Goal: Transaction & Acquisition: Purchase product/service

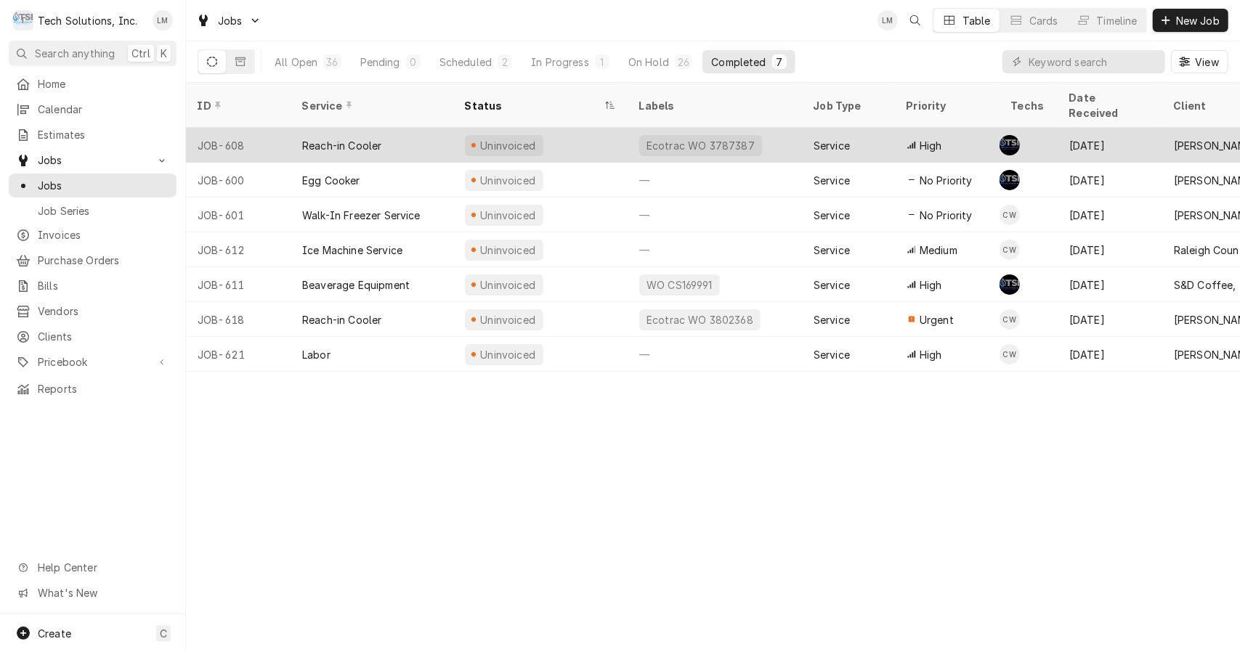
click at [367, 138] on div "Reach-in Cooler" at bounding box center [341, 145] width 79 height 15
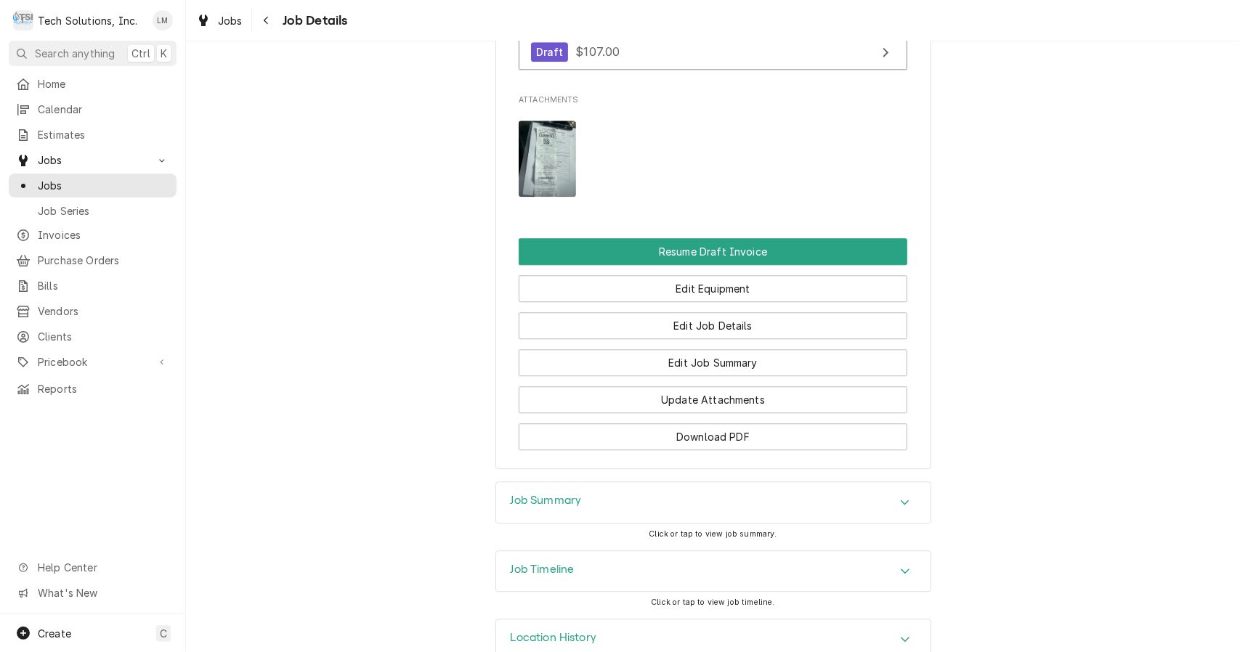
scroll to position [2429, 0]
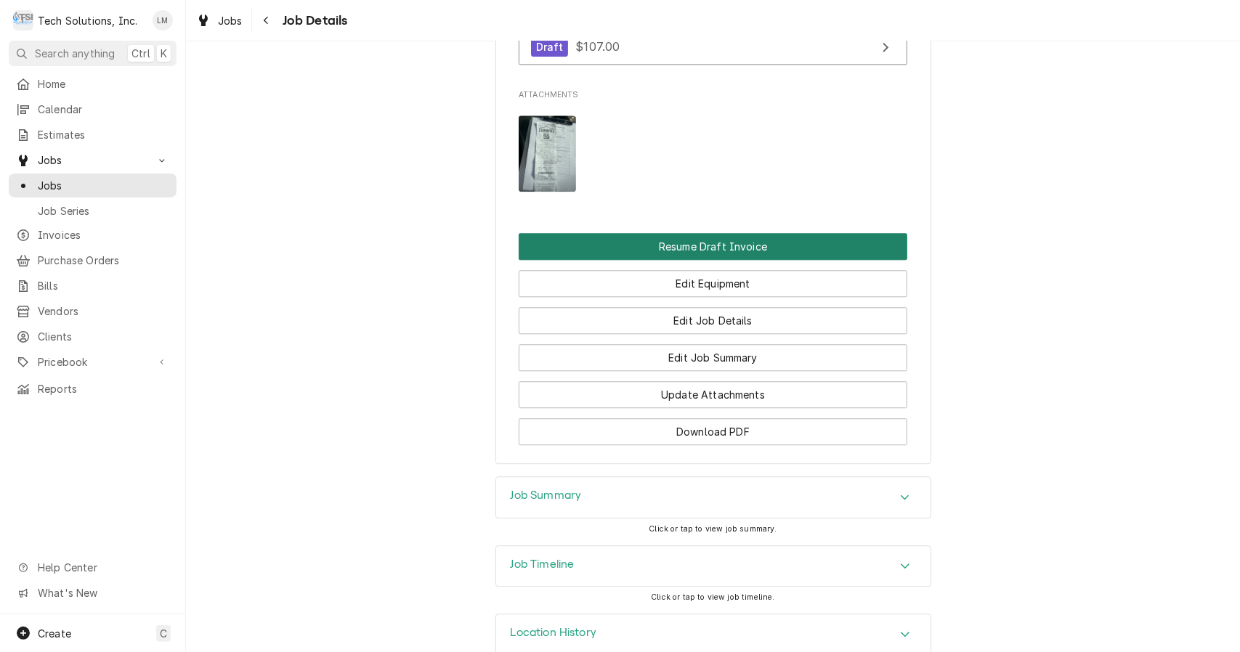
click at [752, 260] on button "Resume Draft Invoice" at bounding box center [713, 246] width 389 height 27
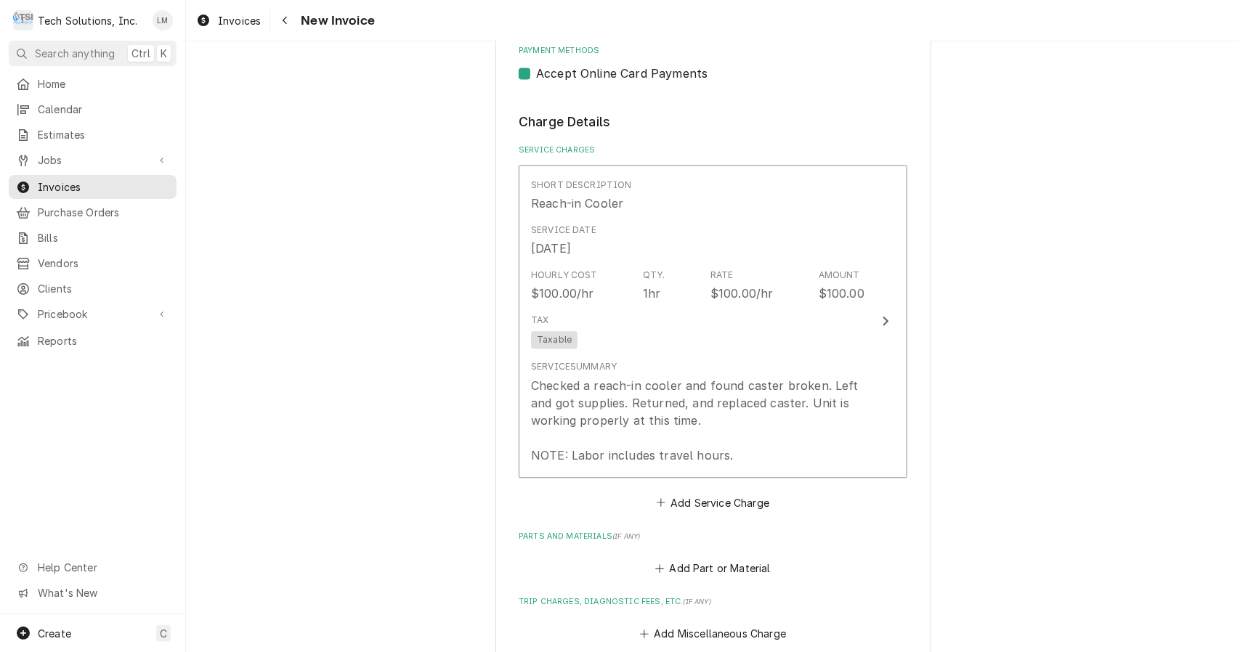
scroll to position [2244, 0]
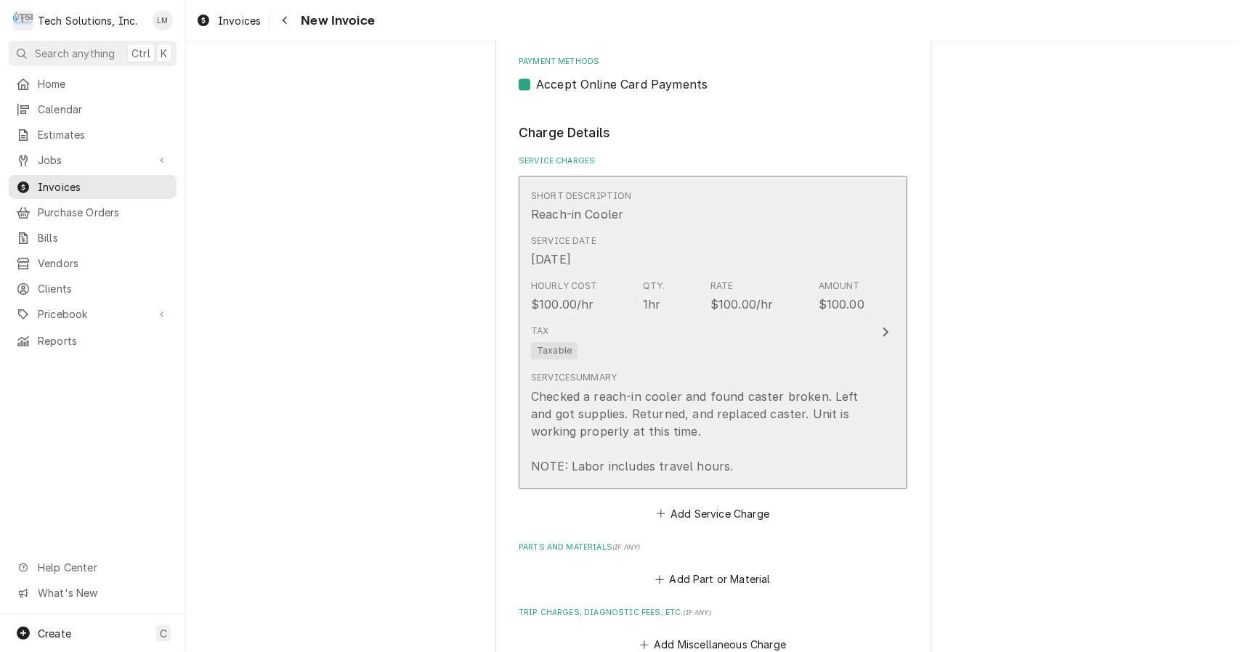
click at [870, 290] on button "Short Description Reach-in Cooler Service Date Aug 11, 2025 Hourly Cost $100.00…" at bounding box center [713, 332] width 389 height 313
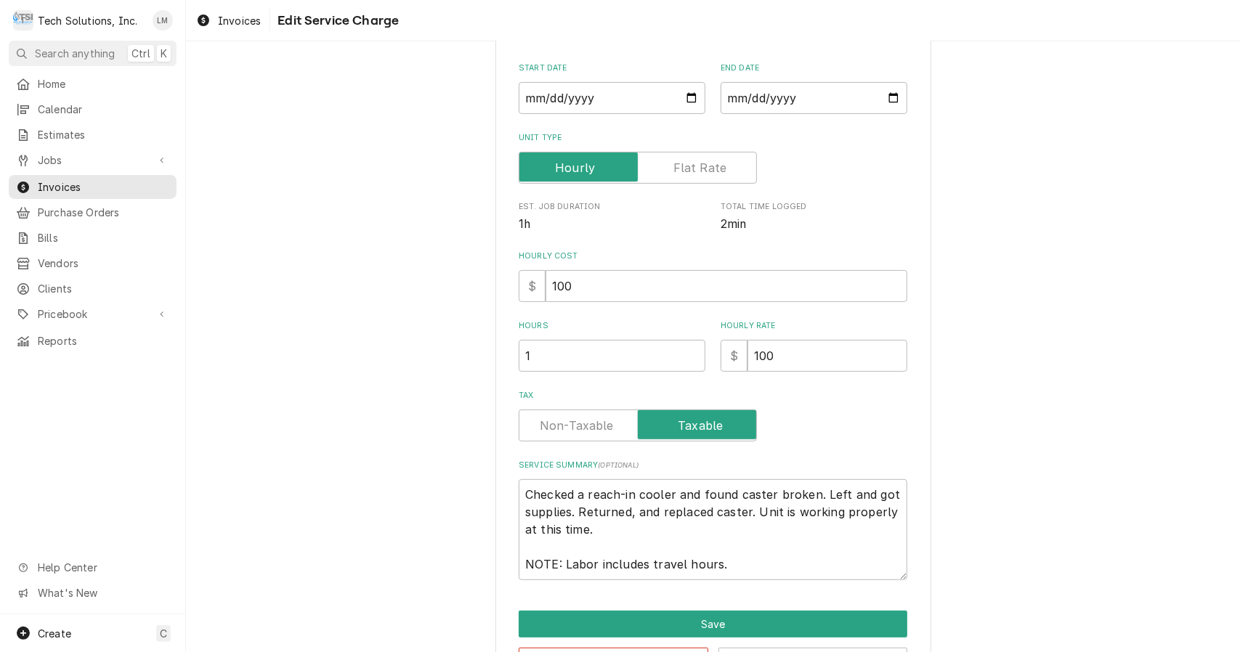
scroll to position [205, 0]
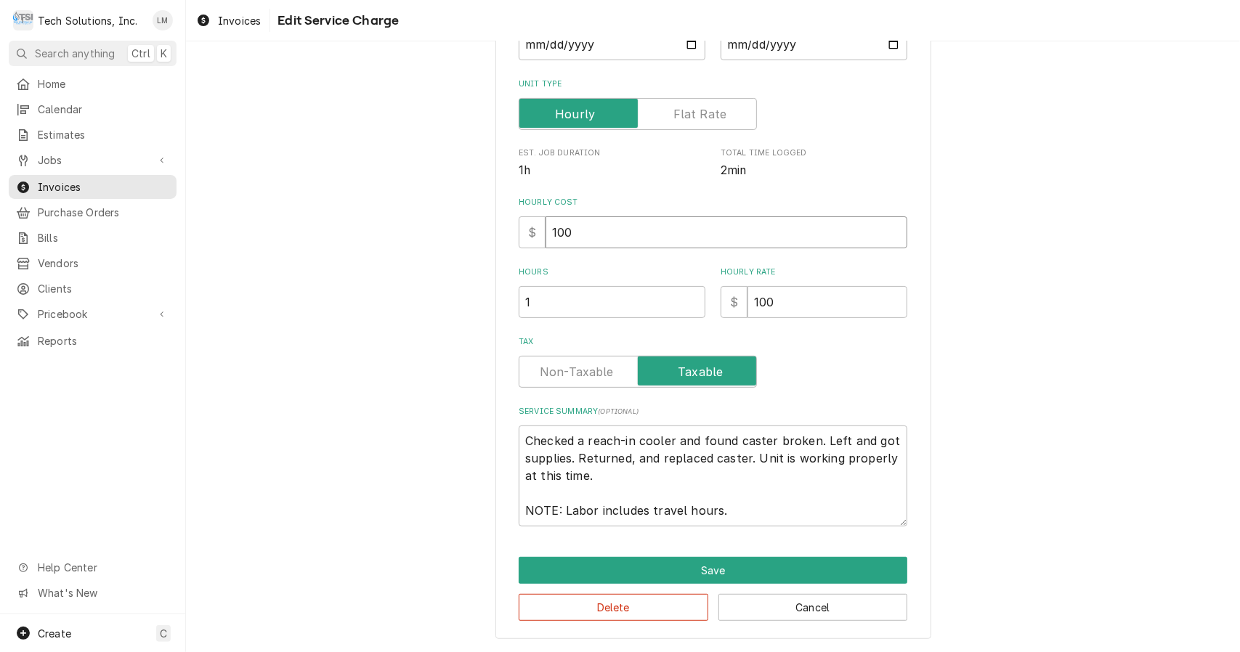
click at [691, 247] on input "100" at bounding box center [726, 232] width 362 height 32
type textarea "x"
type input "10"
type textarea "x"
type input "1"
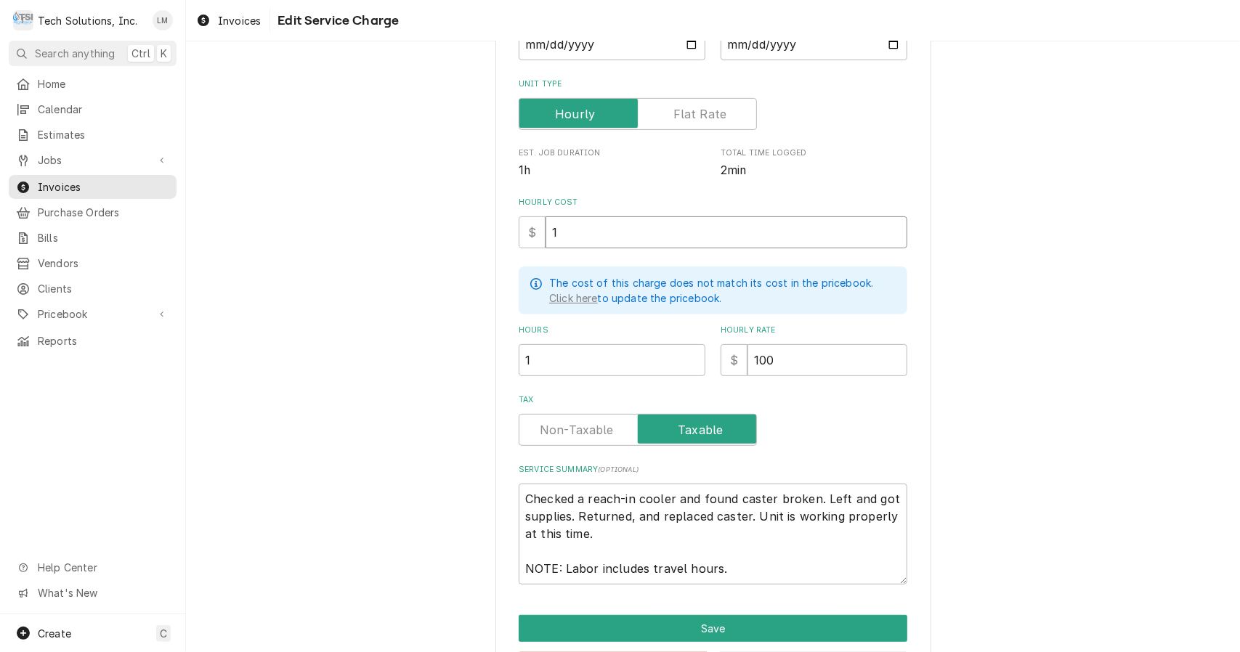
type textarea "x"
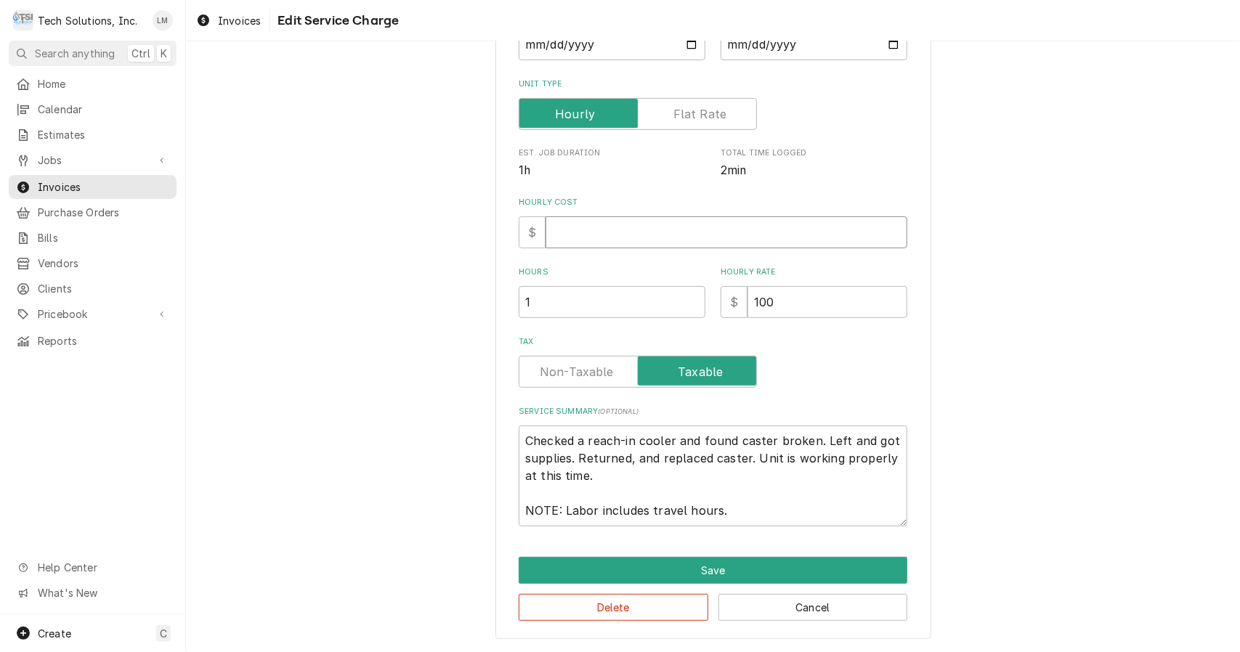
type textarea "x"
type input "9"
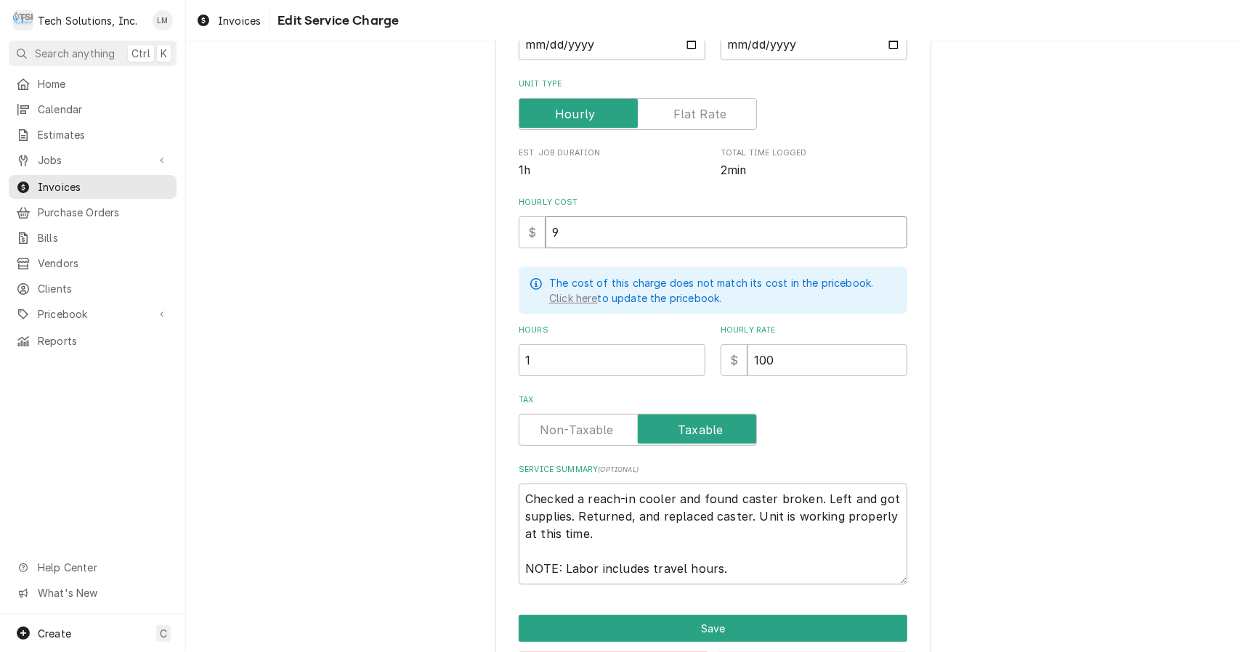
type textarea "x"
type input "90"
click at [806, 360] on input "100" at bounding box center [827, 360] width 160 height 32
type textarea "x"
type input "10"
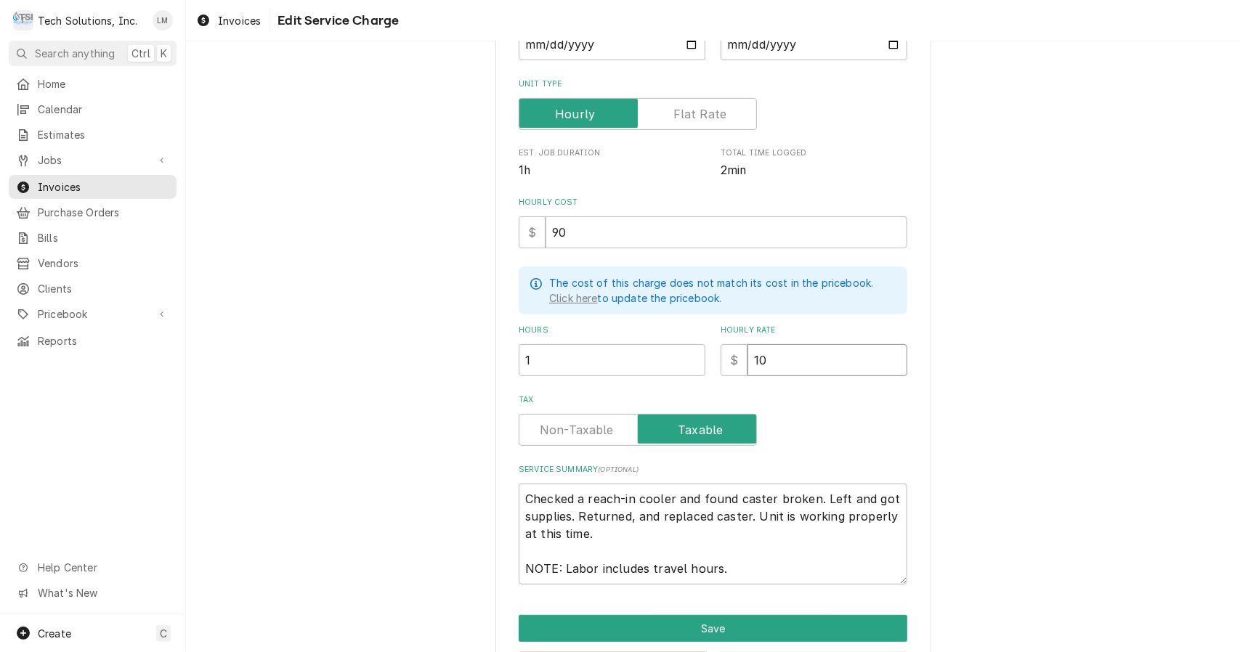
type textarea "x"
type input "1"
type textarea "x"
type input "9"
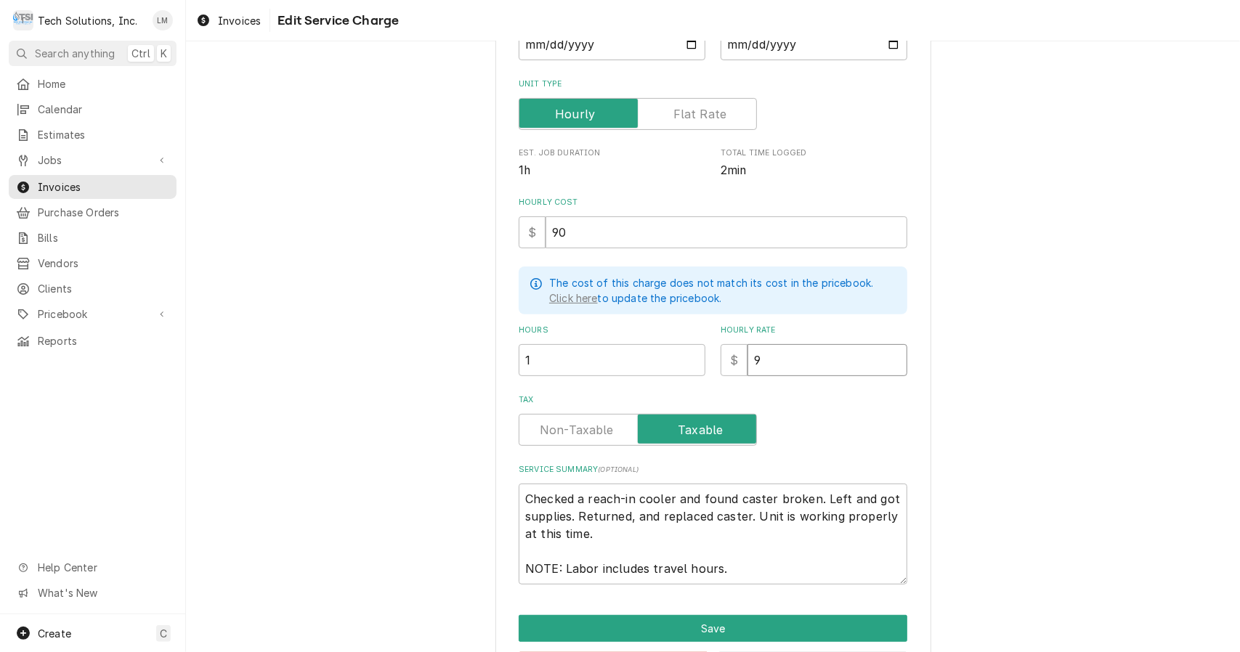
type textarea "x"
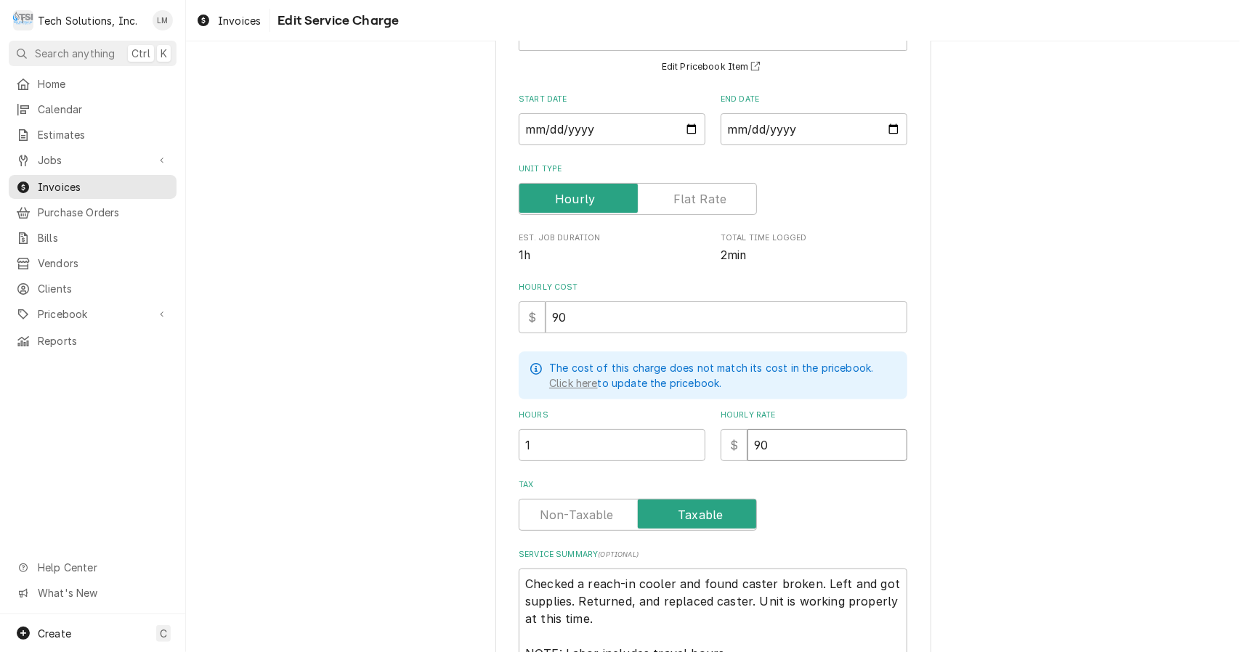
scroll to position [119, 0]
type input "90"
click at [669, 442] on input "1" at bounding box center [612, 446] width 187 height 32
type textarea "x"
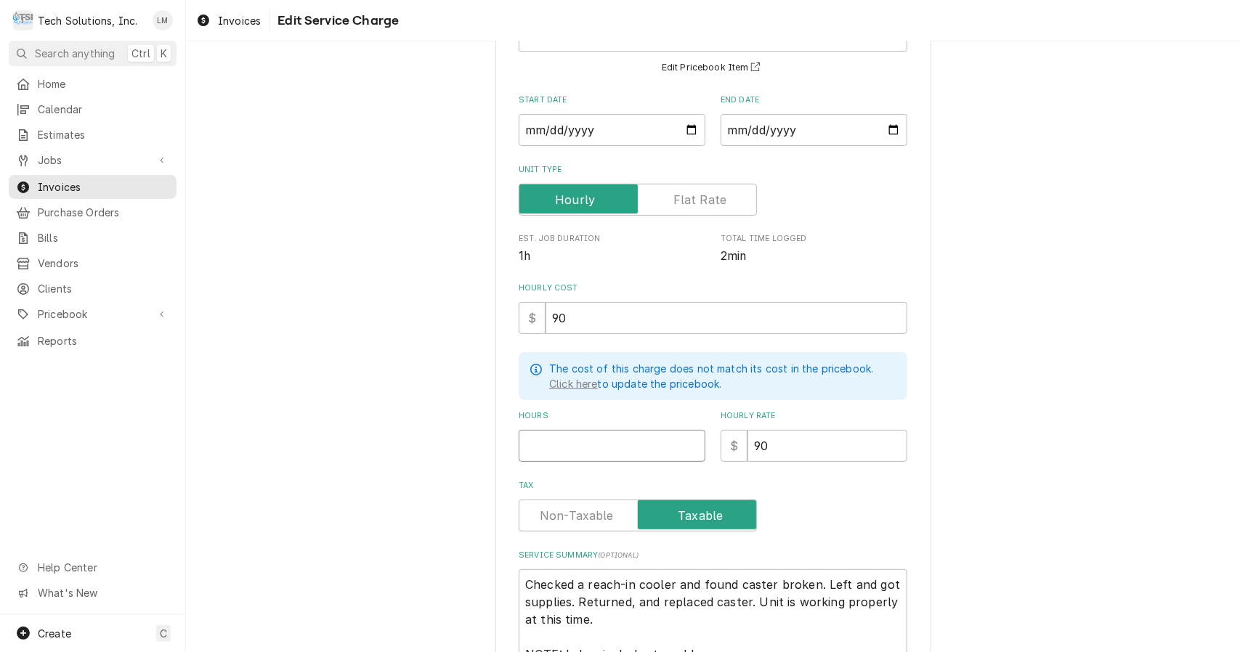
type input "2"
type textarea "x"
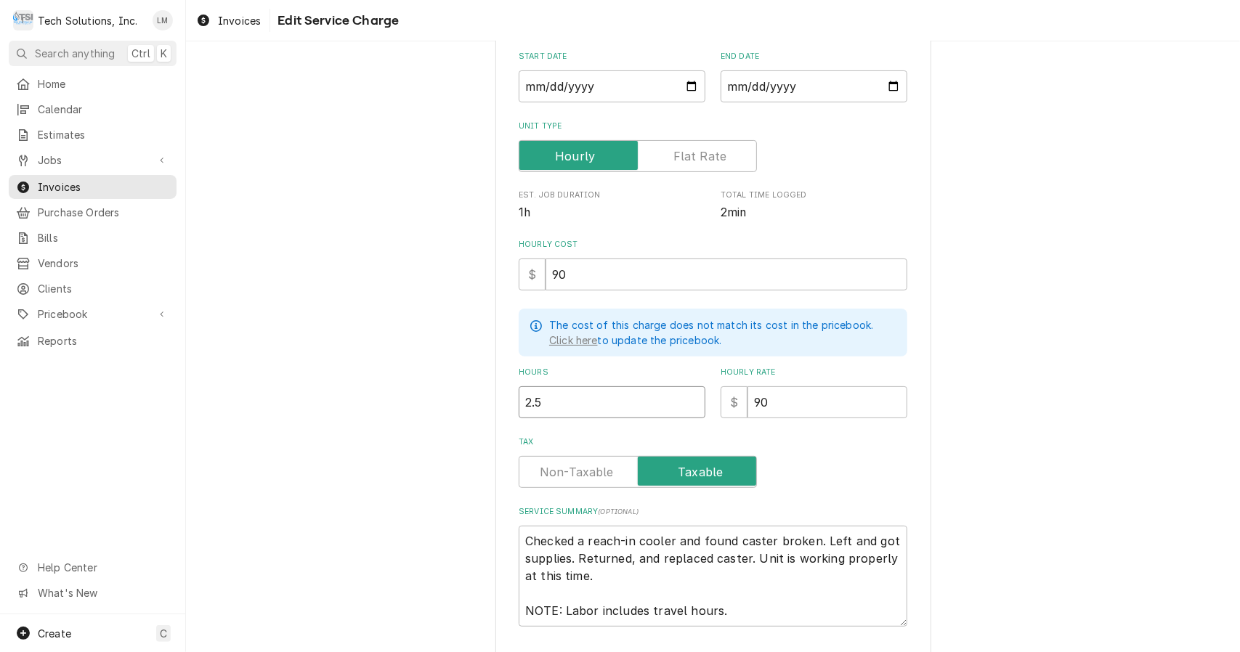
scroll to position [163, 0]
type input "2.5"
click at [1068, 537] on div "Use the fields below to edit this service charge Short Description Reach-in Coo…" at bounding box center [713, 323] width 1054 height 858
click at [745, 616] on textarea "Checked a reach-in cooler and found caster broken. Left and got supplies. Retur…" at bounding box center [713, 576] width 389 height 101
type textarea "x"
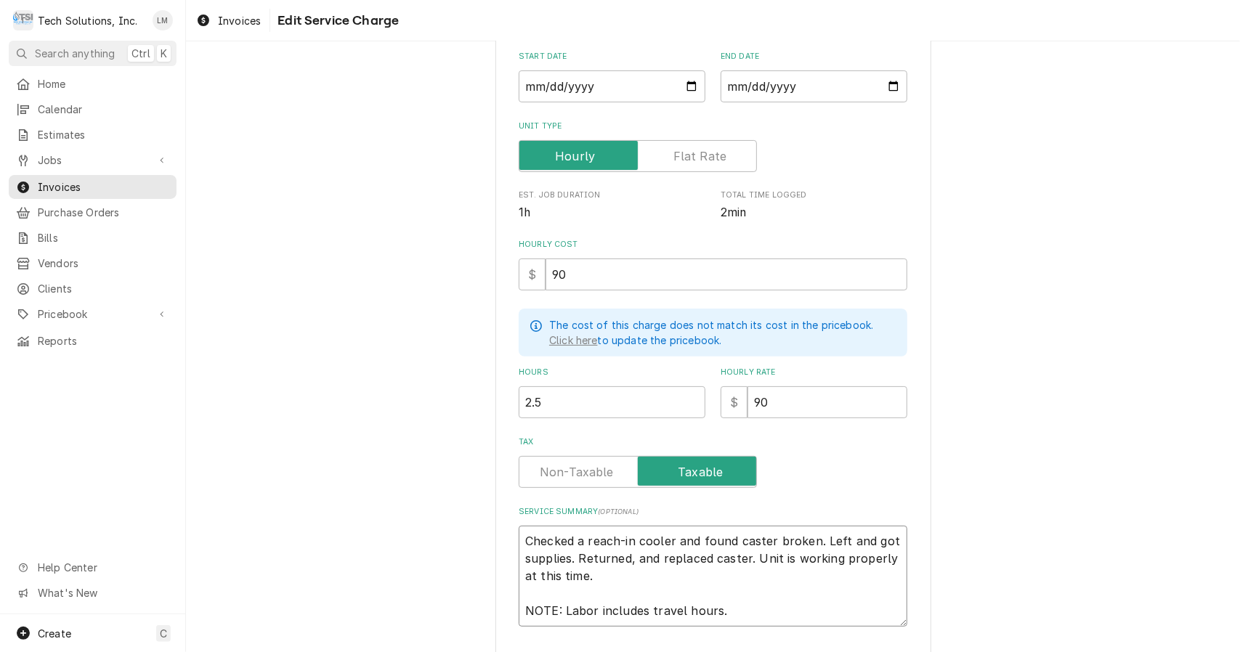
type textarea "Checked a reach-in cooler and found caster broken. Left and got supplies. Retur…"
type textarea "x"
type textarea "Checked a reach-in cooler and found caster broken. Left and got supplies. Retur…"
type textarea "x"
type textarea "Checked a reach-in cooler and found caster broken. Left and got supplies. Retur…"
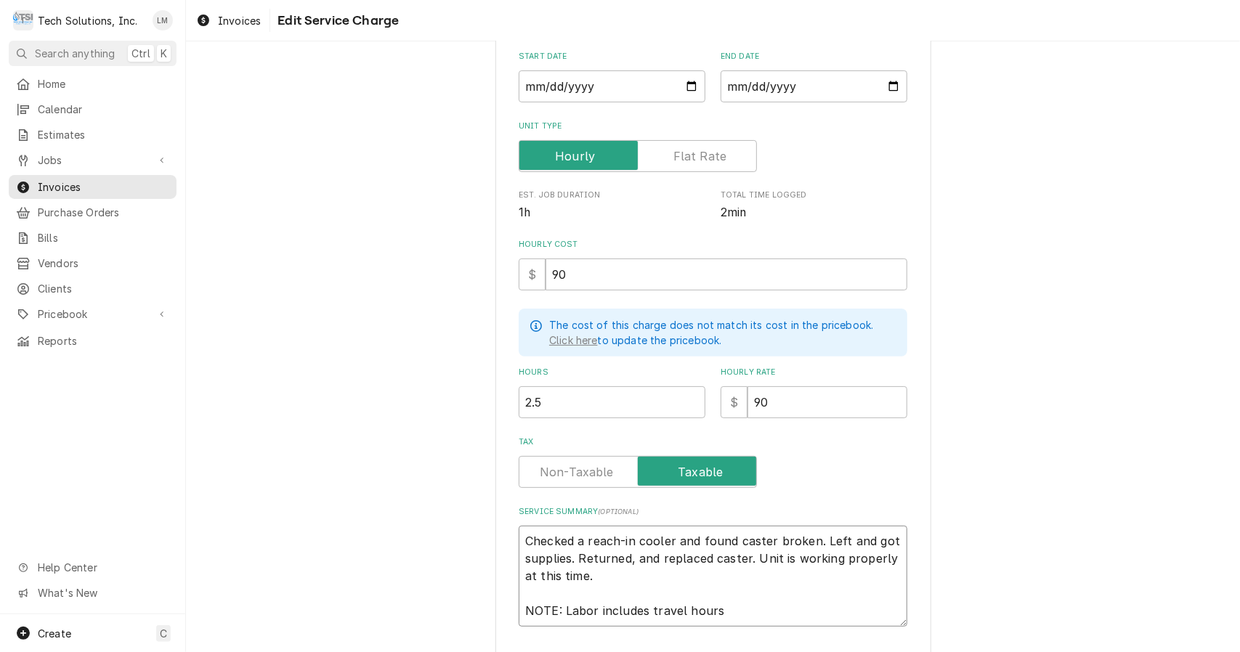
type textarea "x"
type textarea "Checked a reach-in cooler and found caster broken. Left and got supplies. Retur…"
type textarea "x"
type textarea "Checked a reach-in cooler and found caster broken. Left and got supplies. Retur…"
type textarea "x"
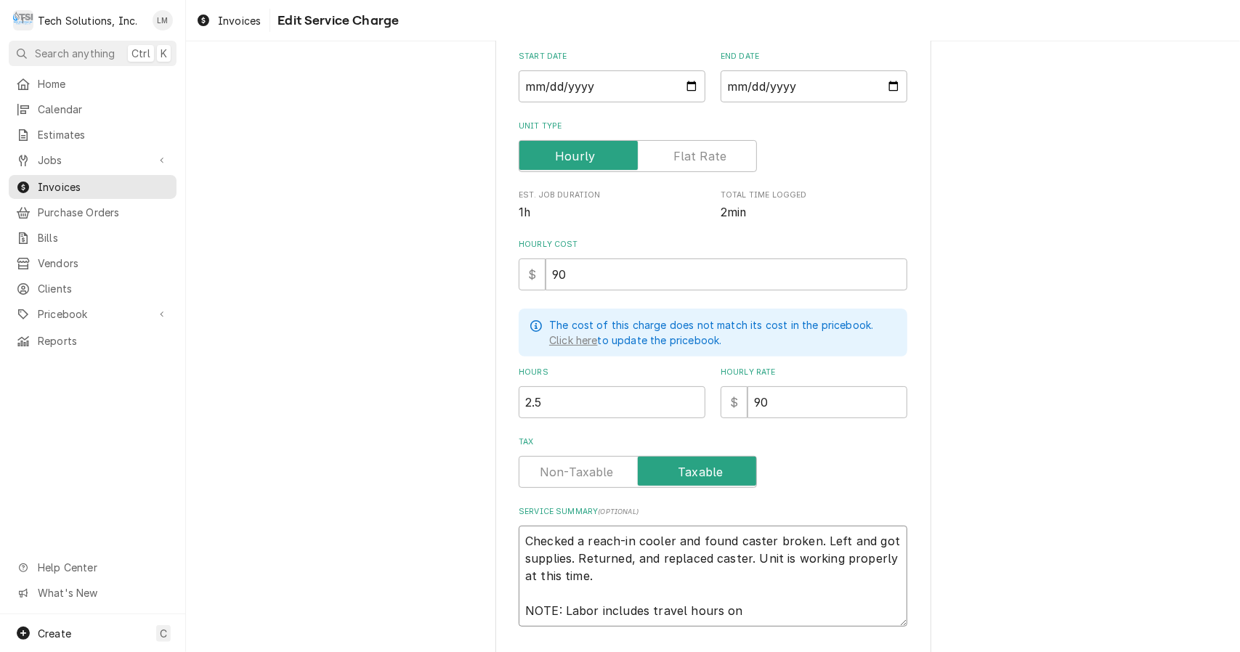
type textarea "Checked a reach-in cooler and found caster broken. Left and got supplies. Retur…"
type textarea "x"
type textarea "Checked a reach-in cooler and found caster broken. Left and got supplies. Retur…"
type textarea "x"
type textarea "Checked a reach-in cooler and found caster broken. Left and got supplies. Retur…"
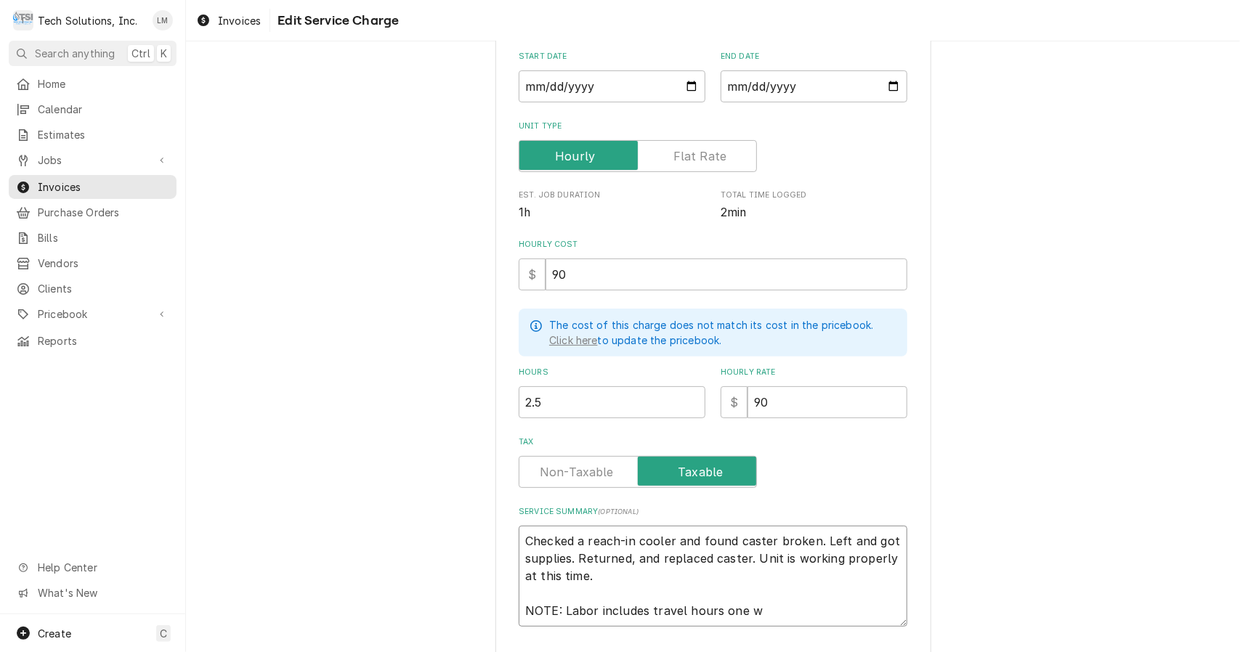
type textarea "x"
type textarea "Checked a reach-in cooler and found caster broken. Left and got supplies. Retur…"
type textarea "x"
type textarea "Checked a reach-in cooler and found caster broken. Left and got supplies. Retur…"
type textarea "x"
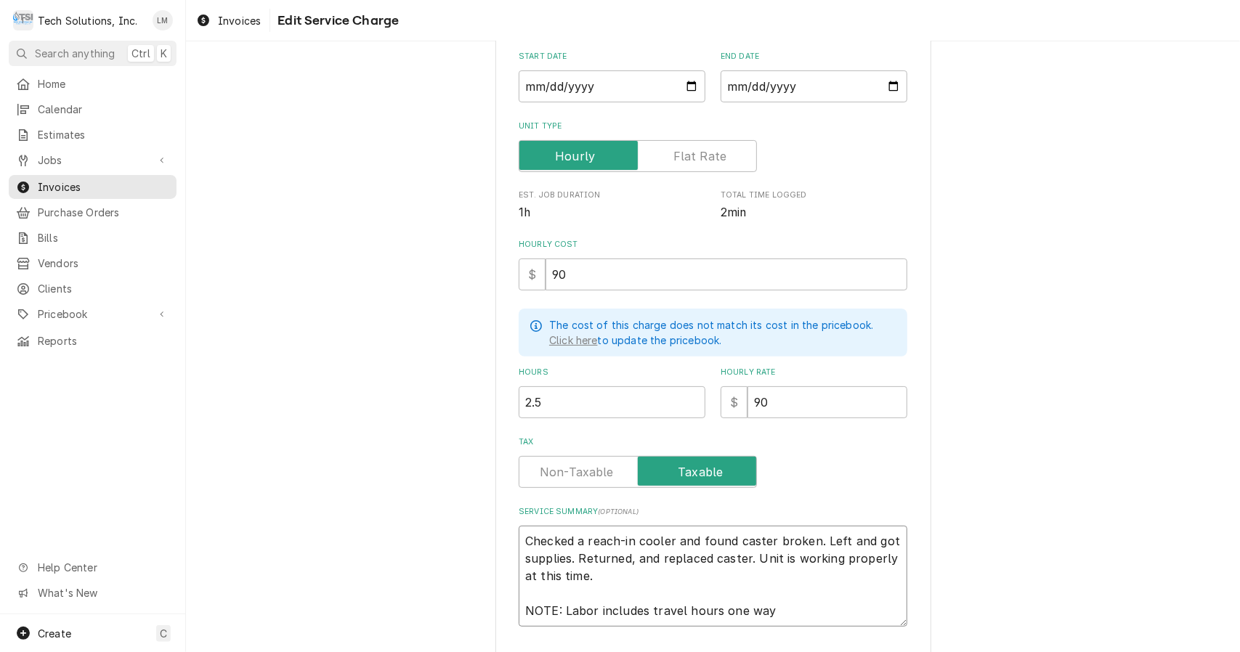
type textarea "Checked a reach-in cooler and found caster broken. Left and got supplies. Retur…"
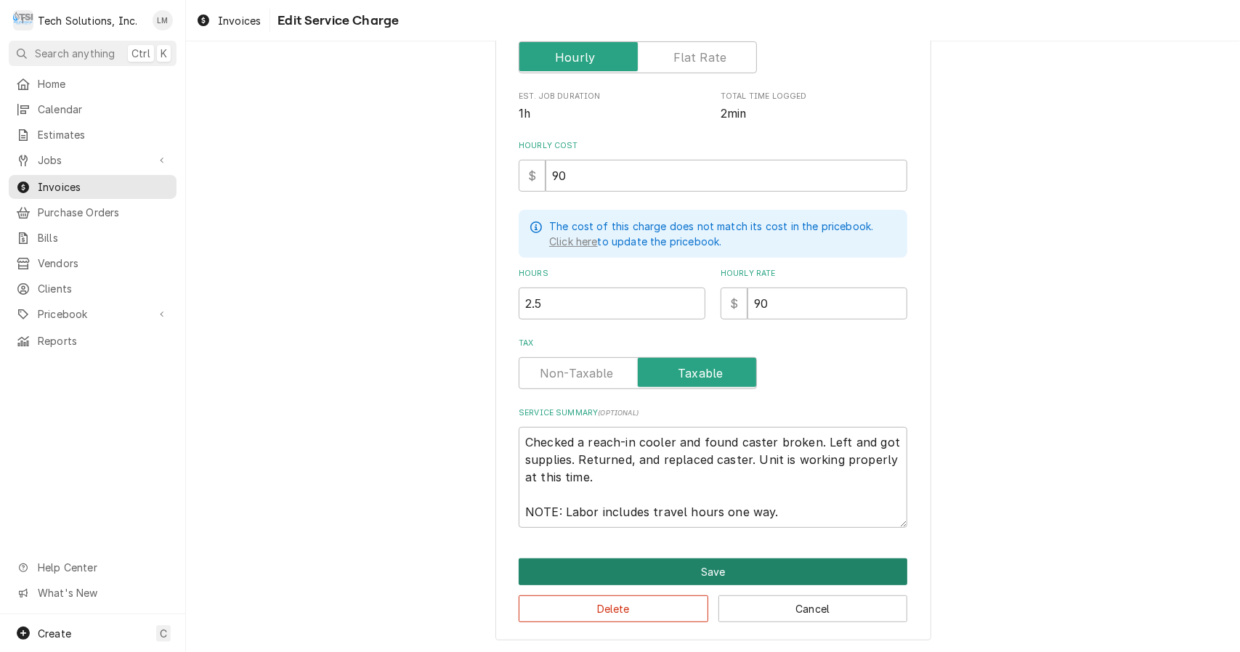
click at [739, 578] on button "Save" at bounding box center [713, 571] width 389 height 27
type textarea "x"
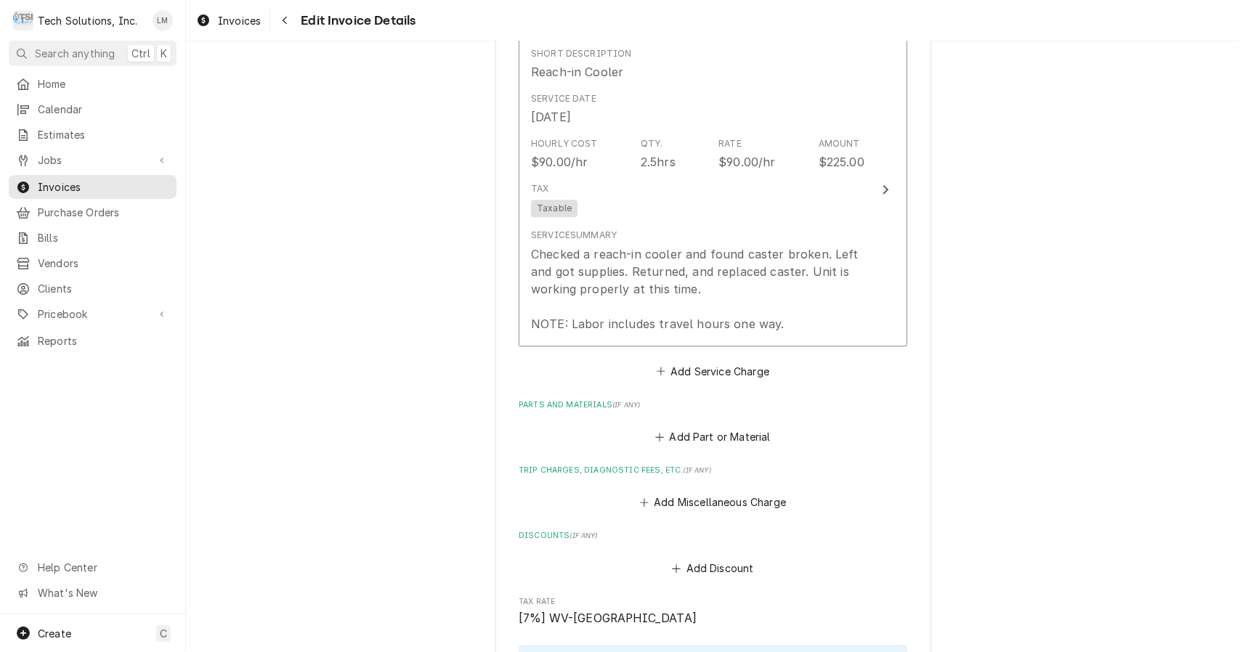
scroll to position [2390, 0]
click at [680, 423] on button "Add Part or Material" at bounding box center [713, 433] width 120 height 20
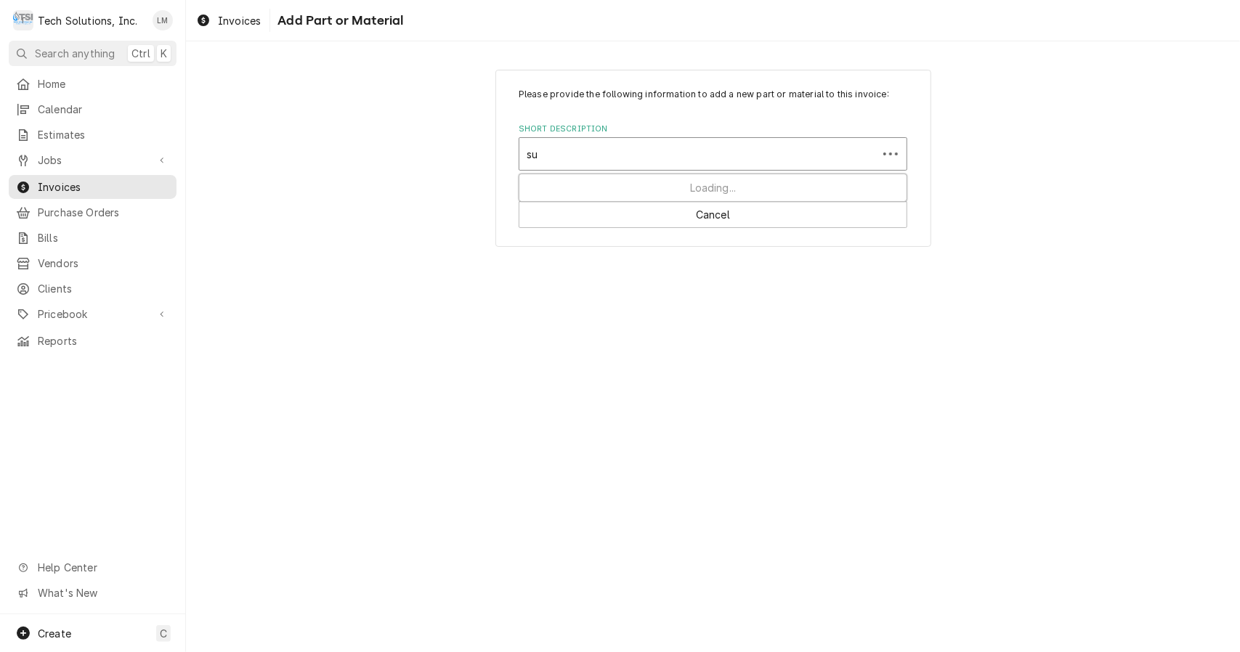
type input "s"
type input "Hardware Supplies"
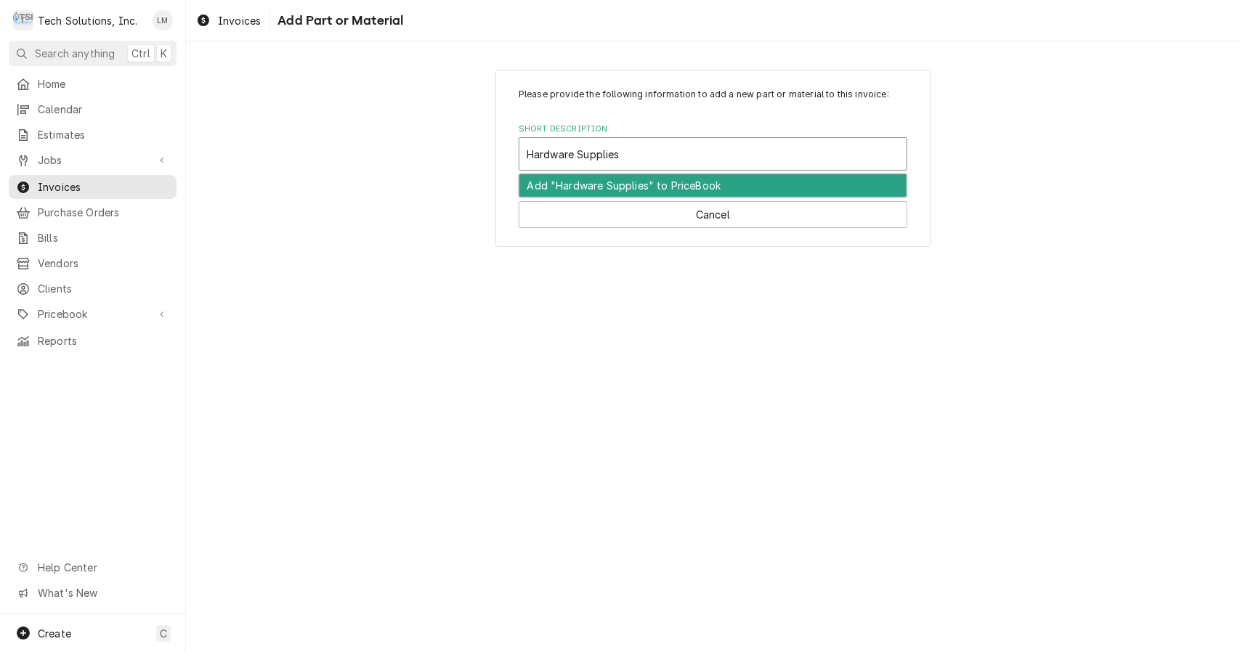
click at [625, 190] on div "Add "Hardware Supplies" to PriceBook" at bounding box center [712, 185] width 387 height 23
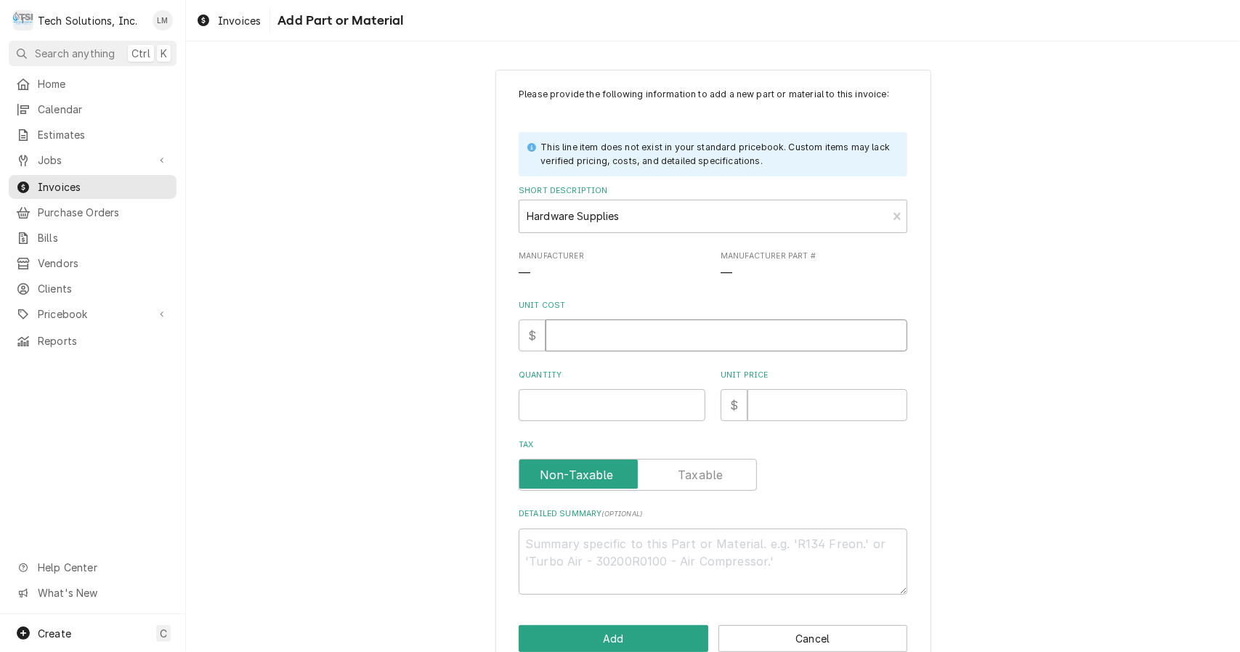
click at [697, 336] on input "Unit Cost" at bounding box center [726, 336] width 362 height 32
click at [826, 405] on input "Unit Price" at bounding box center [827, 405] width 160 height 32
type textarea "x"
type input "3"
type textarea "x"
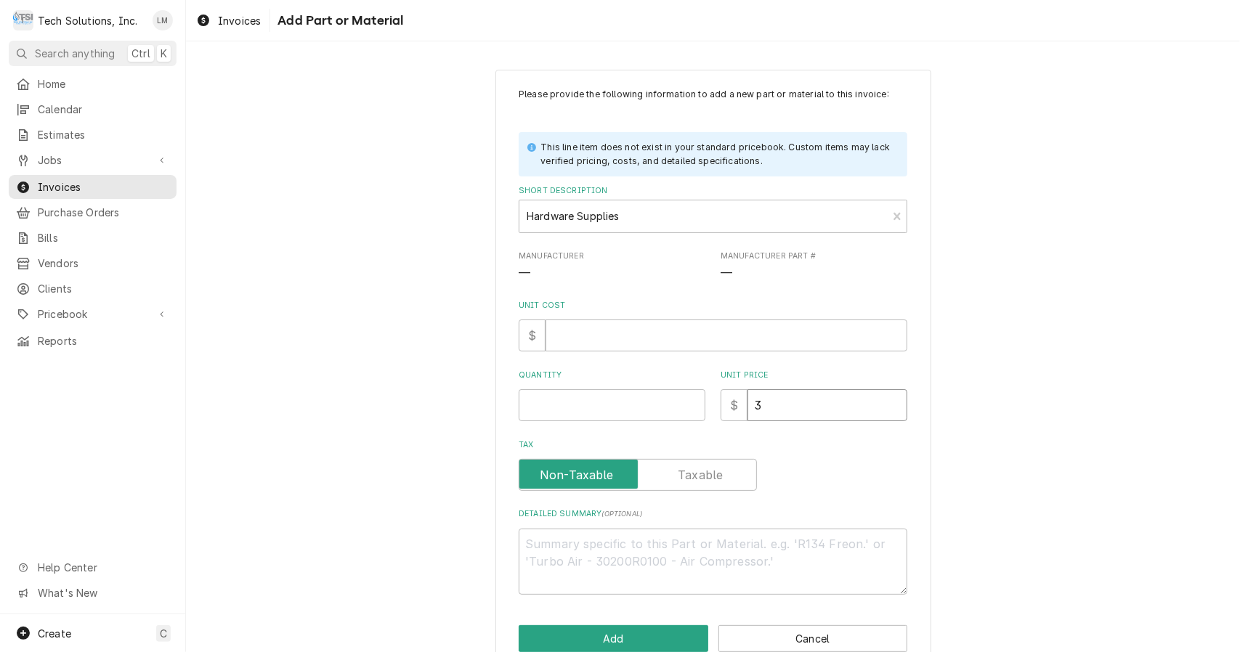
type input "39"
type textarea "x"
type input "39.2"
type textarea "x"
type input "39.24"
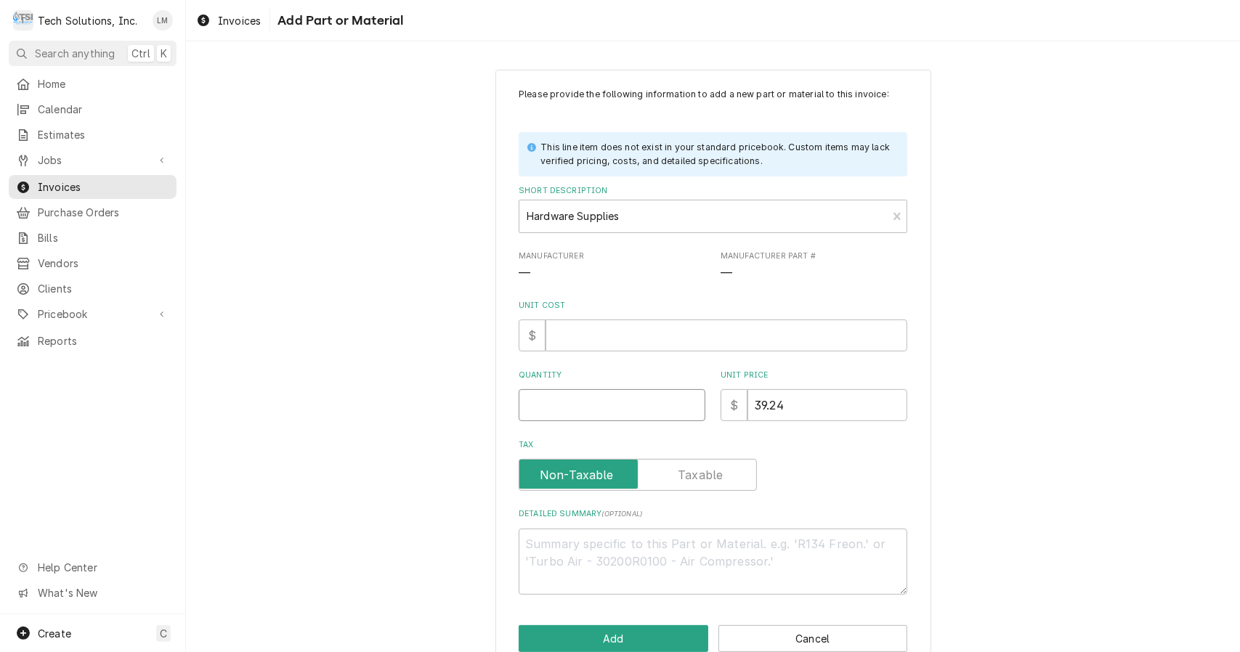
click at [585, 407] on input "Quantity" at bounding box center [612, 405] width 187 height 32
type textarea "x"
type input "1"
click at [654, 338] on input "Unit Cost" at bounding box center [726, 336] width 362 height 32
type textarea "x"
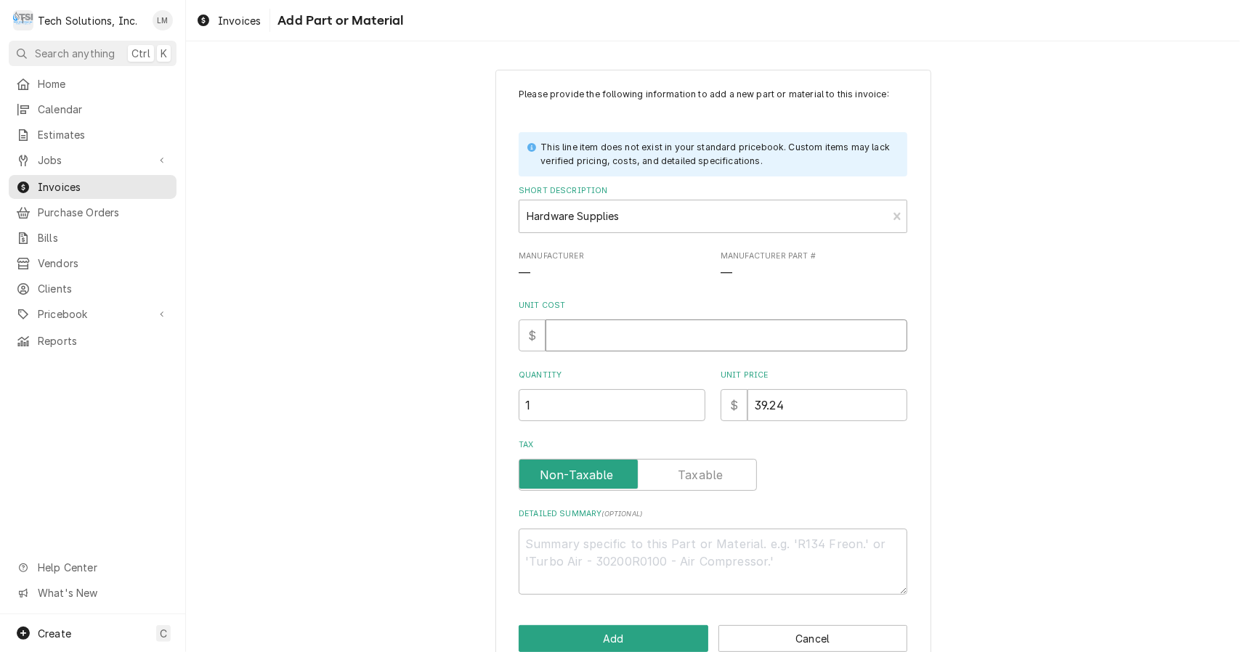
type input "1"
type textarea "x"
type input "19"
type textarea "x"
type input "19.6"
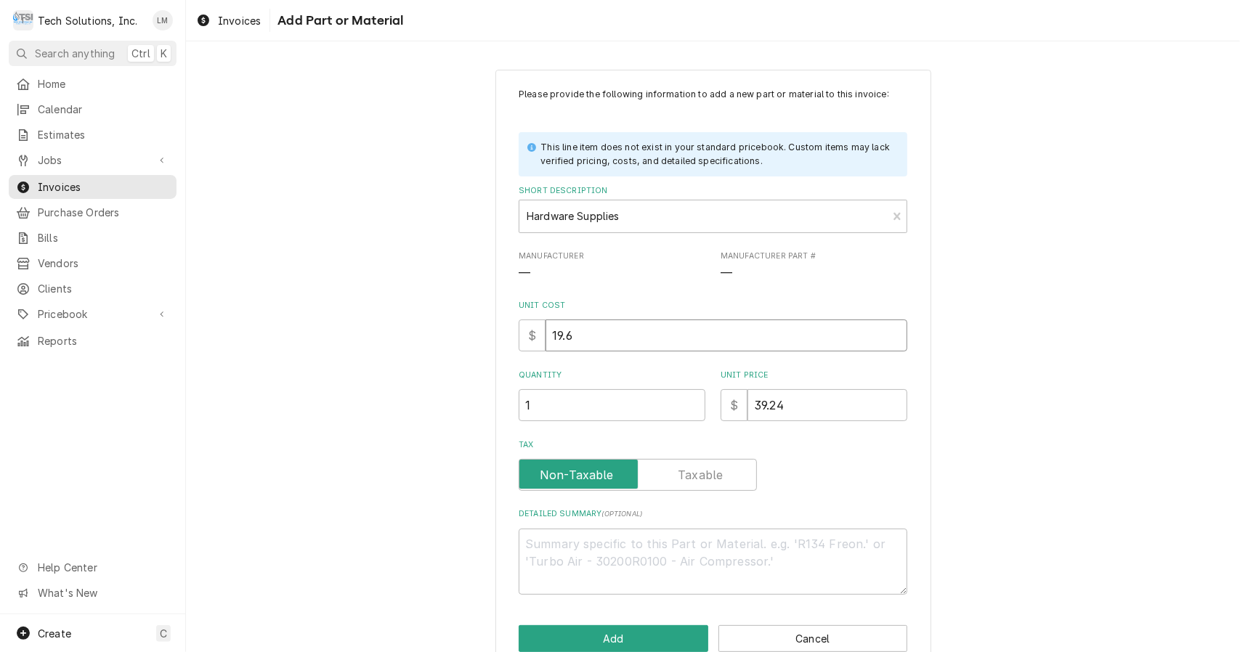
type textarea "x"
type input "19.62"
click at [642, 646] on button "Add" at bounding box center [614, 638] width 190 height 27
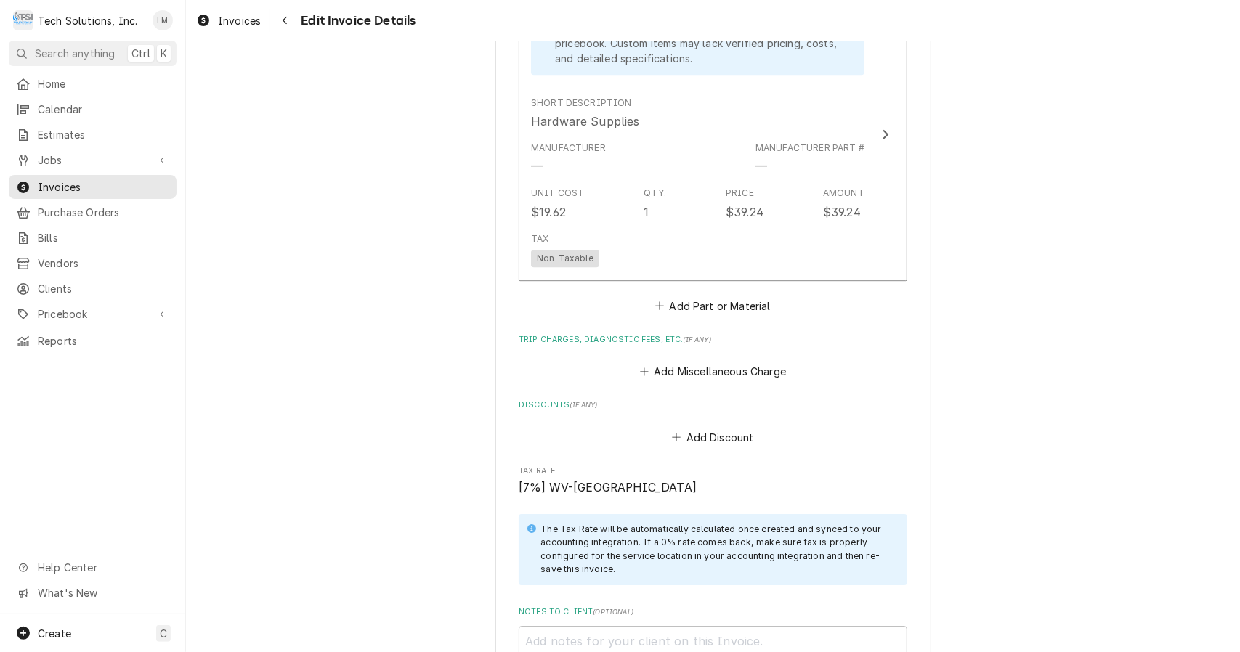
scroll to position [2827, 0]
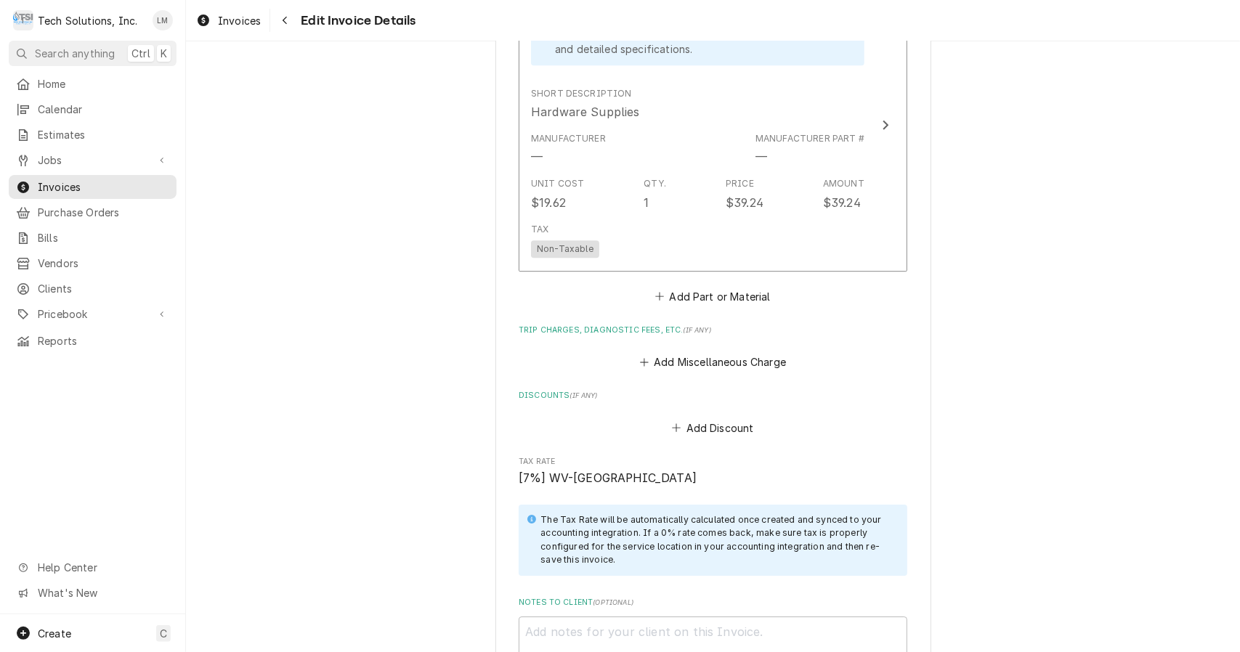
click at [694, 352] on button "Add Miscellaneous Charge" at bounding box center [712, 362] width 151 height 20
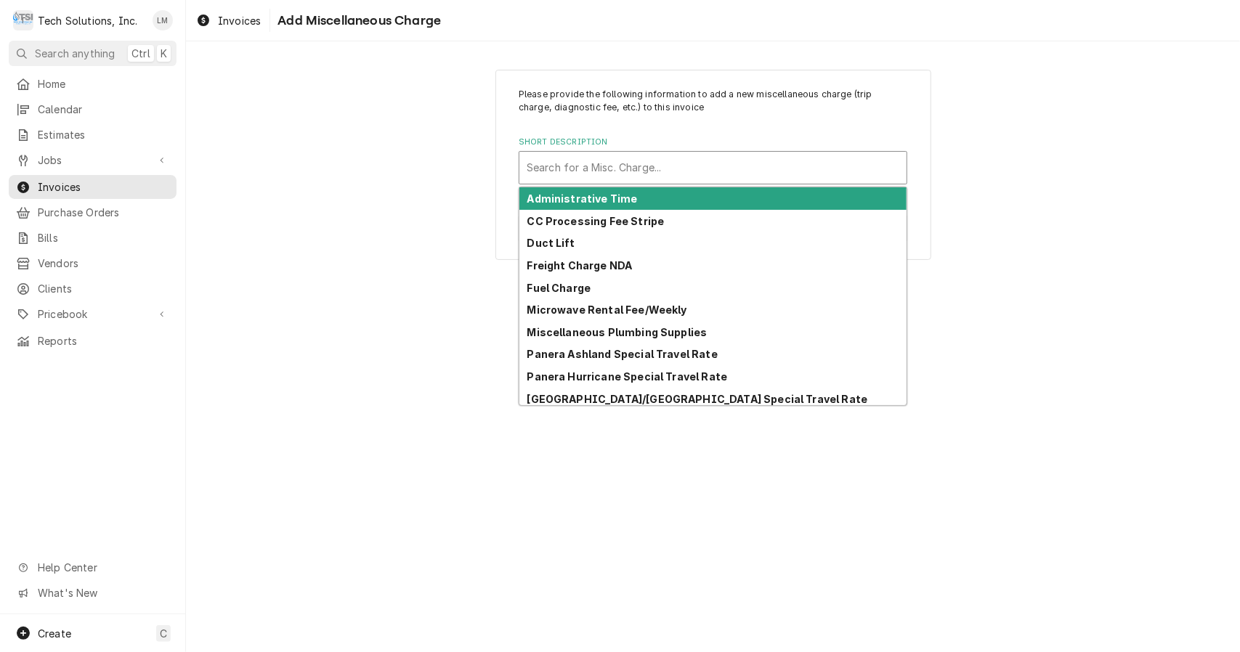
click at [578, 283] on strong "Fuel Charge" at bounding box center [559, 288] width 64 height 12
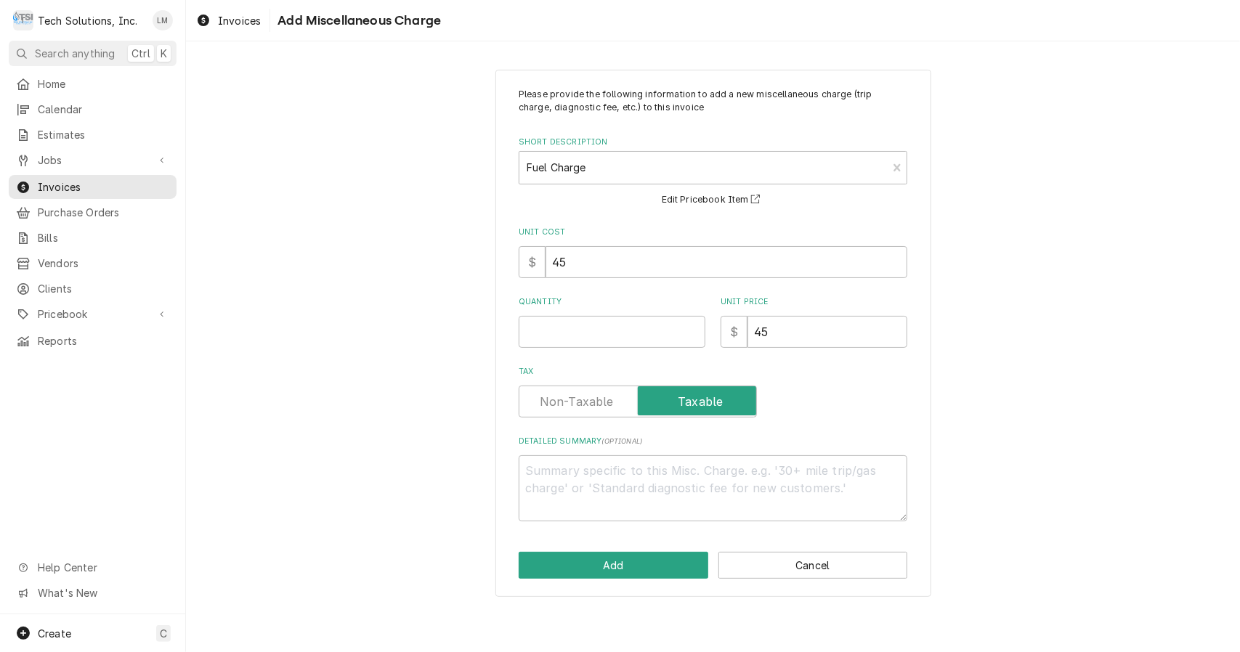
click at [619, 330] on input "Quantity" at bounding box center [612, 332] width 187 height 32
type textarea "x"
type input "1"
click at [657, 572] on button "Add" at bounding box center [614, 565] width 190 height 27
type textarea "x"
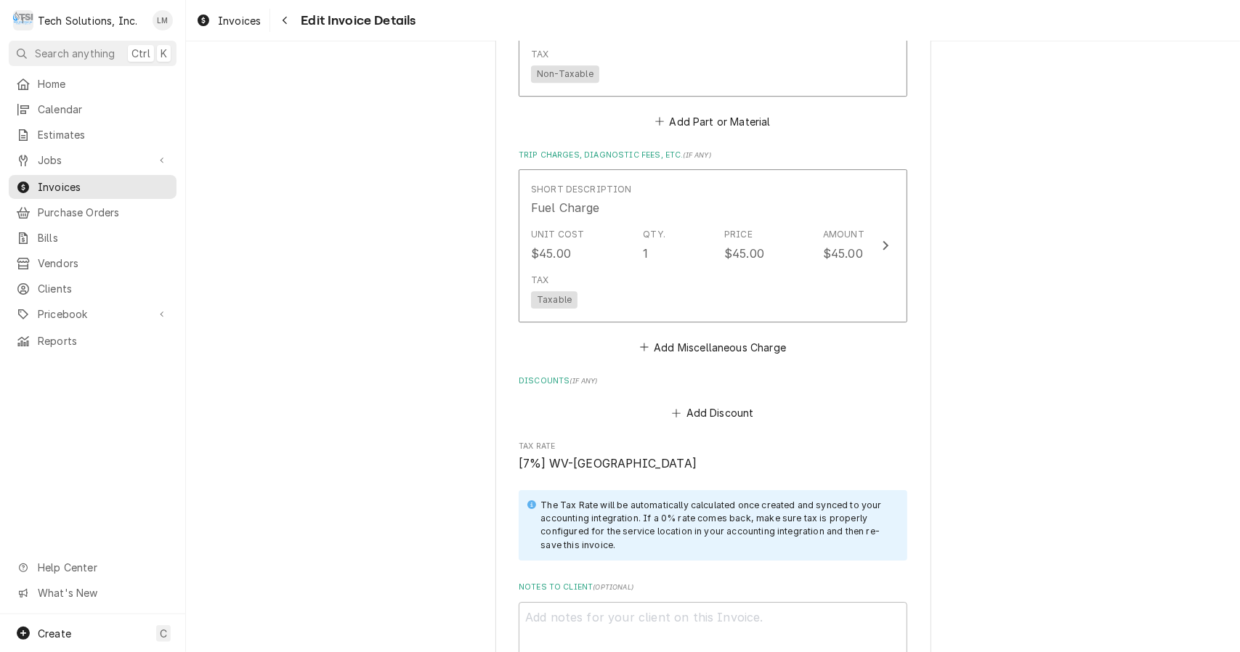
scroll to position [3003, 0]
click at [674, 336] on button "Add Miscellaneous Charge" at bounding box center [712, 346] width 151 height 20
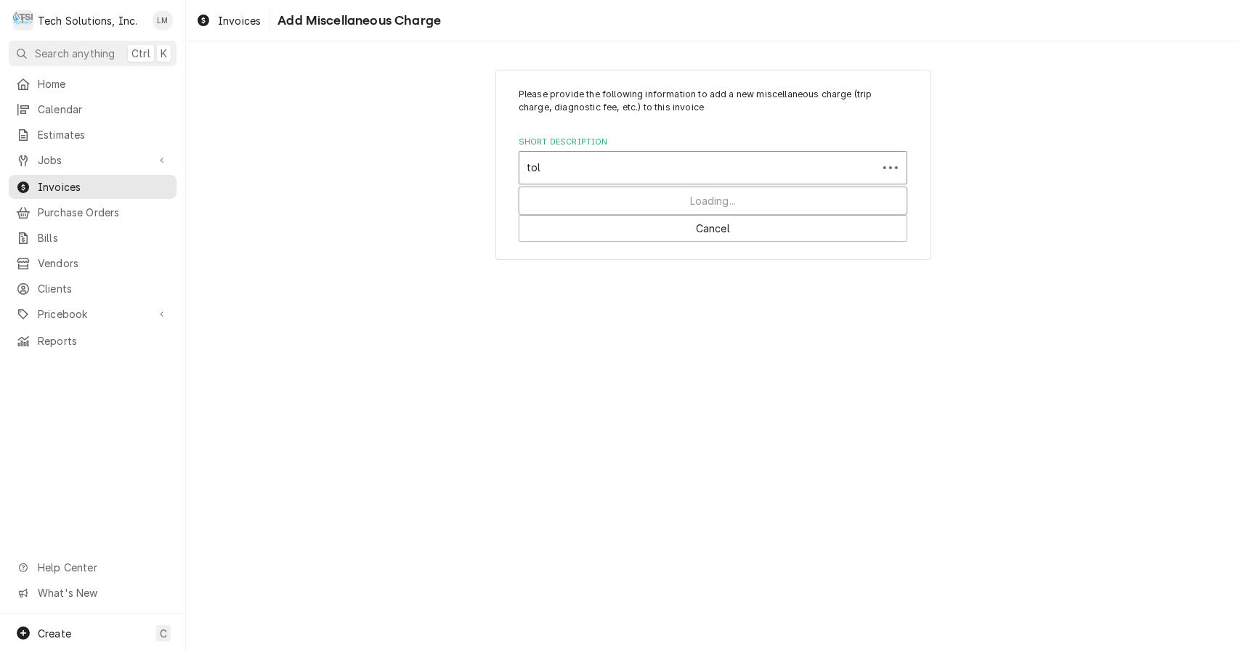
type input "toll"
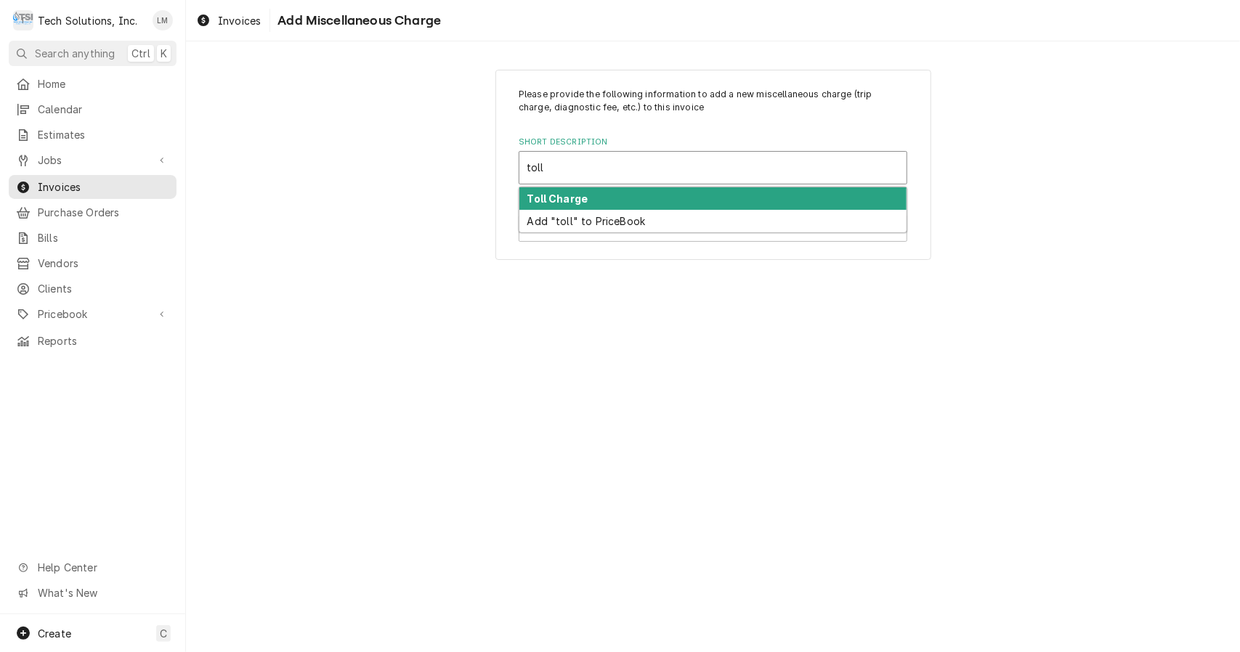
click at [575, 203] on strong "Toll Charge" at bounding box center [557, 198] width 61 height 12
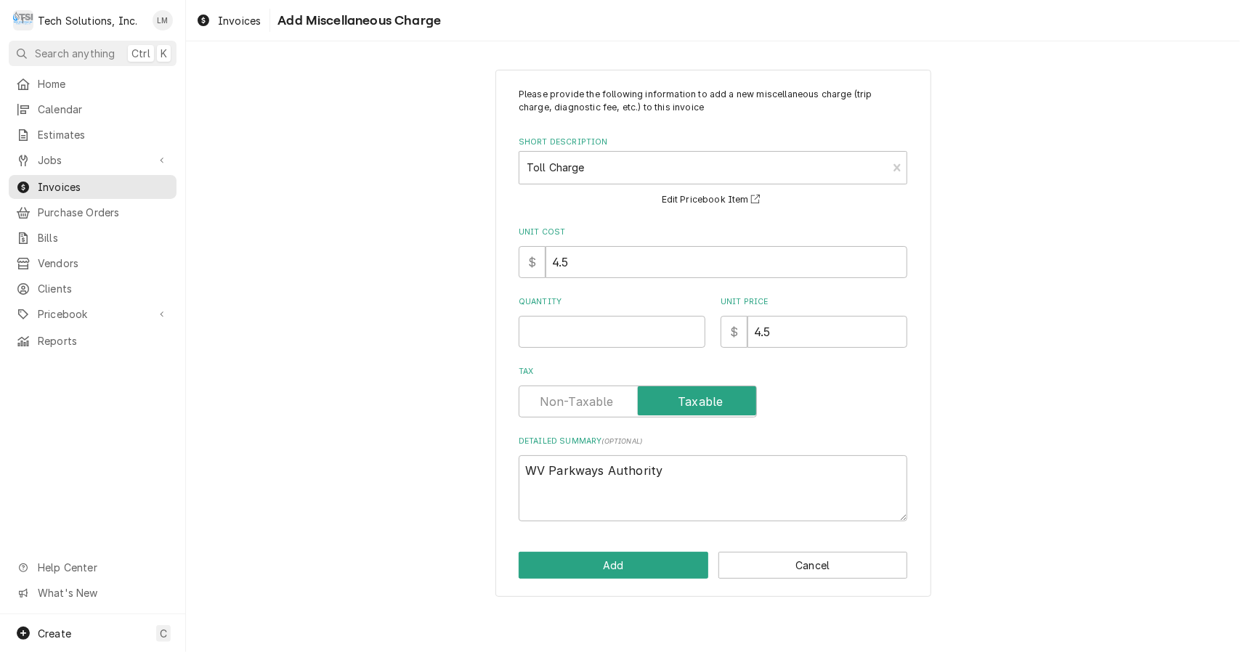
click at [603, 325] on input "Quantity" at bounding box center [612, 332] width 187 height 32
type textarea "x"
type input "4"
click at [659, 567] on button "Add" at bounding box center [614, 565] width 190 height 27
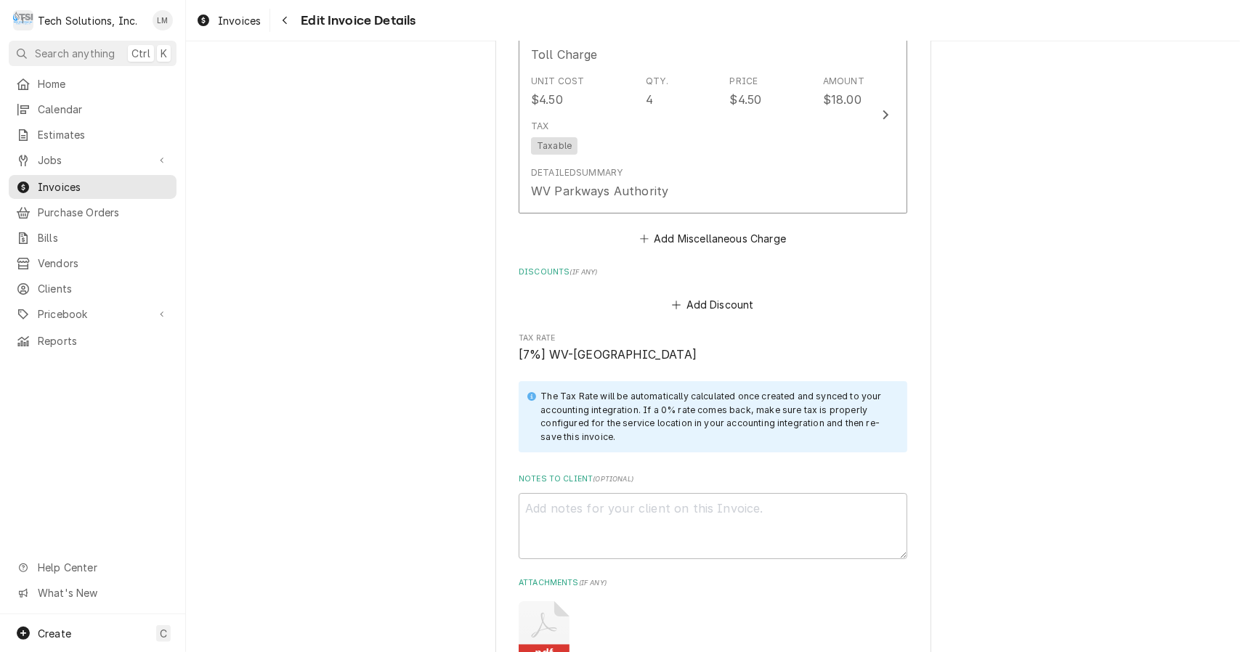
scroll to position [3317, 0]
click at [758, 492] on textarea "Notes to Client ( optional )" at bounding box center [713, 525] width 389 height 66
type textarea "x"
type textarea "VE"
type textarea "x"
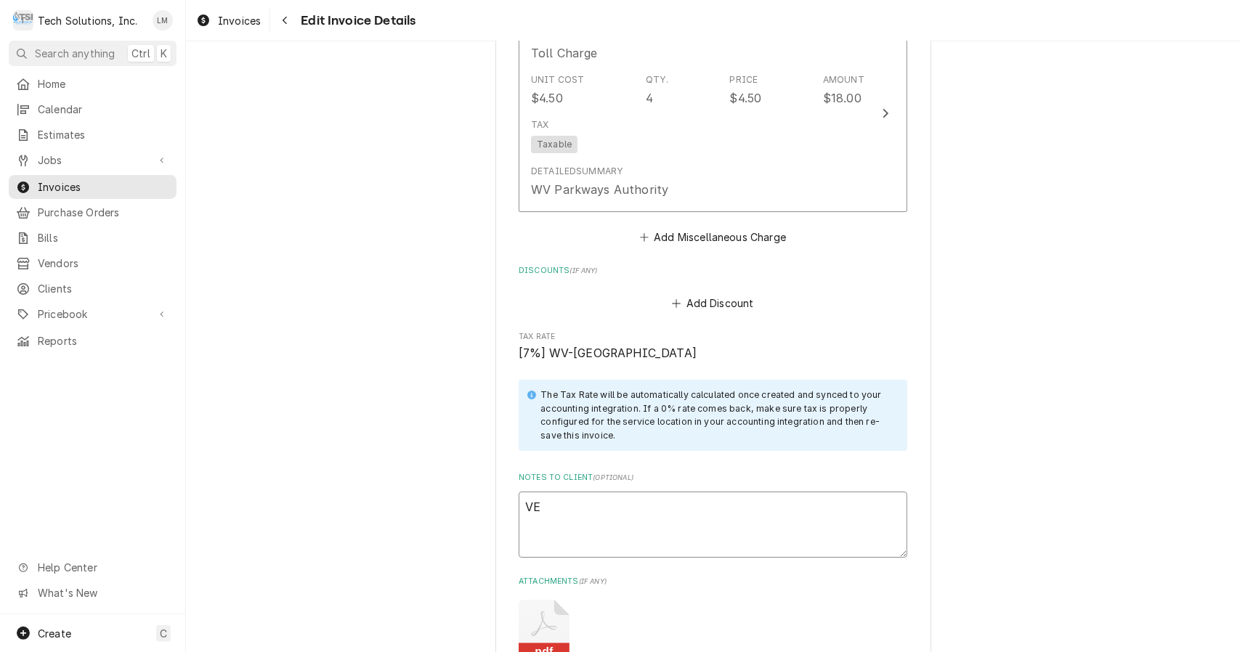
type textarea "VEn"
type textarea "x"
type textarea "VEnd"
type textarea "x"
type textarea "VEndo"
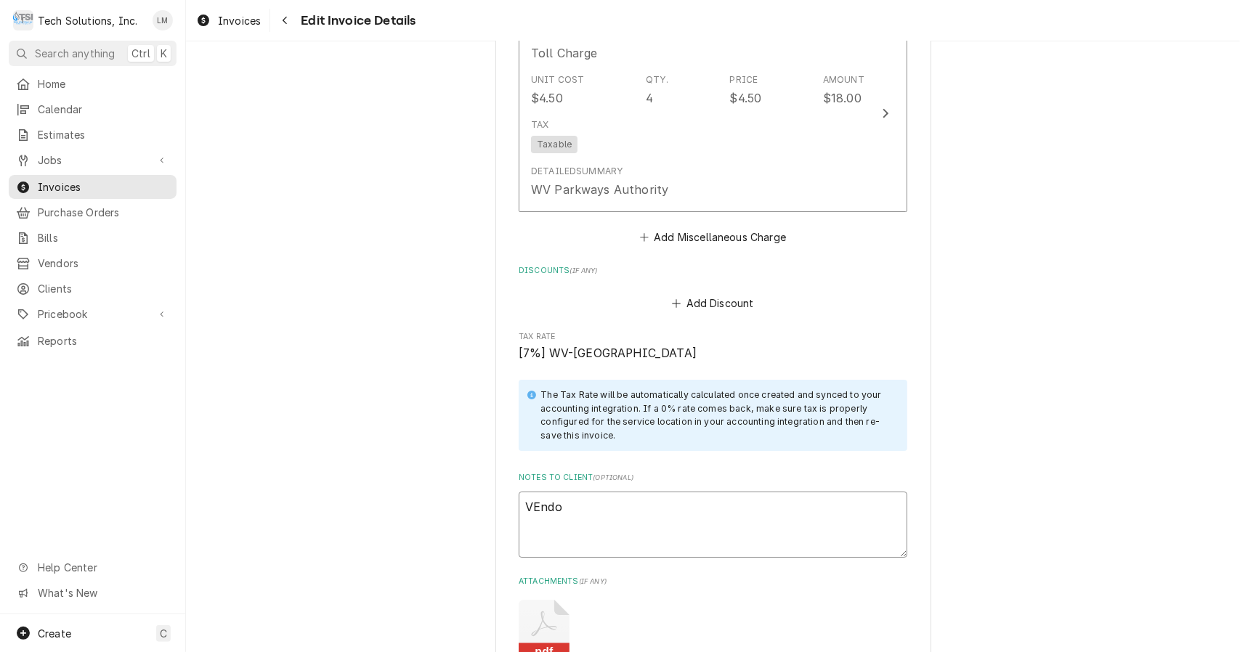
type textarea "x"
type textarea "VEndor"
type textarea "x"
type textarea "VEndo"
type textarea "x"
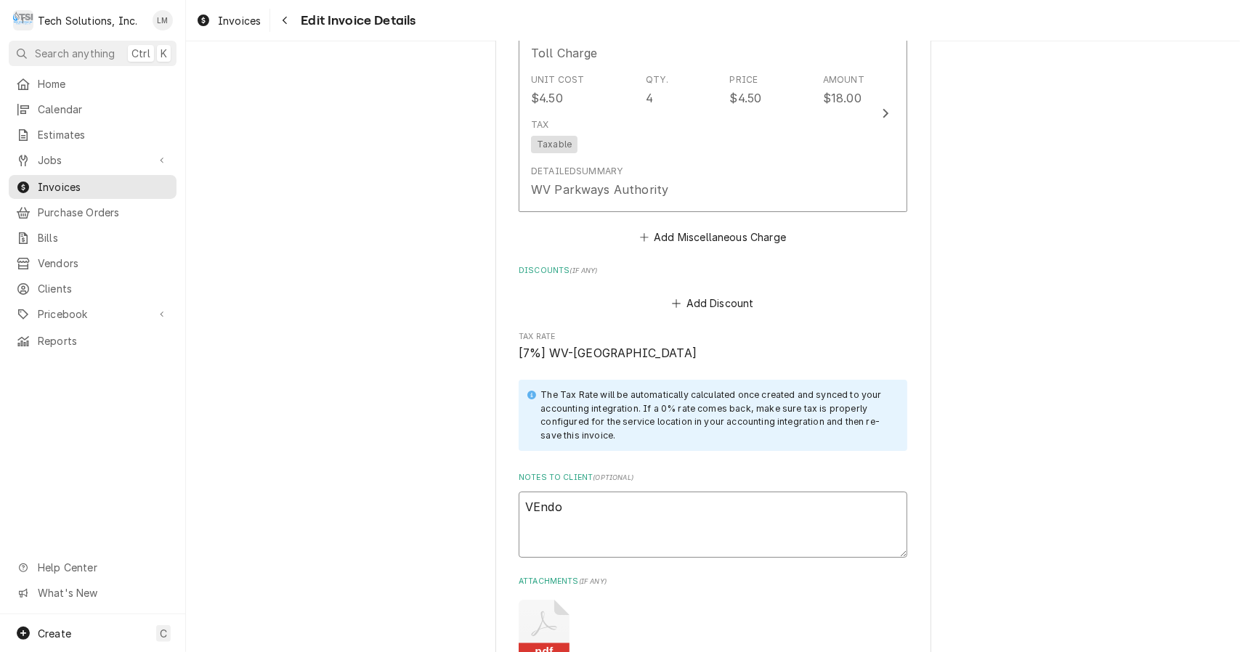
type textarea "VEnd"
type textarea "x"
type textarea "VEn"
type textarea "x"
type textarea "VE"
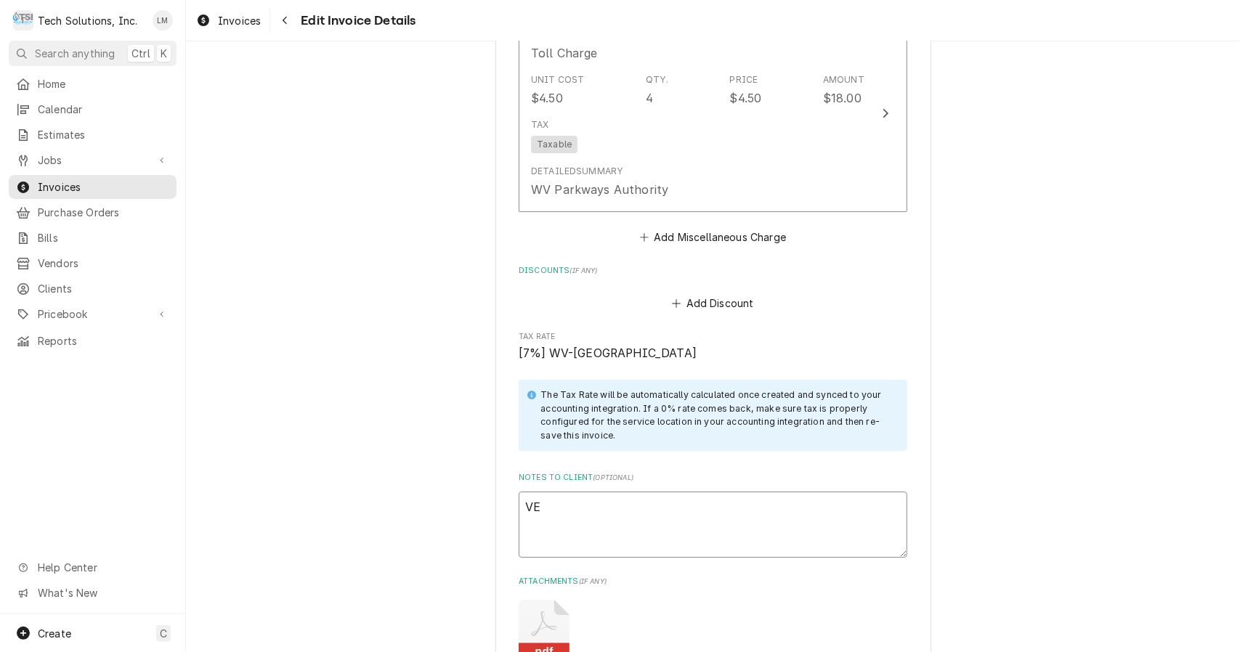
type textarea "x"
type textarea "V"
type textarea "x"
type textarea "Ve"
type textarea "x"
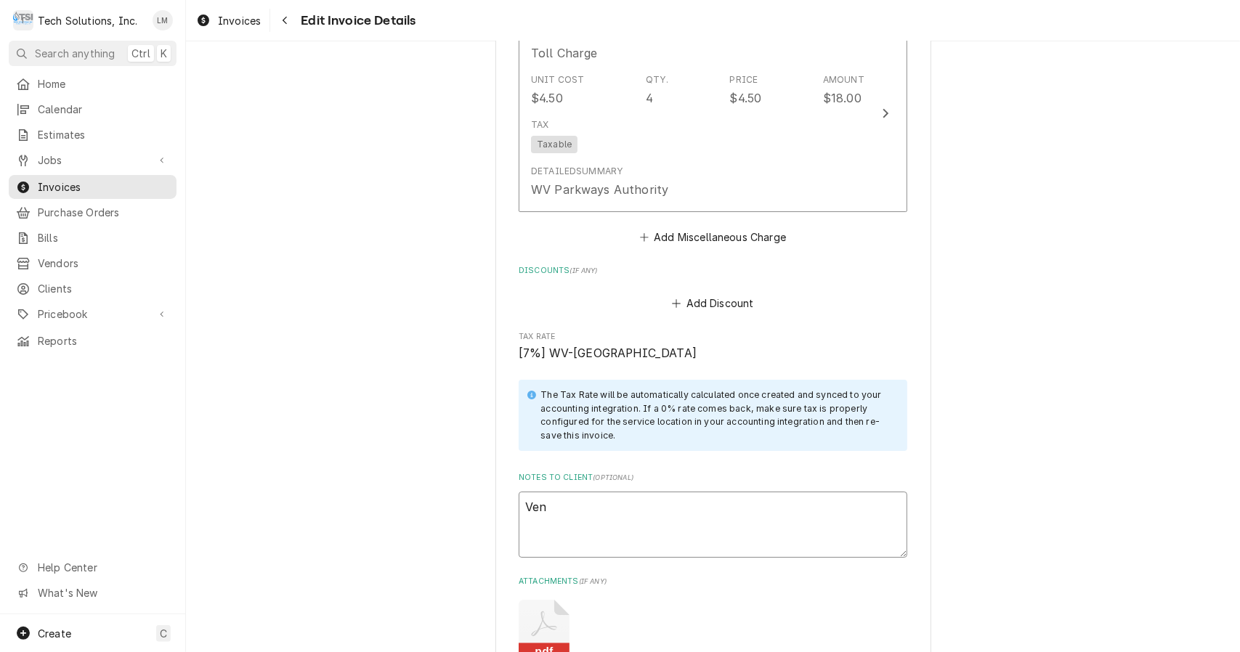
type textarea "Vend"
type textarea "x"
type textarea "Vendo"
type textarea "x"
type textarea "Vendor"
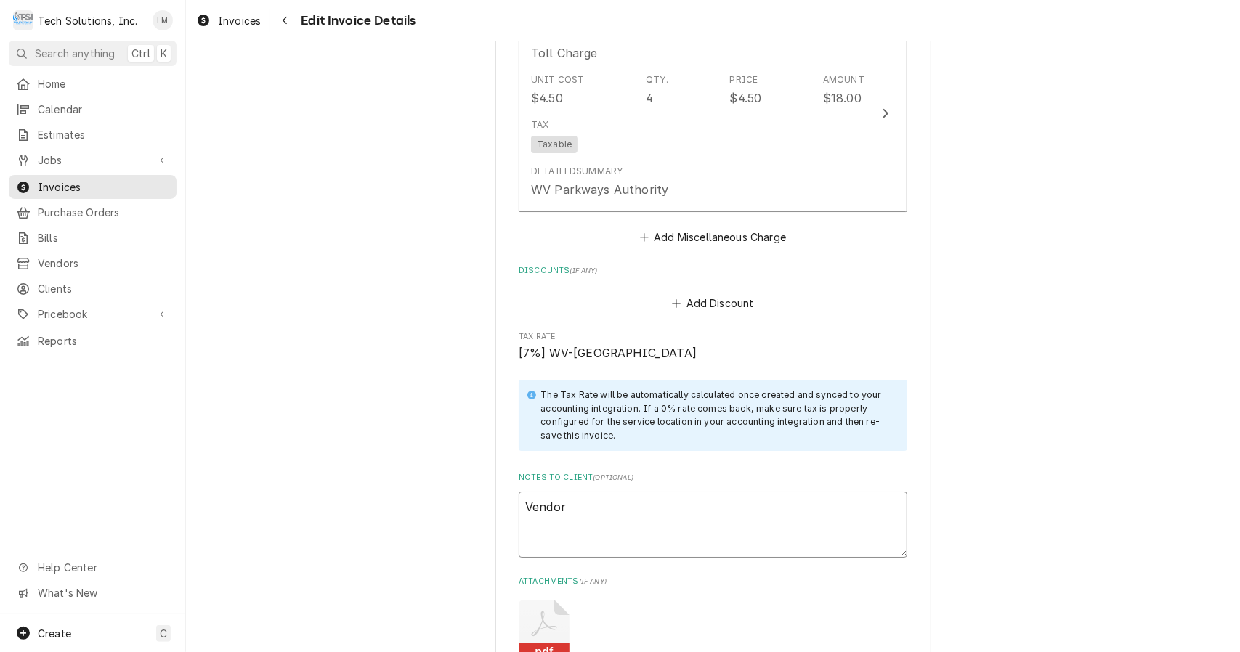
type textarea "x"
type textarea "Vendor"
type textarea "x"
type textarea "Vendor I"
type textarea "x"
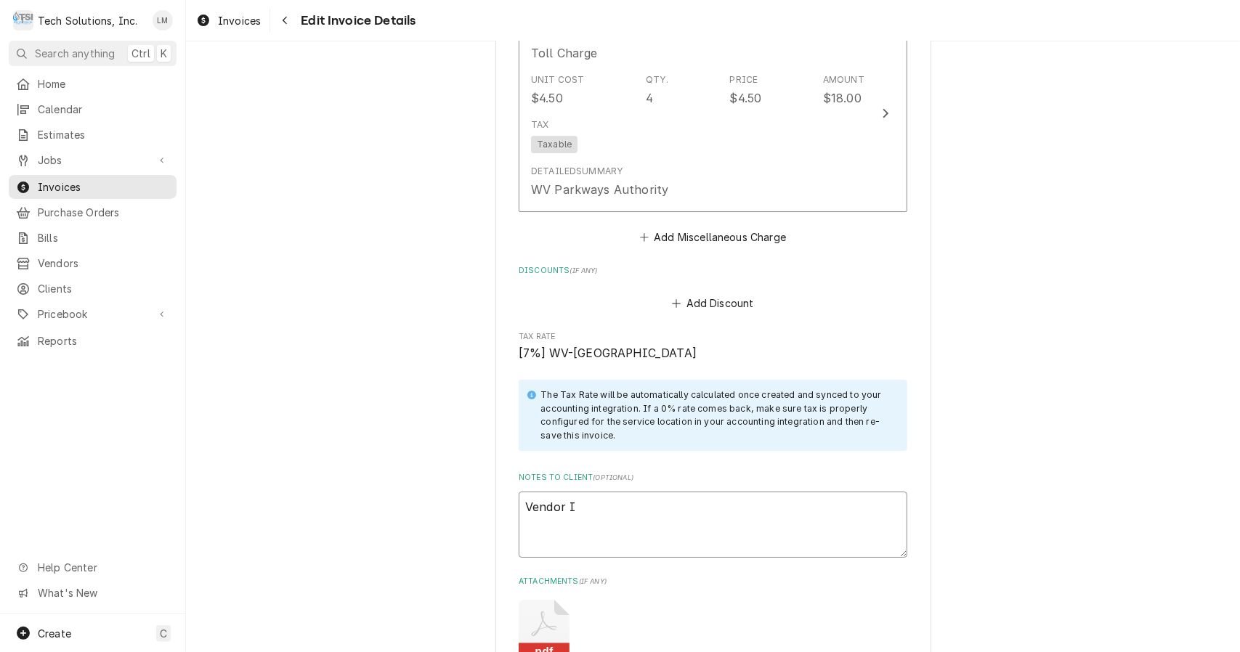
type textarea "Vendor ID"
type textarea "x"
type textarea "Vendor ID:"
type textarea "x"
type textarea "Vendor ID:"
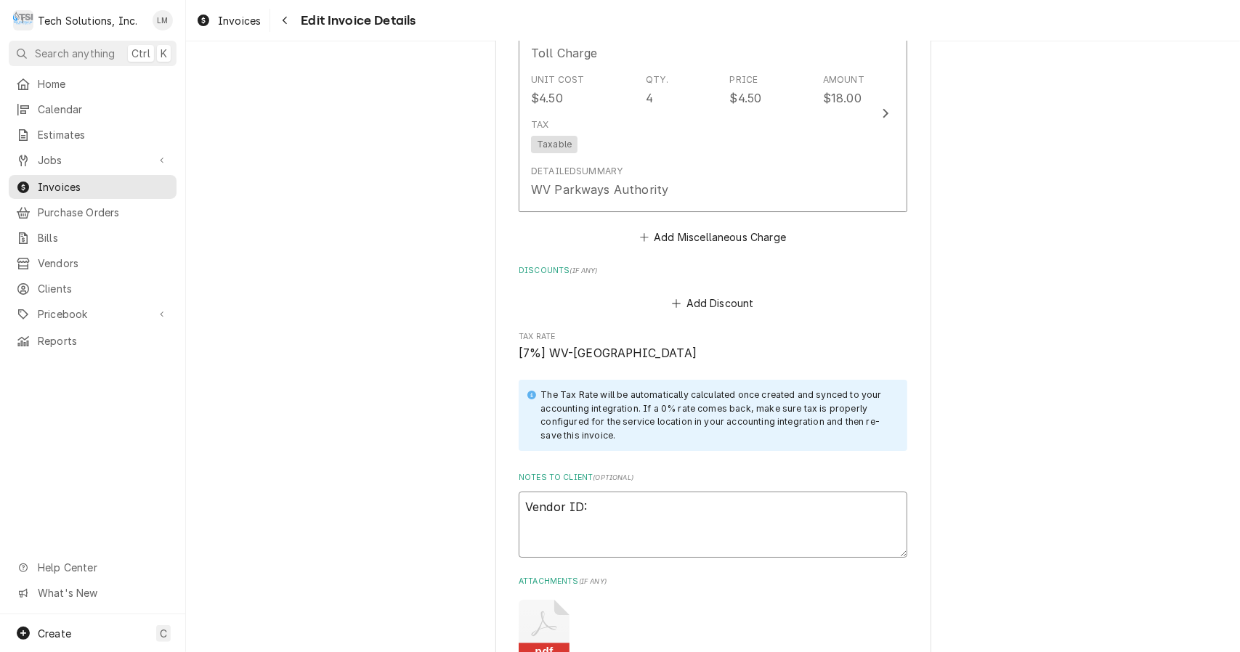
type textarea "x"
type textarea "Vendor ID: 1"
type textarea "x"
type textarea "Vendor ID: 10"
type textarea "x"
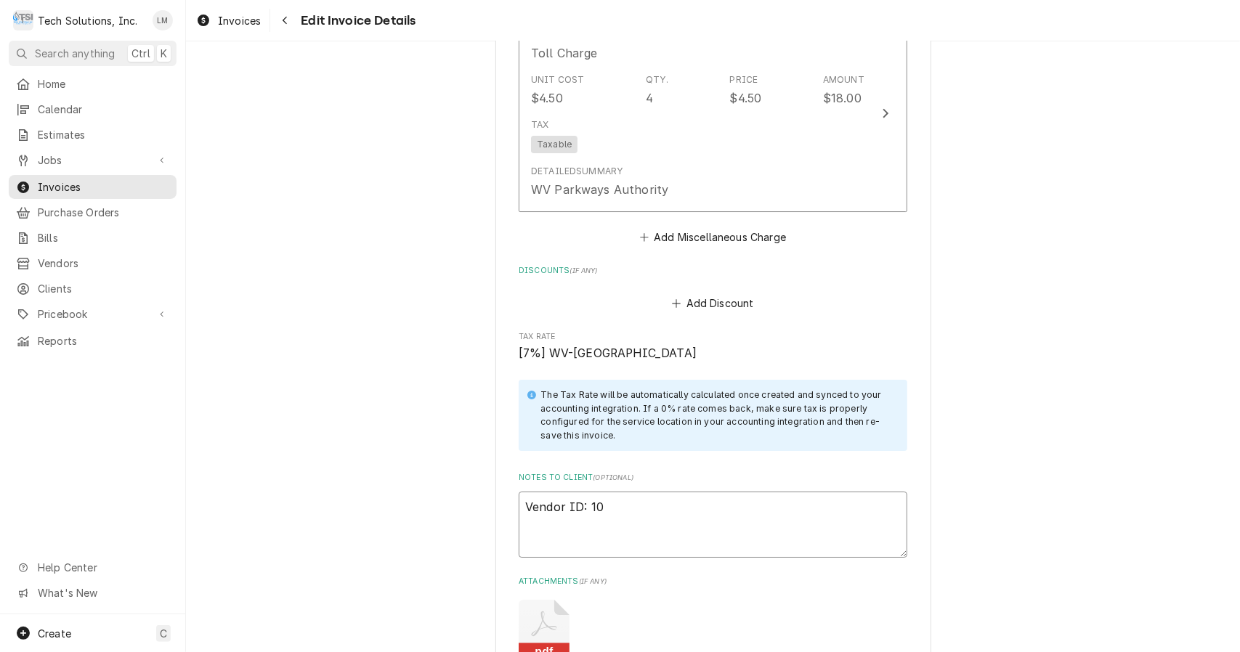
type textarea "Vendor ID: 102"
type textarea "x"
type textarea "Vendor ID: 1024"
type textarea "x"
type textarea "Vendor ID: 10242"
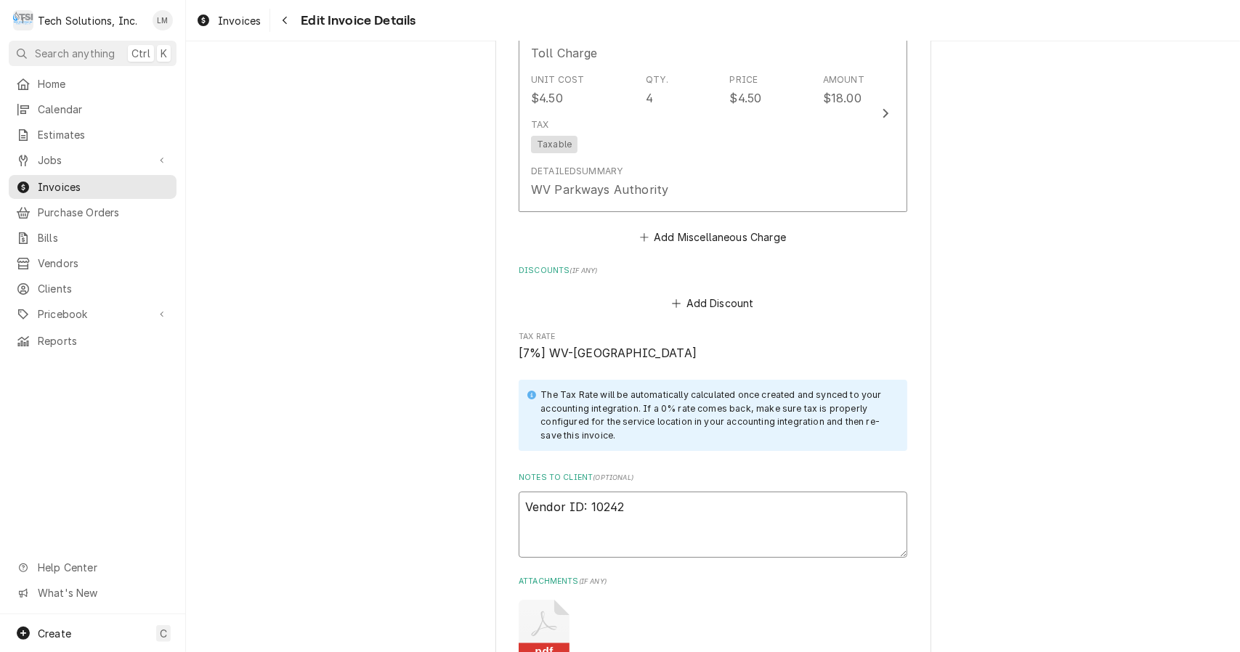
type textarea "x"
type textarea "Vendor ID: 102423"
type textarea "x"
type textarea "Vendor ID: 1024231"
type textarea "x"
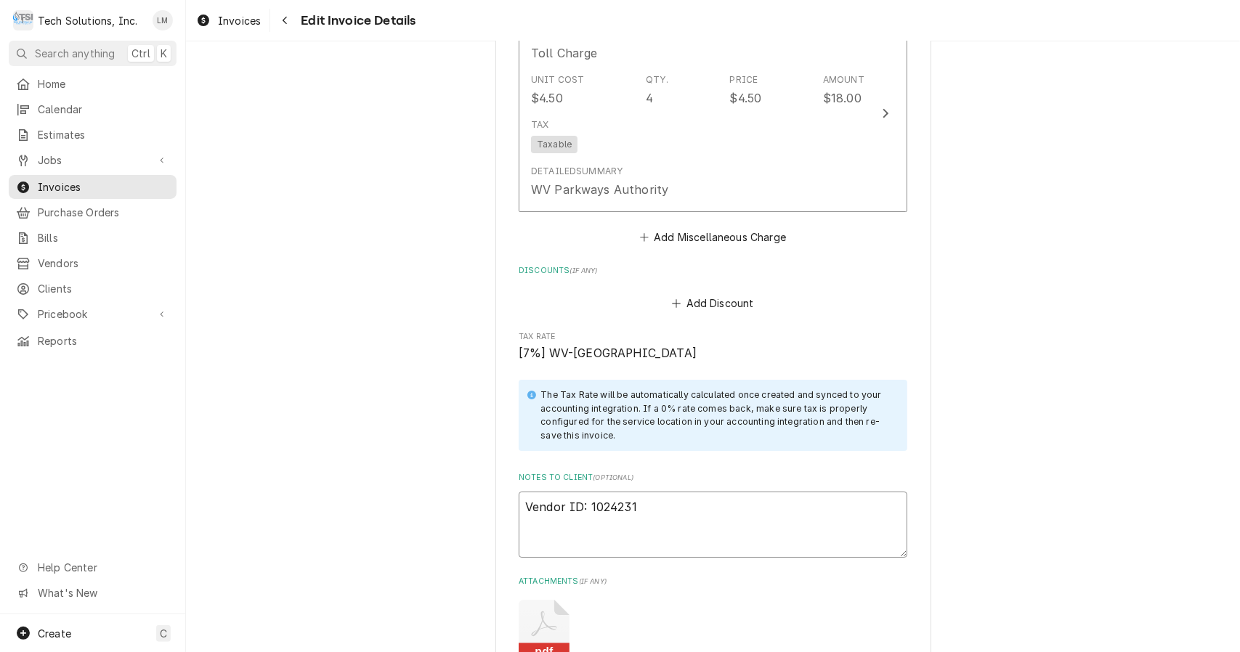
type textarea "Vendor ID: 1024231"
type textarea "x"
type textarea "Vendor ID: 1024231 W"
type textarea "x"
type textarea "Vendor ID: 1024231 W="
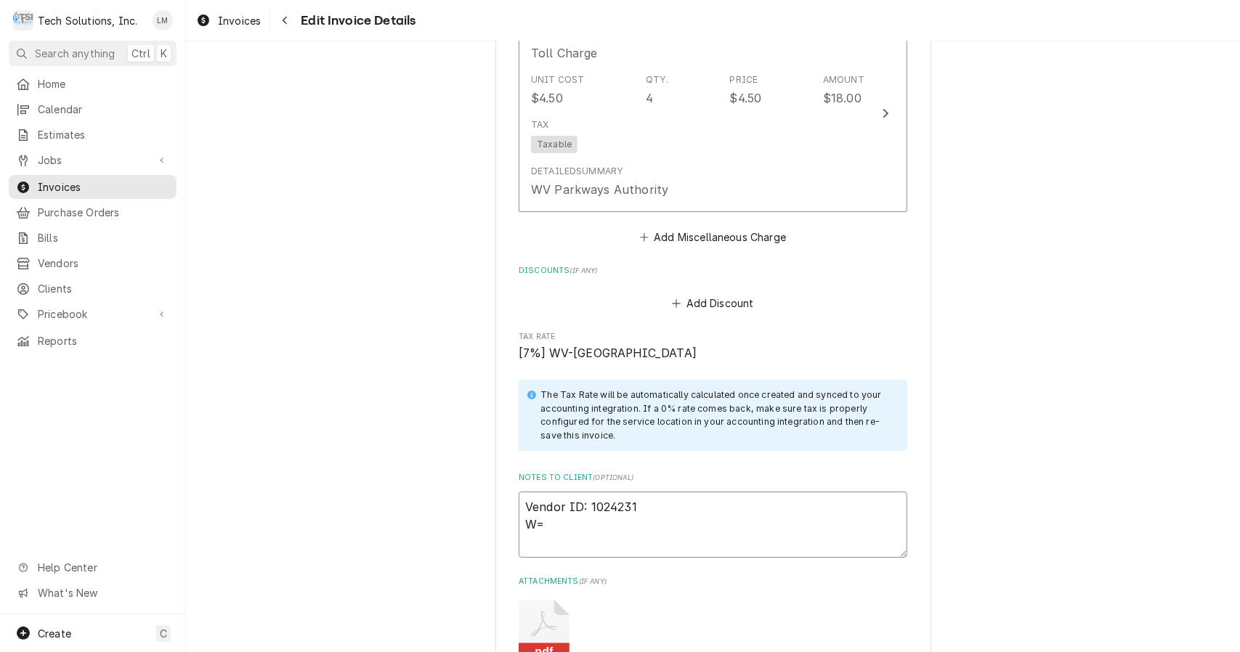
type textarea "x"
type textarea "Vendor ID: 1024231 W"
type textarea "x"
type textarea "Vendor ID: 1024231"
type textarea "x"
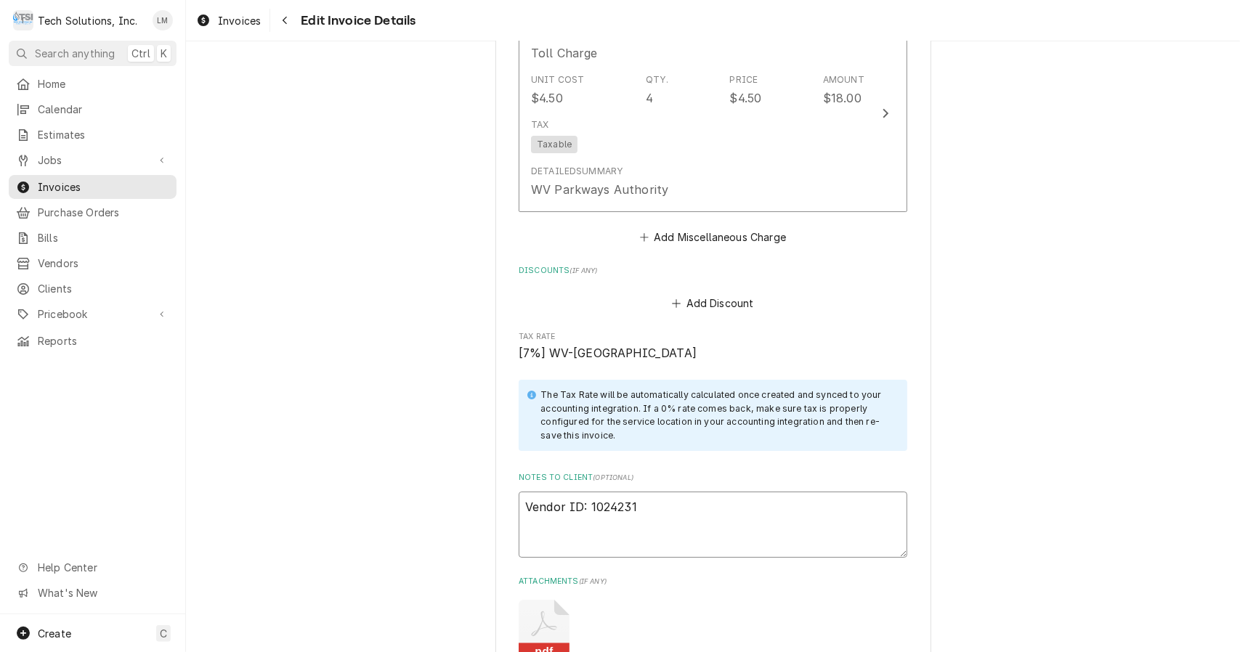
type textarea "Vendor ID: 1024231 E"
type textarea "x"
type textarea "Vendor ID: 1024231 Ec"
type textarea "x"
type textarea "Vendor ID: 1024231 Eco"
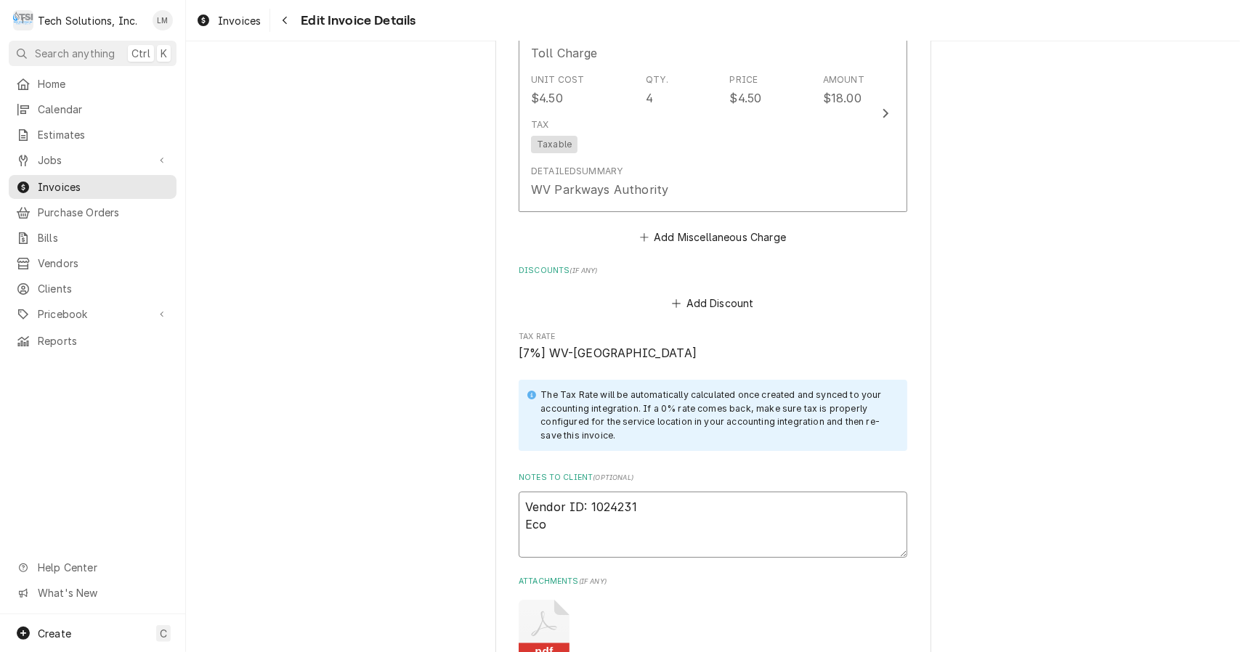
type textarea "x"
type textarea "Vendor ID: 1024231 Ecot"
type textarea "x"
type textarea "Vendor ID: 1024231 Ecotr"
type textarea "x"
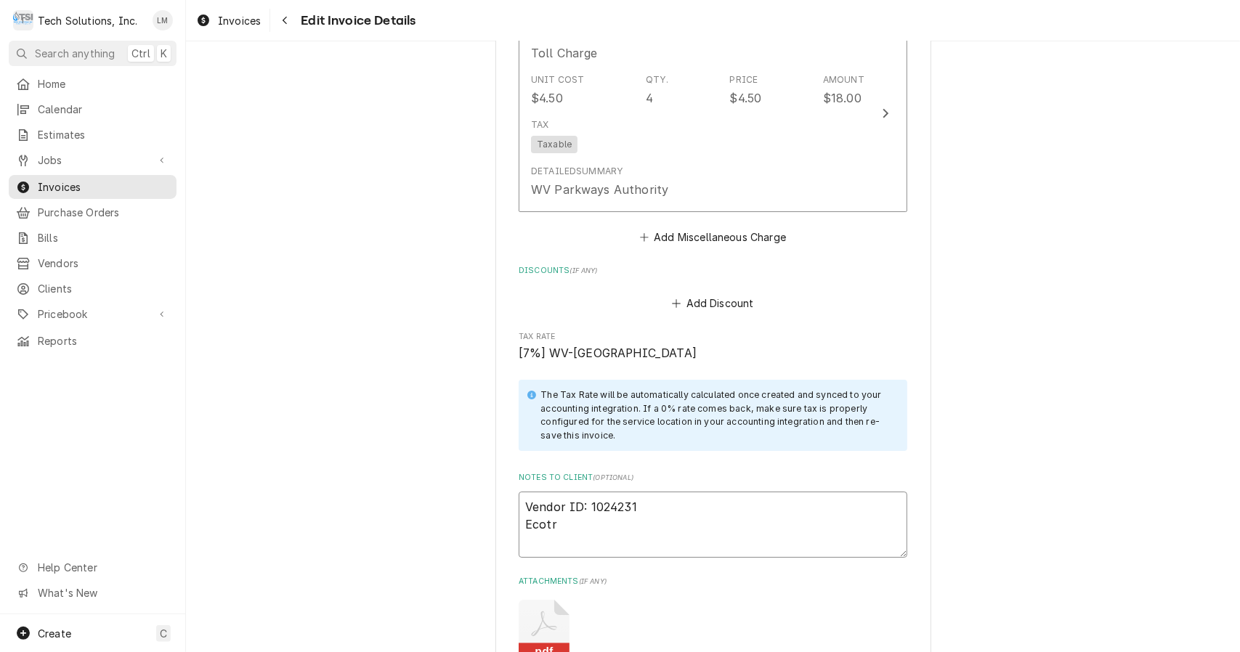
type textarea "Vendor ID: 1024231 Ecotra"
type textarea "x"
type textarea "Vendor ID: 1024231 Ecotrak"
type textarea "x"
type textarea "Vendor ID: 1024231 Ecotrak"
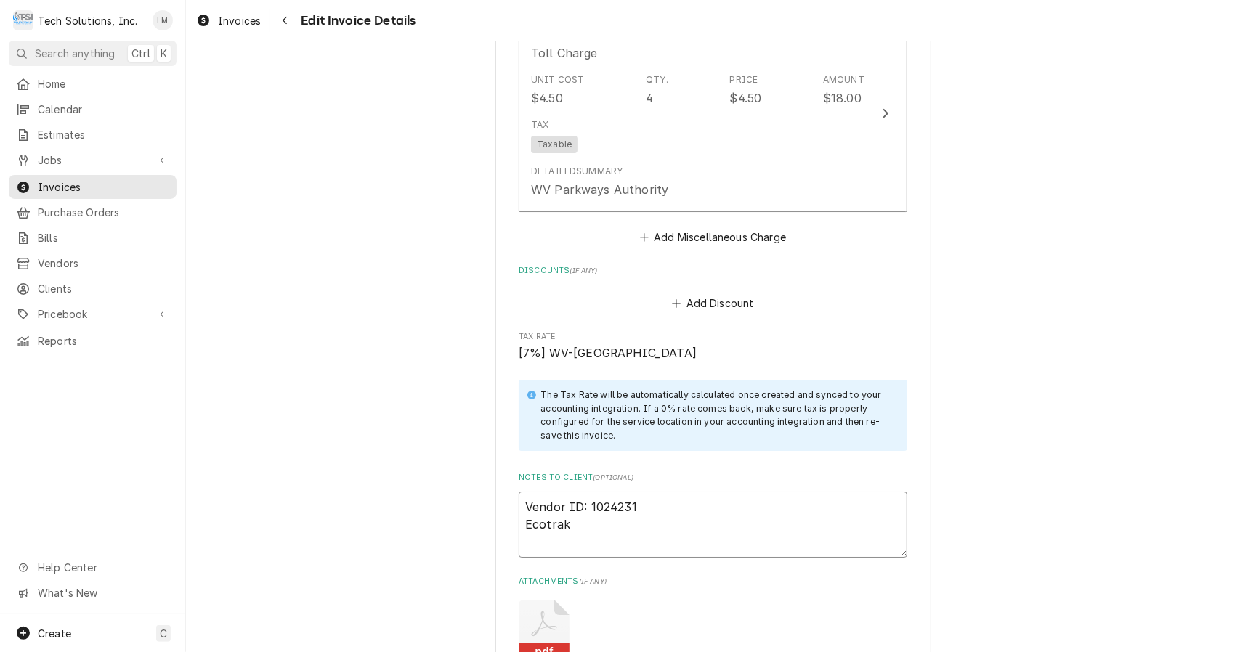
type textarea "x"
type textarea "Vendor ID: 1024231 Ecotrak W"
type textarea "x"
type textarea "Vendor ID: 1024231 Ecotrak WO"
type textarea "x"
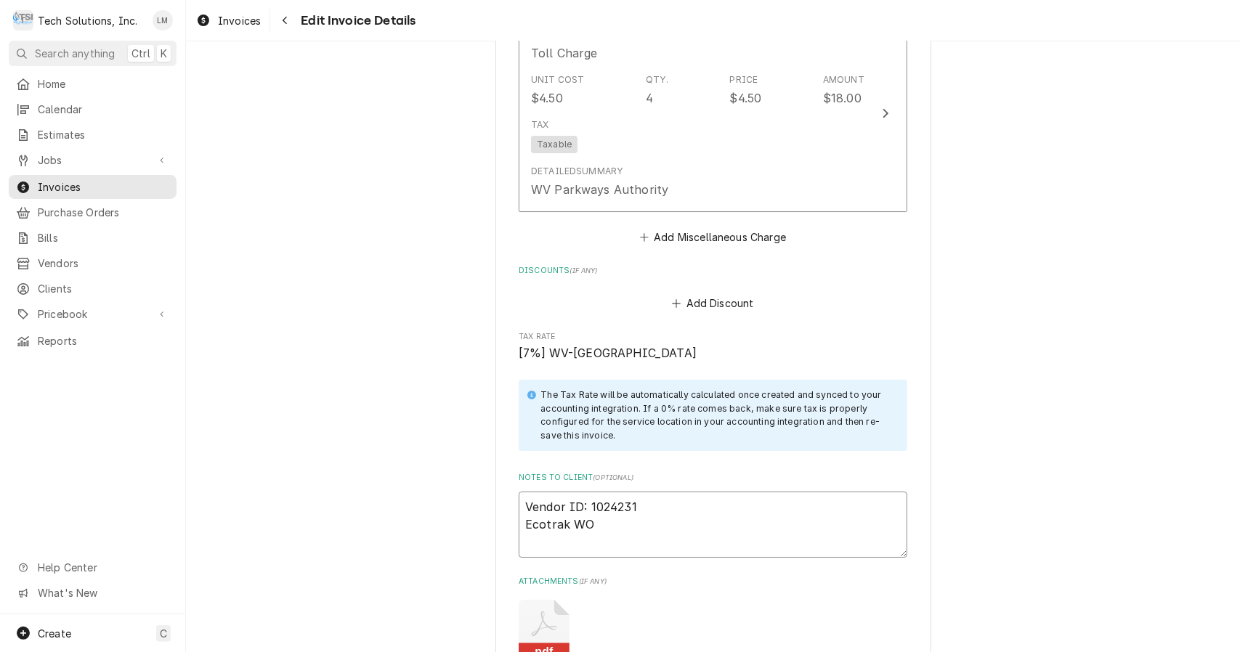
type textarea "Vendor ID: 1024231 Ecotrak WO:"
type textarea "x"
type textarea "Vendor ID: 1024231 Ecotrak WO:"
type textarea "x"
type textarea "Vendor ID: 1024231 Ecotrak WO:"
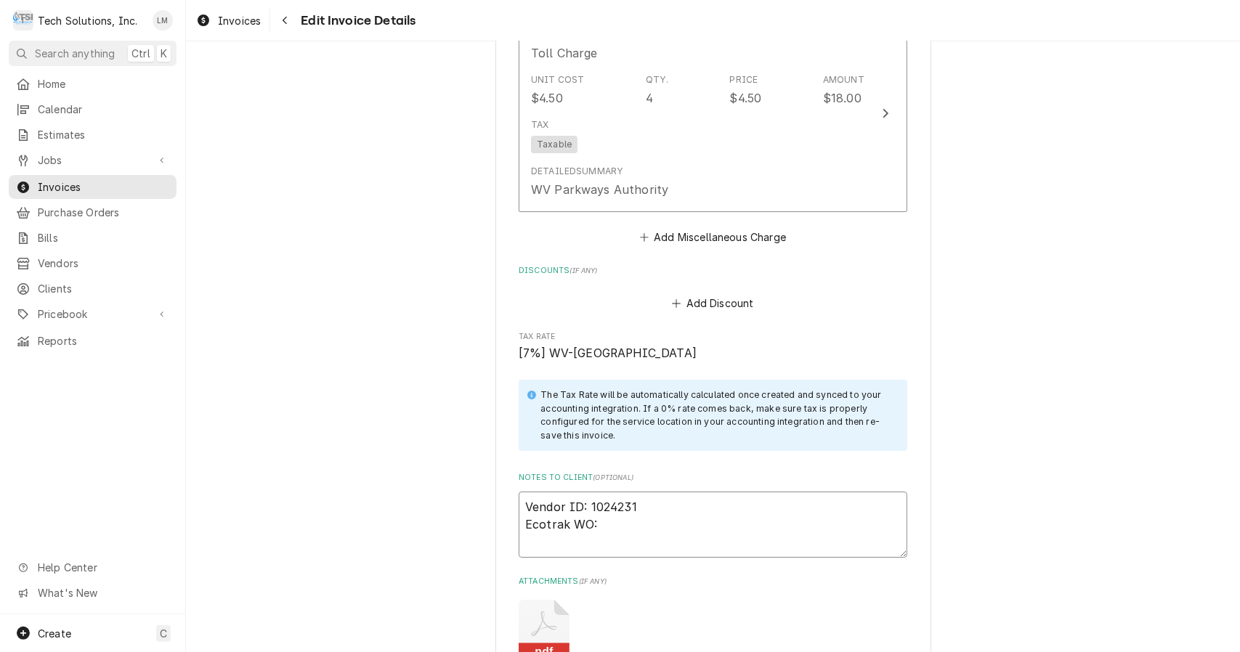
type textarea "x"
type textarea "Vendor ID: 1024231 Ecotrak WO: C"
type textarea "x"
type textarea "Vendor ID: 1024231 Ecotrak WO: Cu"
type textarea "x"
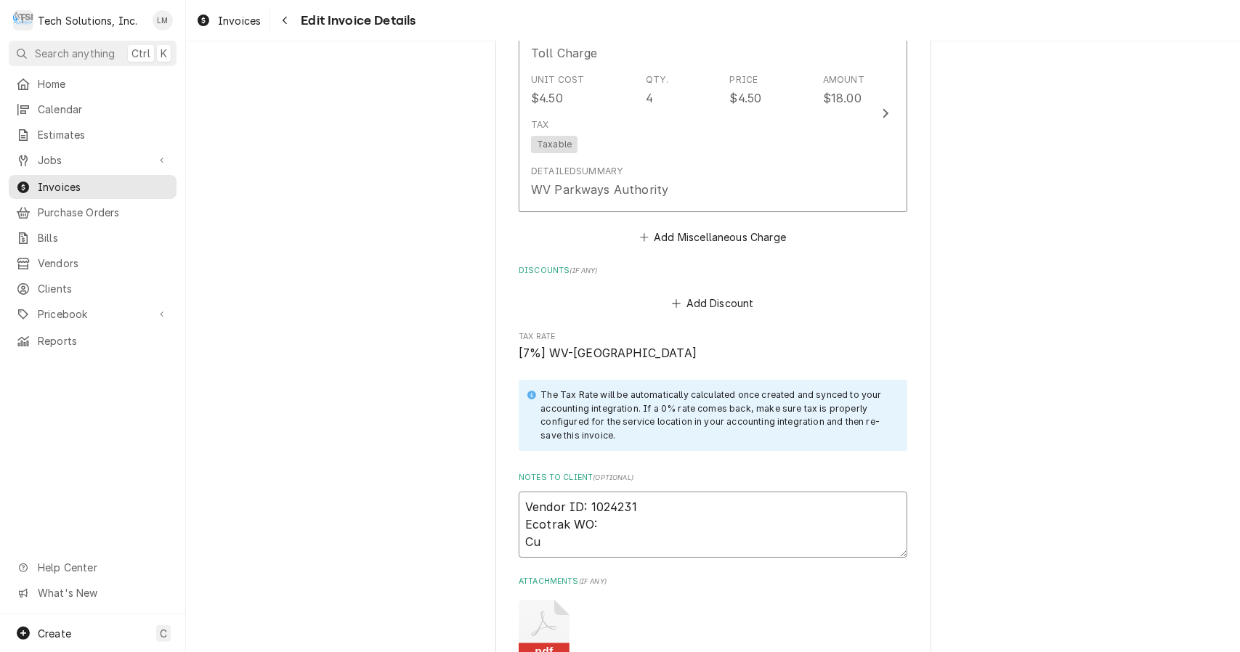
type textarea "Vendor ID: 1024231 Ecotrak WO: Cus"
type textarea "x"
type textarea "Vendor ID: 1024231 Ecotrak WO: Cust"
type textarea "x"
type textarea "Vendor ID: 1024231 Ecotrak WO: Cust."
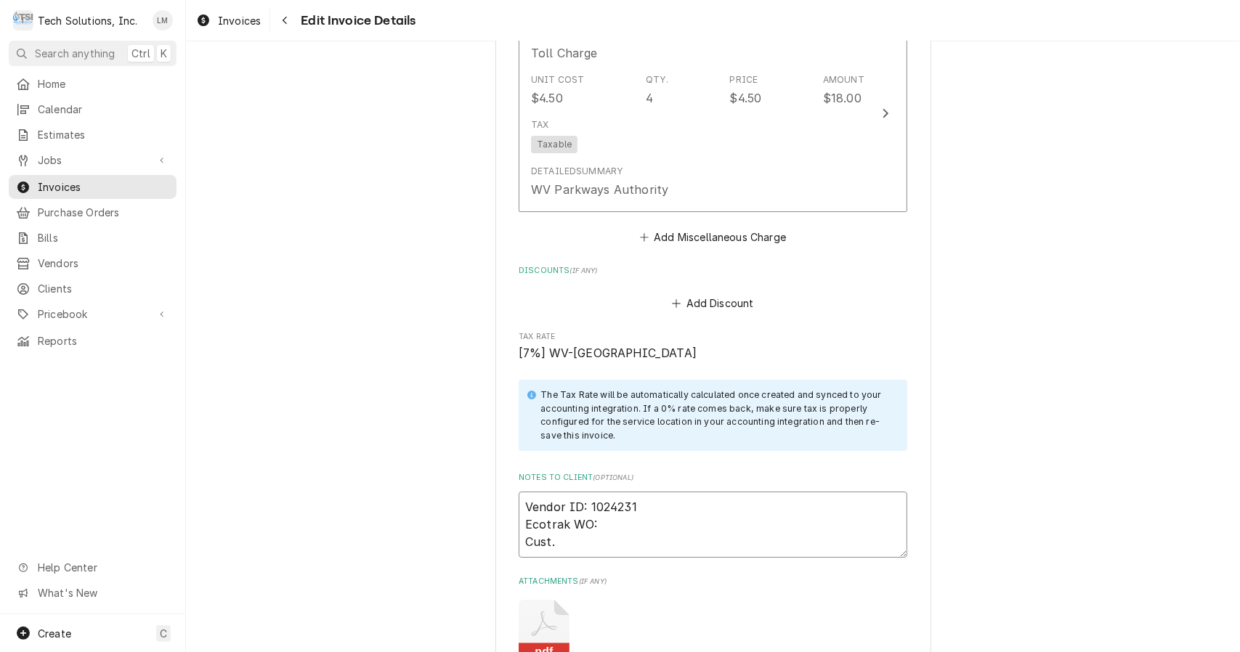
type textarea "x"
type textarea "Vendor ID: 1024231 Ecotrak WO: Cust. S"
type textarea "x"
type textarea "Vendor ID: 1024231 Ecotrak WO: Cust. Si"
type textarea "x"
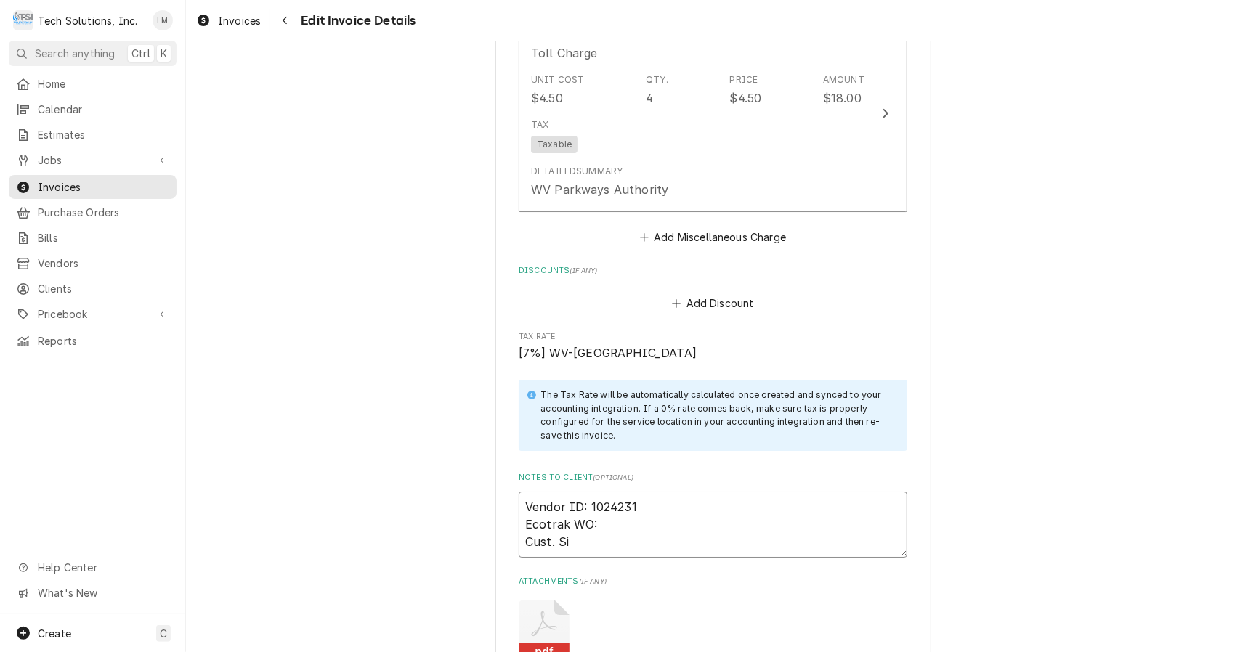
type textarea "Vendor ID: 1024231 Ecotrak WO: Cust. Sig"
type textarea "x"
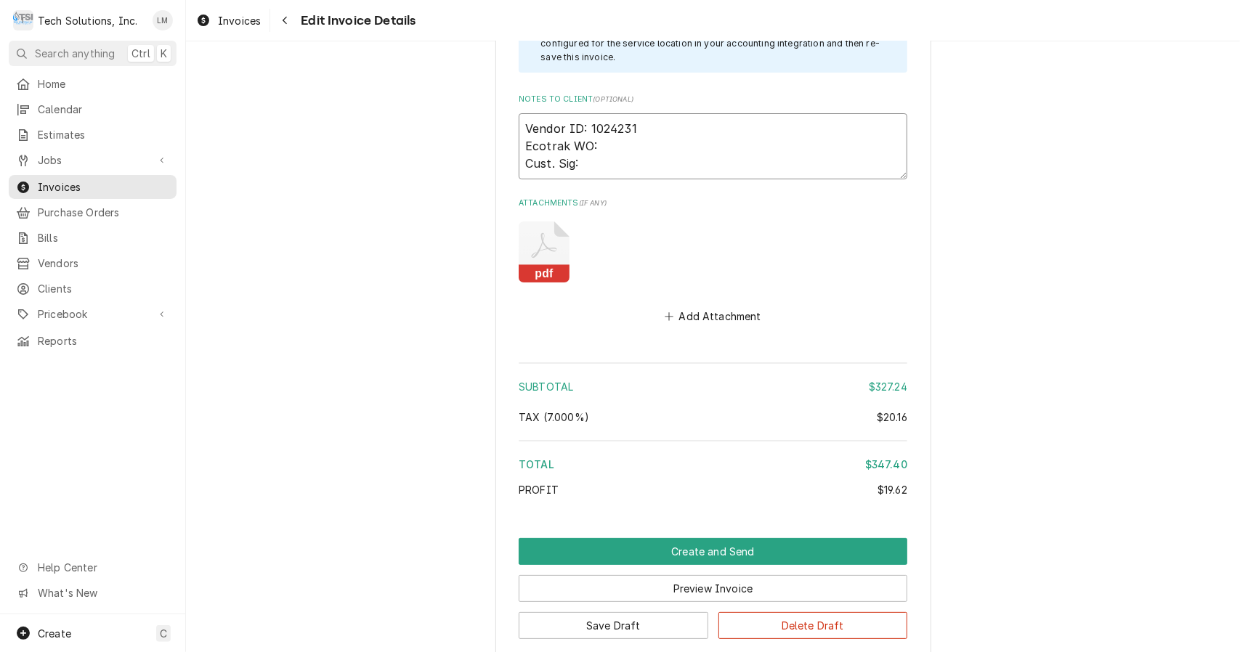
scroll to position [3731, 0]
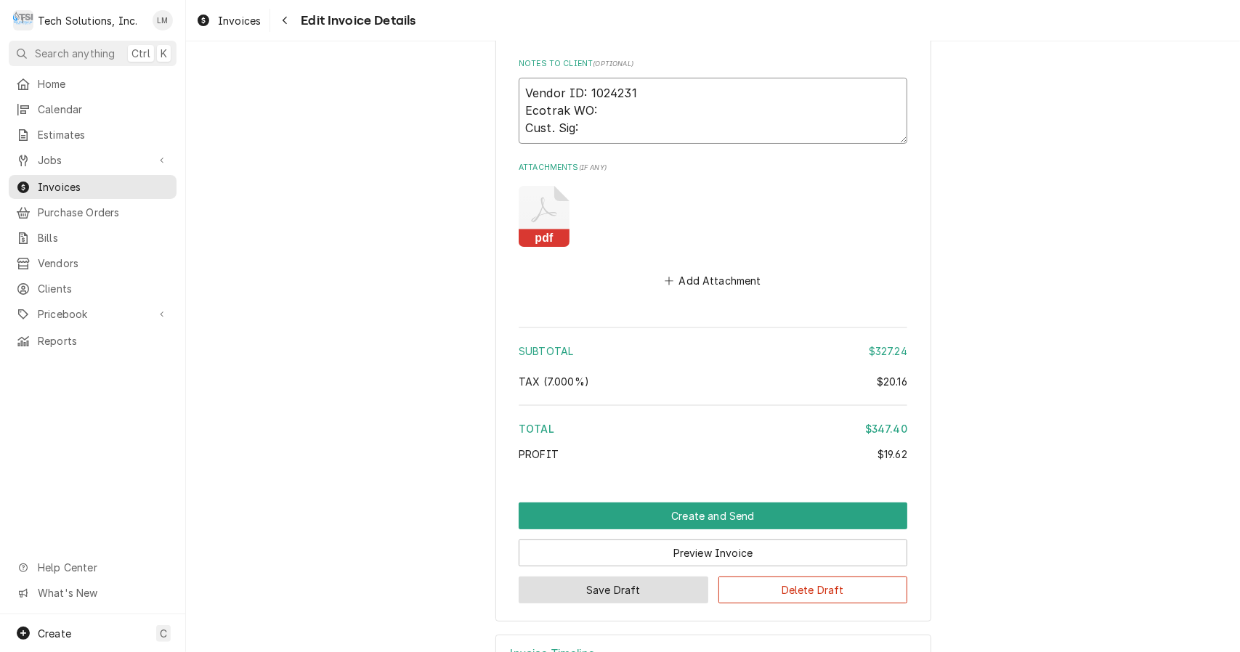
type textarea "Vendor ID: 1024231 Ecotrak WO: Cust. Sig:"
click at [584, 577] on button "Save Draft" at bounding box center [614, 590] width 190 height 27
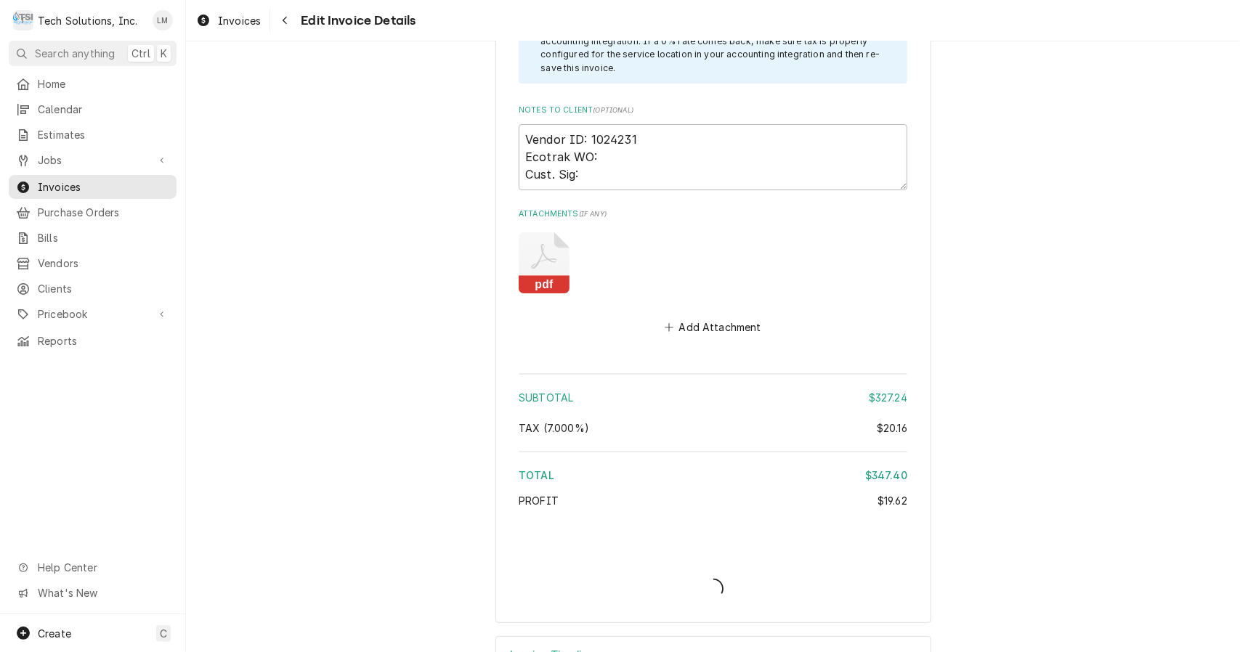
type textarea "x"
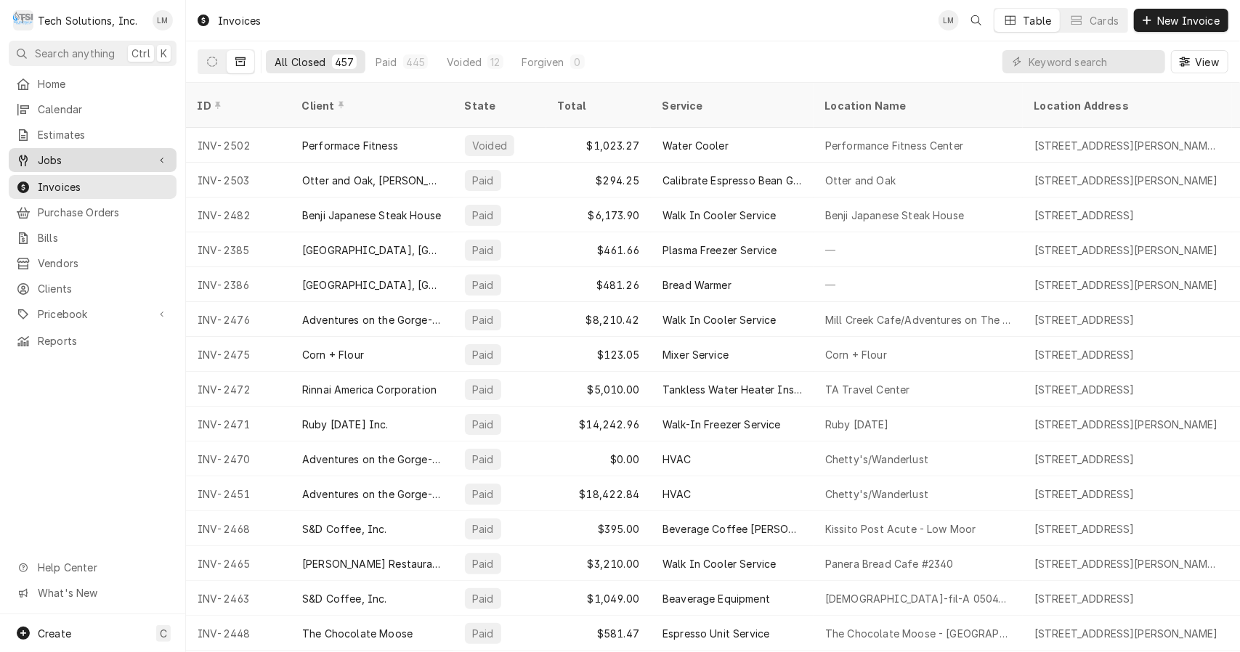
click at [60, 153] on span "Jobs" at bounding box center [93, 160] width 110 height 15
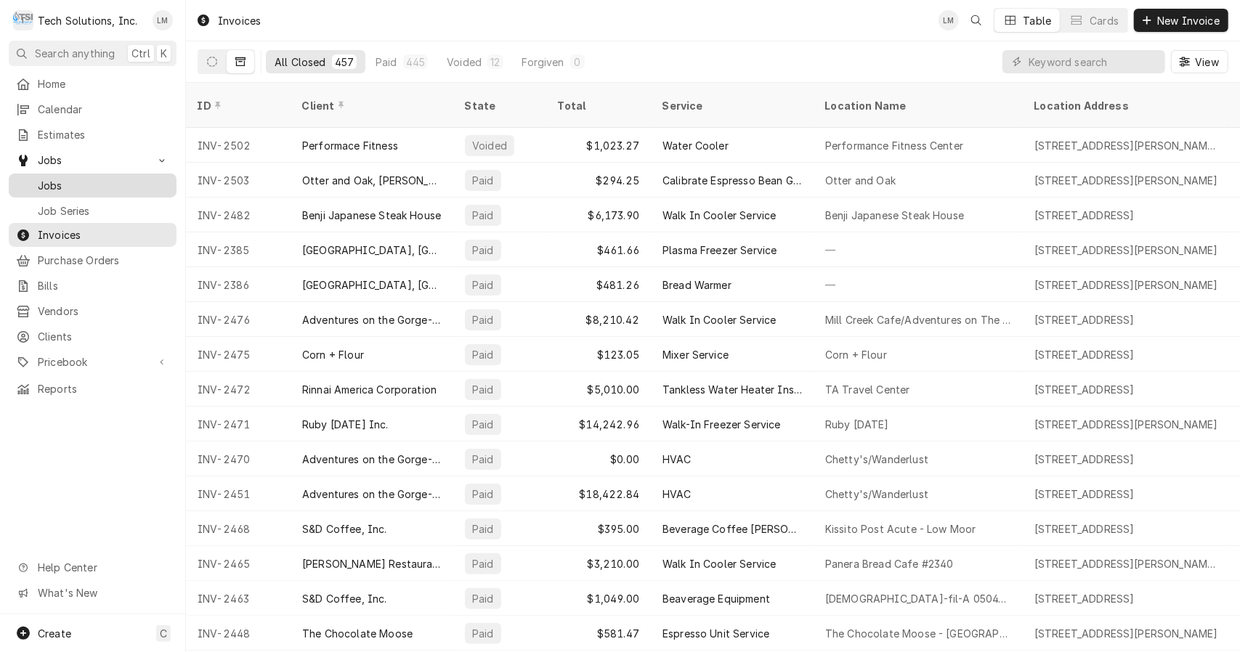
click at [62, 181] on span "Jobs" at bounding box center [103, 185] width 131 height 15
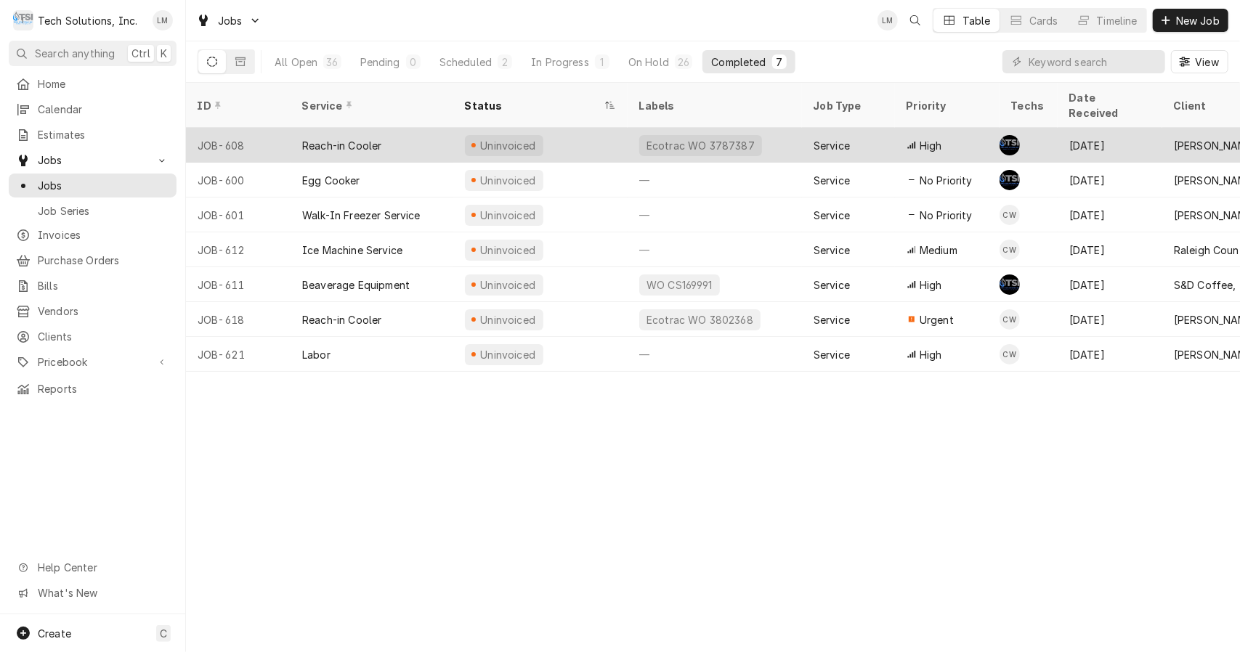
click at [376, 138] on div "Reach-in Cooler" at bounding box center [341, 145] width 79 height 15
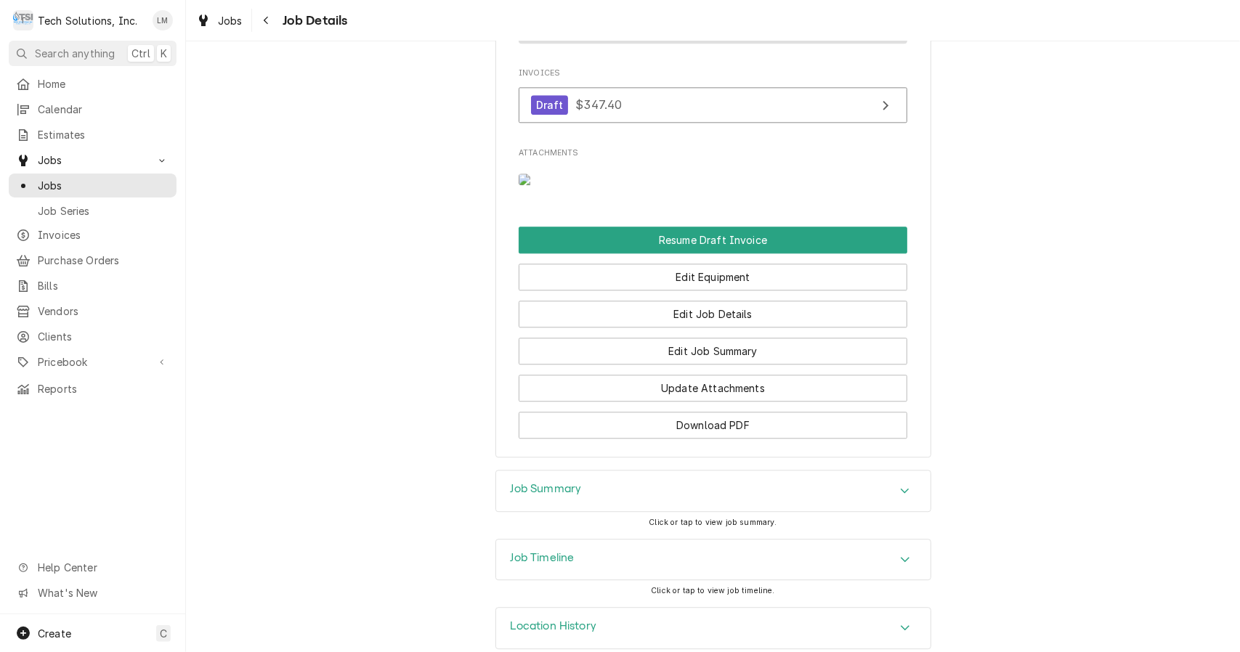
scroll to position [2378, 0]
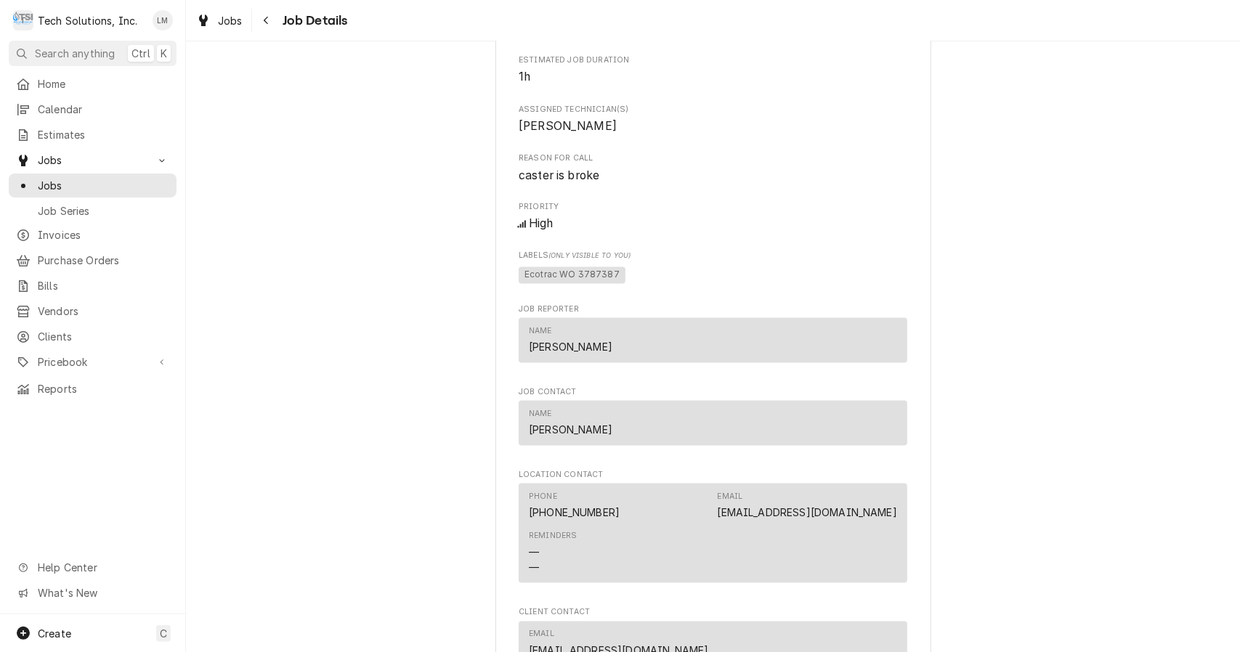
scroll to position [1689, 0]
click at [578, 288] on span "Ecotrac WO 3787387" at bounding box center [572, 279] width 107 height 17
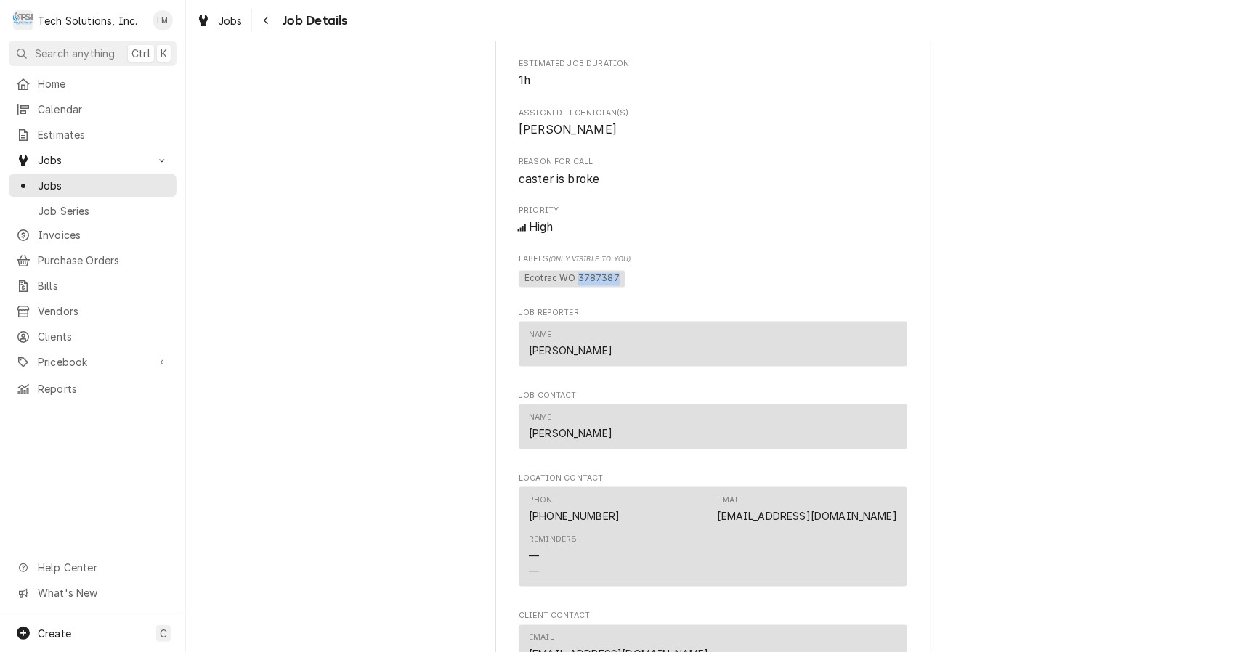
click at [578, 288] on span "Ecotrac WO 3787387" at bounding box center [572, 279] width 107 height 17
copy span "3787387"
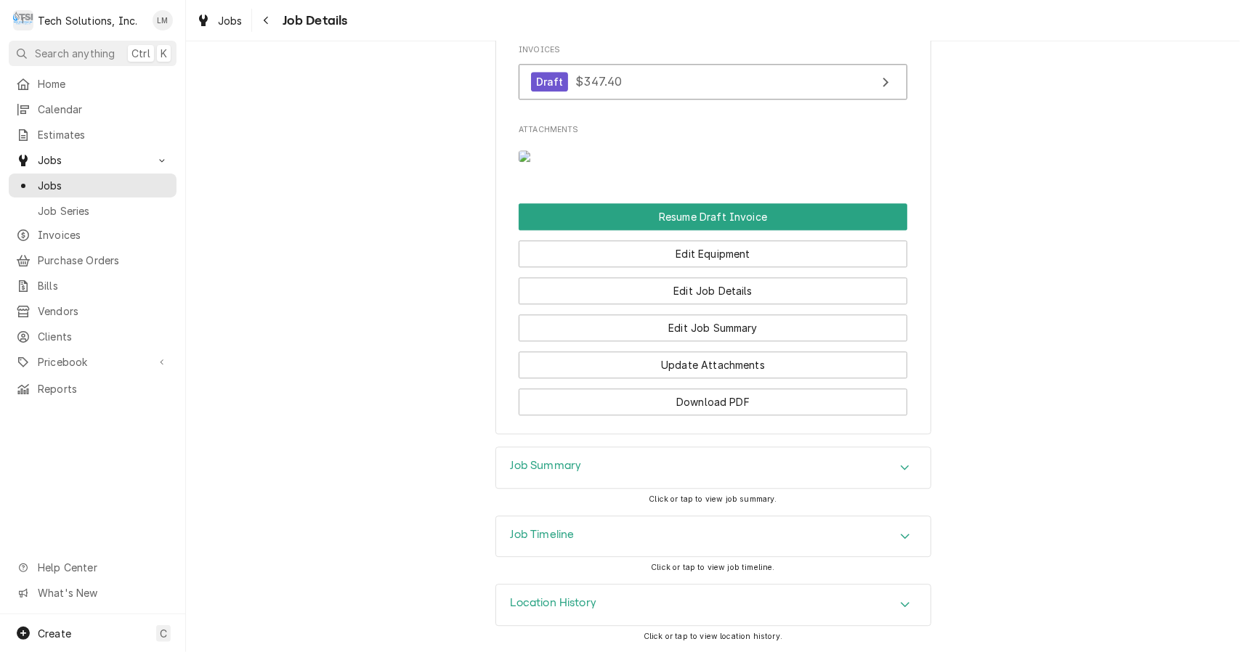
scroll to position [2477, 0]
click at [761, 212] on button "Resume Draft Invoice" at bounding box center [713, 216] width 389 height 27
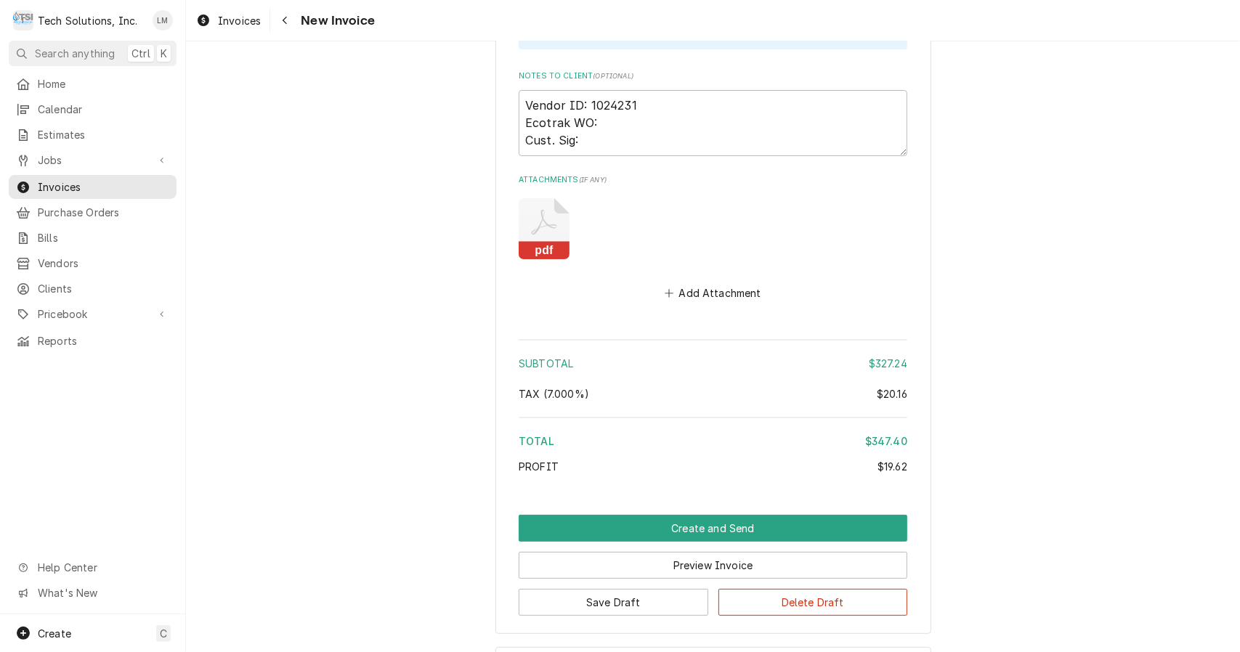
scroll to position [3731, 0]
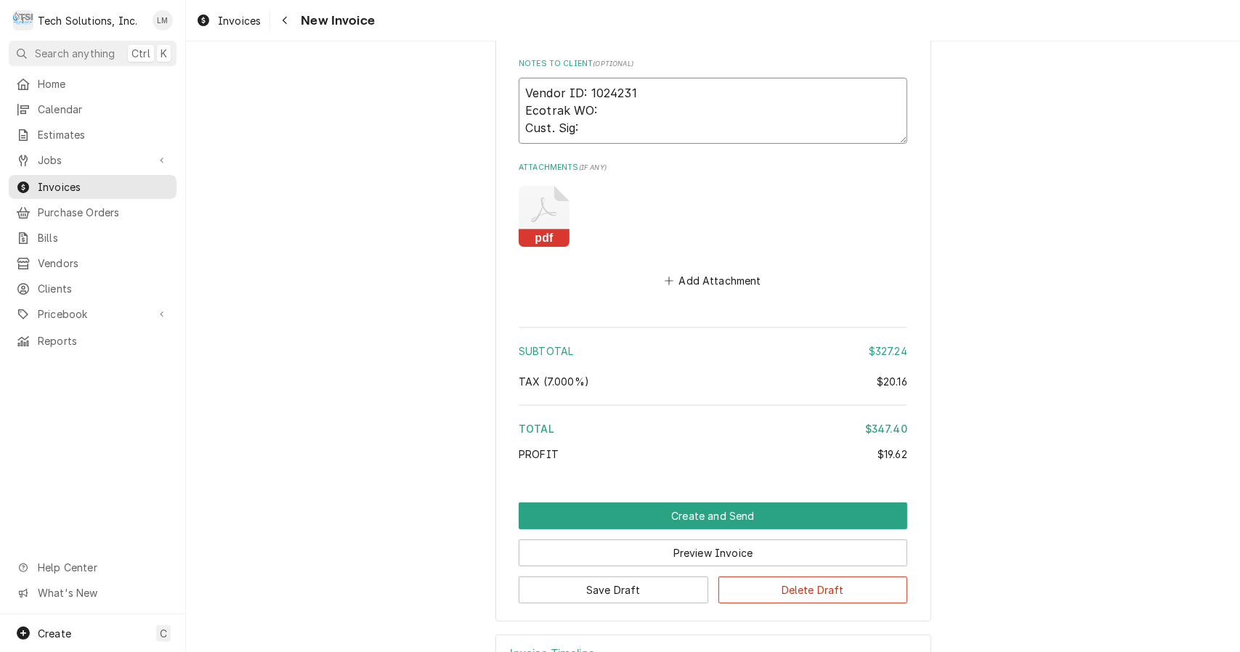
click at [653, 78] on textarea "Vendor ID: 1024231 Ecotrak WO: Cust. Sig:" at bounding box center [713, 111] width 389 height 66
paste textarea "3787387"
type textarea "x"
type textarea "Vendor ID: 1024231 Ecotrak WO: 3787387 Cust. Sig:"
click at [657, 577] on button "Save Draft" at bounding box center [614, 590] width 190 height 27
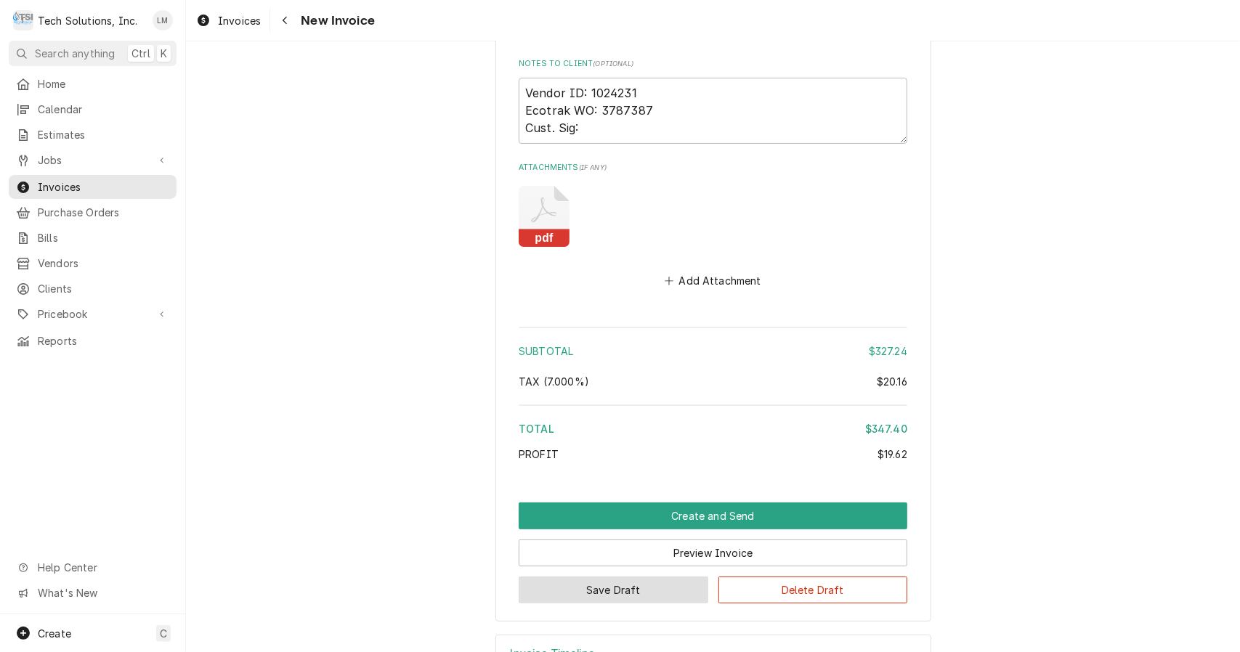
scroll to position [3685, 0]
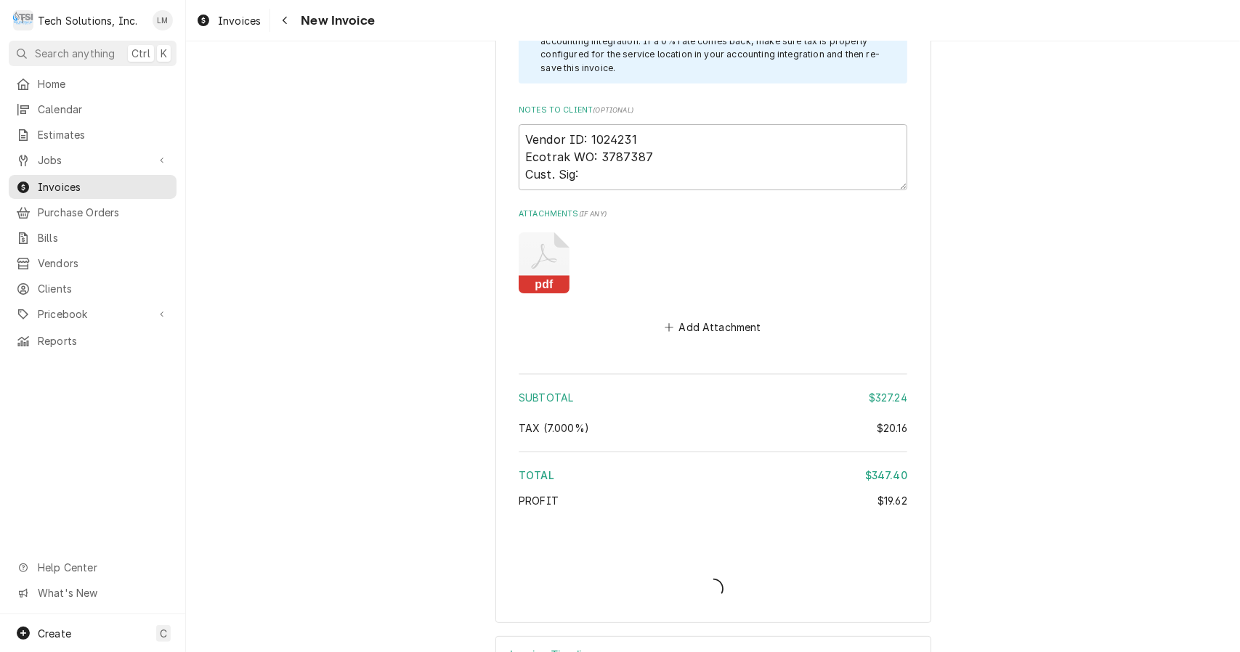
type textarea "x"
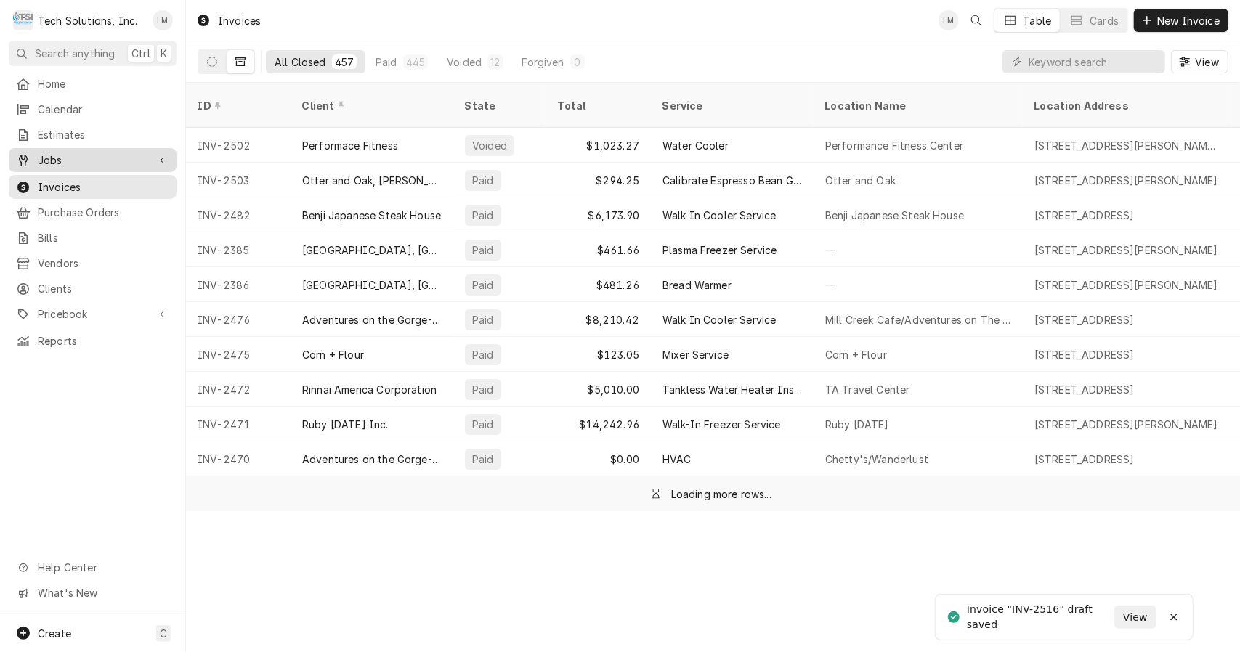
click at [80, 157] on span "Jobs" at bounding box center [93, 160] width 110 height 15
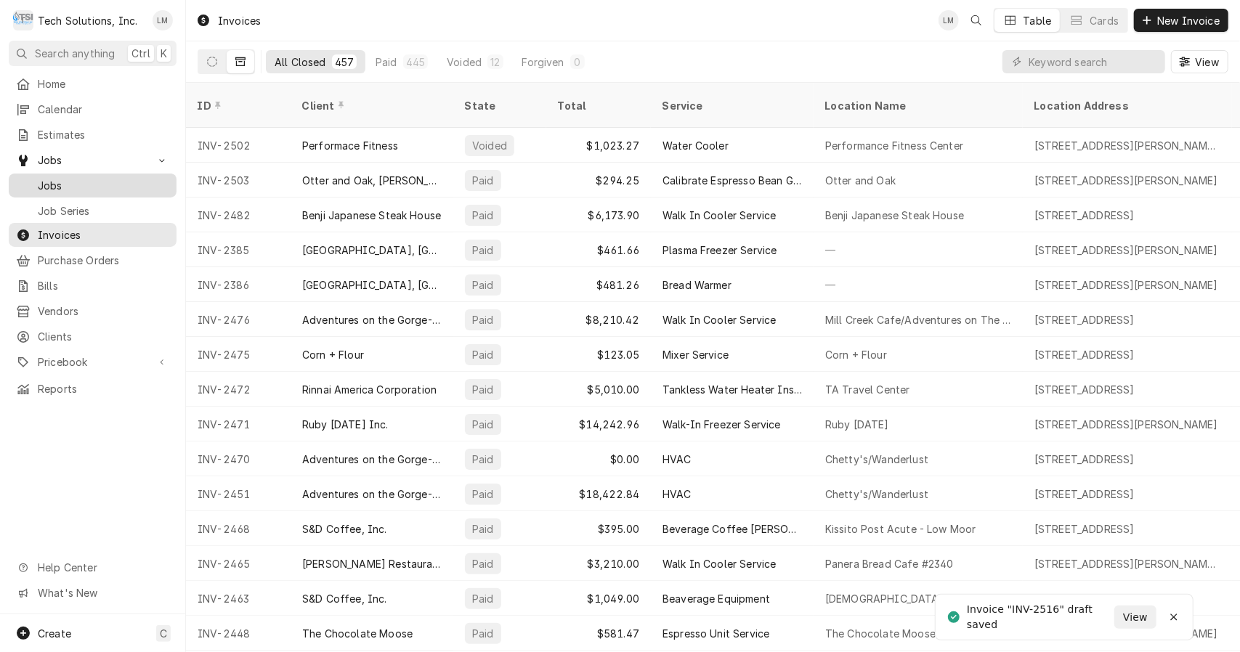
click at [60, 180] on span "Jobs" at bounding box center [103, 185] width 131 height 15
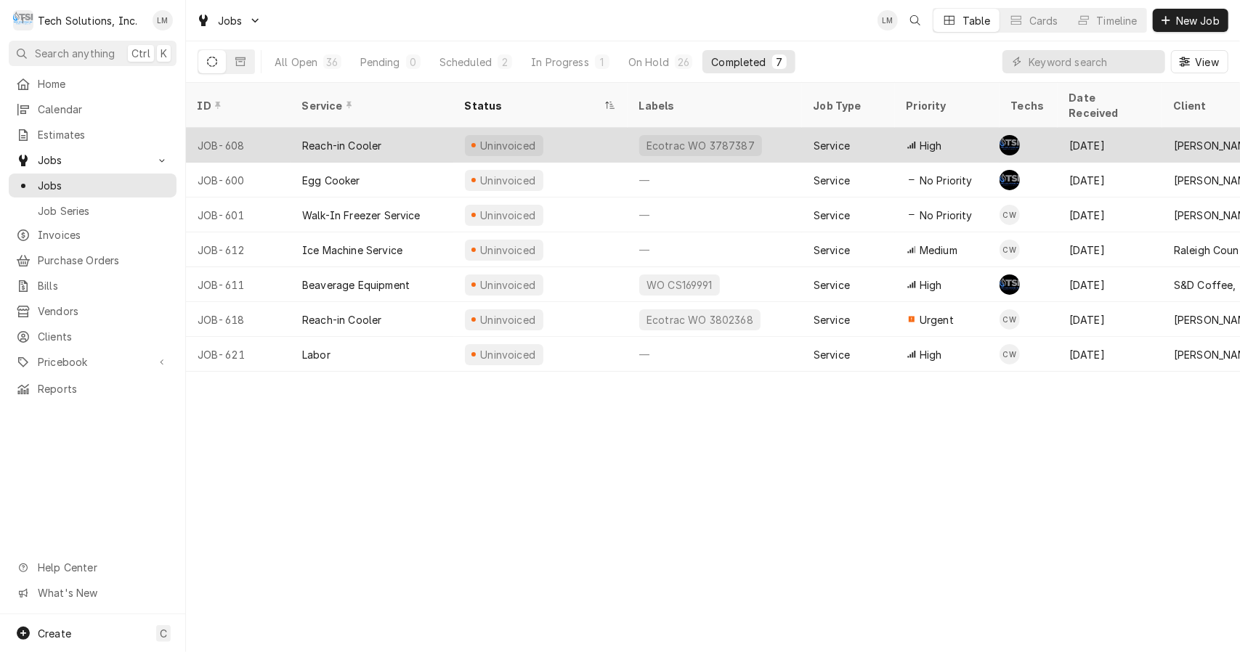
click at [356, 138] on div "Reach-in Cooler" at bounding box center [341, 145] width 79 height 15
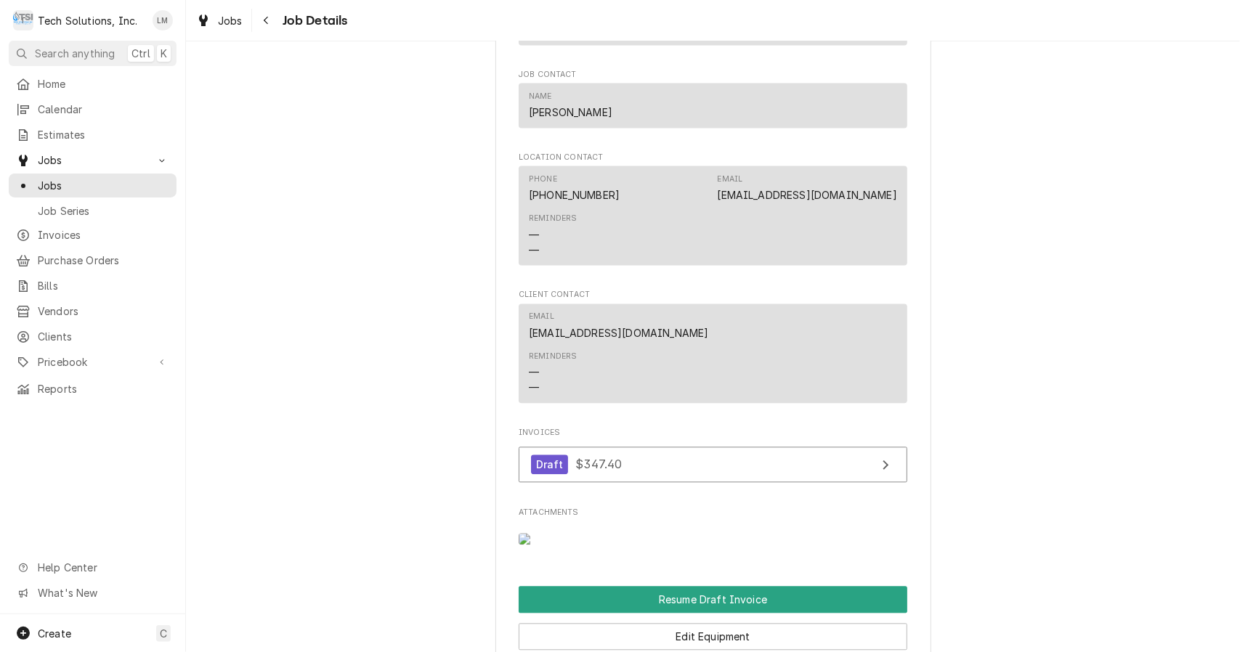
scroll to position [2477, 0]
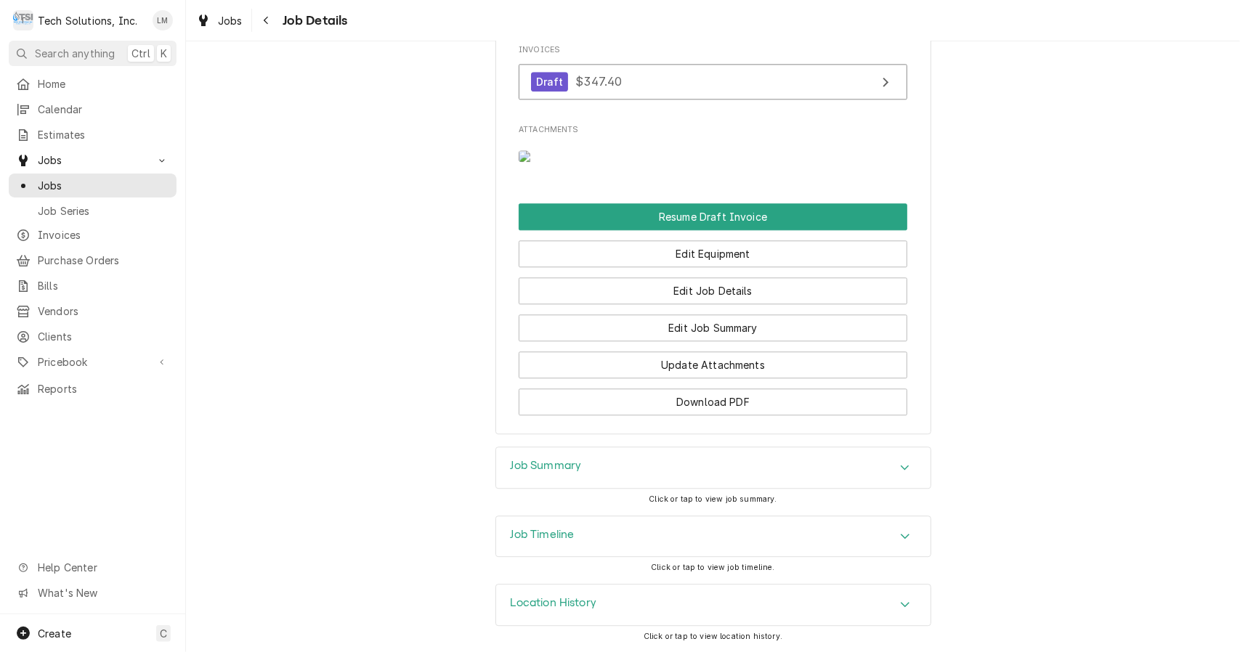
click at [751, 411] on button "Download PDF" at bounding box center [713, 402] width 389 height 27
click at [752, 211] on button "Resume Draft Invoice" at bounding box center [713, 216] width 389 height 27
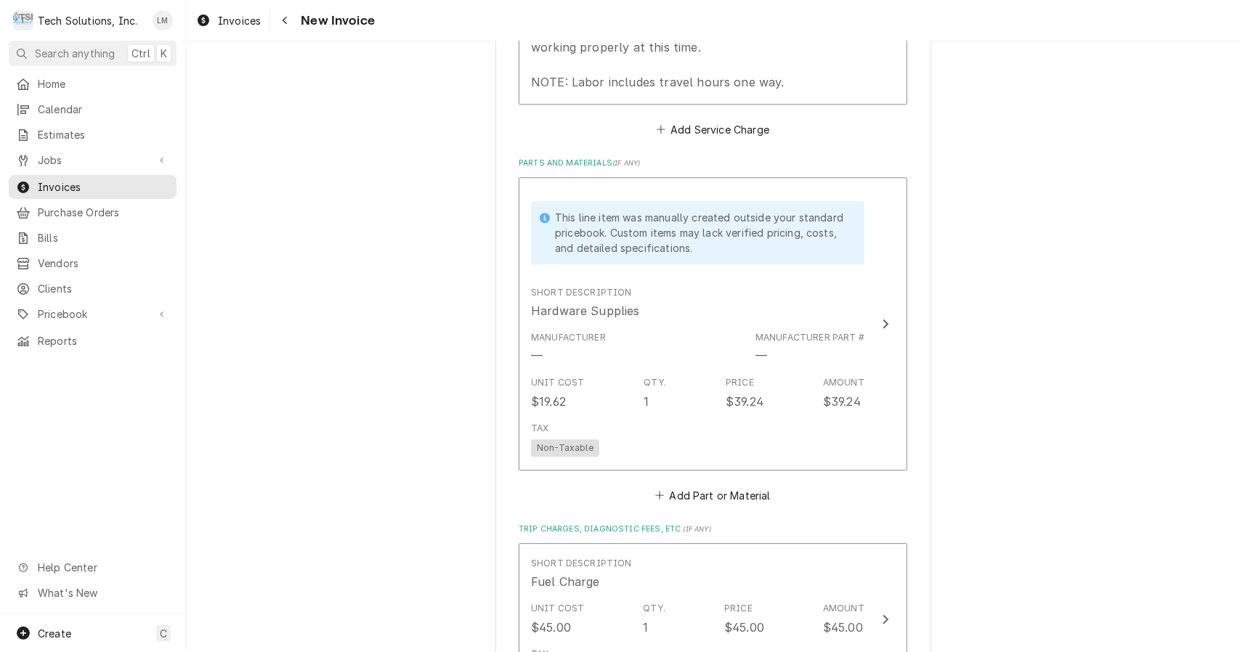
scroll to position [2625, 0]
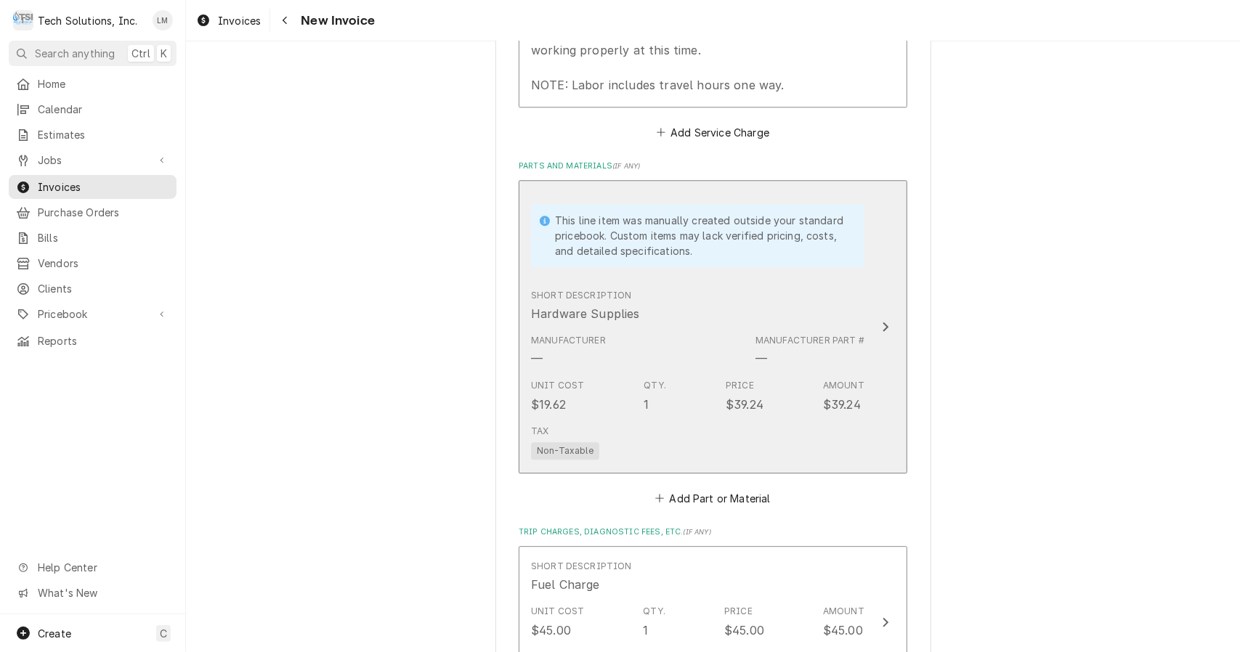
click at [879, 318] on div "Update Line Item" at bounding box center [885, 326] width 19 height 17
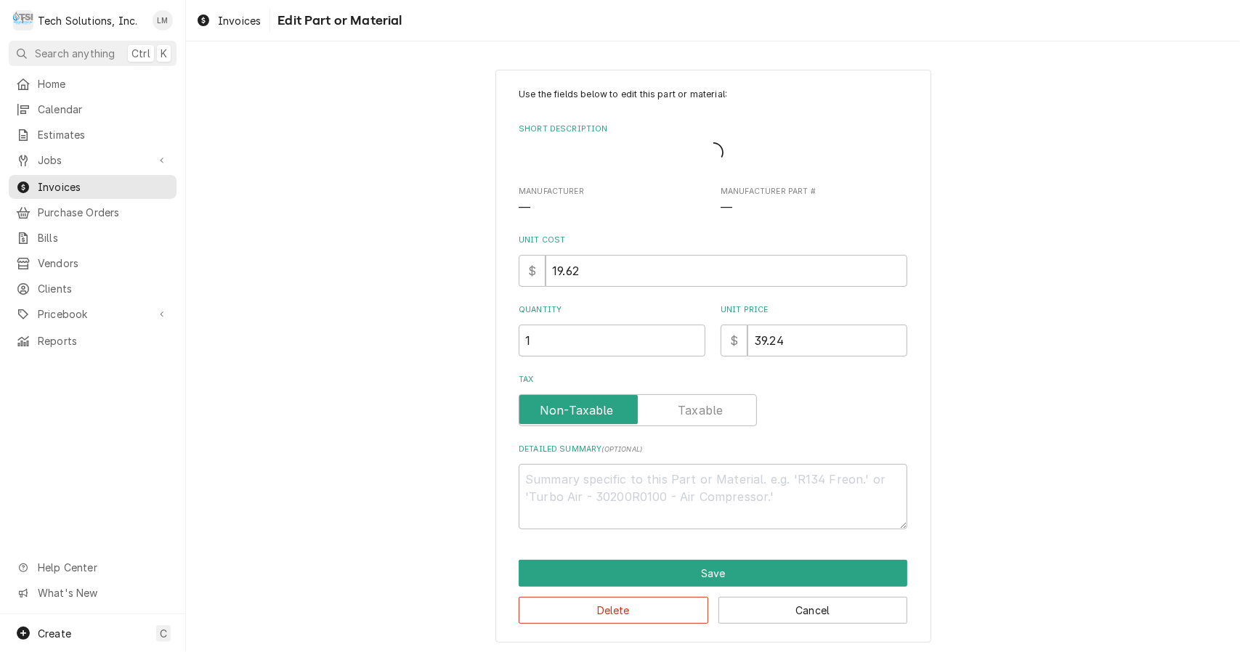
type textarea "x"
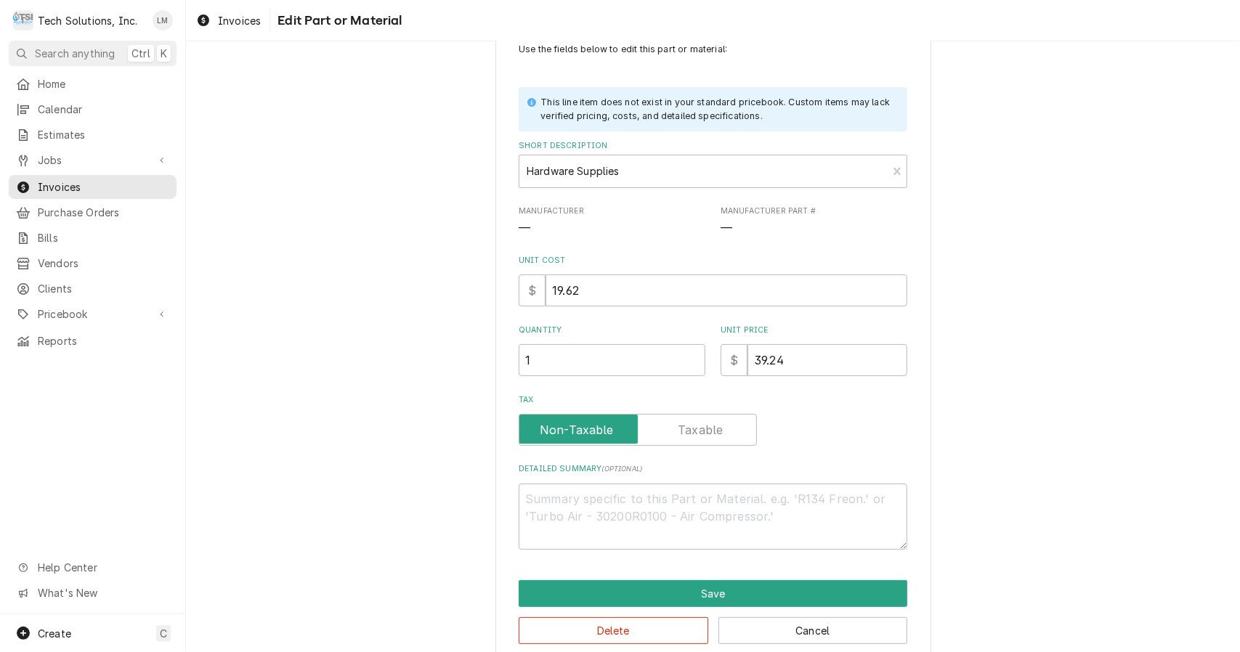
scroll to position [54, 0]
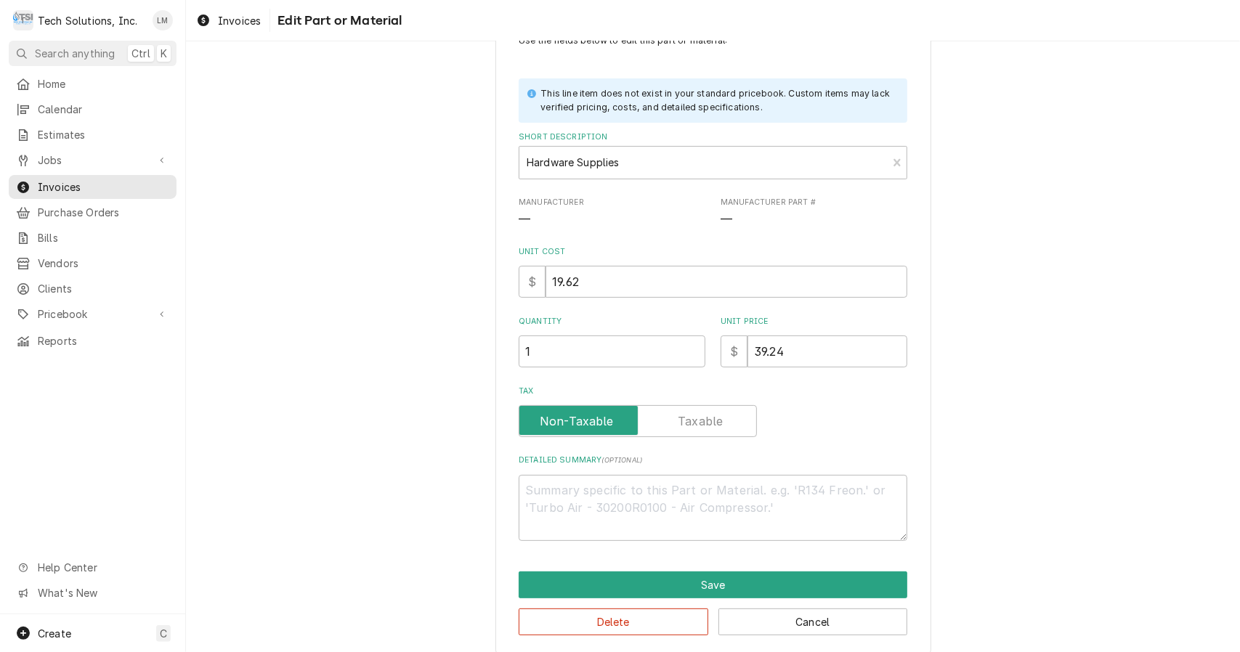
click at [723, 423] on input "Tax" at bounding box center [637, 421] width 225 height 32
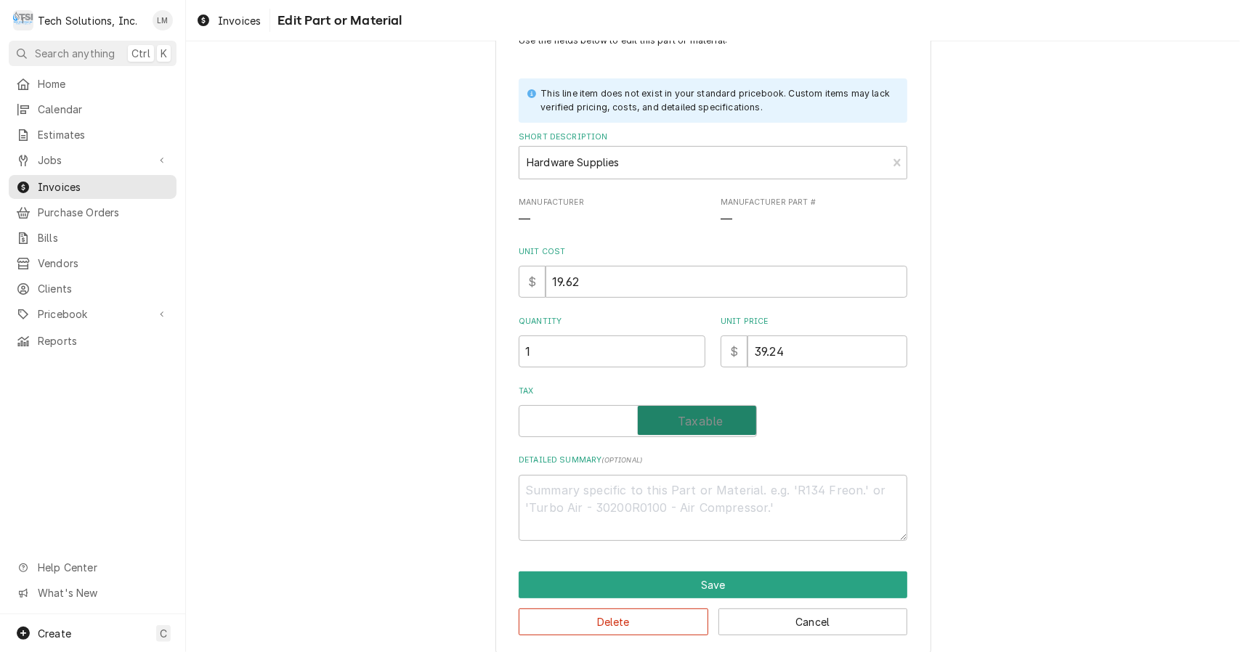
checkbox input "true"
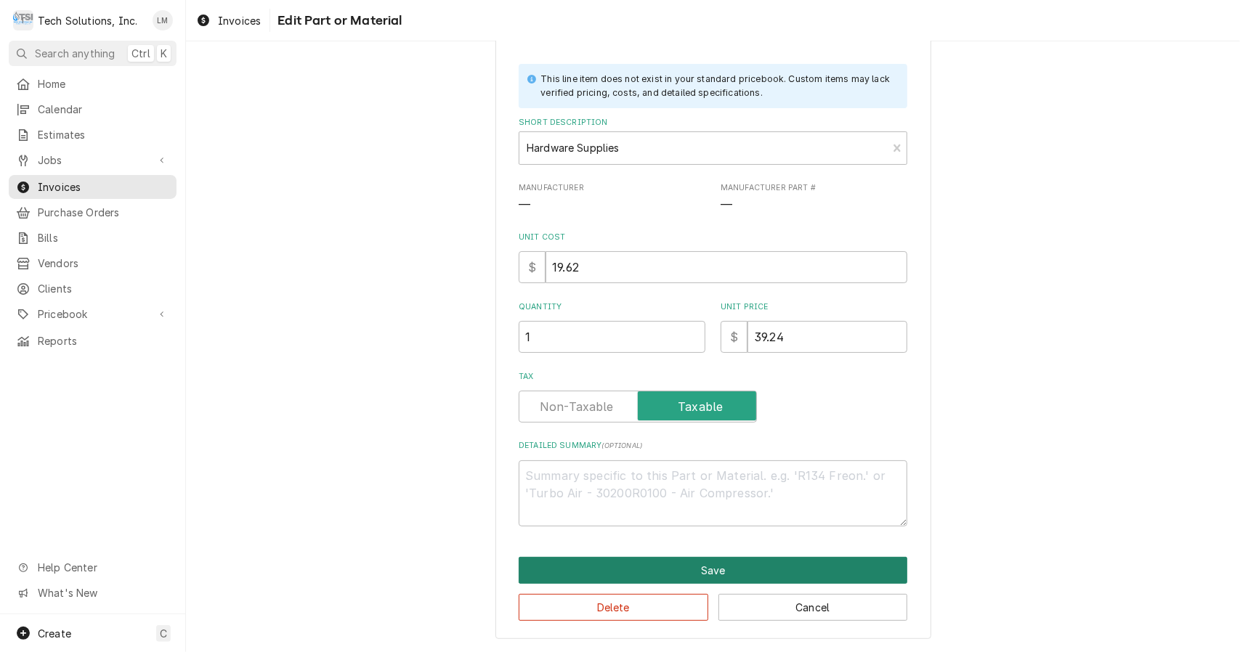
click at [720, 572] on button "Save" at bounding box center [713, 570] width 389 height 27
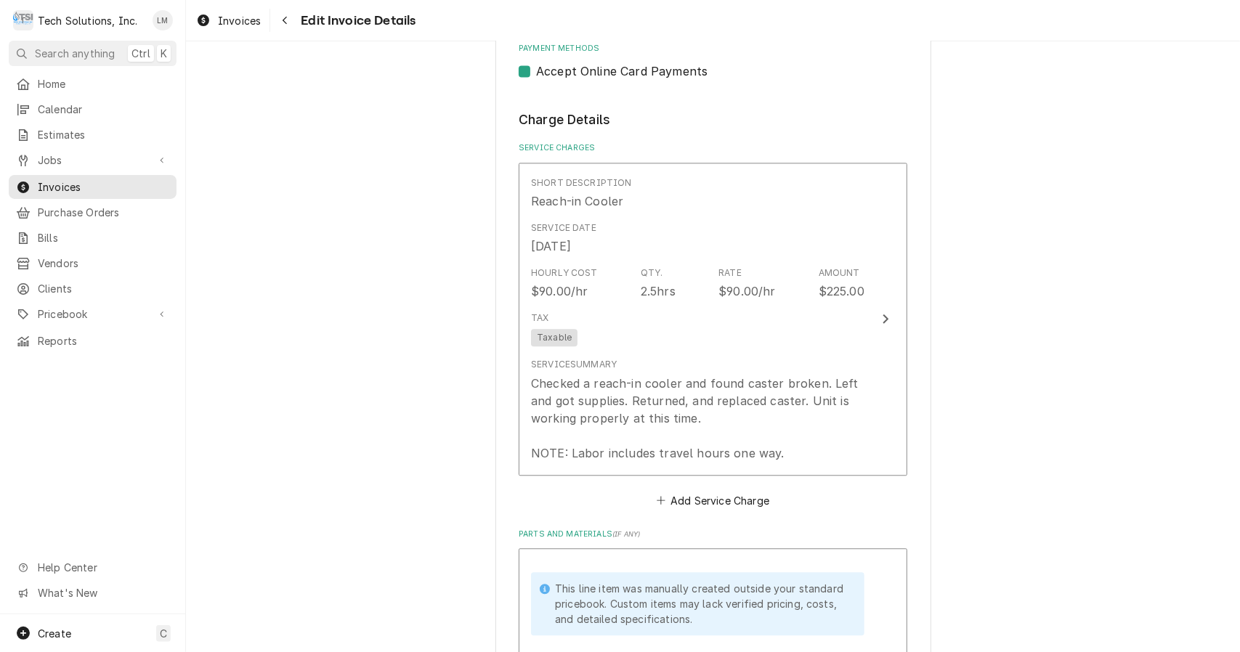
scroll to position [2257, 0]
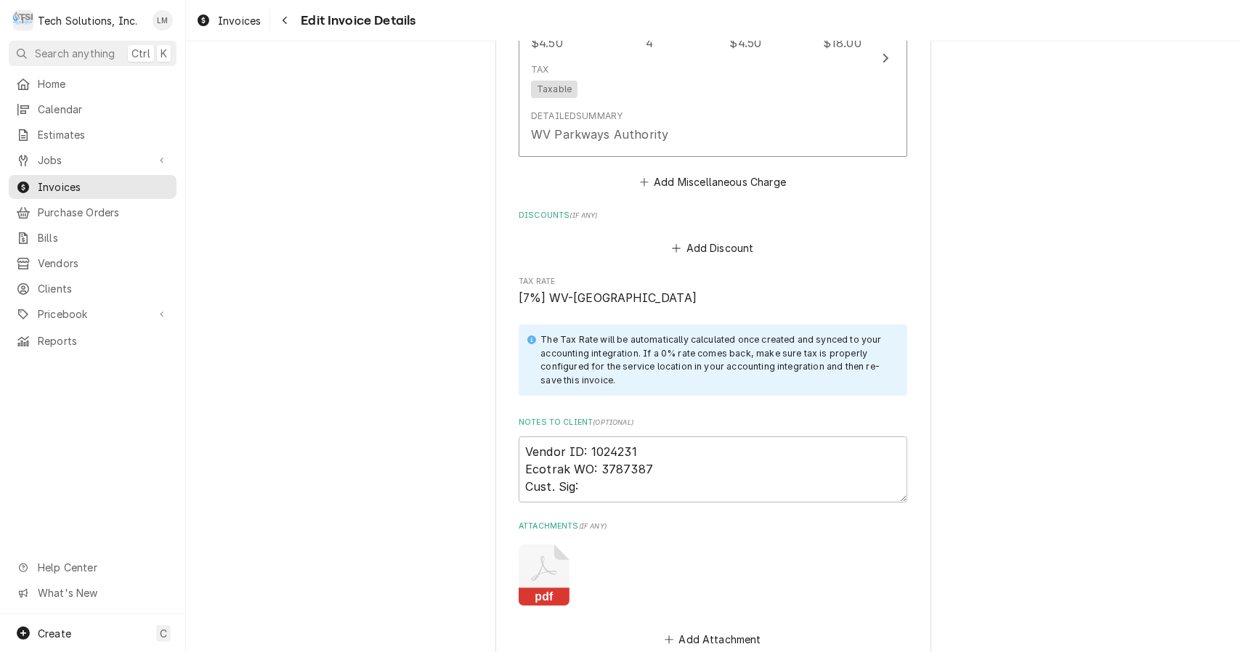
scroll to position [3376, 0]
click at [537, 585] on rect "Attachments" at bounding box center [544, 594] width 51 height 18
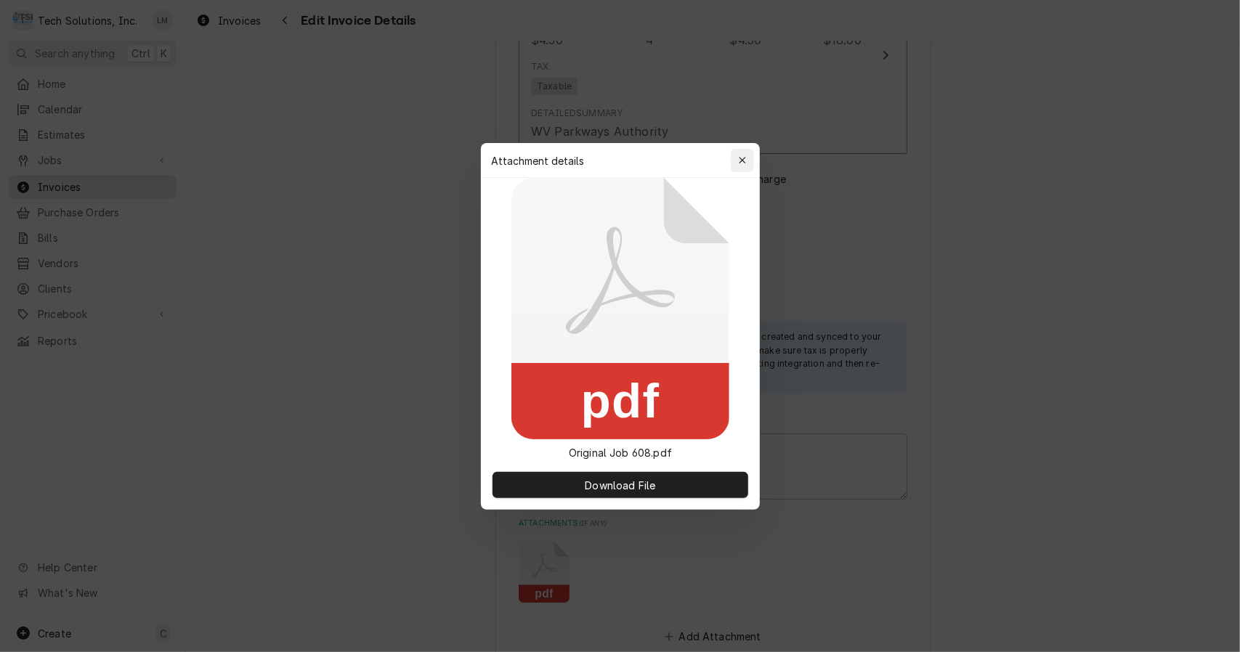
click at [741, 161] on icon "button" at bounding box center [742, 160] width 7 height 7
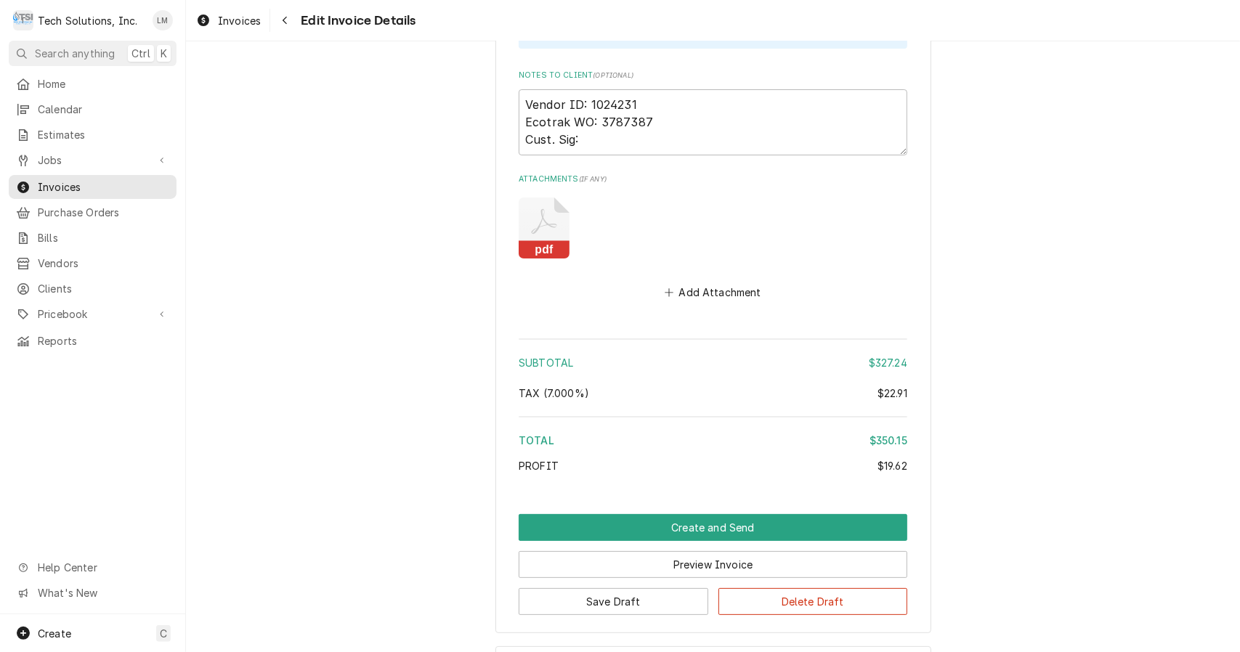
scroll to position [3731, 0]
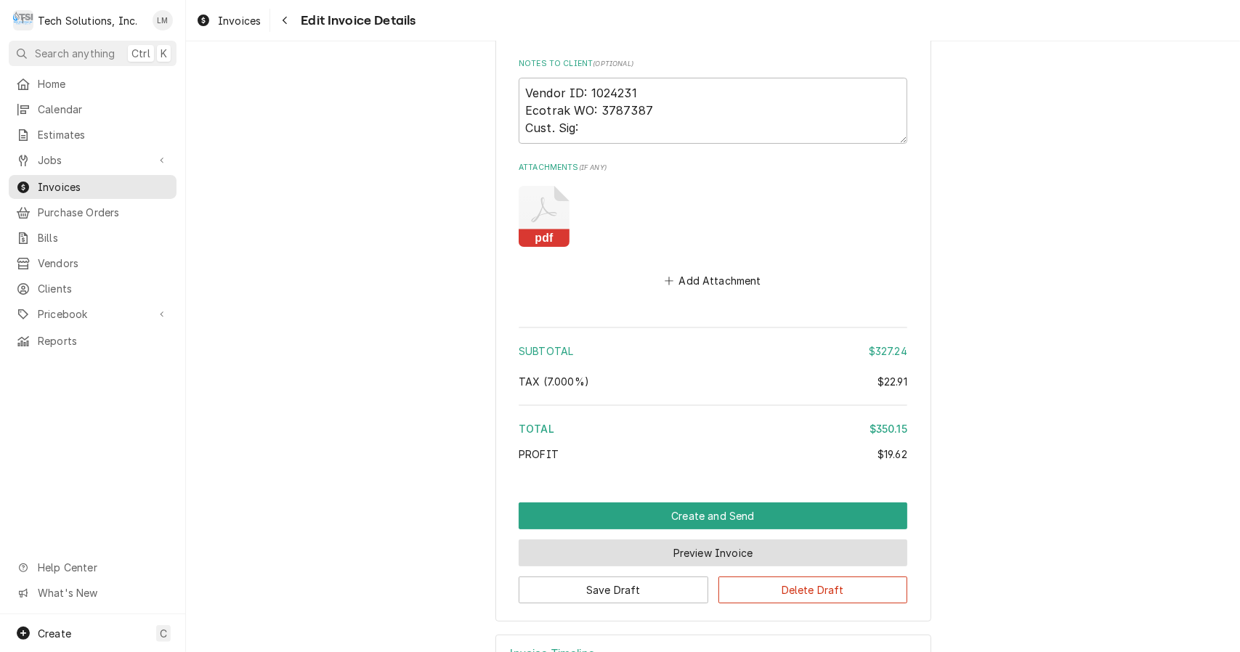
click at [739, 540] on button "Preview Invoice" at bounding box center [713, 553] width 389 height 27
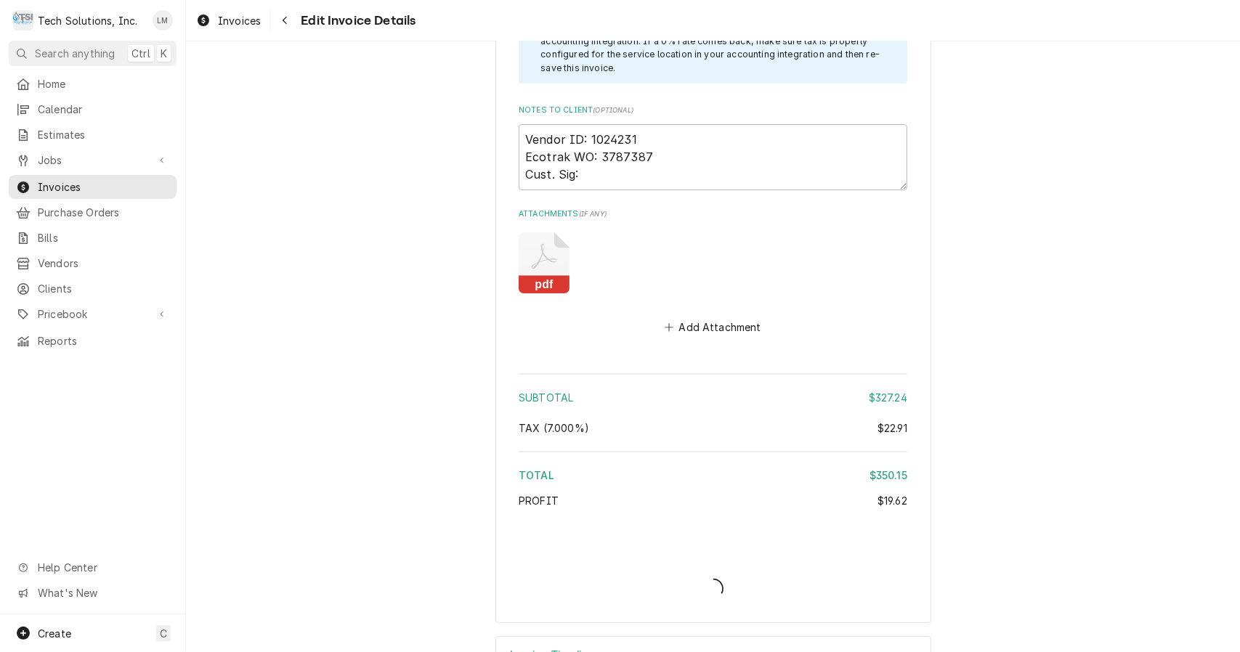
type textarea "x"
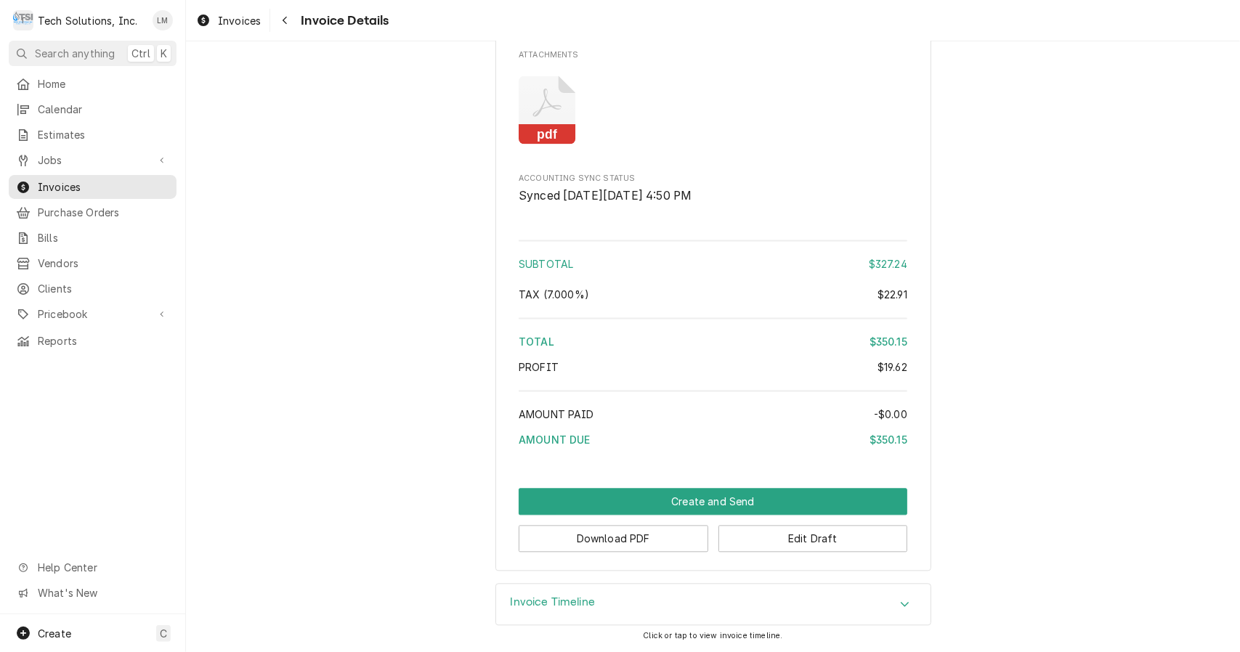
scroll to position [1970, 0]
click at [655, 541] on button "Download PDF" at bounding box center [614, 538] width 190 height 27
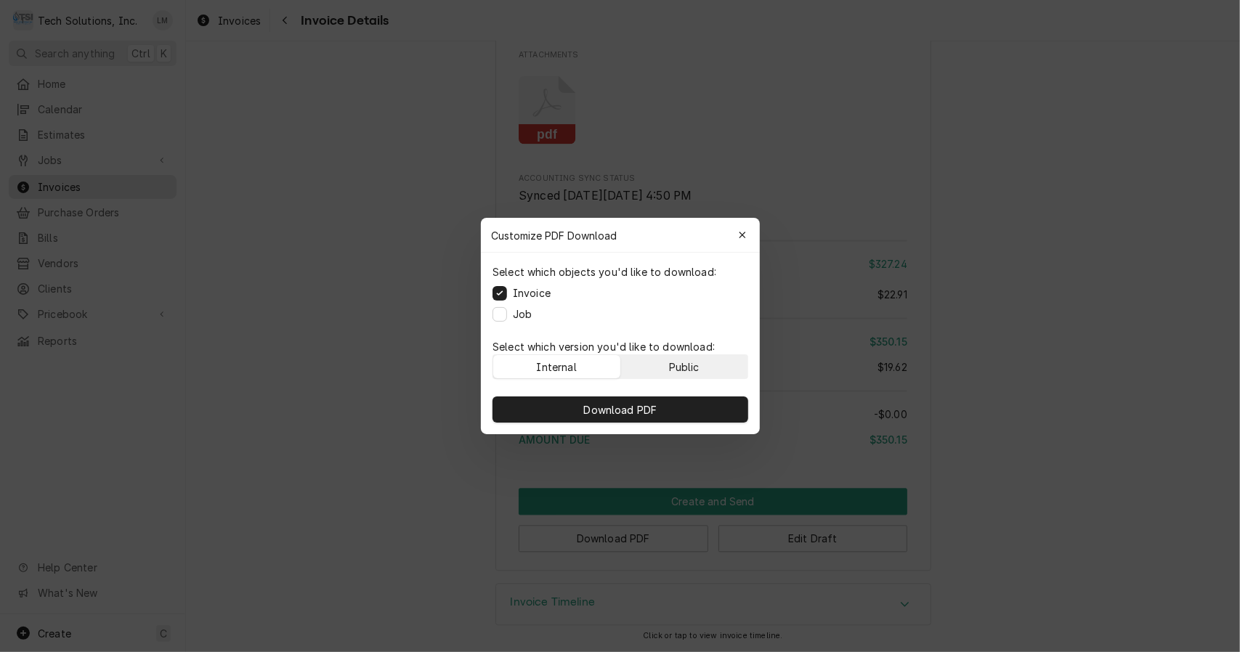
click at [698, 362] on div "Public" at bounding box center [683, 366] width 31 height 15
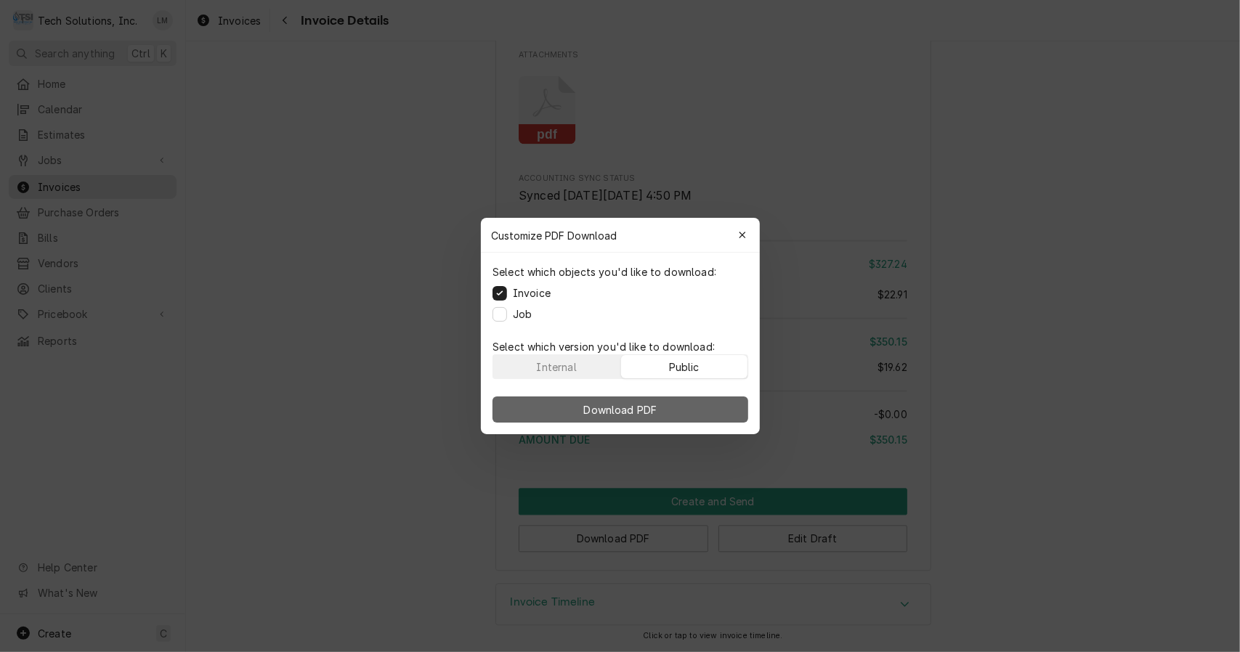
click at [665, 418] on button "Download PDF" at bounding box center [620, 410] width 256 height 26
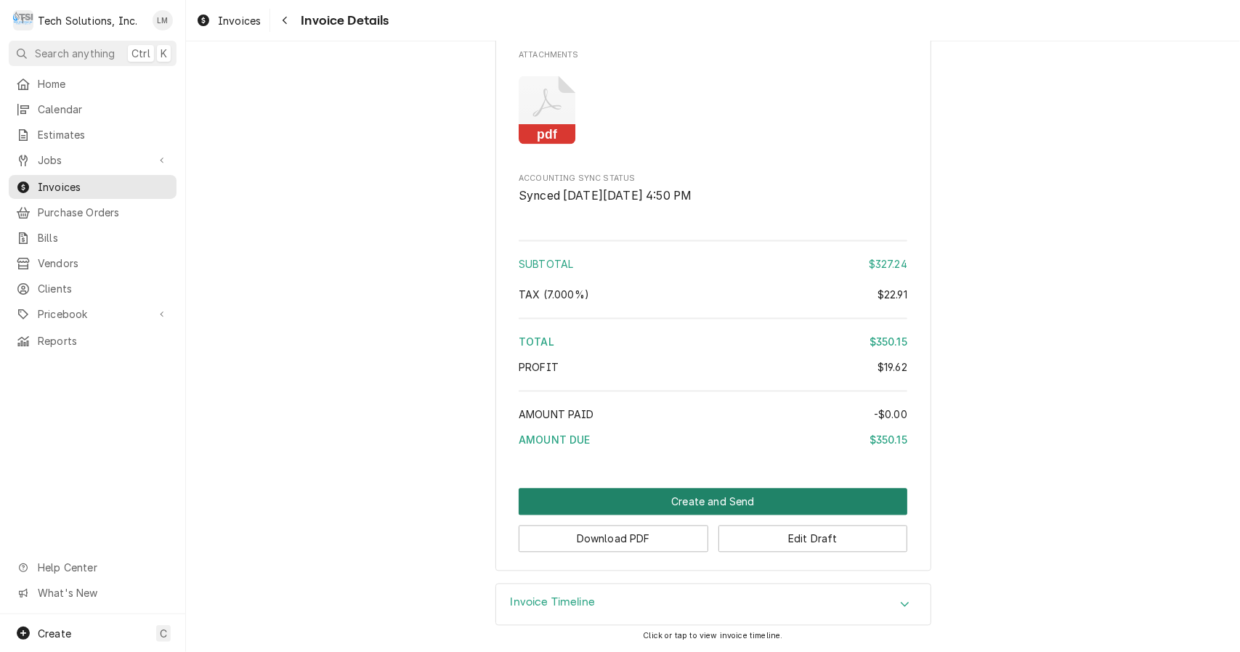
click at [696, 495] on button "Create and Send" at bounding box center [713, 501] width 389 height 27
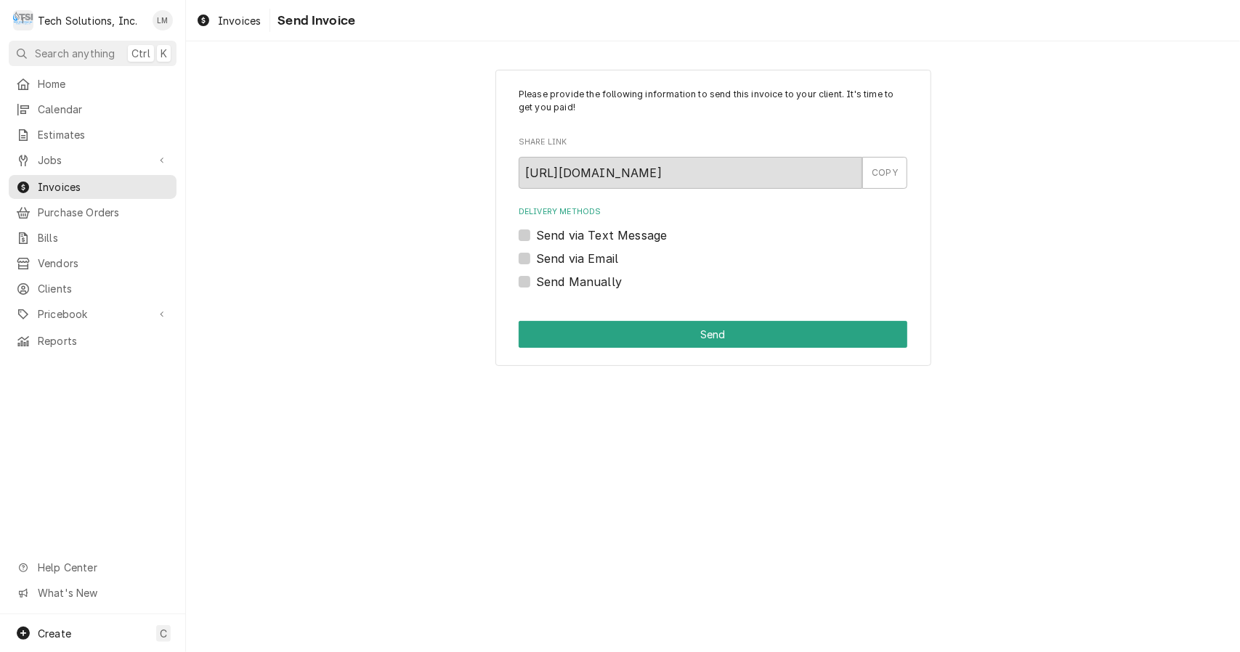
click at [573, 261] on label "Send via Email" at bounding box center [577, 258] width 82 height 17
click at [573, 261] on input "Send via Email" at bounding box center [730, 266] width 389 height 32
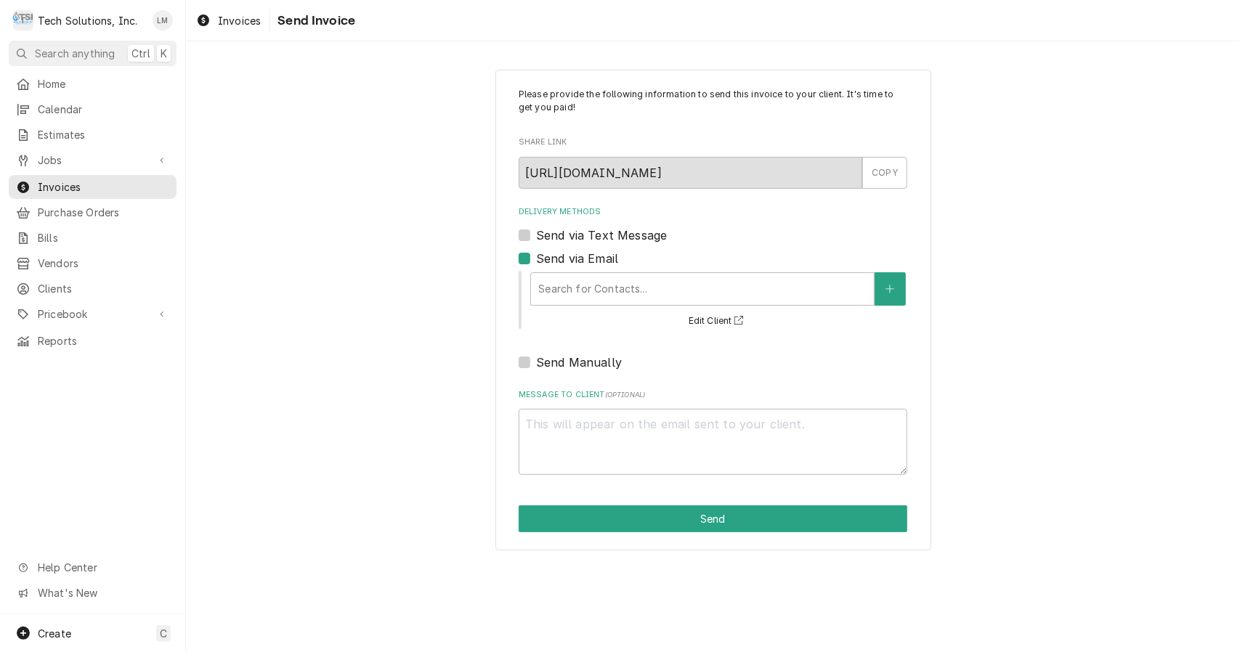
click at [536, 261] on label "Send via Email" at bounding box center [577, 258] width 82 height 17
click at [536, 261] on input "Send via Email" at bounding box center [730, 266] width 389 height 32
checkbox input "false"
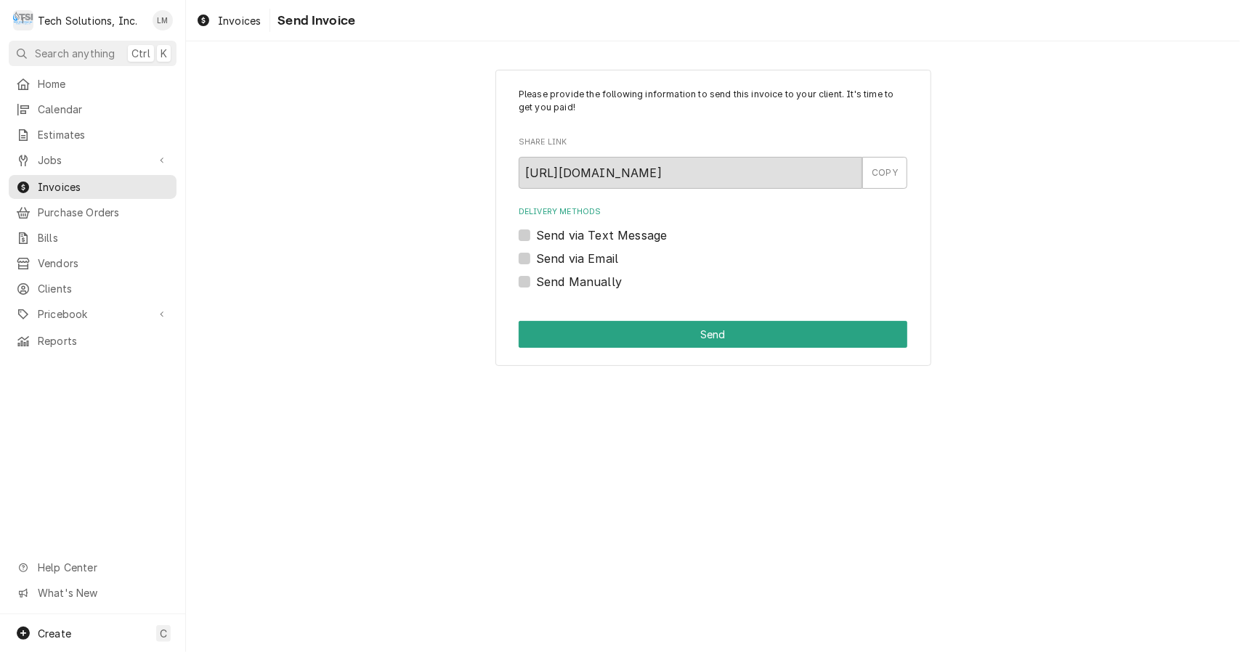
click at [537, 283] on label "Send Manually" at bounding box center [579, 281] width 86 height 17
click at [537, 283] on input "Send Manually" at bounding box center [730, 289] width 389 height 32
checkbox input "true"
click at [633, 336] on button "Send" at bounding box center [713, 334] width 389 height 27
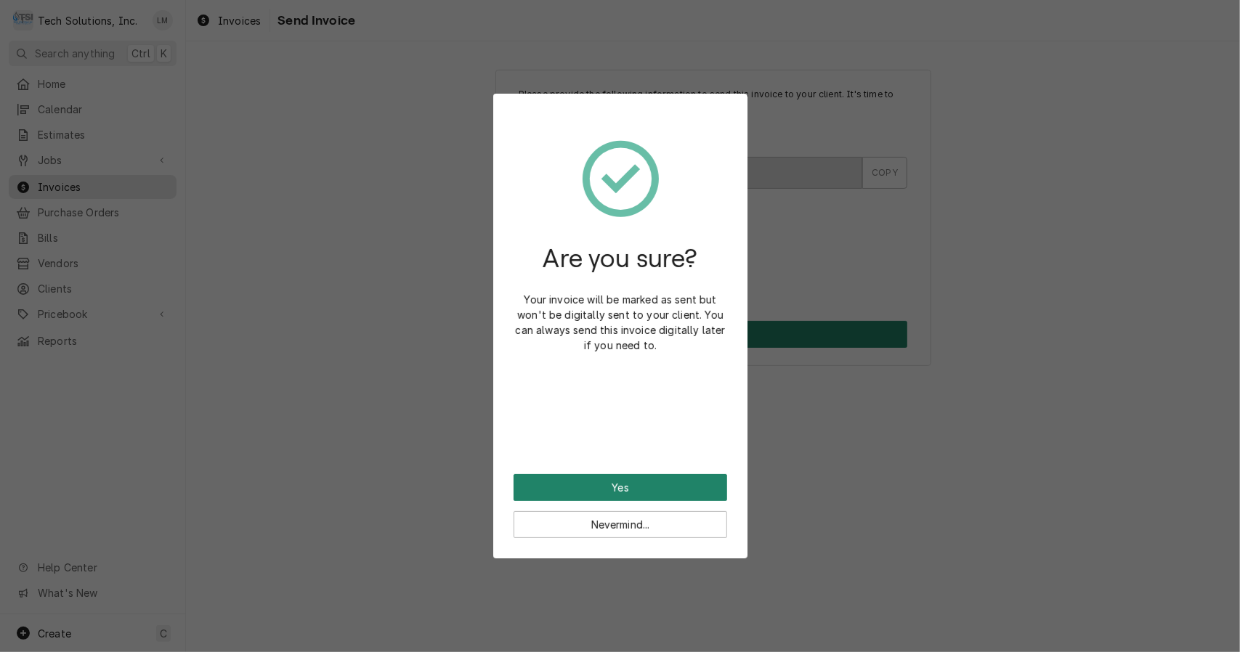
click at [677, 491] on button "Yes" at bounding box center [620, 487] width 214 height 27
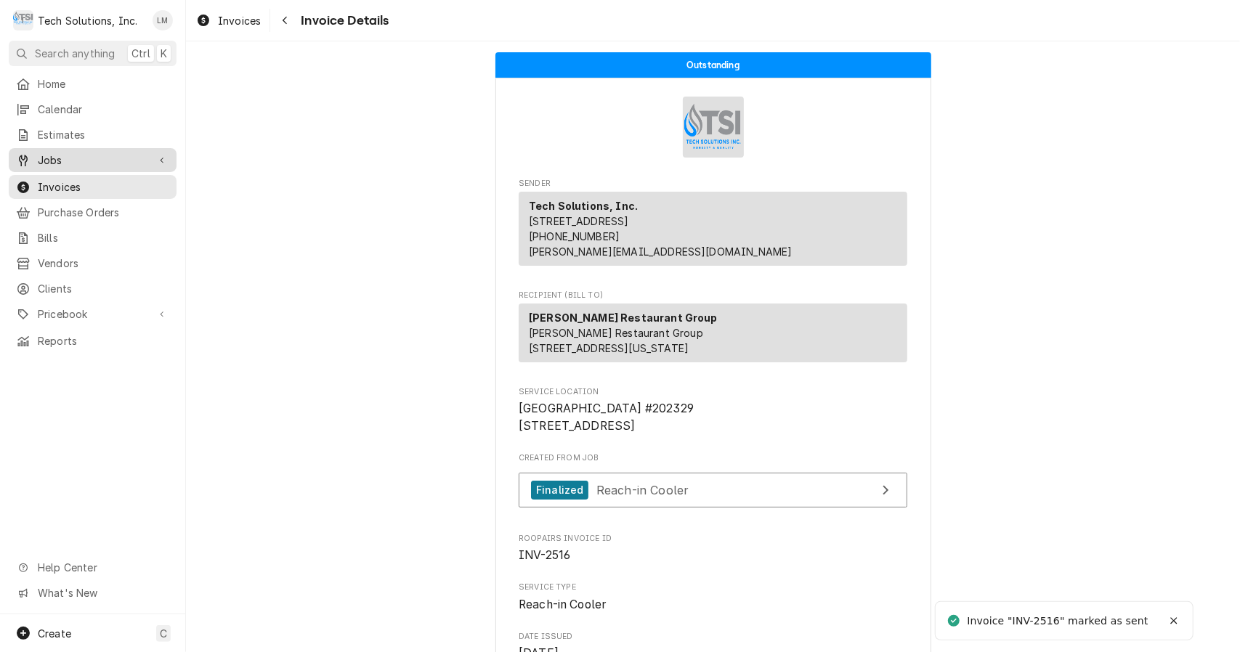
click at [63, 155] on span "Jobs" at bounding box center [93, 160] width 110 height 15
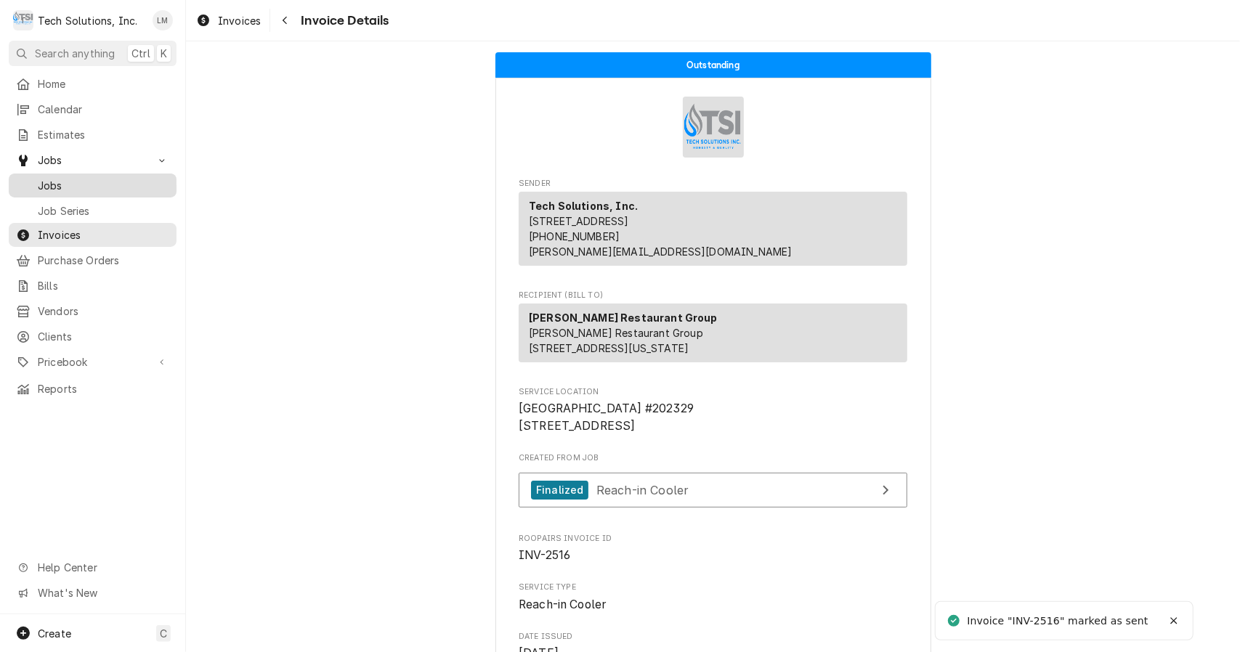
click at [58, 182] on span "Jobs" at bounding box center [103, 185] width 131 height 15
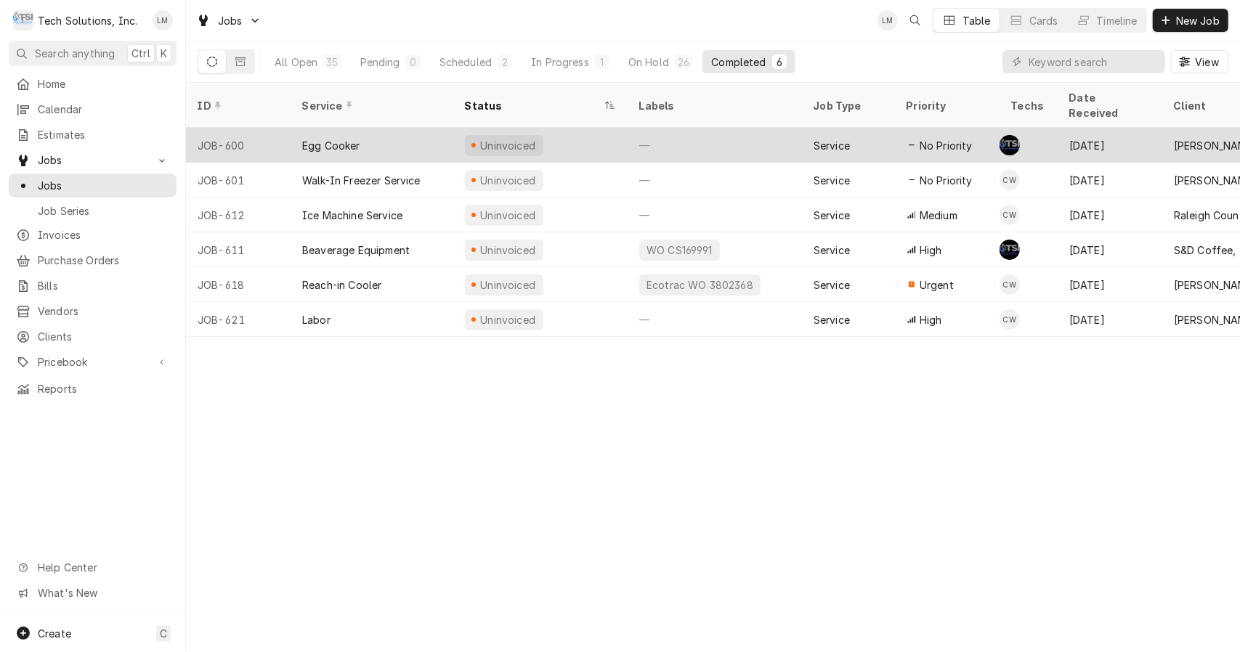
click at [343, 138] on div "Egg Cooker" at bounding box center [331, 145] width 58 height 15
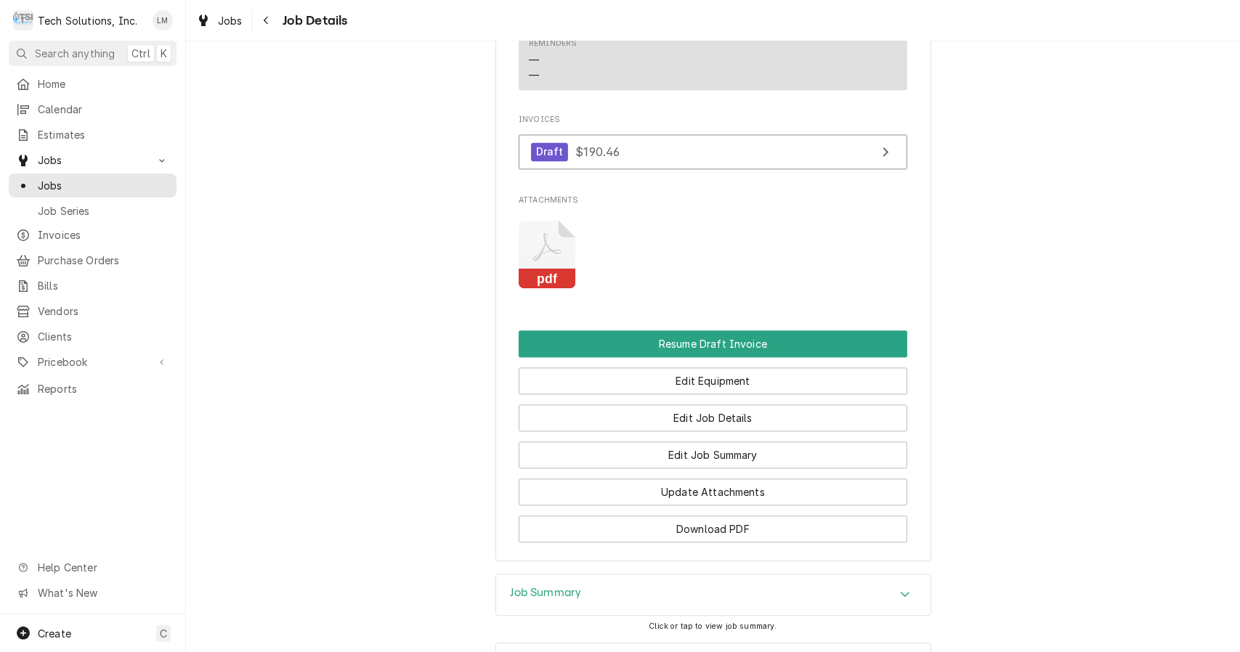
scroll to position [2251, 0]
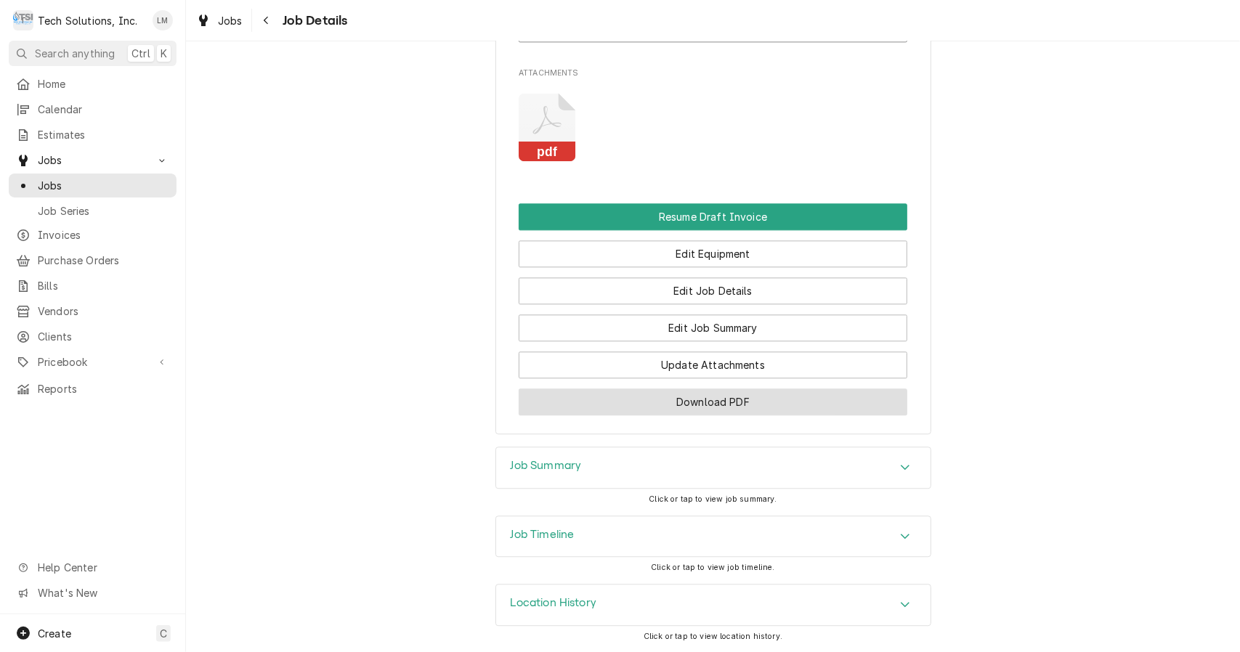
click at [873, 404] on button "Download PDF" at bounding box center [713, 402] width 389 height 27
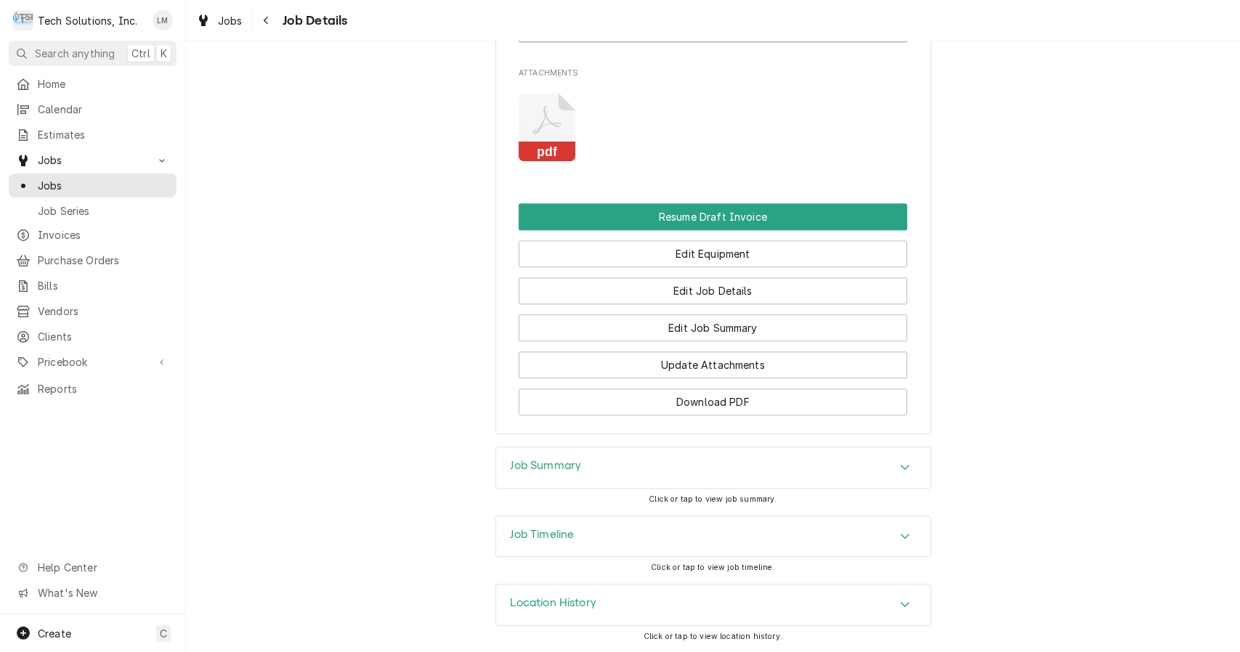
click at [549, 146] on rect "Attachments" at bounding box center [547, 152] width 57 height 20
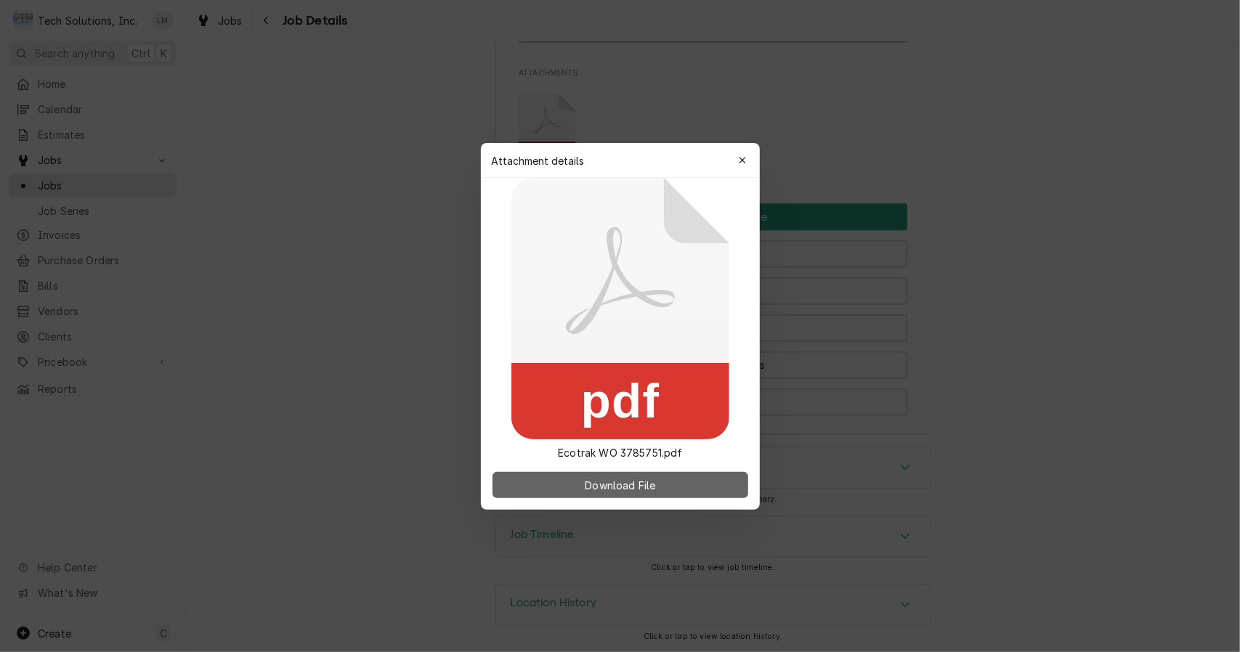
click at [659, 494] on button "Download File" at bounding box center [620, 485] width 256 height 26
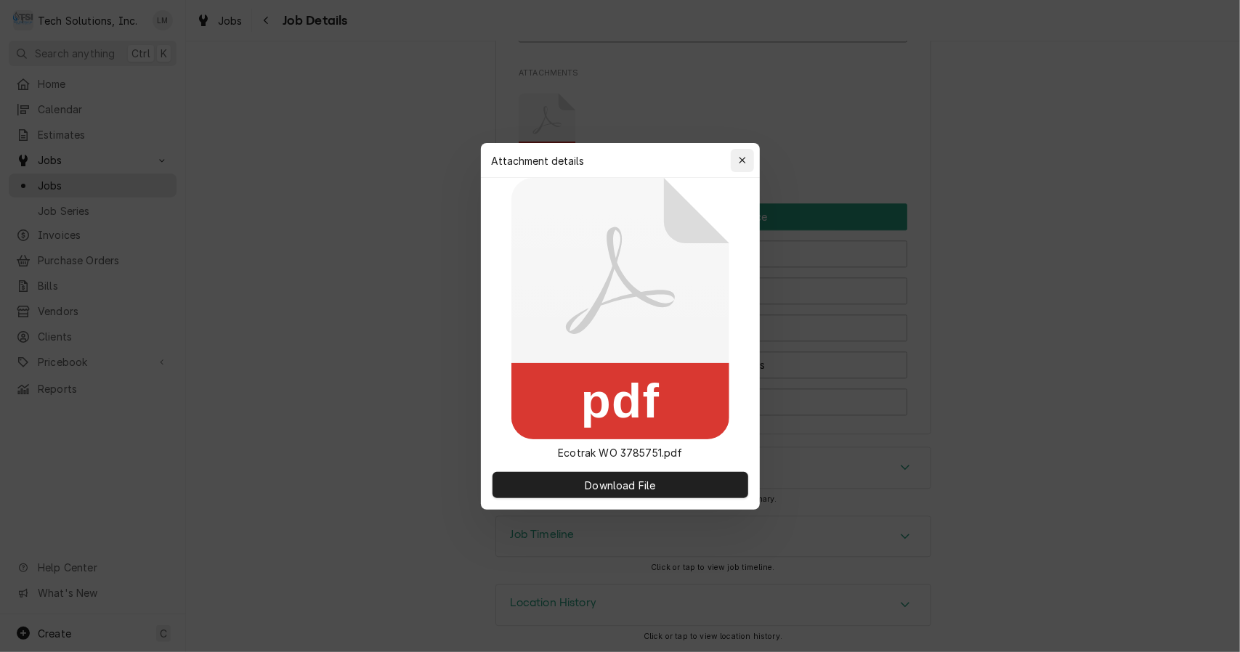
click at [743, 164] on icon "button" at bounding box center [742, 160] width 8 height 10
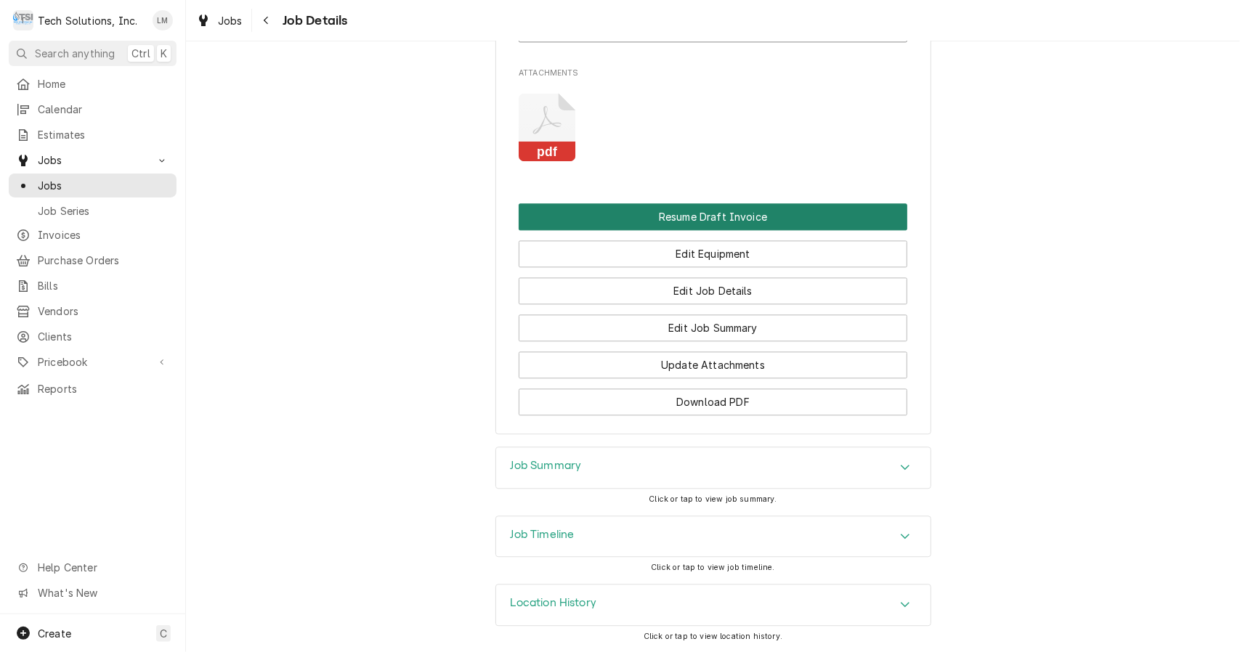
click at [717, 225] on button "Resume Draft Invoice" at bounding box center [713, 216] width 389 height 27
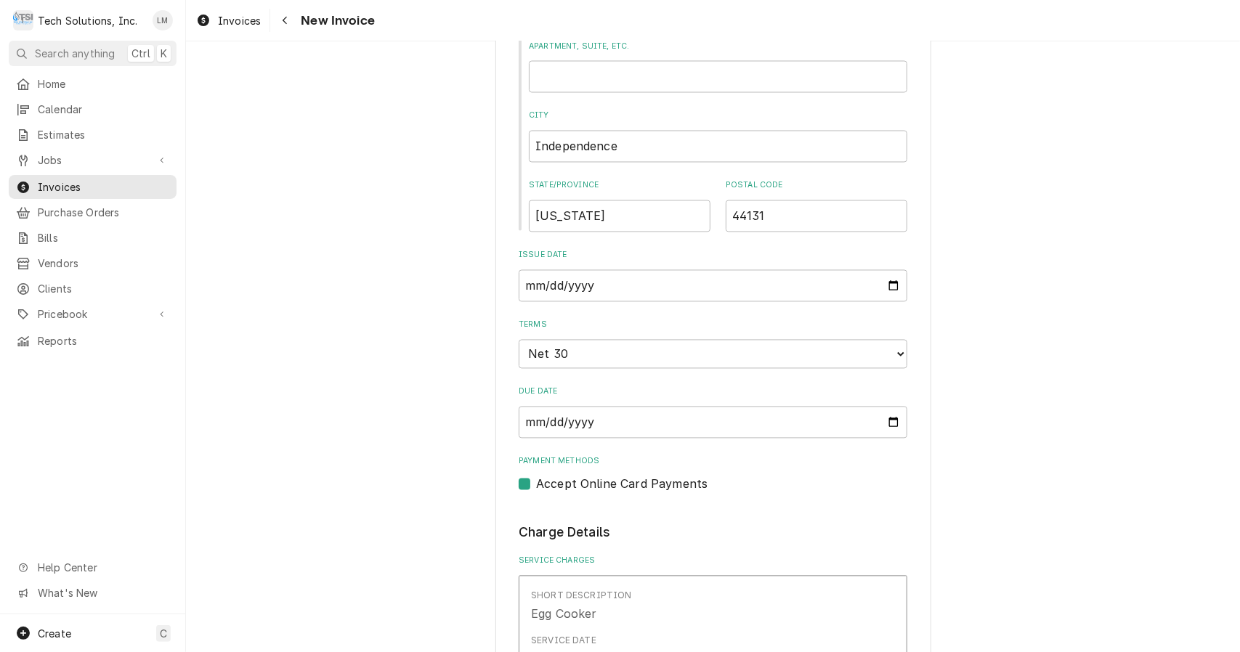
scroll to position [1837, 0]
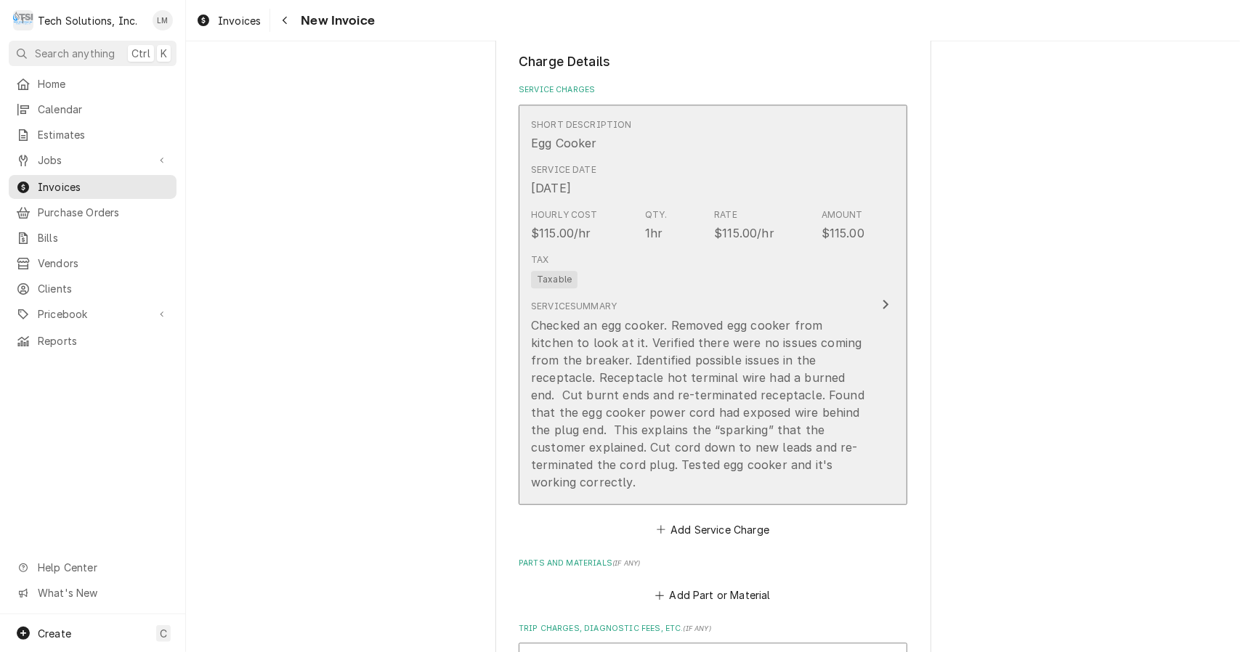
click at [882, 298] on icon "Update Line Item" at bounding box center [885, 304] width 7 height 12
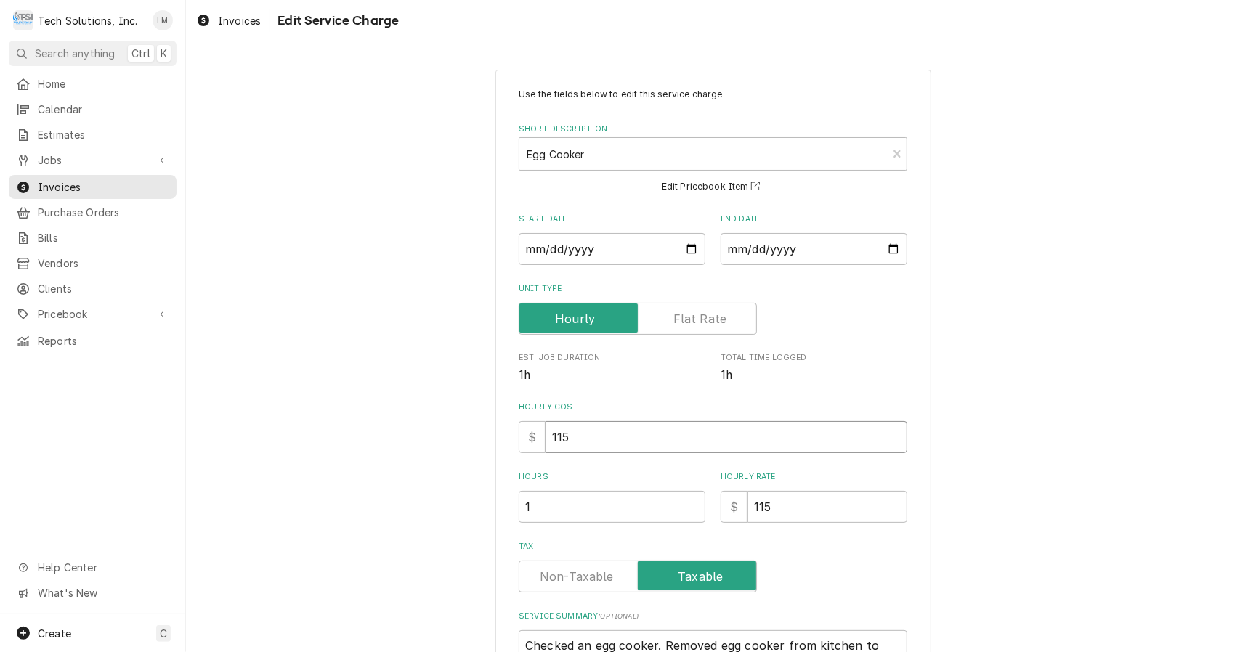
click at [687, 453] on input "115" at bounding box center [726, 437] width 362 height 32
type textarea "x"
type input "11"
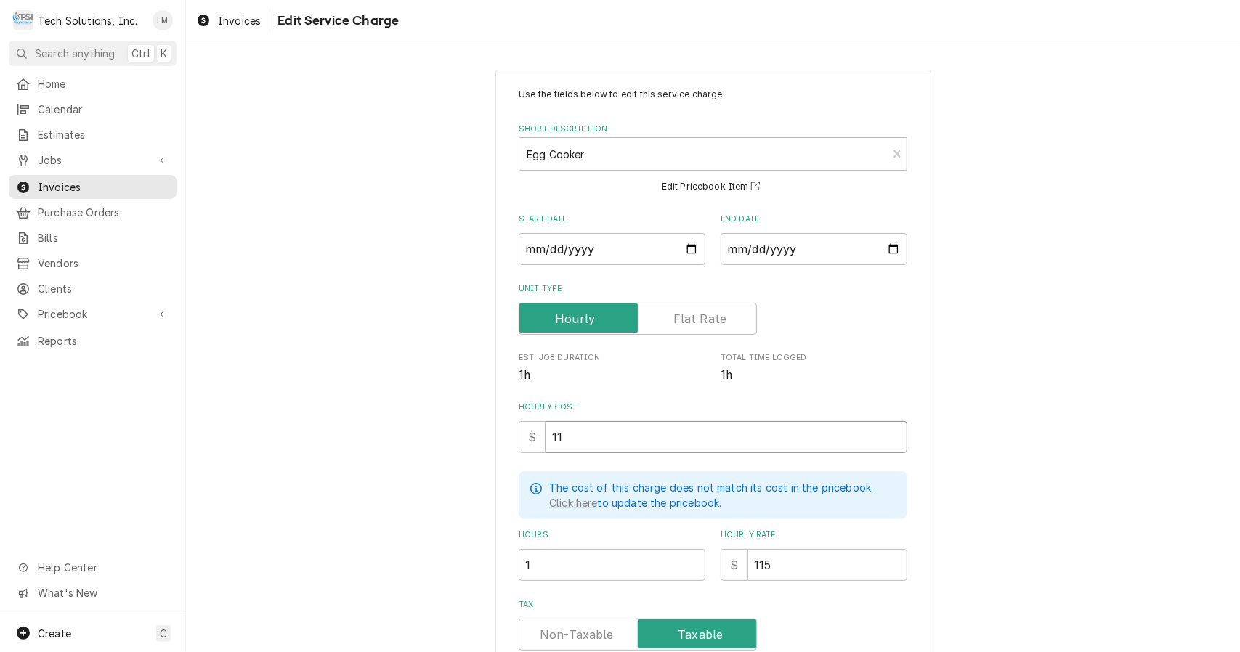
type textarea "x"
type input "1"
type textarea "x"
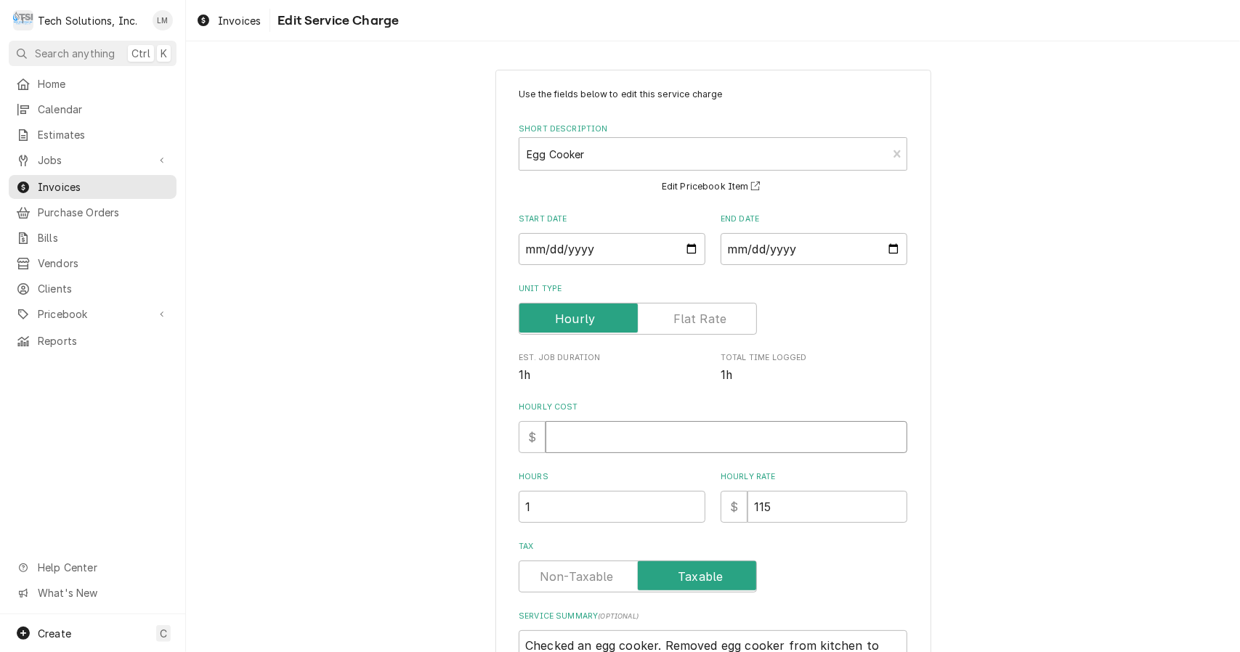
type textarea "x"
type input "9"
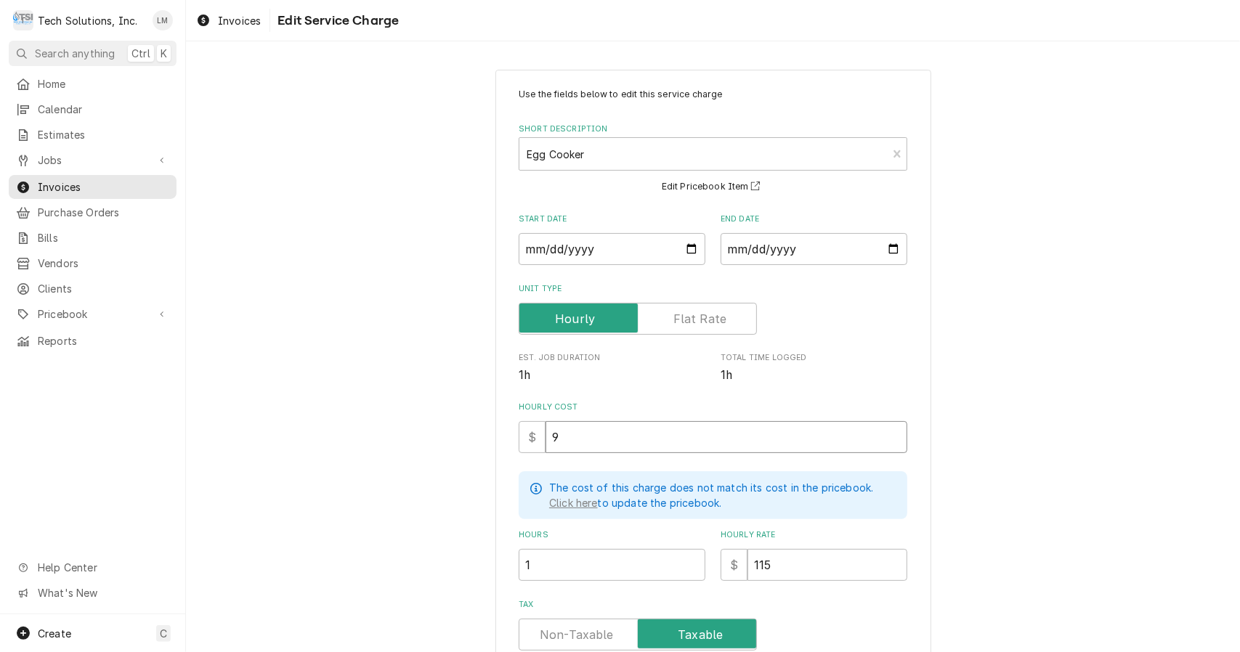
type textarea "x"
type input "90"
type textarea "x"
type input "90.0"
type textarea "x"
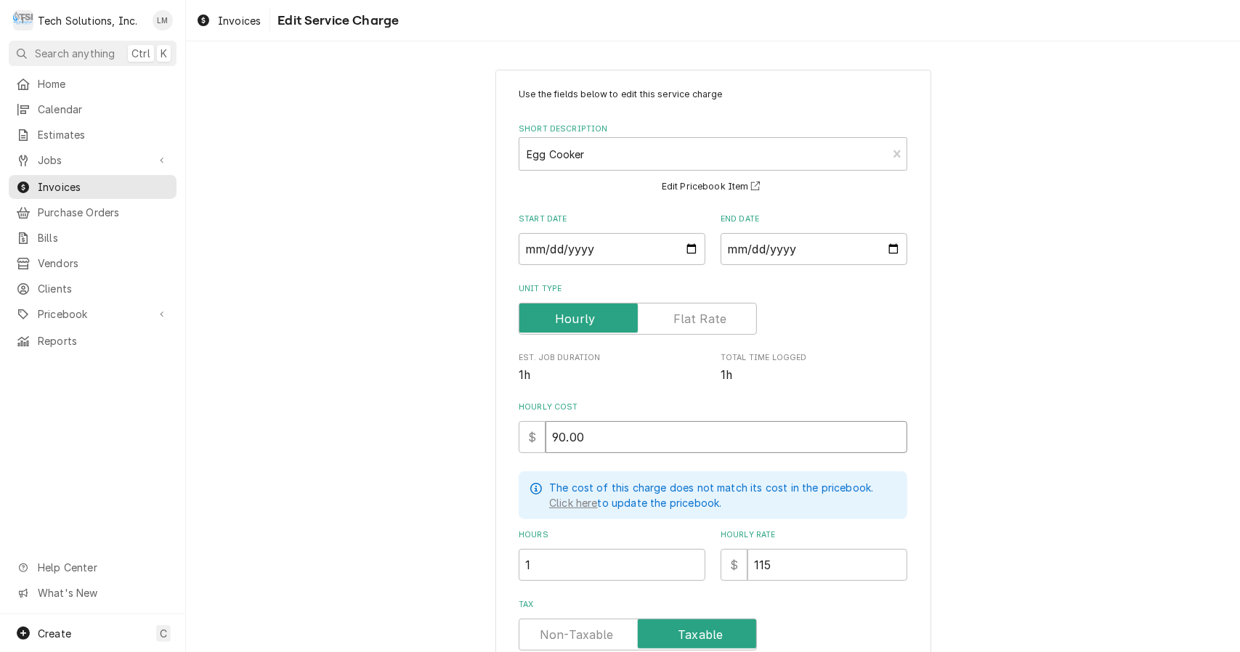
type input "90.00"
click at [797, 565] on input "115" at bounding box center [827, 565] width 160 height 32
type textarea "x"
type input "11"
type textarea "x"
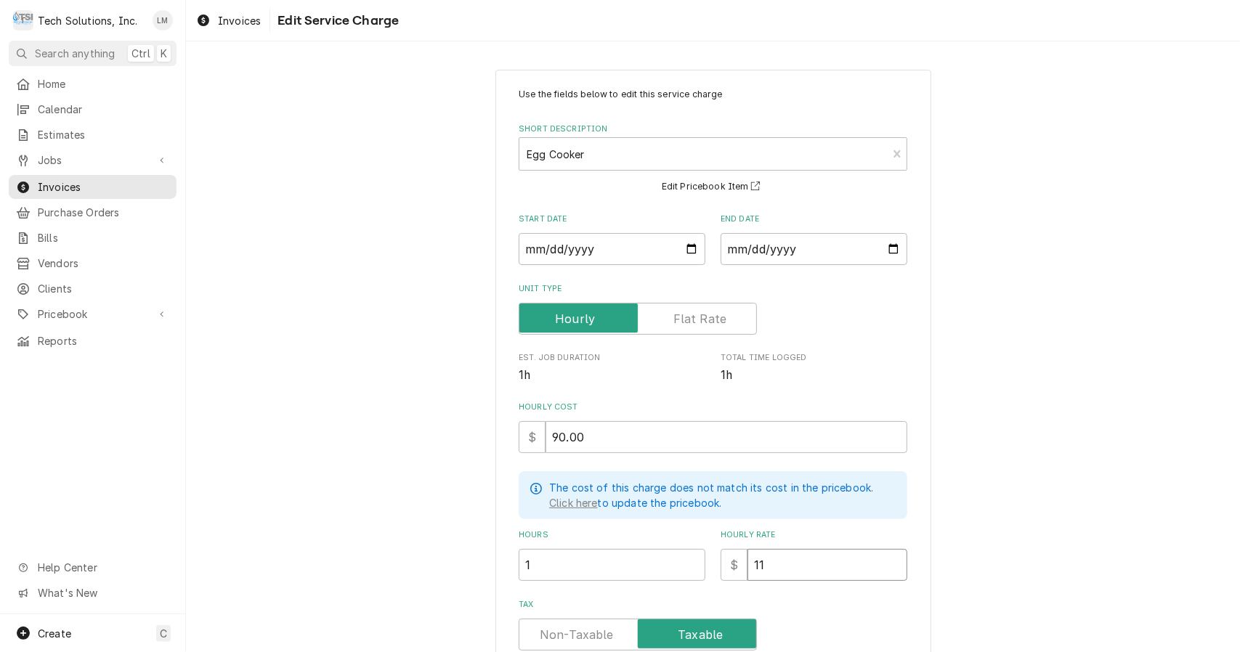
type input "1"
type textarea "x"
type input "9"
type textarea "x"
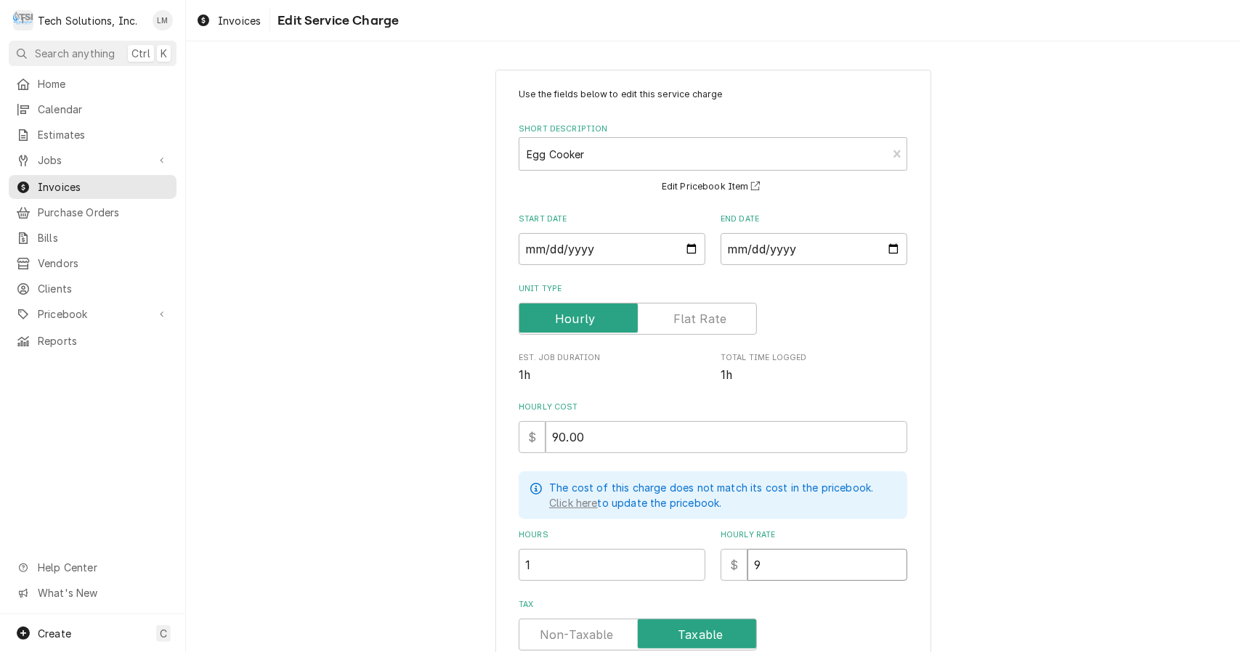
type input "90"
type textarea "x"
type input "90.0"
type textarea "x"
type input "90.00"
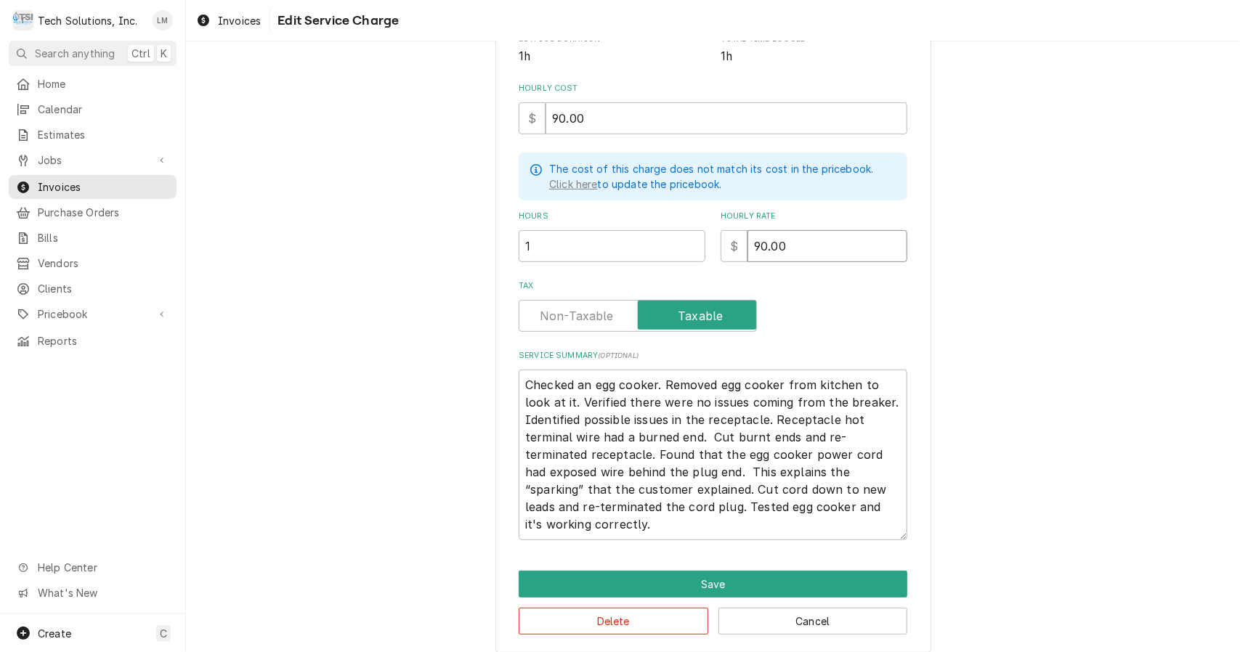
scroll to position [331, 0]
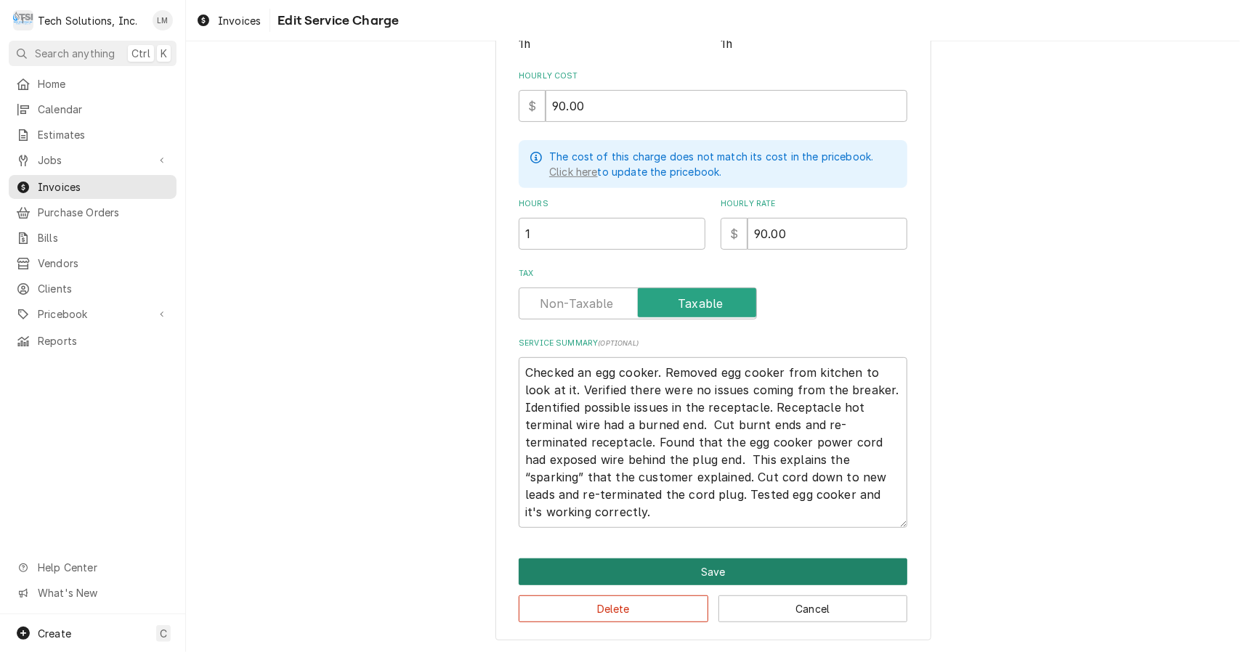
click at [760, 569] on button "Save" at bounding box center [713, 571] width 389 height 27
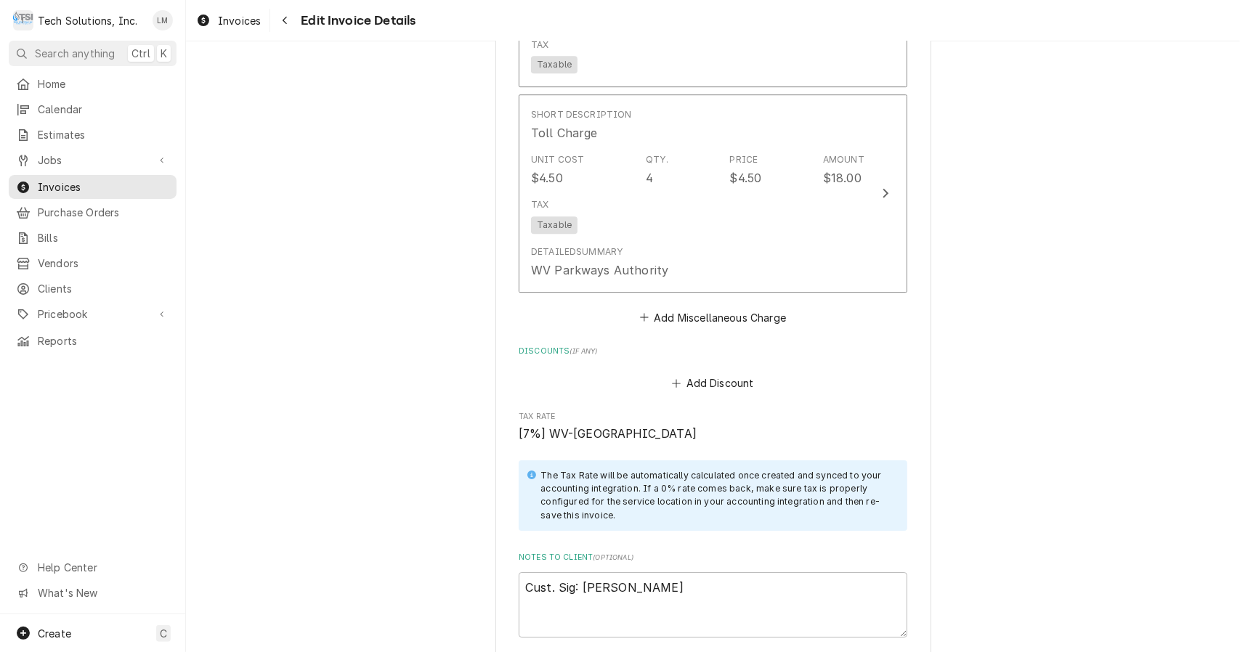
scroll to position [3027, 0]
click at [785, 569] on textarea "Cust. Sig: Aeriel Noe" at bounding box center [713, 602] width 389 height 66
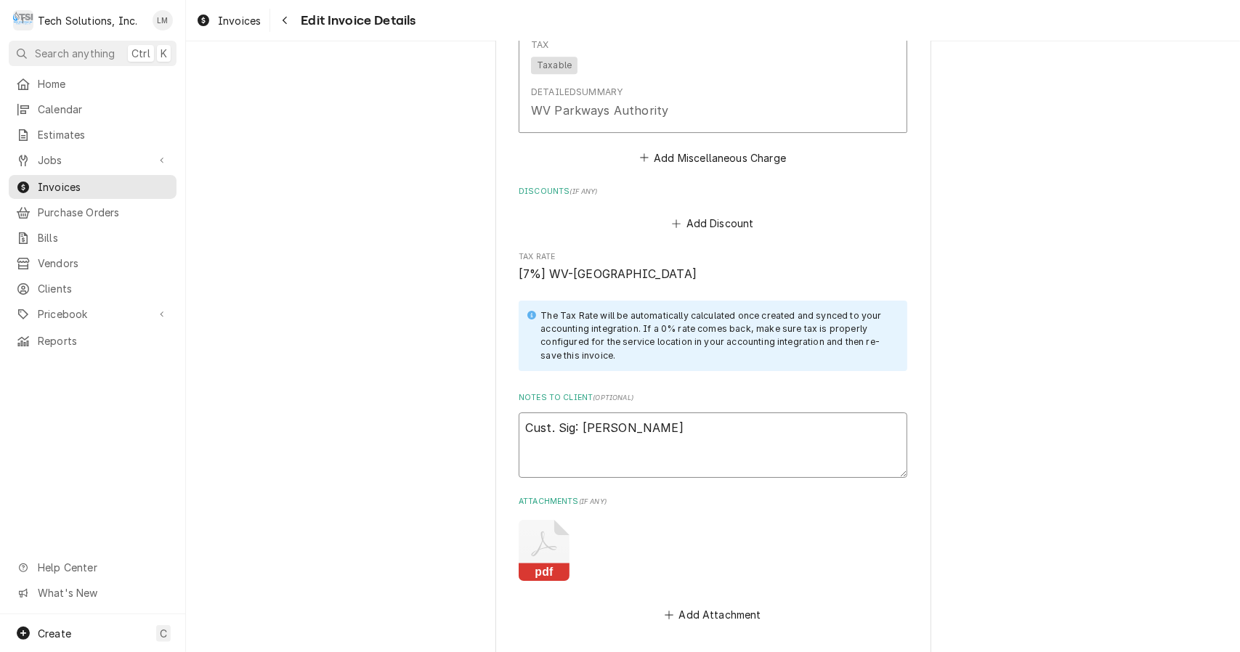
scroll to position [3184, 0]
click at [524, 413] on textarea "Cust. Sig: Aeriel Noe" at bounding box center [713, 446] width 389 height 66
type textarea "x"
type textarea "Cust. Sig: Aeriel Noe"
type textarea "x"
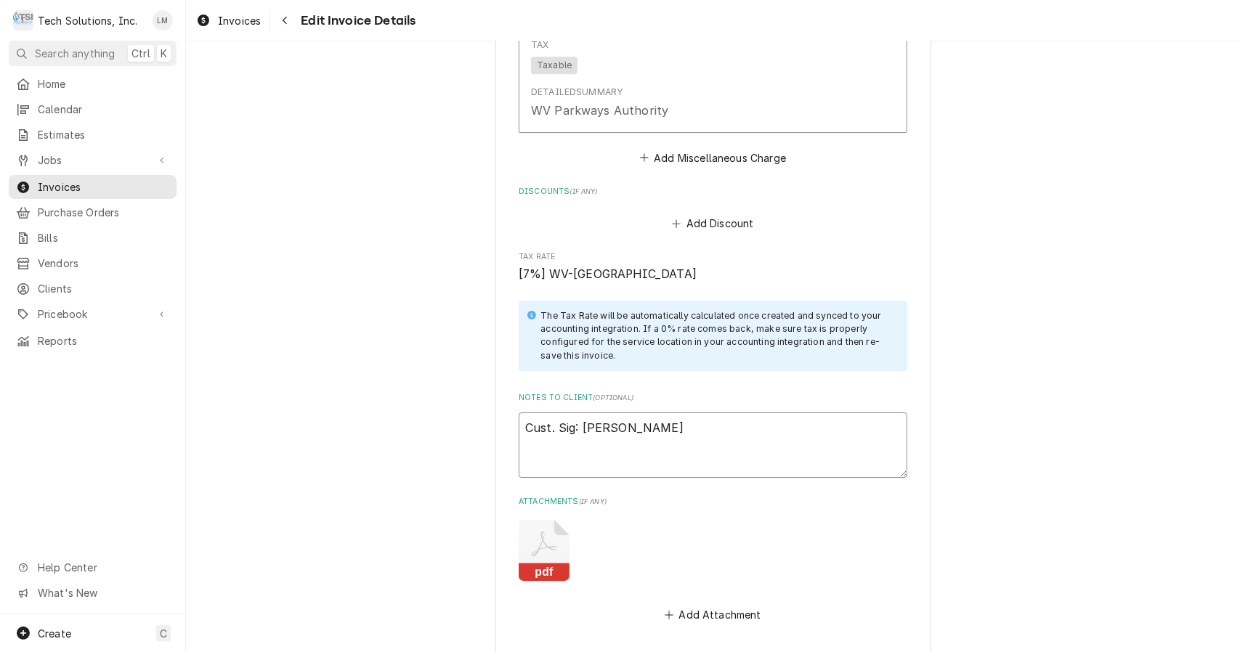
type textarea "V Cust. Sig: Aeriel Noe"
type textarea "x"
type textarea "Ve Cust. Sig: Aeriel Noe"
type textarea "x"
type textarea "Ven Cust. Sig: Aeriel Noe"
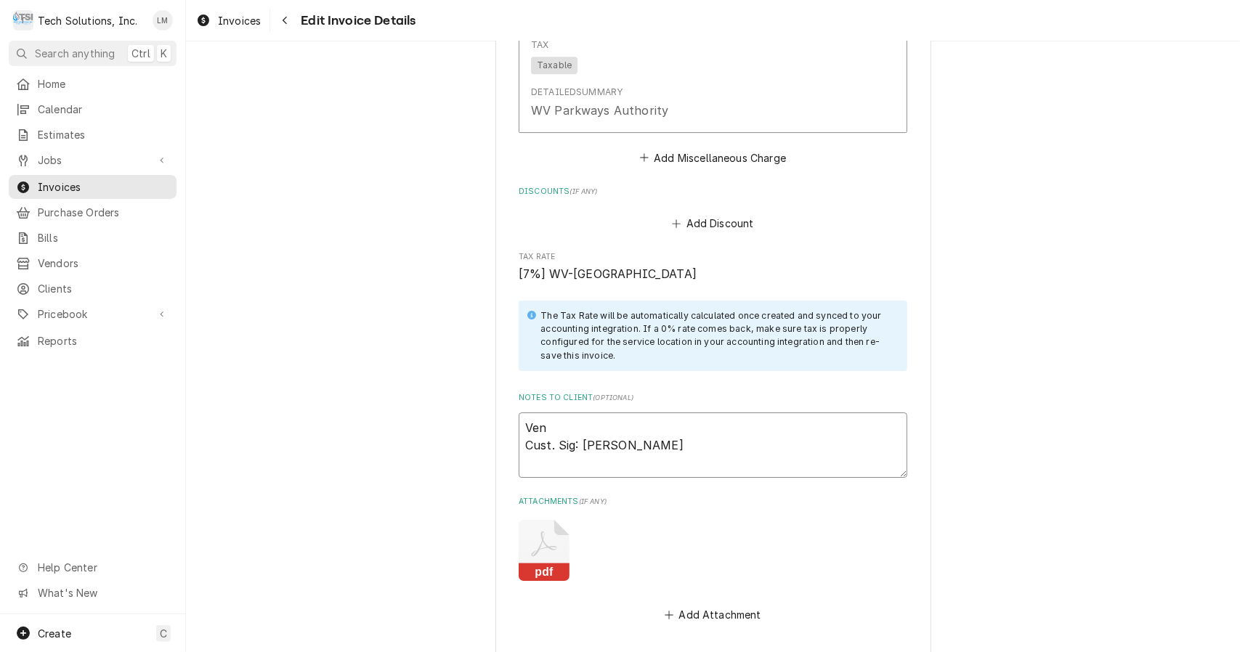
type textarea "x"
type textarea "Vend Cust. Sig: Aeriel Noe"
type textarea "x"
type textarea "Vendo Cust. Sig: Aeriel Noe"
type textarea "x"
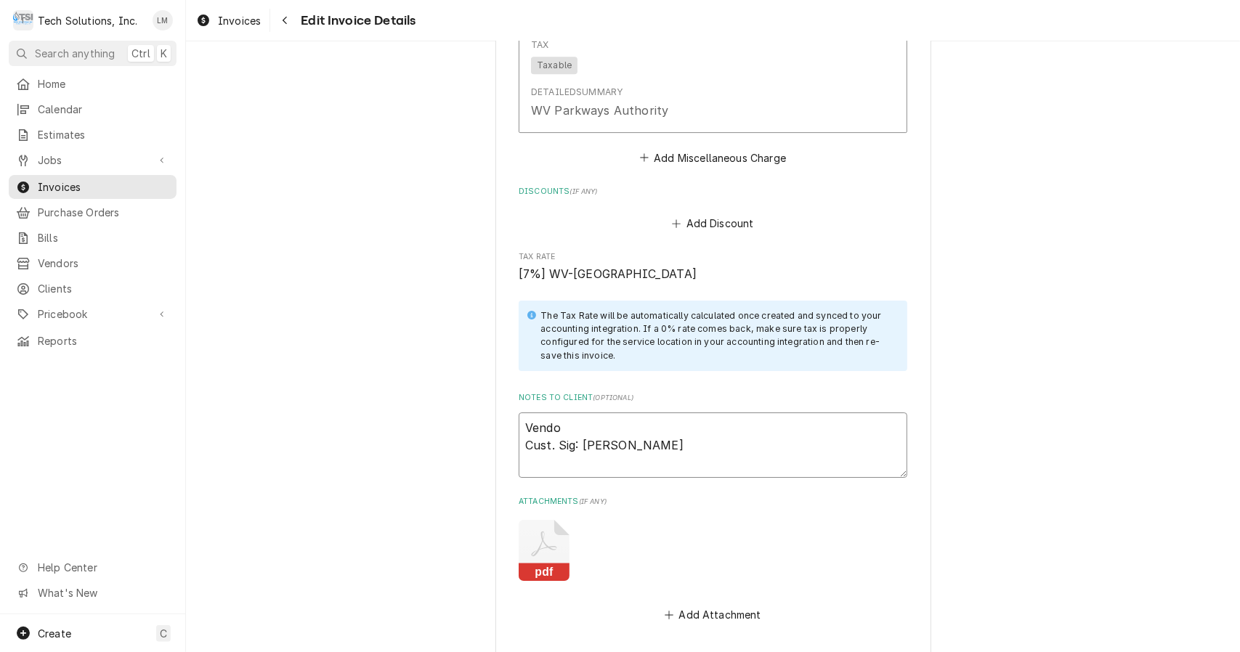
type textarea "Vendor Cust. Sig: Aeriel Noe"
type textarea "x"
type textarea "Vendor Cust. Sig: Aeriel Noe"
type textarea "x"
type textarea "Vendor I Cust. Sig: Aeriel Noe"
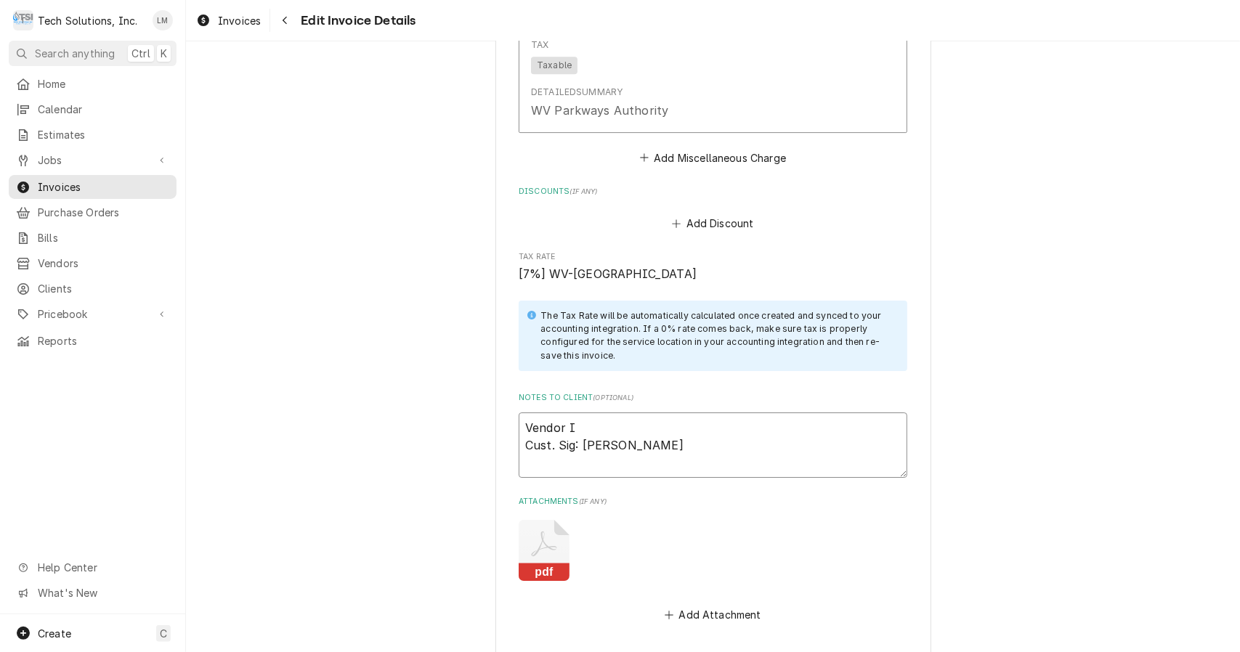
type textarea "x"
type textarea "Vendor ID Cust. Sig: Aeriel Noe"
type textarea "x"
type textarea "Vendor ID: Cust. Sig: Aeriel Noe"
type textarea "x"
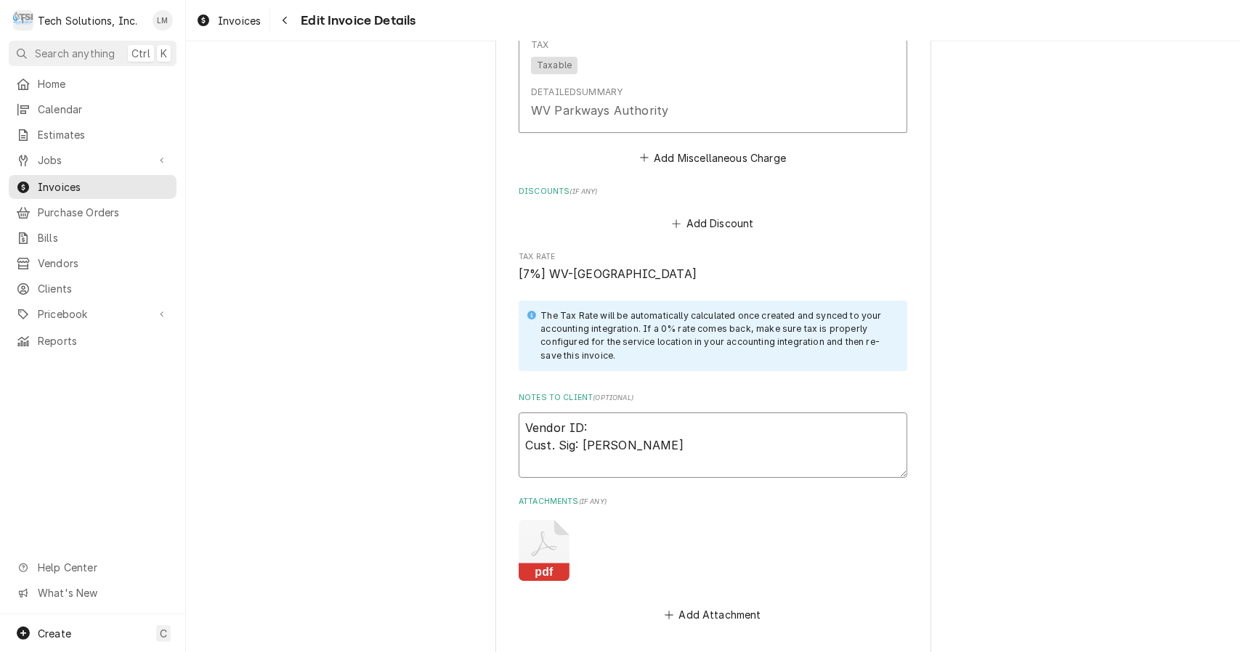
type textarea "Vendor ID: Cust. Sig: Aeriel Noe"
type textarea "x"
type textarea "Vendor ID: 1 Cust. Sig: Aeriel Noe"
type textarea "x"
type textarea "Vendor ID: 10 Cust. Sig: Aeriel Noe"
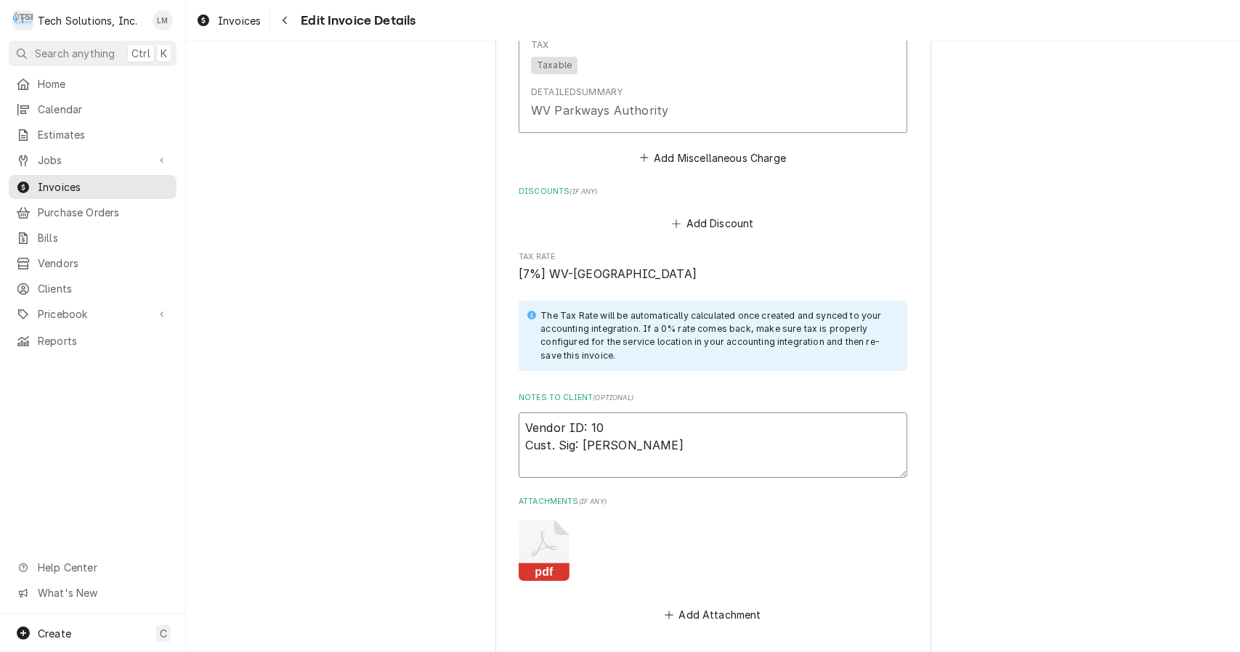
type textarea "x"
type textarea "Vendor ID: 102 Cust. Sig: Aeriel Noe"
type textarea "x"
type textarea "Vendor ID: 1024 Cust. Sig: Aeriel Noe"
type textarea "x"
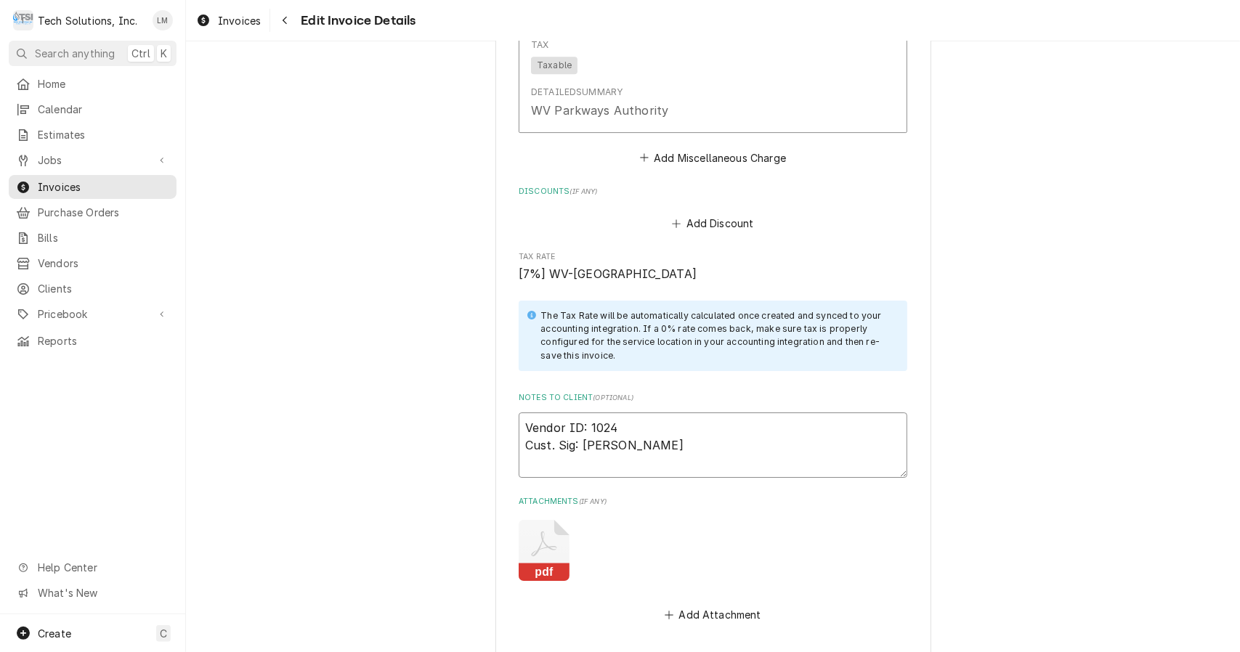
type textarea "Vendor ID: 10242 Cust. Sig: Aeriel Noe"
type textarea "x"
type textarea "Vendor ID: 102423 Cust. Sig: Aeriel Noe"
type textarea "x"
type textarea "Vendor ID: 1024231 Cust. Sig: Aeriel Noe"
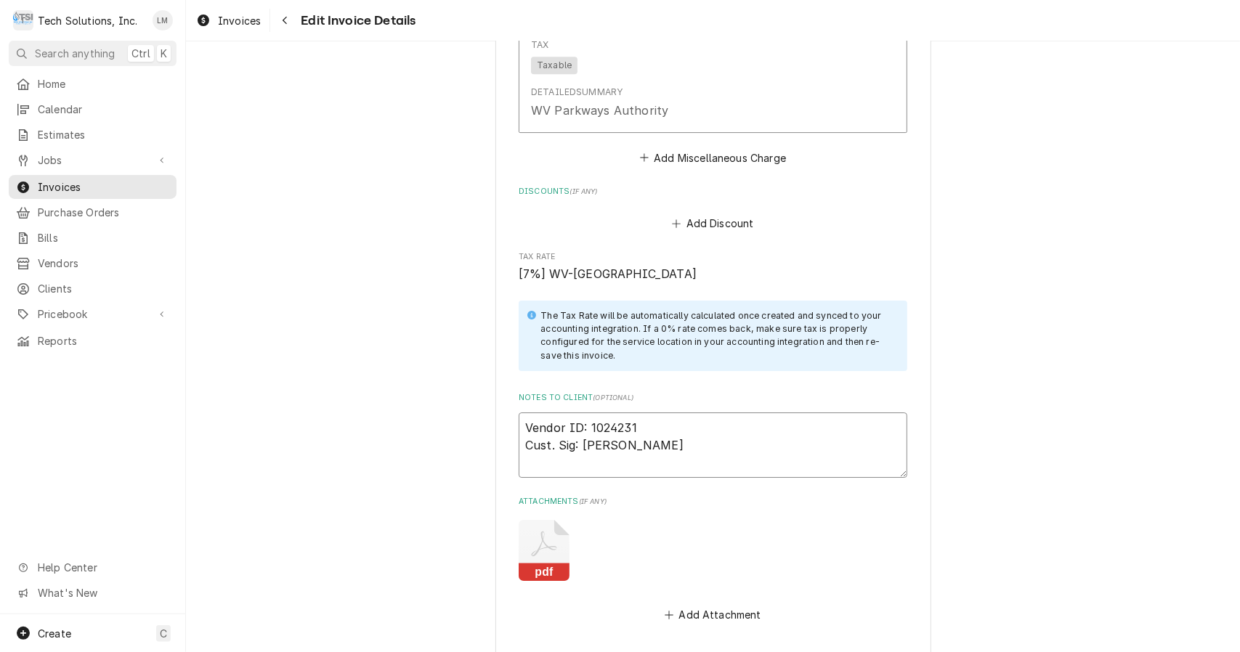
type textarea "x"
type textarea "Vendor ID: 1024231 Cust. Sig: Aeriel Noe"
type textarea "x"
type textarea "Vendor ID: 1024231 E Cust. Sig: Aeriel Noe"
type textarea "x"
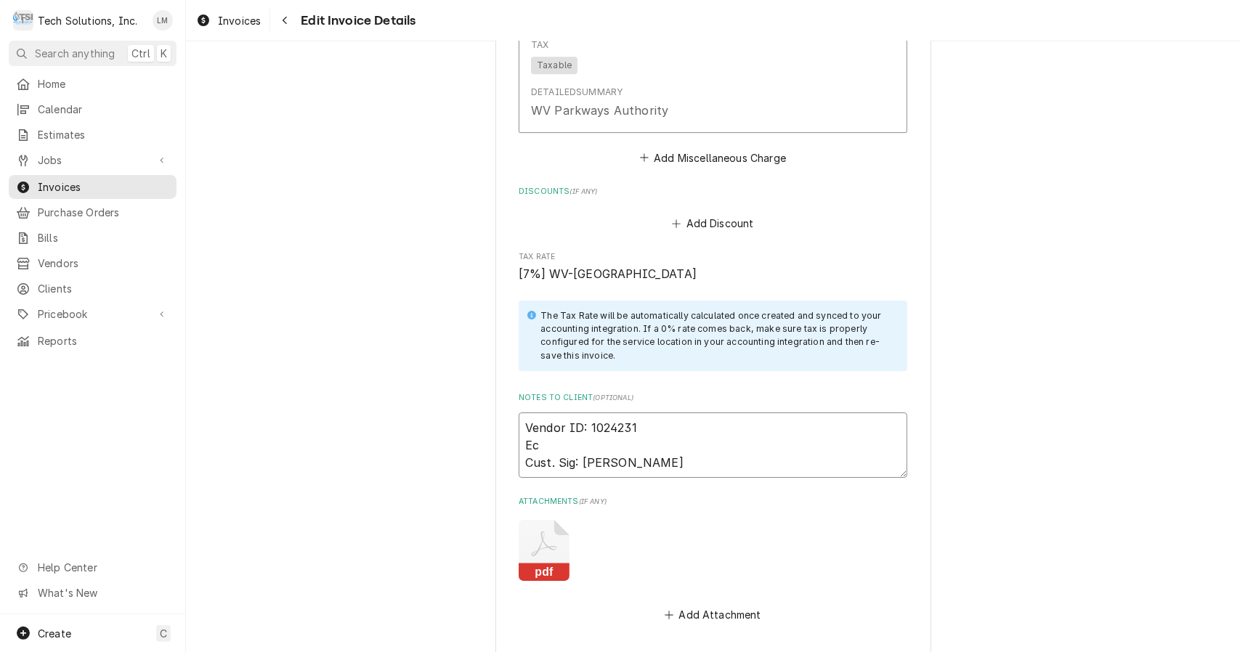
type textarea "Vendor ID: 1024231 Eco Cust. Sig: Aeriel Noe"
type textarea "x"
type textarea "Vendor ID: 1024231 Ecot Cust. Sig: Aeriel Noe"
type textarea "x"
type textarea "Vendor ID: 1024231 Ecotr Cust. Sig: Aeriel Noe"
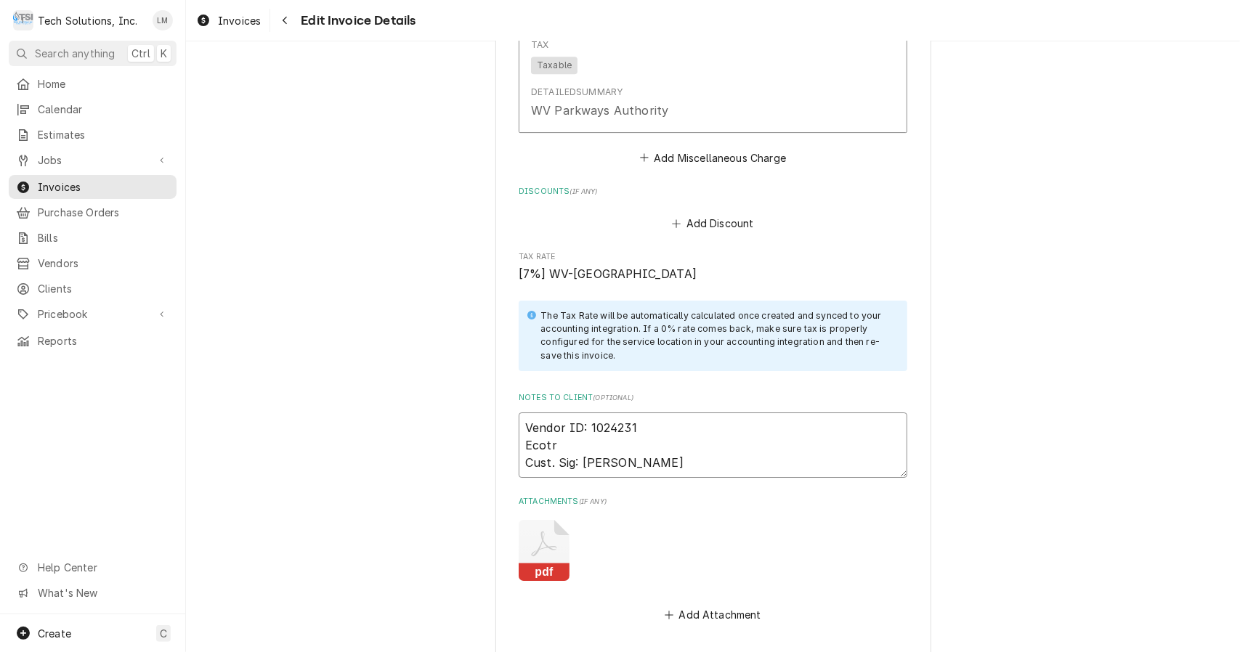
type textarea "x"
type textarea "Vendor ID: 1024231 Ecotrak Cust. Sig: Aeriel Noe"
type textarea "x"
type textarea "Vendor ID: 1024231 Ecotrak W Cust. Sig: Aeriel Noe"
type textarea "x"
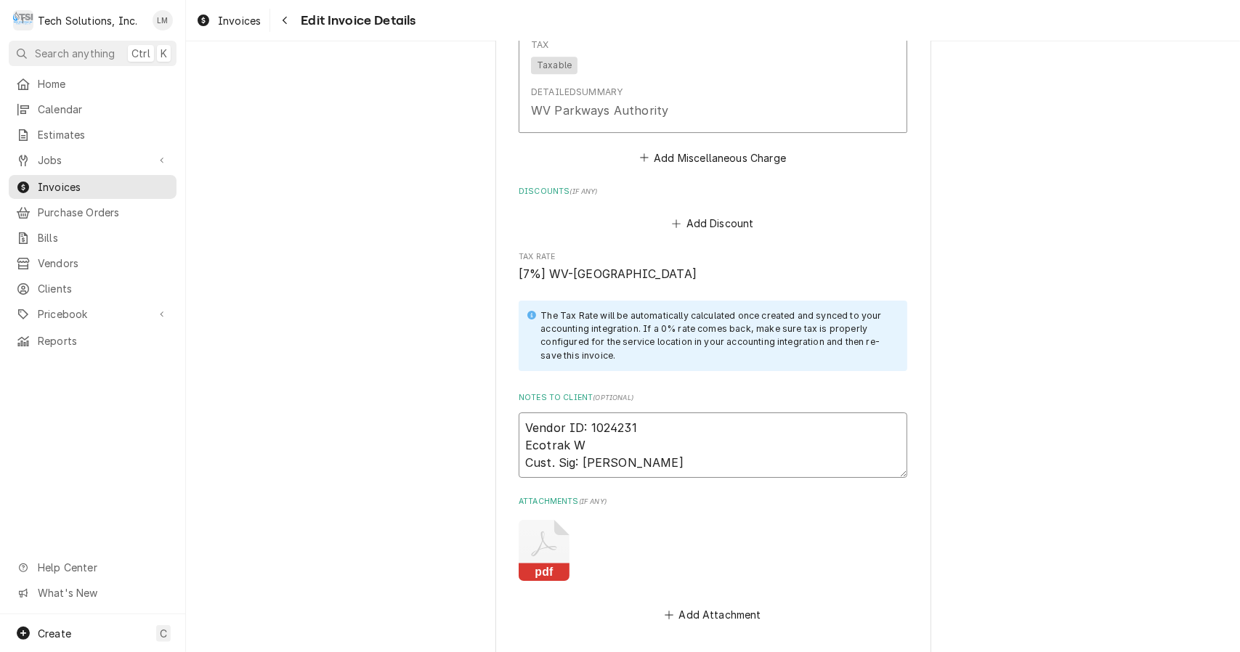
type textarea "Vendor ID: 1024231 Ecotrak WO Cust. Sig: Aeriel Noe"
type textarea "x"
type textarea "Vendor ID: 1024231 Ecotrak WO: Cust. Sig: Aeriel Noe"
type textarea "x"
type textarea "Vendor ID: 1024231 Ecotrak WO: Cust. Sig: Aeriel Noe"
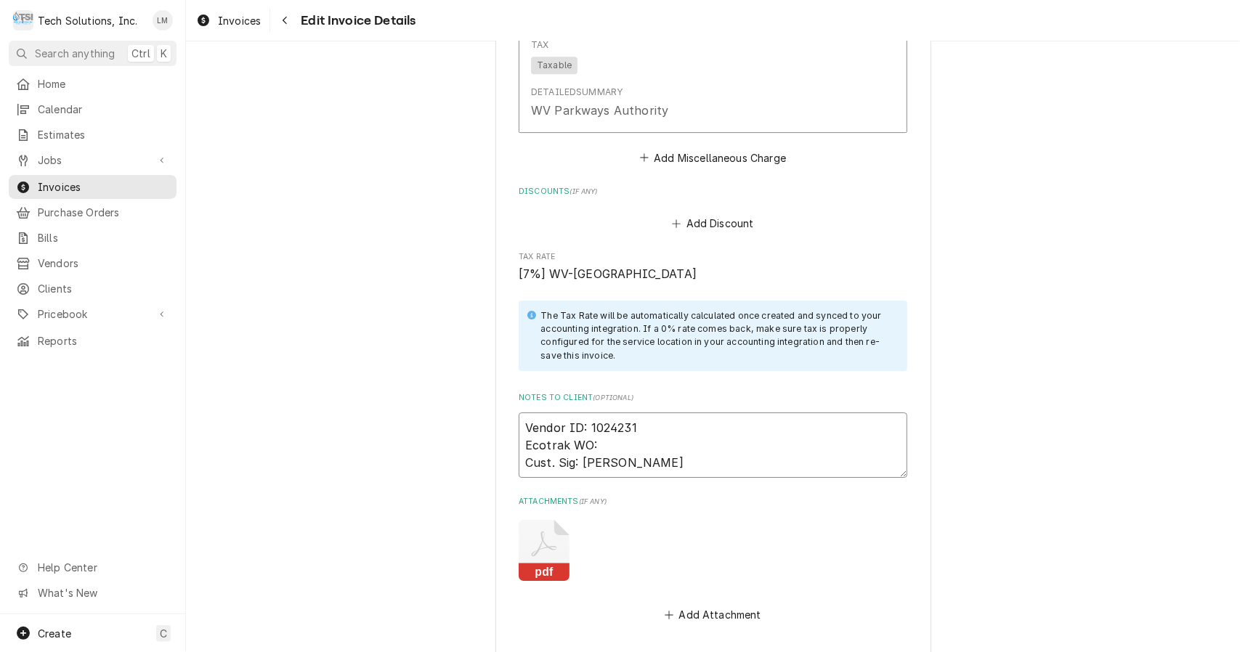
paste textarea "3785751"
type textarea "x"
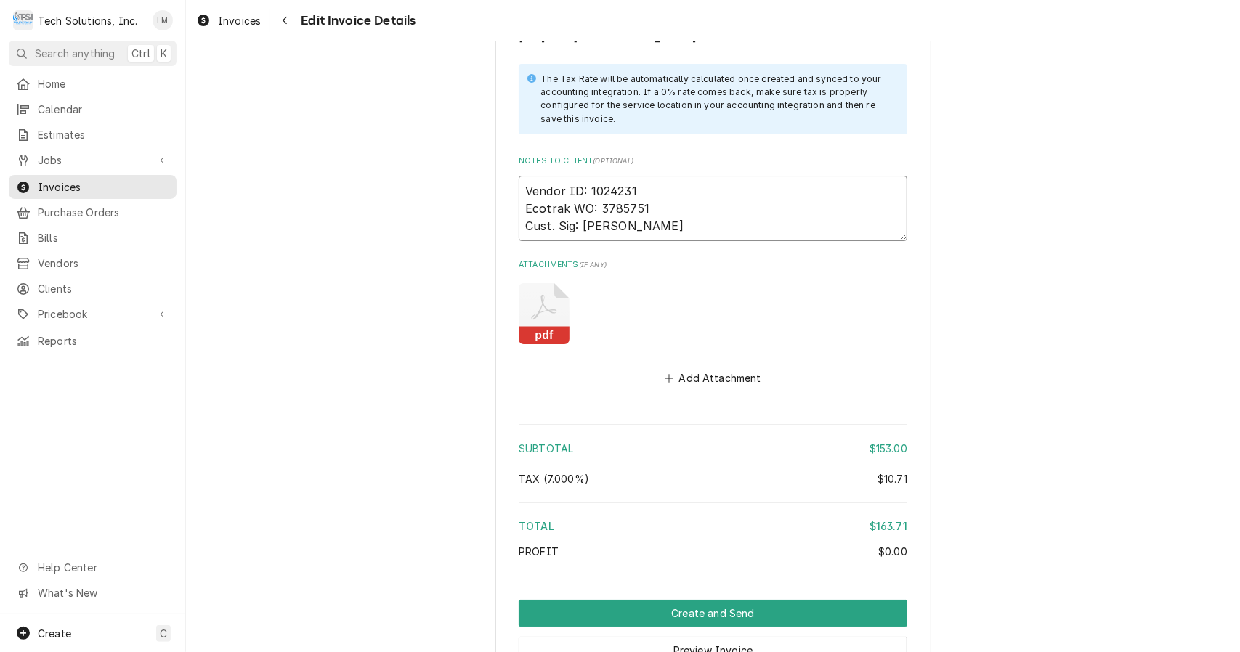
scroll to position [3500, 0]
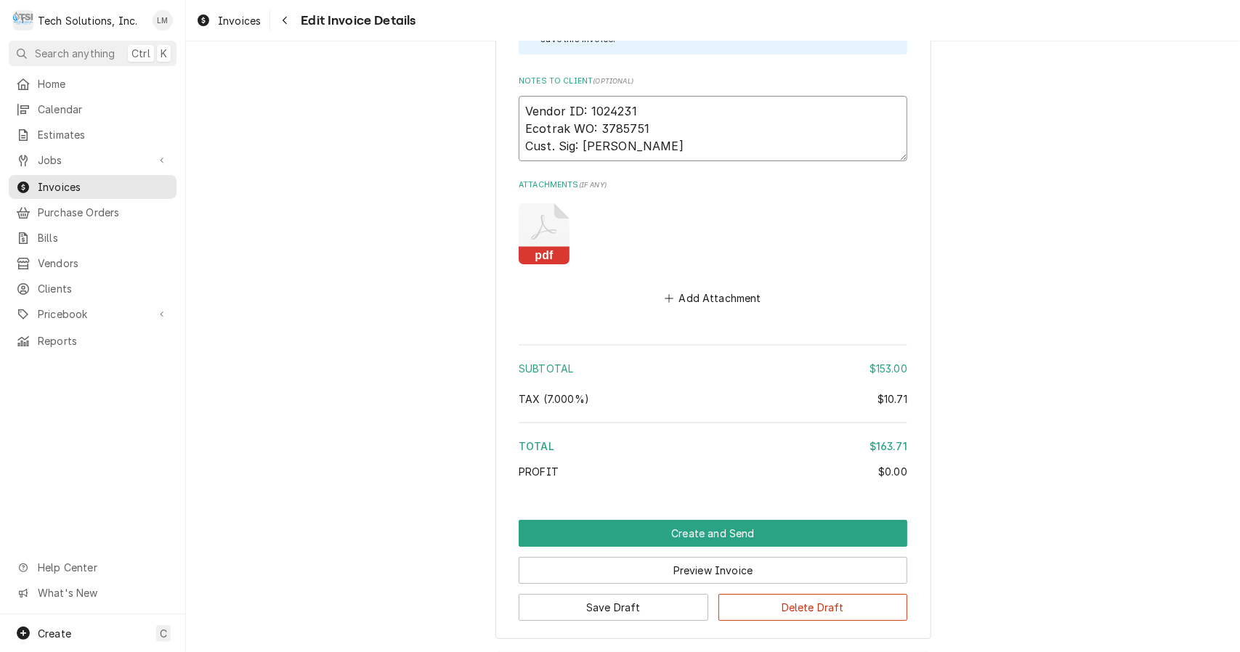
type textarea "Vendor ID: 1024231 Ecotrak WO: 3785751 Cust. Sig: Aeriel Noe"
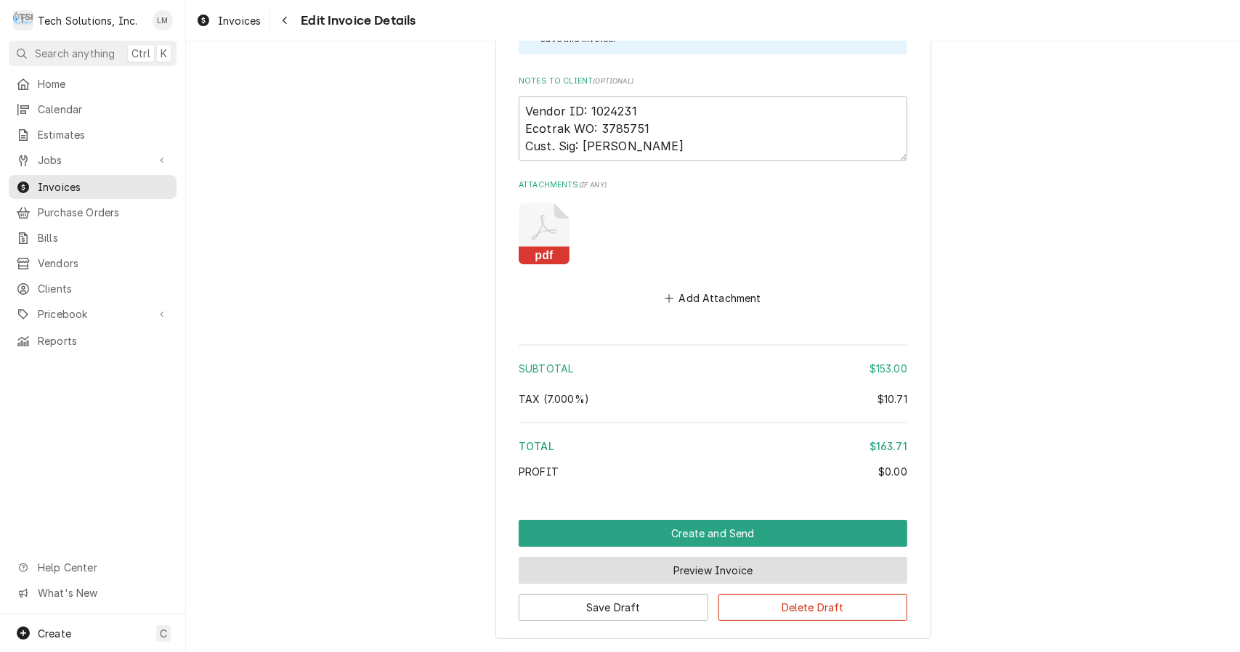
click at [726, 557] on button "Preview Invoice" at bounding box center [713, 570] width 389 height 27
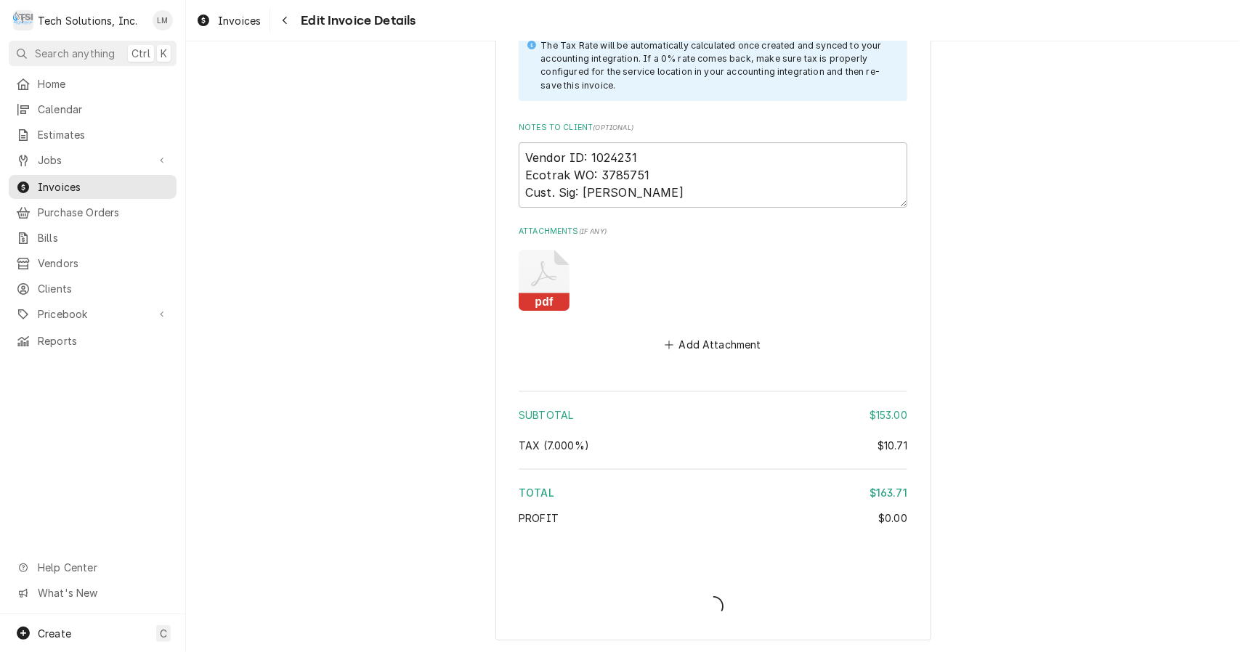
type textarea "x"
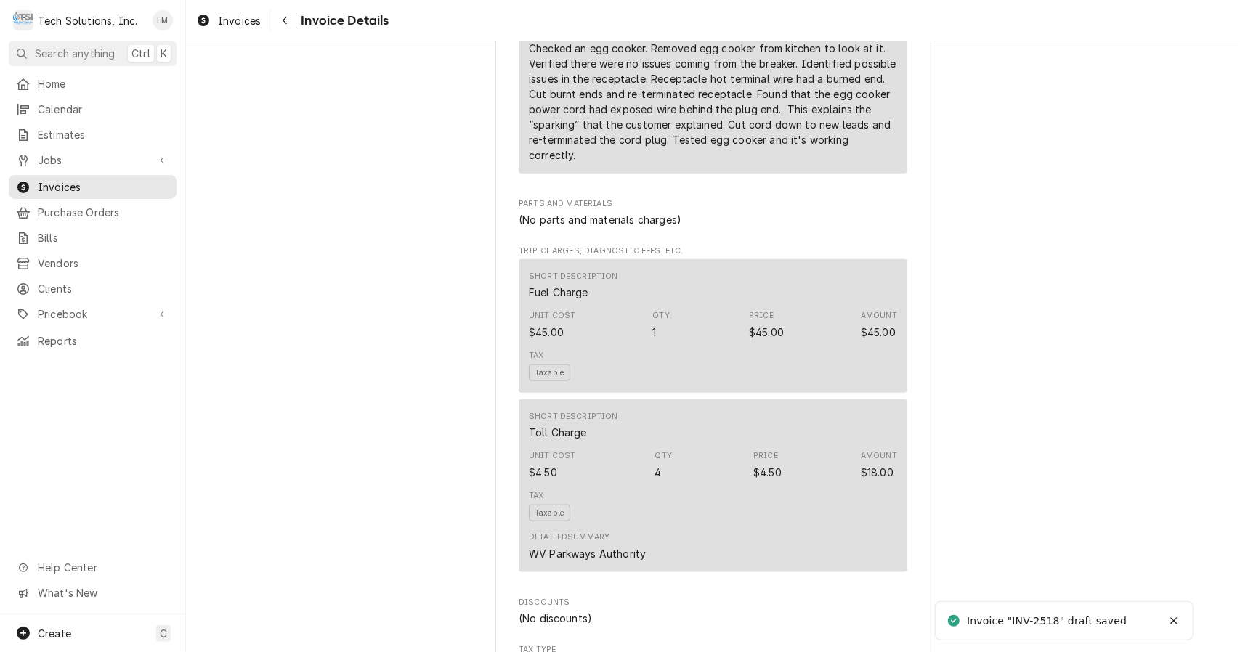
scroll to position [1790, 0]
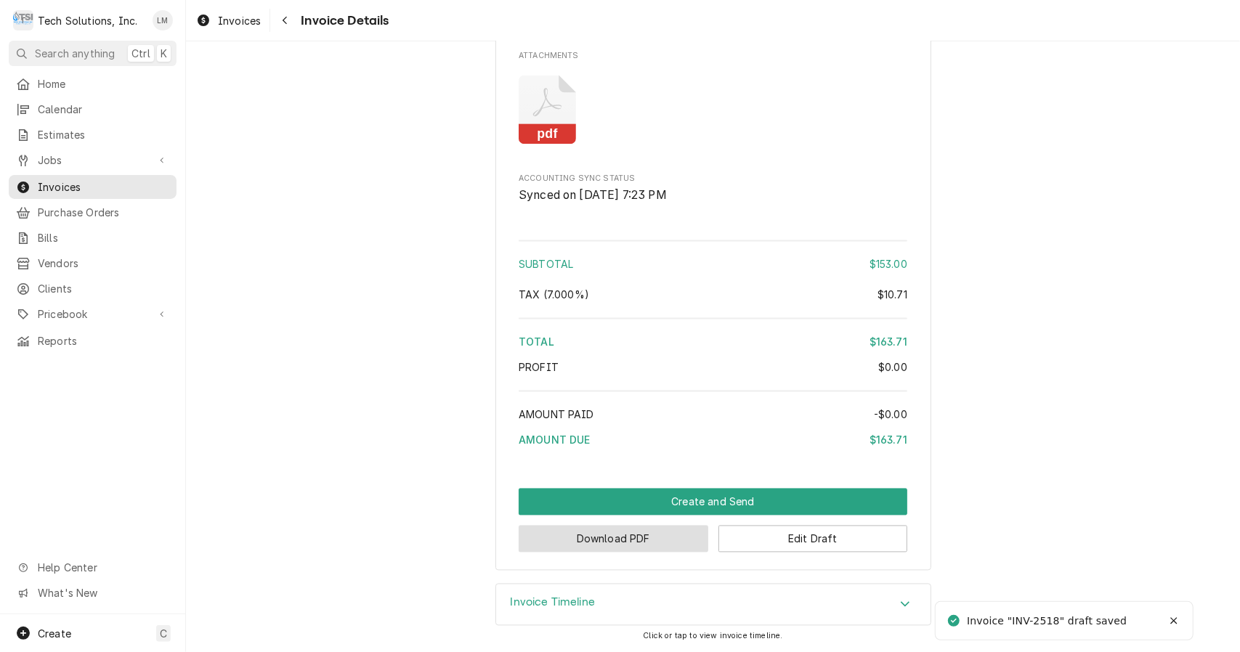
click at [659, 551] on button "Download PDF" at bounding box center [614, 539] width 190 height 27
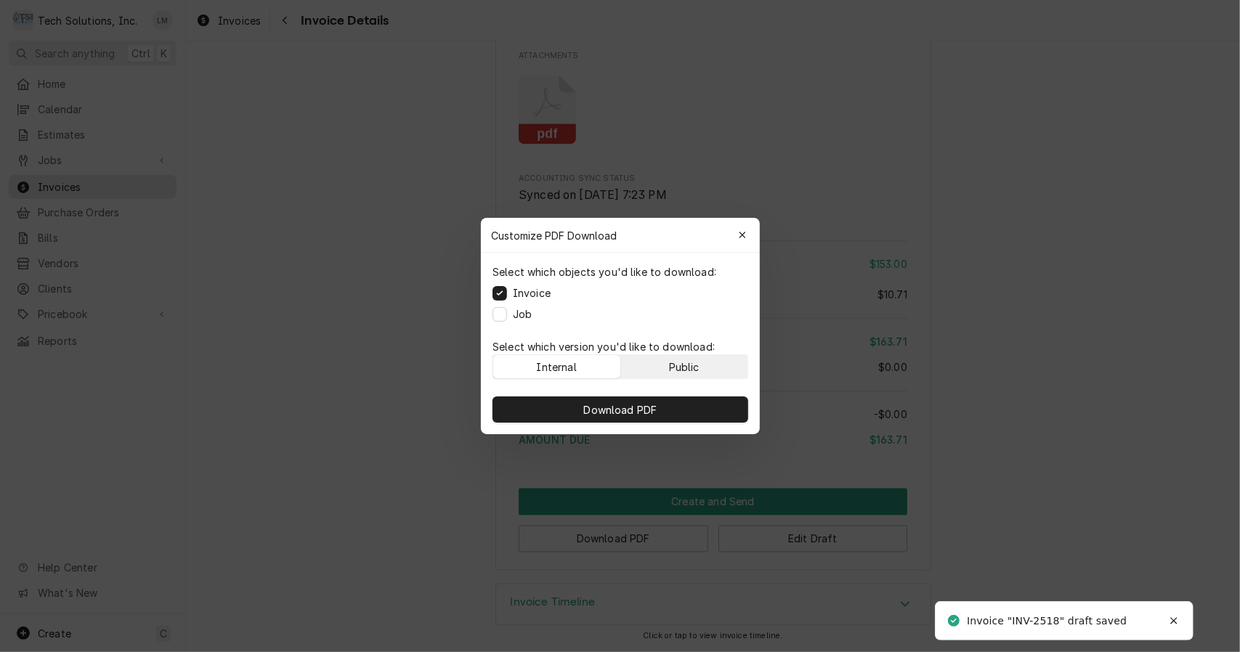
click at [674, 363] on div "Public" at bounding box center [683, 366] width 31 height 15
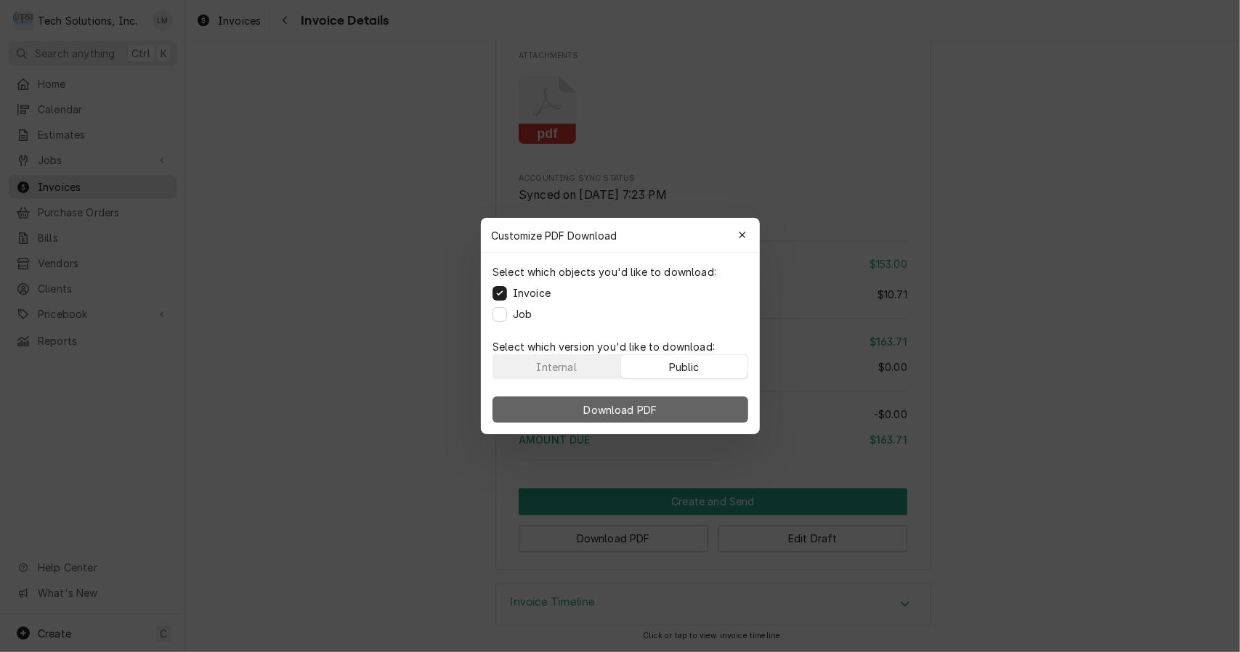
click at [667, 410] on button "Download PDF" at bounding box center [620, 410] width 256 height 26
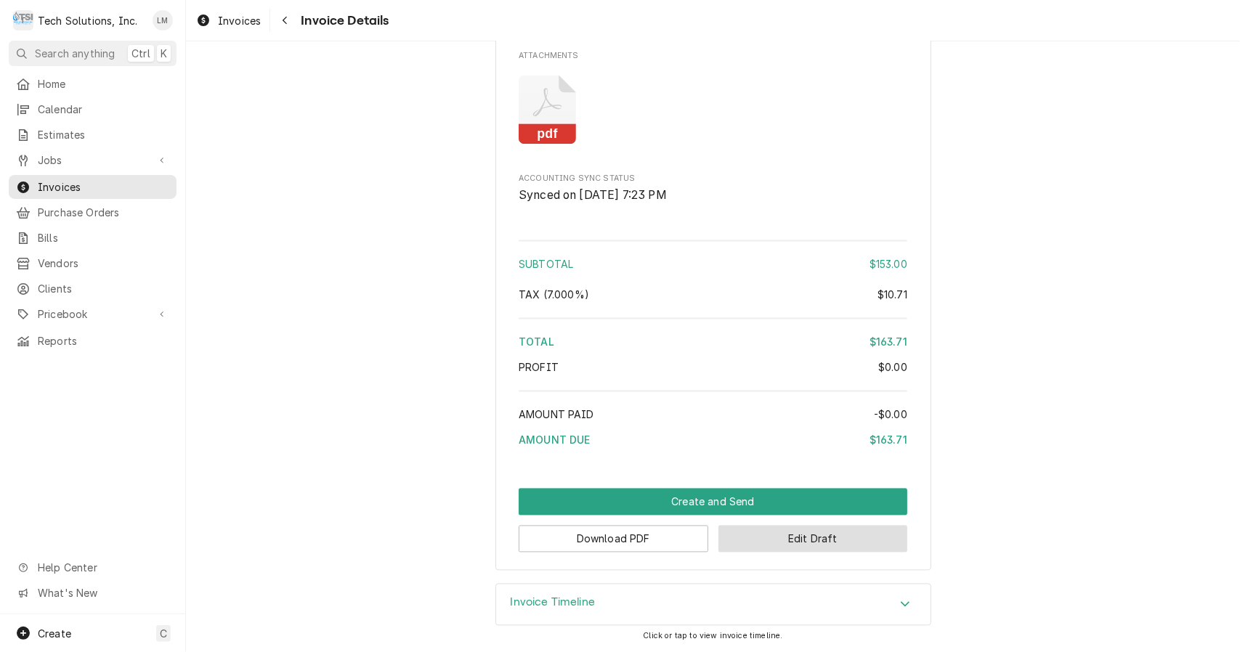
click at [773, 549] on button "Edit Draft" at bounding box center [813, 539] width 190 height 27
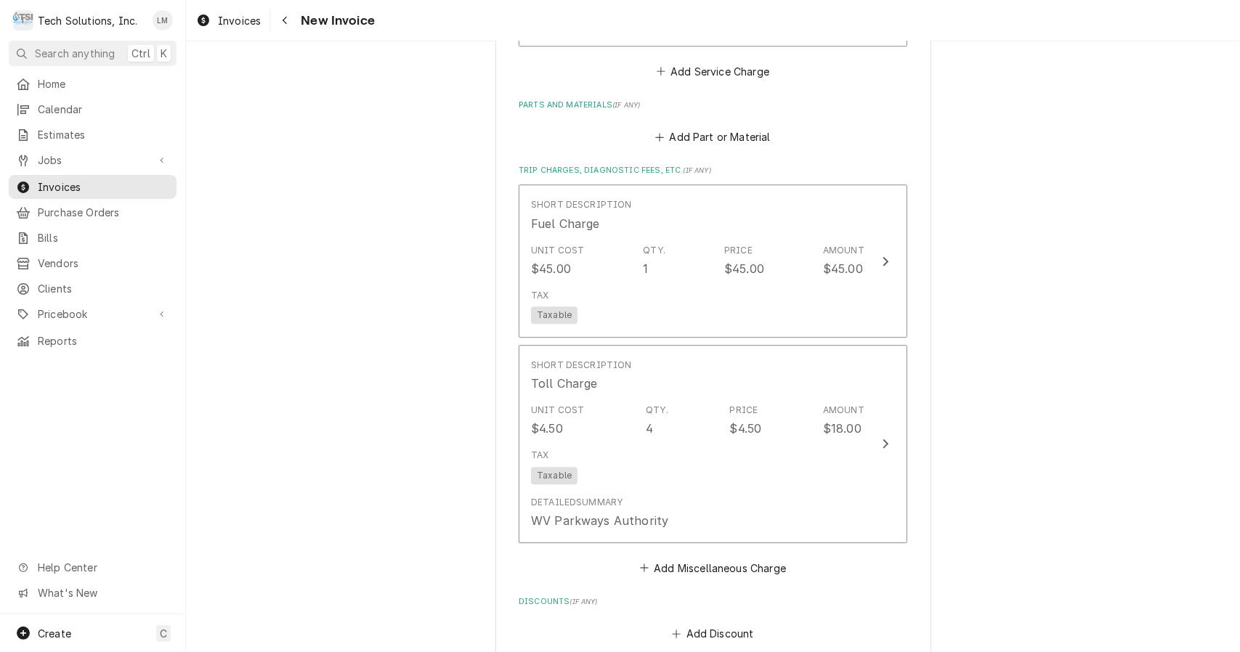
scroll to position [2771, 0]
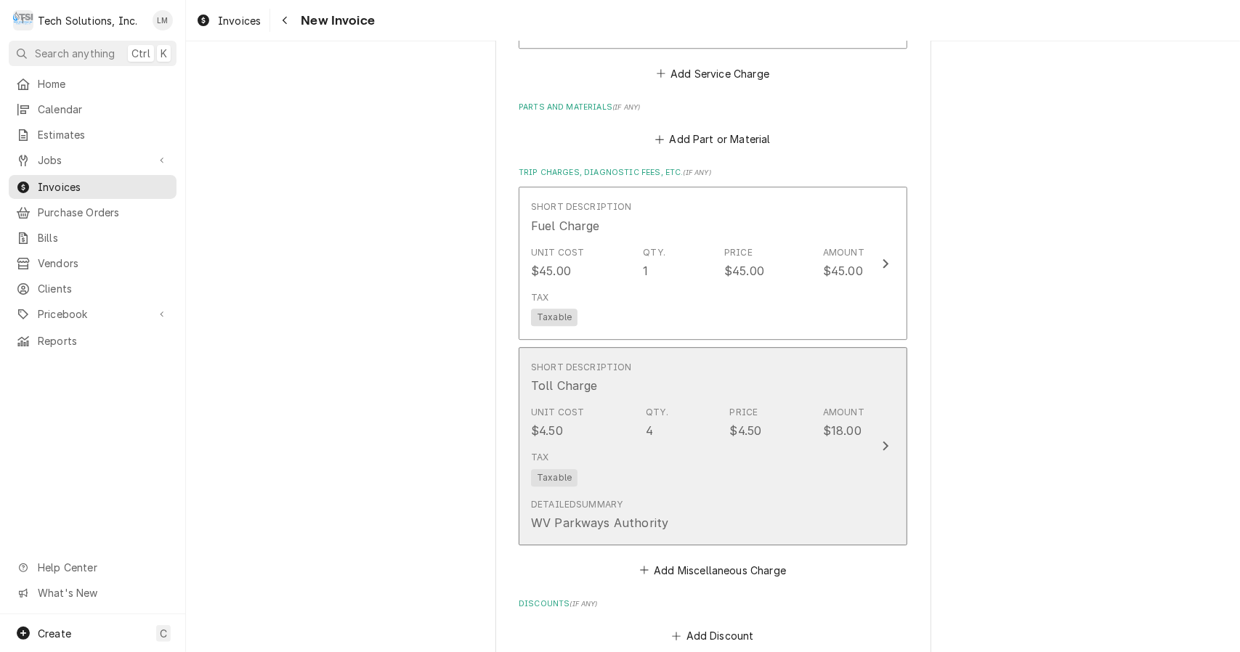
click at [876, 437] on div "Update Line Item" at bounding box center [885, 445] width 19 height 17
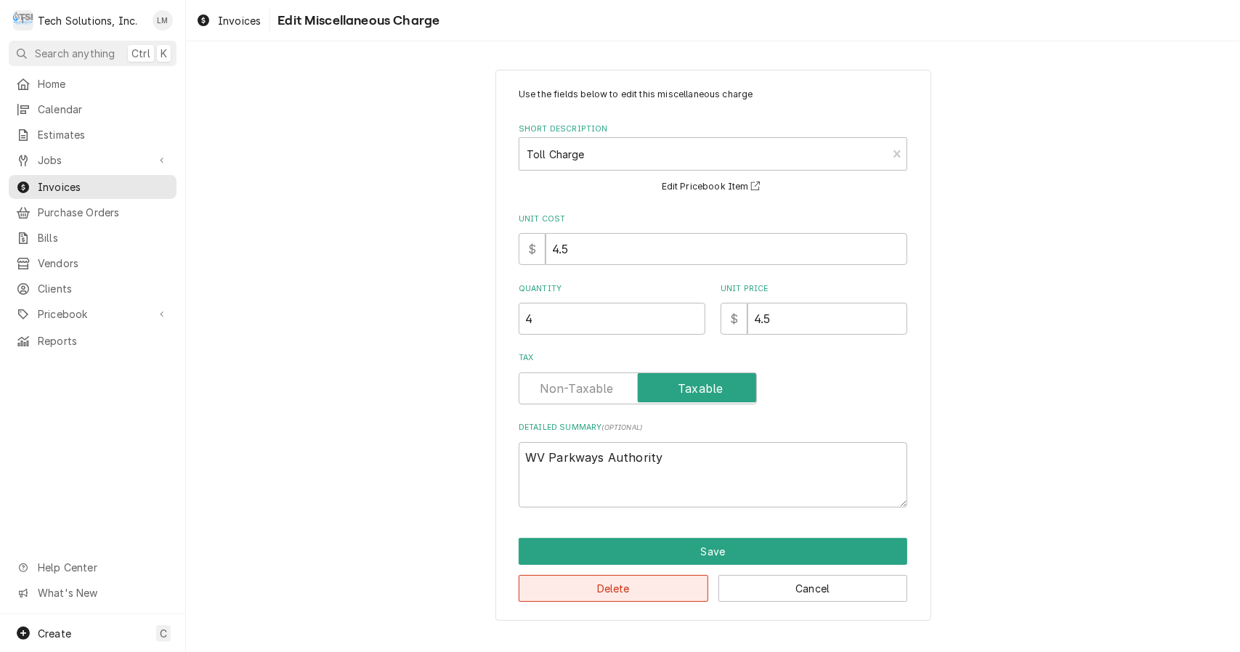
click at [651, 600] on button "Delete" at bounding box center [614, 588] width 190 height 27
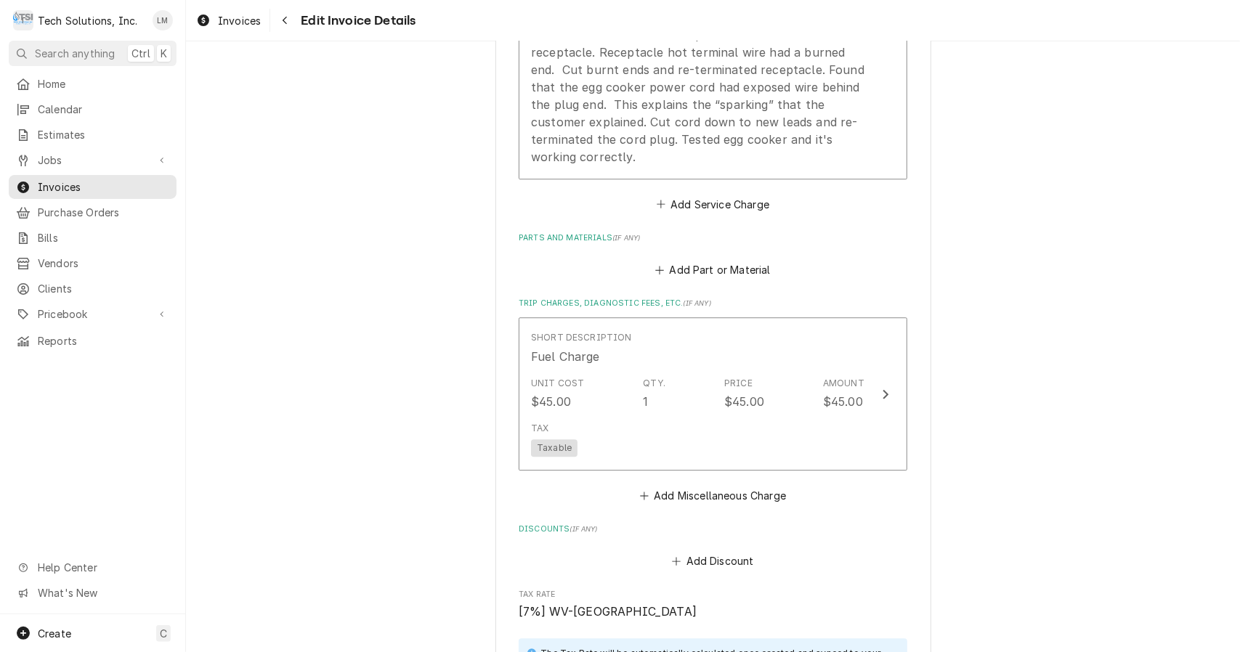
scroll to position [2636, 0]
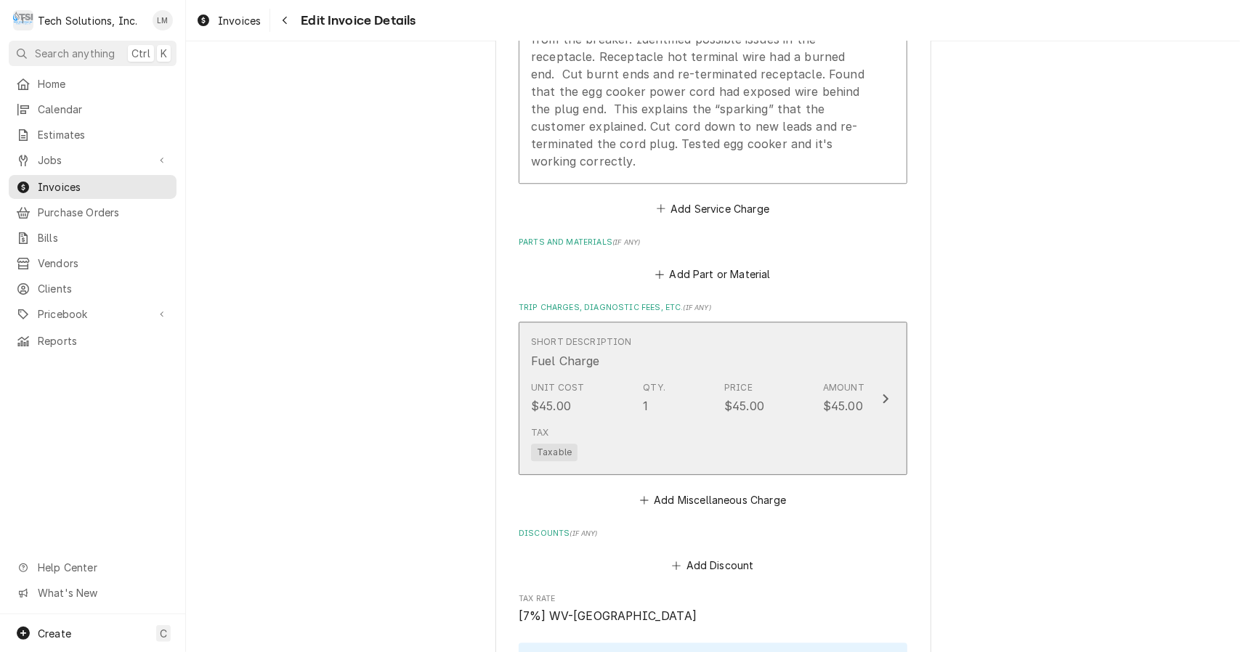
click at [882, 393] on icon "Update Line Item" at bounding box center [885, 399] width 7 height 12
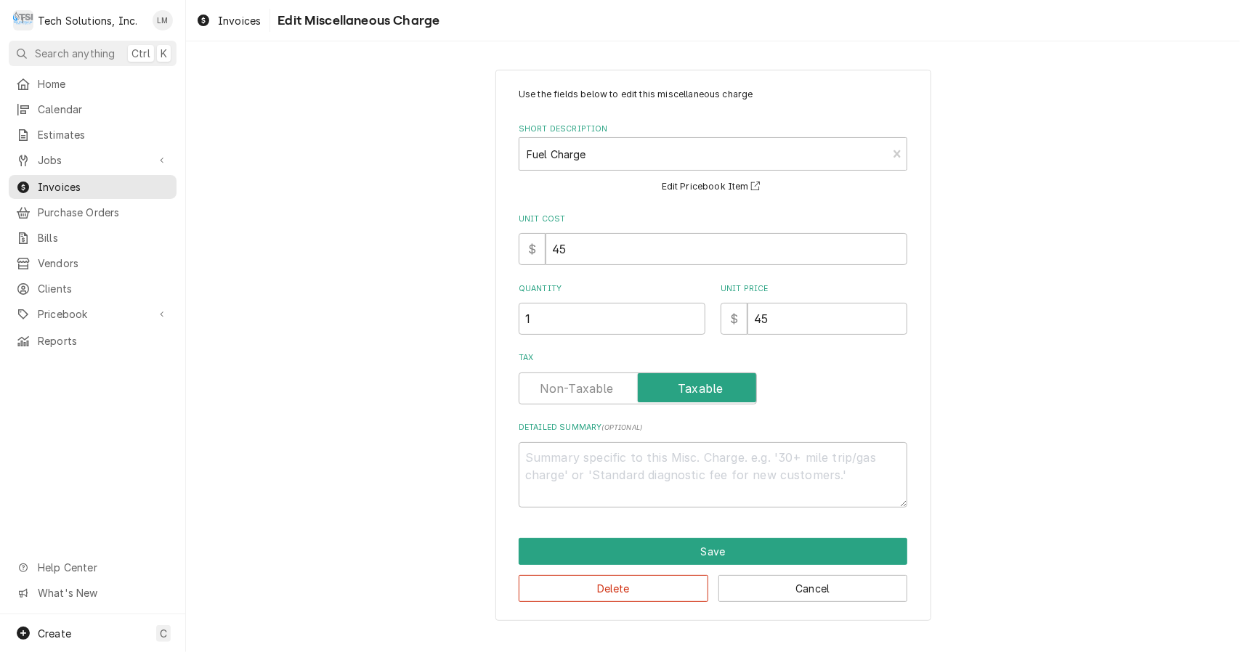
click at [654, 588] on button "Delete" at bounding box center [614, 588] width 190 height 27
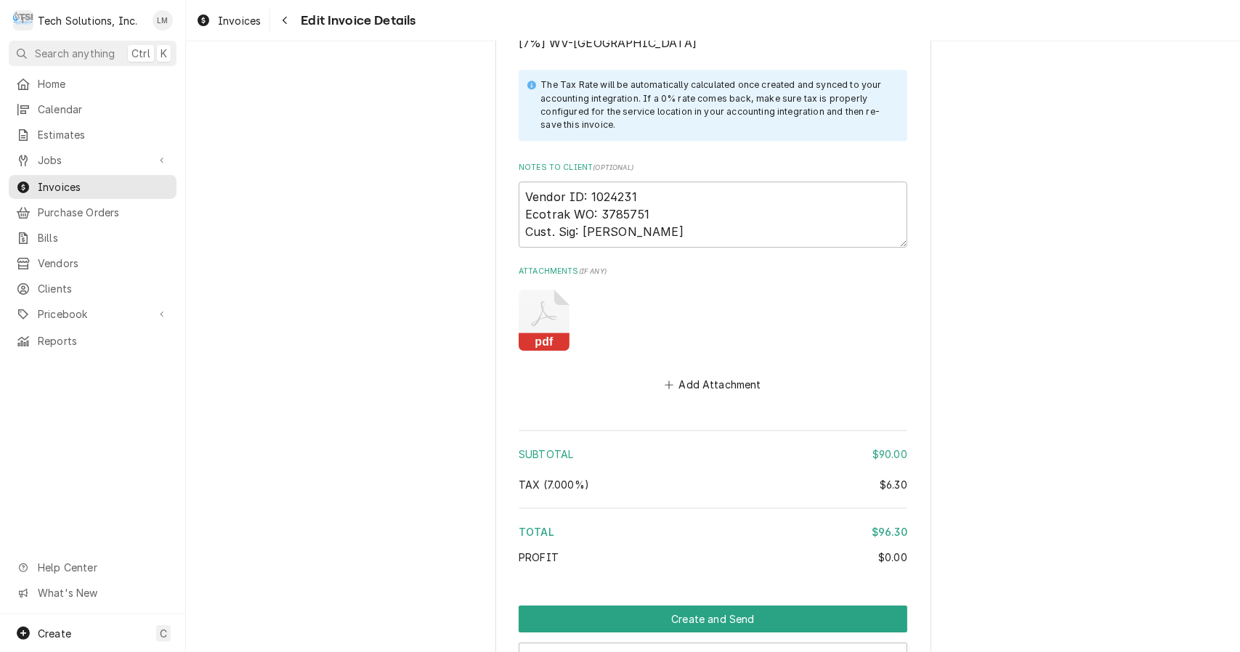
scroll to position [3135, 0]
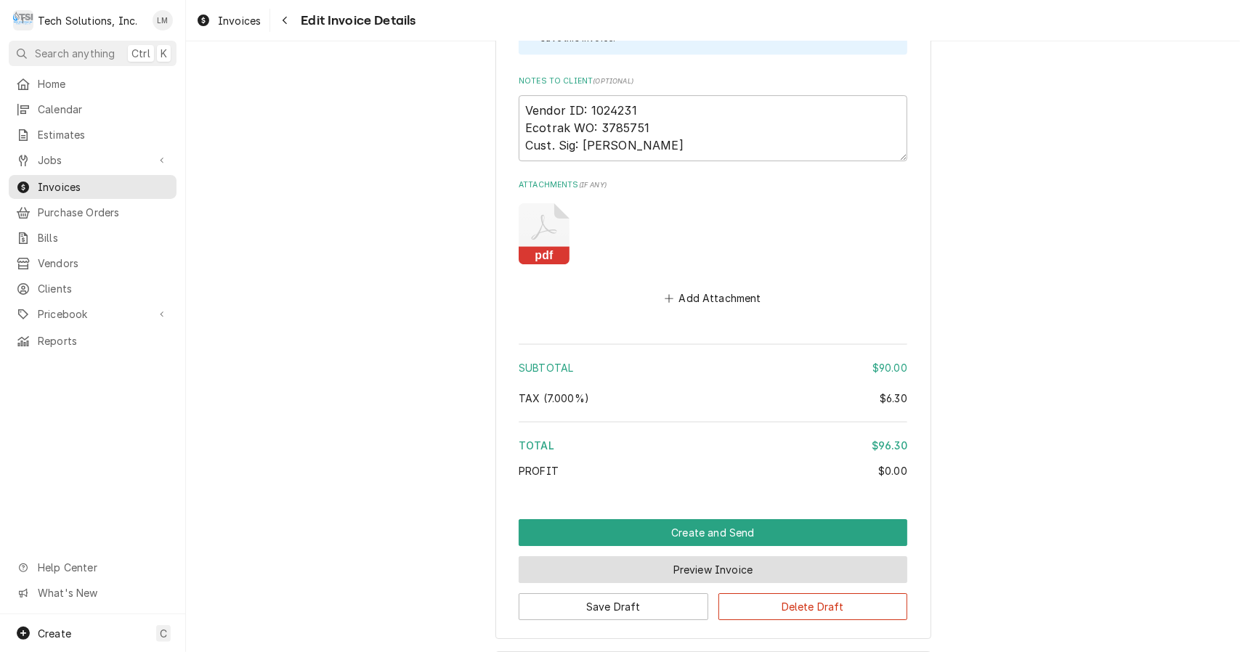
click at [717, 556] on button "Preview Invoice" at bounding box center [713, 569] width 389 height 27
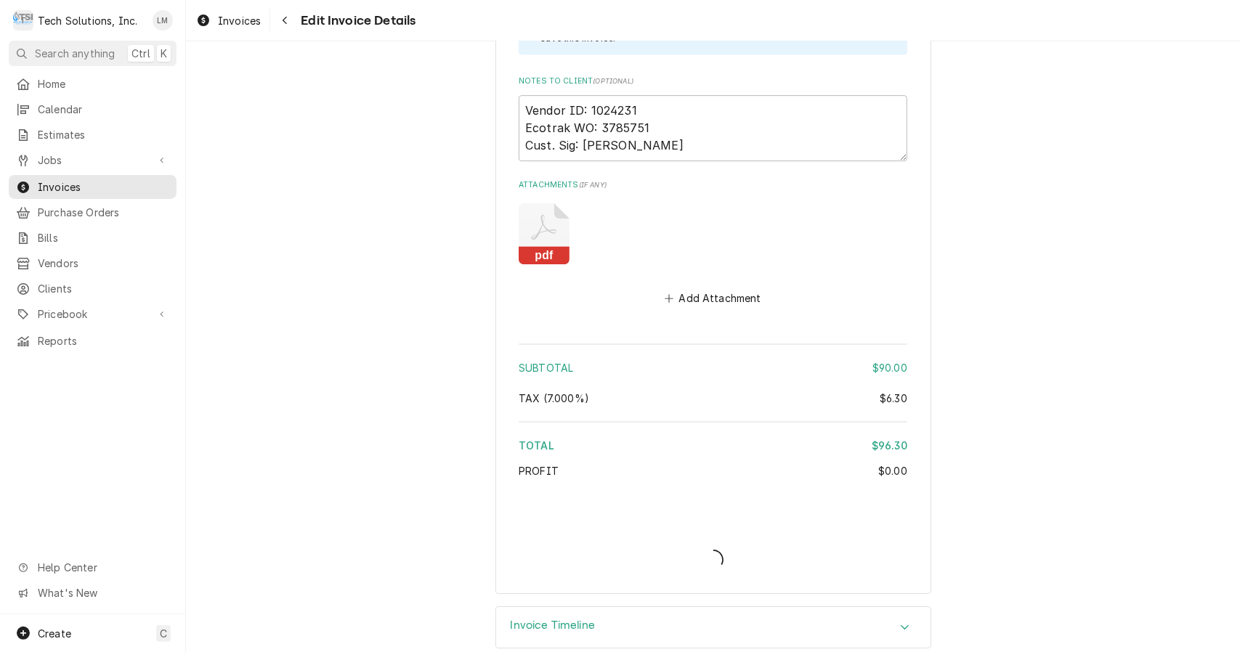
scroll to position [3089, 0]
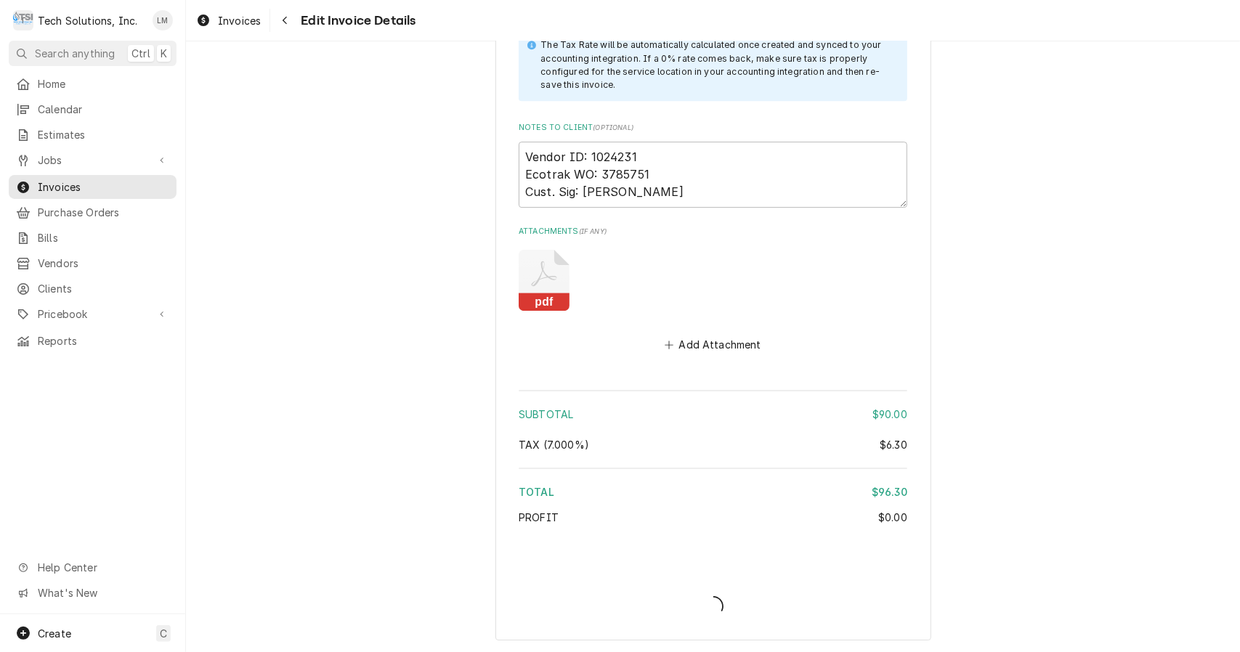
type textarea "x"
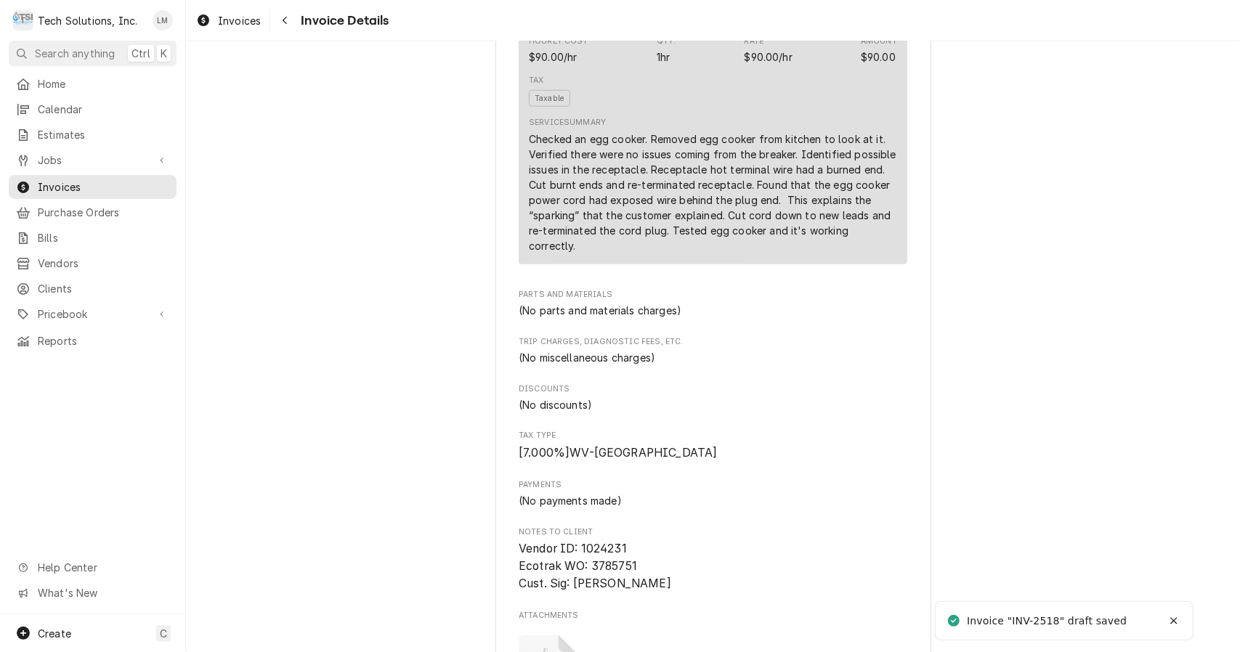
scroll to position [1487, 0]
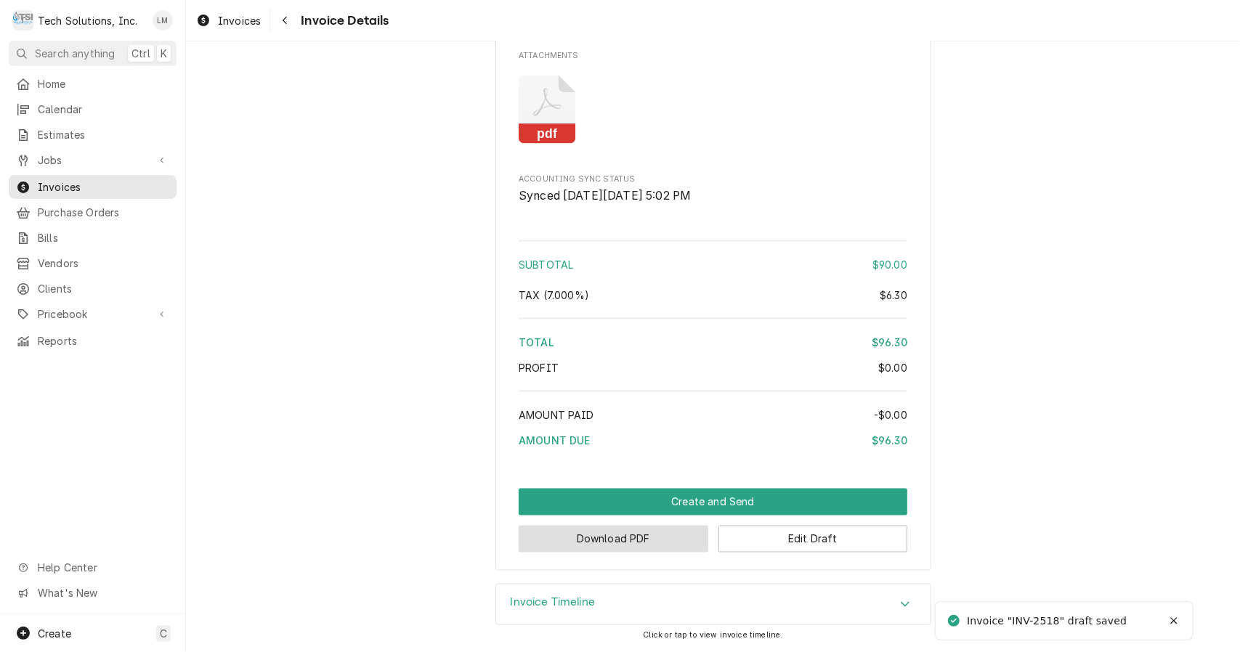
click at [655, 543] on button "Download PDF" at bounding box center [614, 539] width 190 height 27
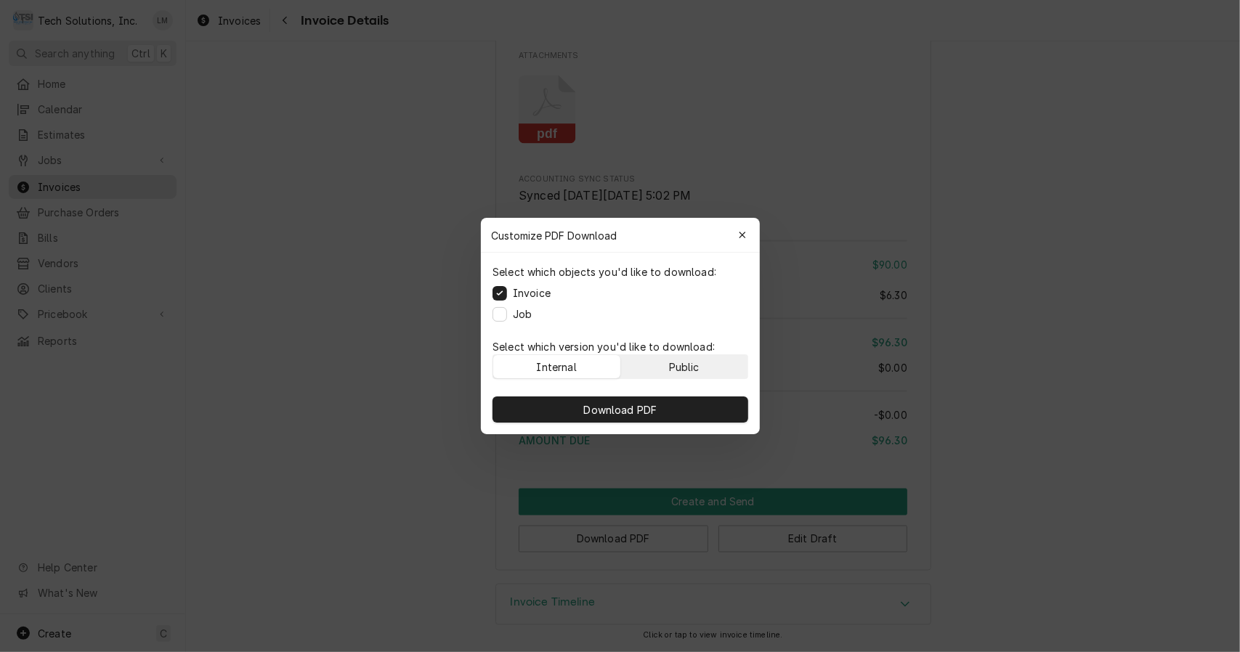
click at [688, 370] on div "Public" at bounding box center [683, 366] width 31 height 15
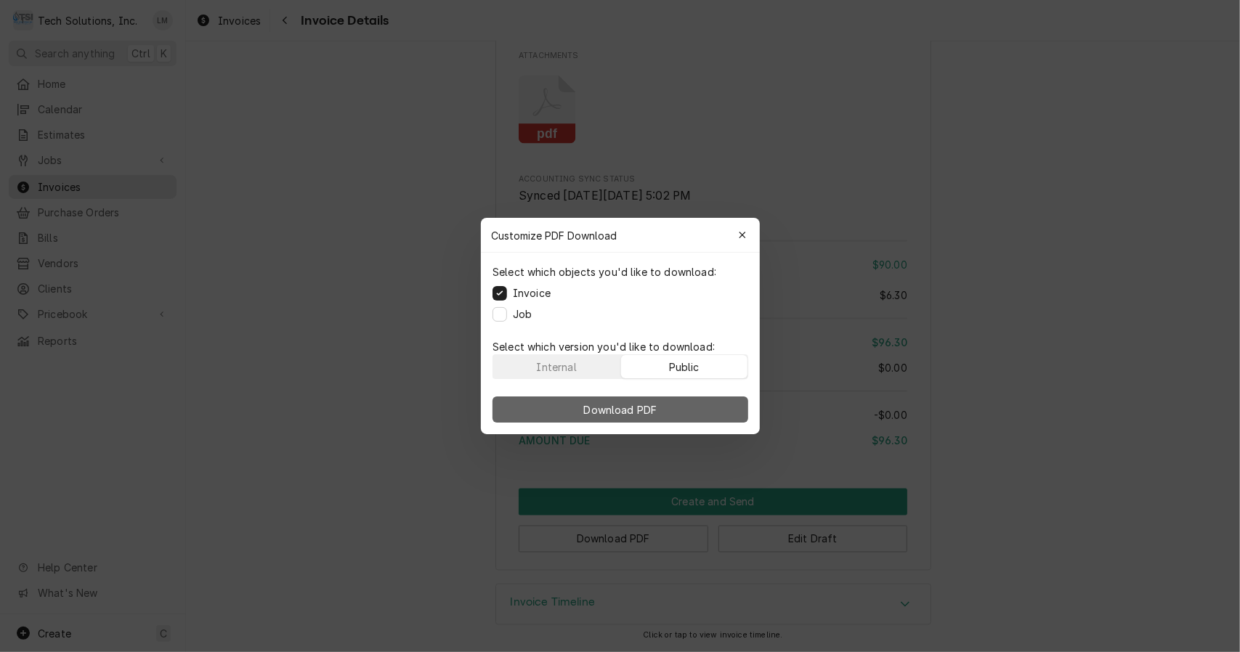
click at [677, 398] on button "Download PDF" at bounding box center [620, 410] width 256 height 26
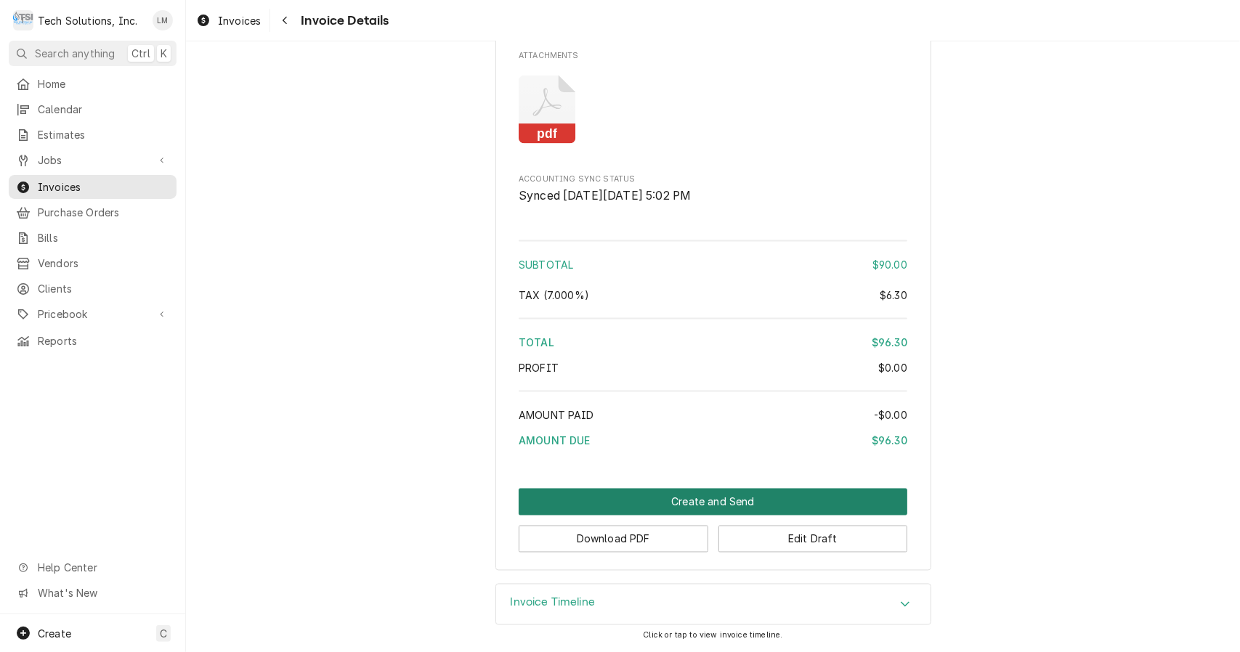
click at [680, 510] on button "Create and Send" at bounding box center [713, 502] width 389 height 27
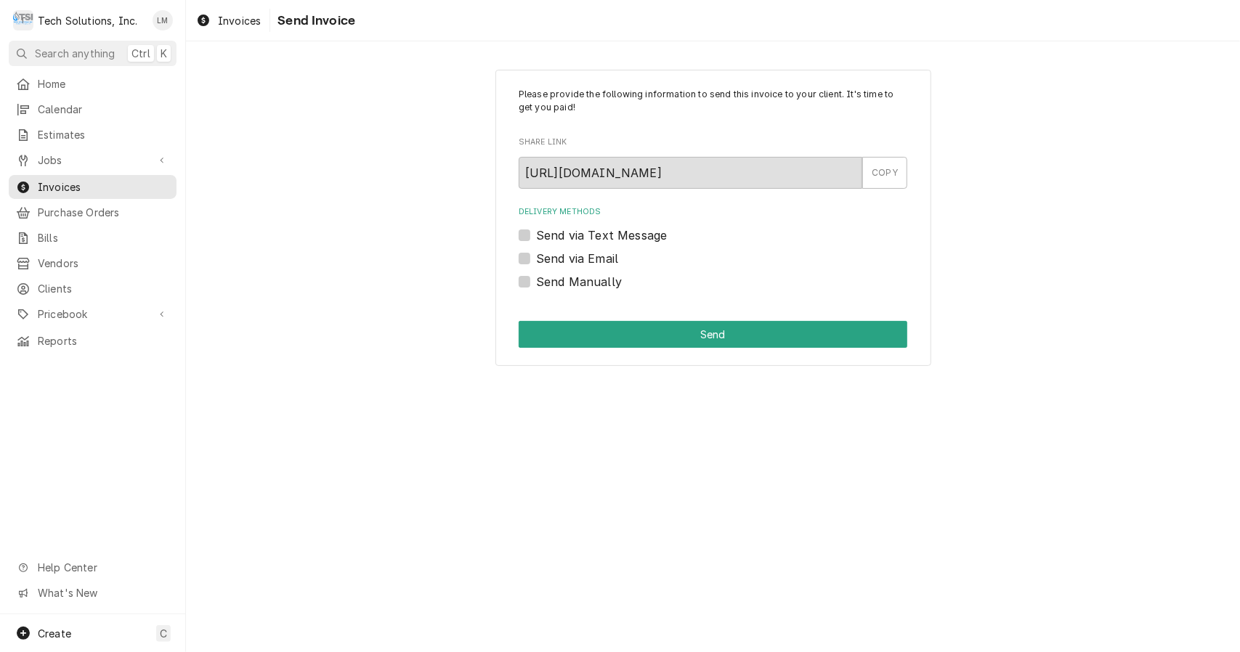
click at [579, 279] on label "Send Manually" at bounding box center [579, 281] width 86 height 17
click at [579, 279] on input "Send Manually" at bounding box center [730, 289] width 389 height 32
checkbox input "true"
click at [597, 333] on button "Send" at bounding box center [713, 334] width 389 height 27
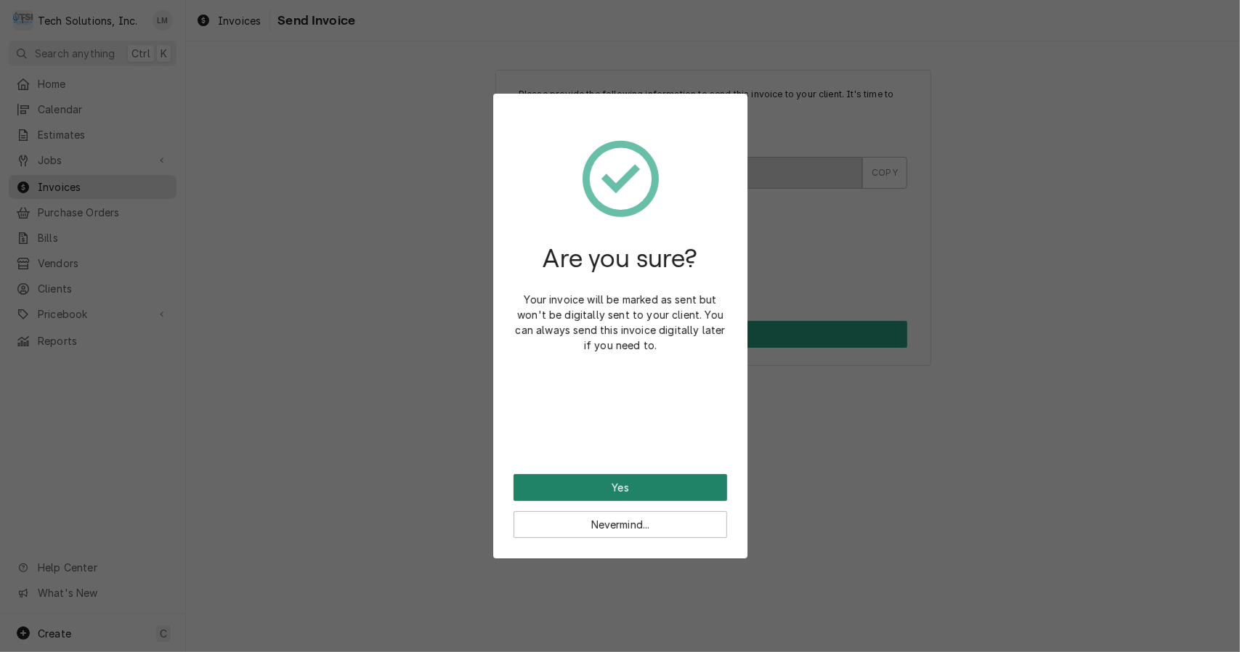
click at [590, 492] on button "Yes" at bounding box center [620, 487] width 214 height 27
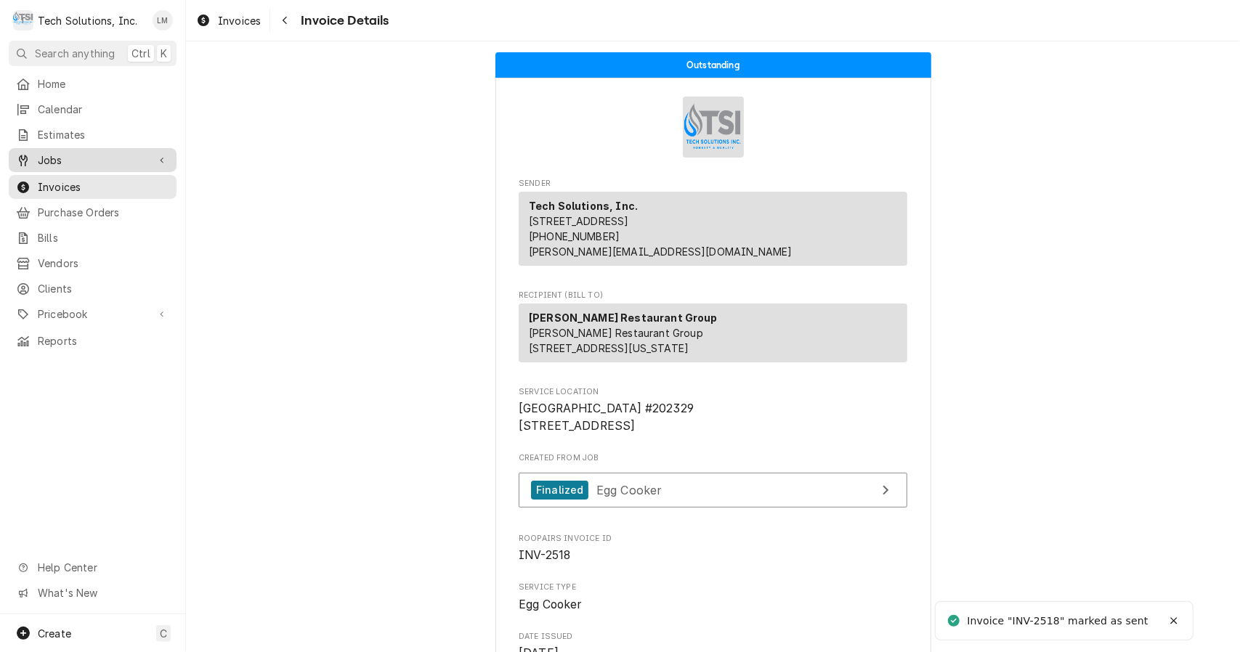
click at [63, 159] on span "Jobs" at bounding box center [93, 160] width 110 height 15
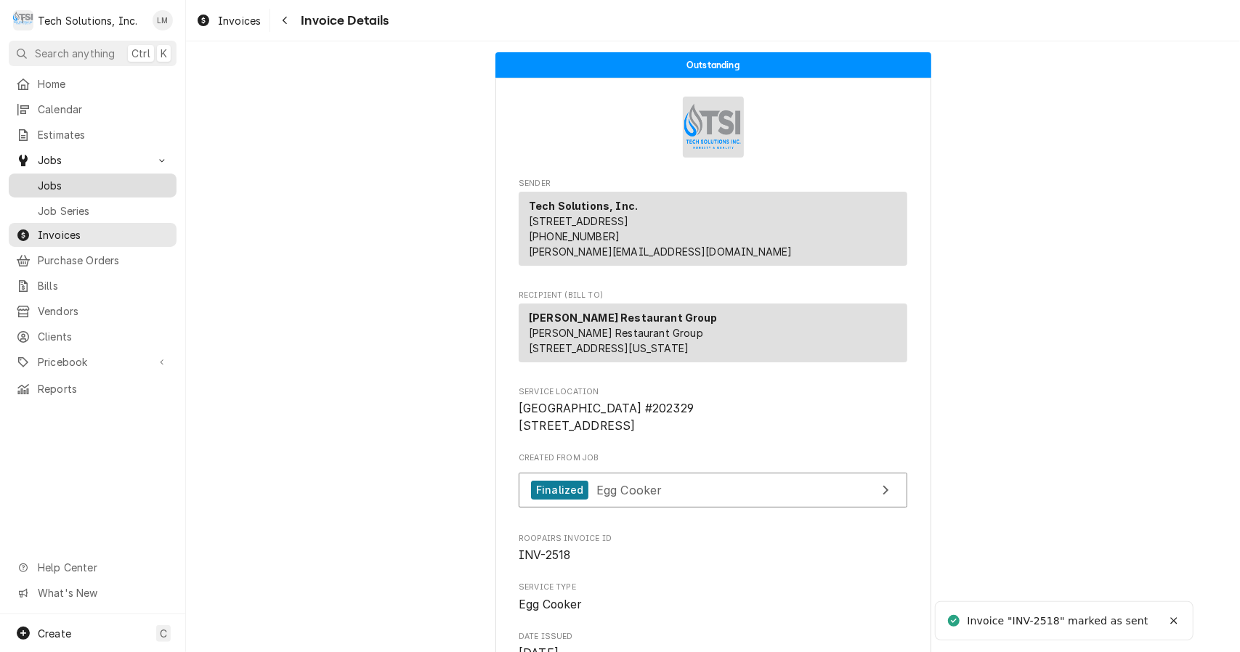
click at [59, 178] on span "Jobs" at bounding box center [103, 185] width 131 height 15
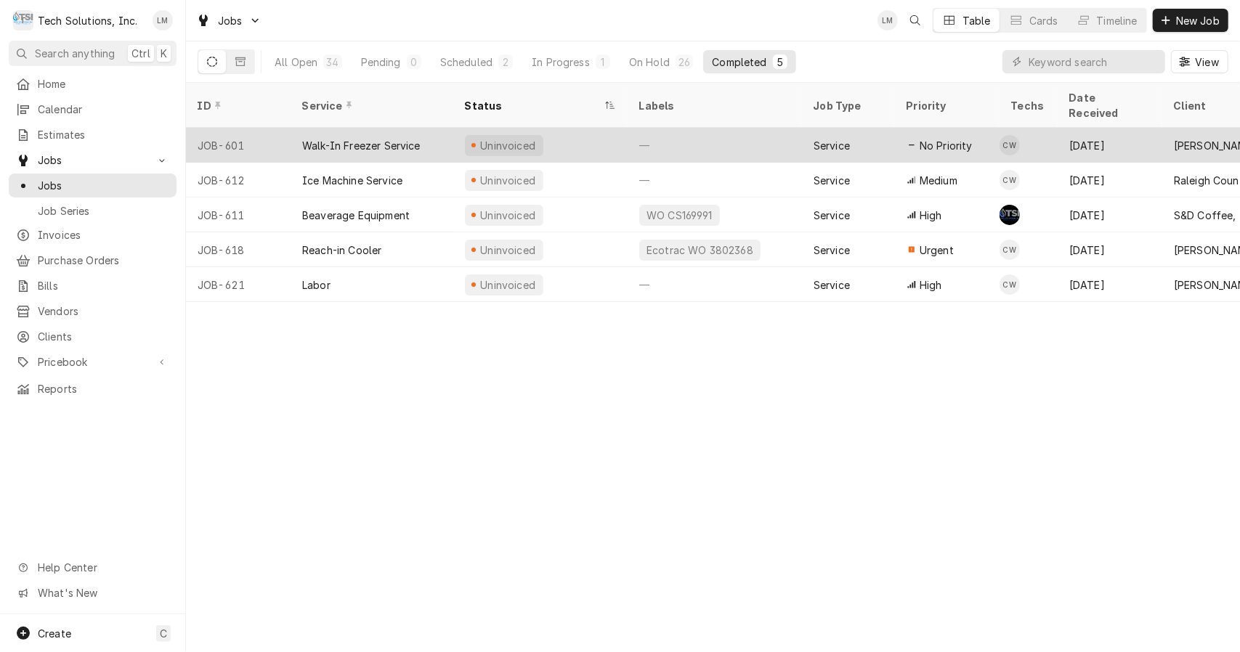
click at [359, 138] on div "Walk-In Freezer Service" at bounding box center [361, 145] width 118 height 15
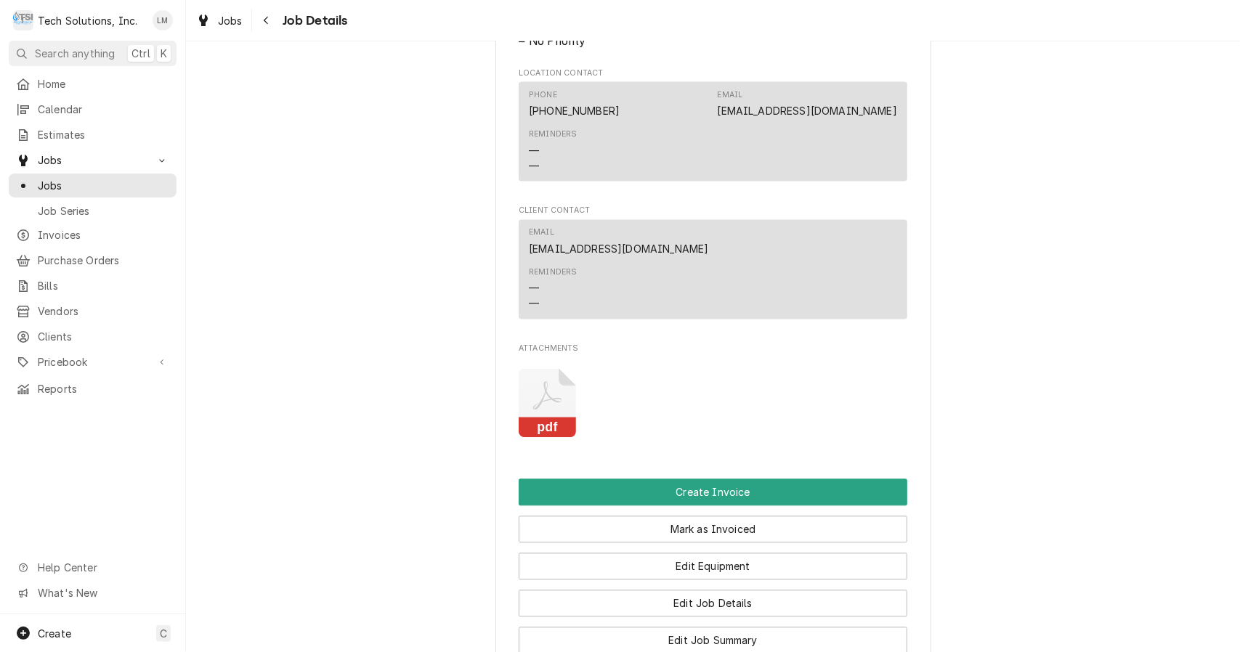
scroll to position [1895, 0]
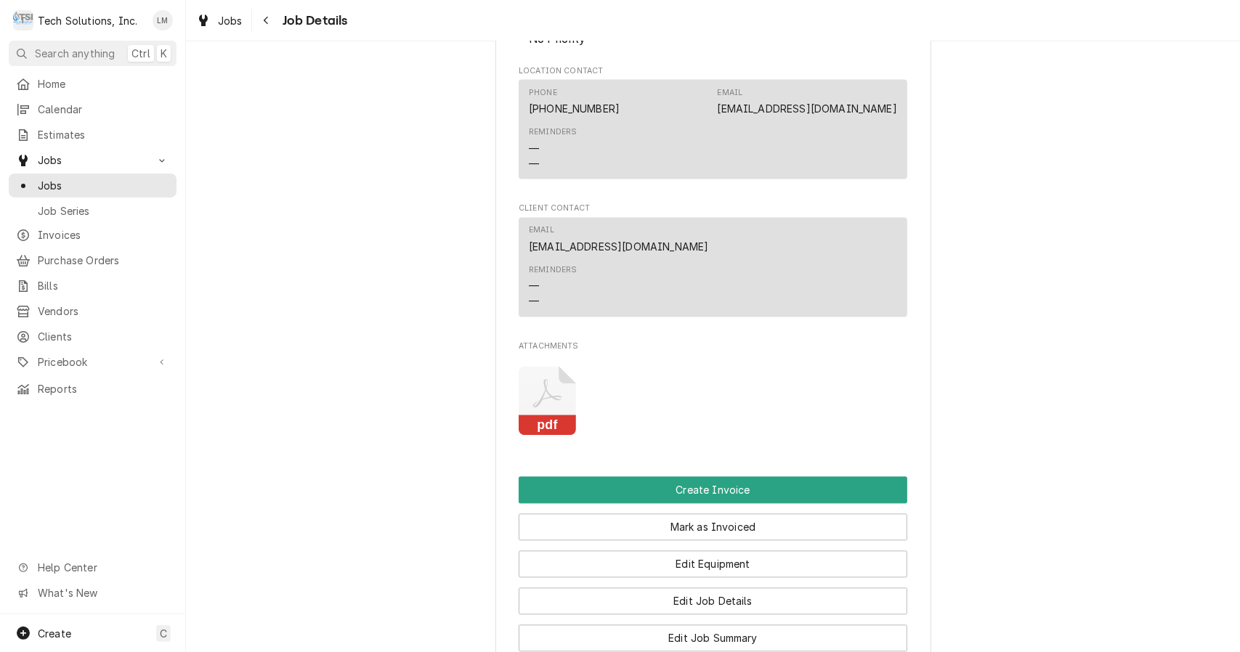
click at [550, 436] on rect "Attachments" at bounding box center [547, 425] width 57 height 20
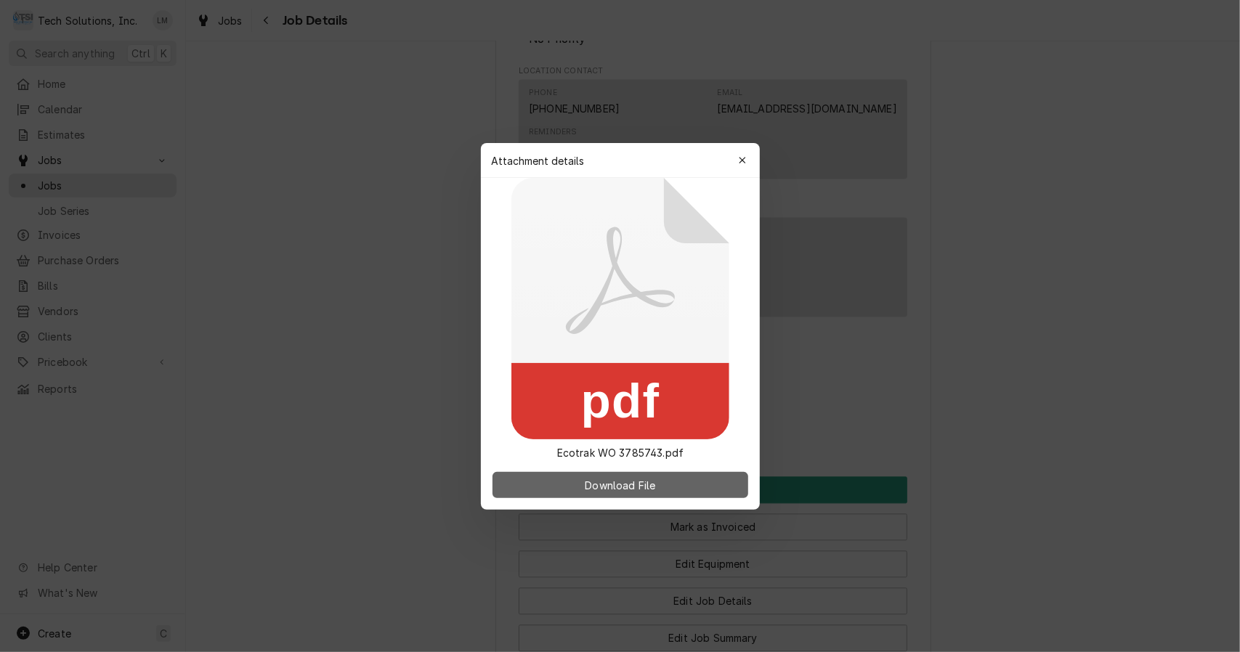
click at [640, 488] on span "Download File" at bounding box center [620, 484] width 76 height 15
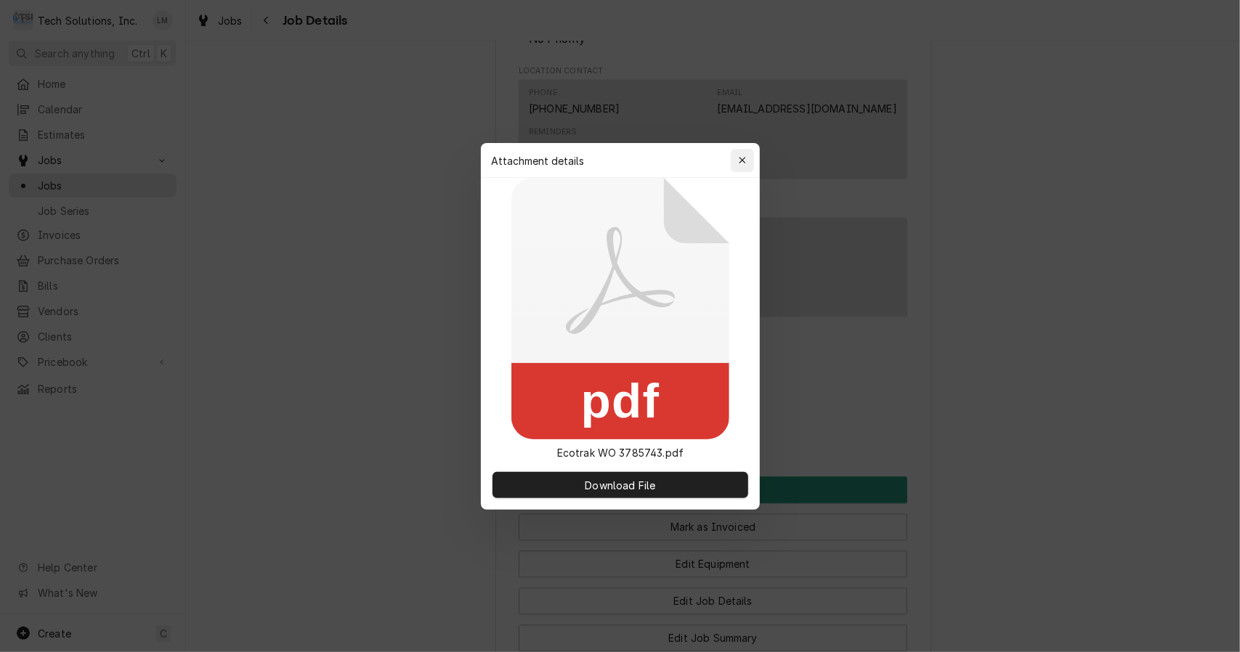
click at [747, 164] on div "button" at bounding box center [742, 160] width 15 height 15
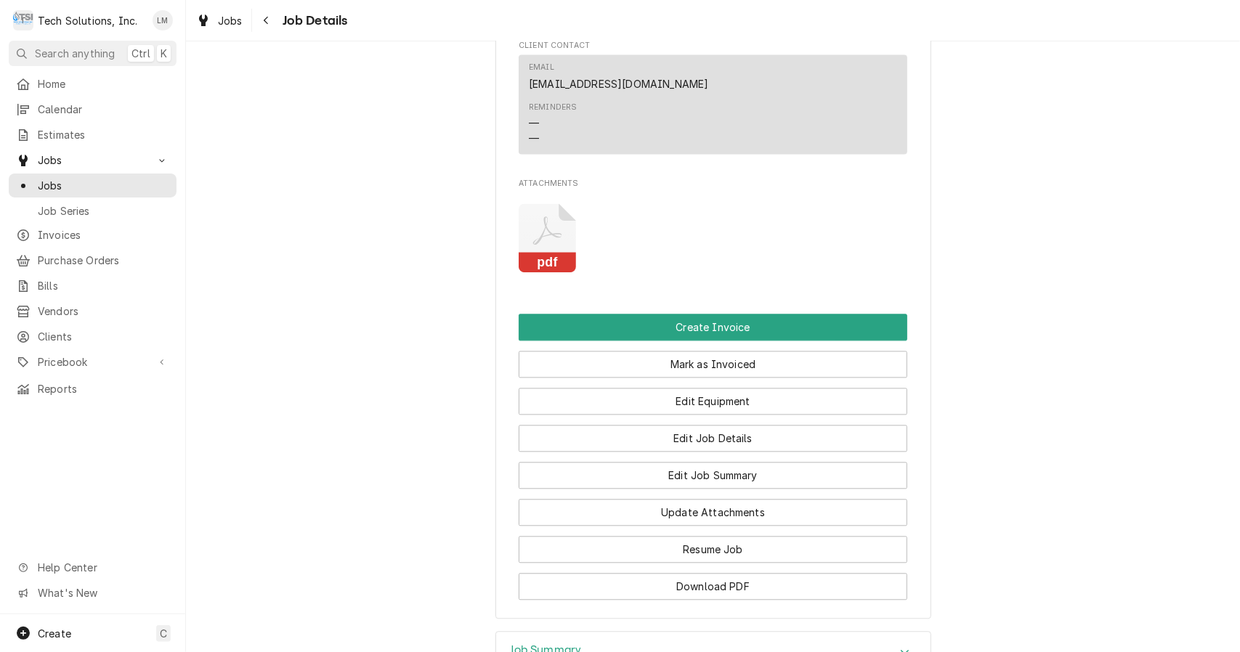
scroll to position [2261, 0]
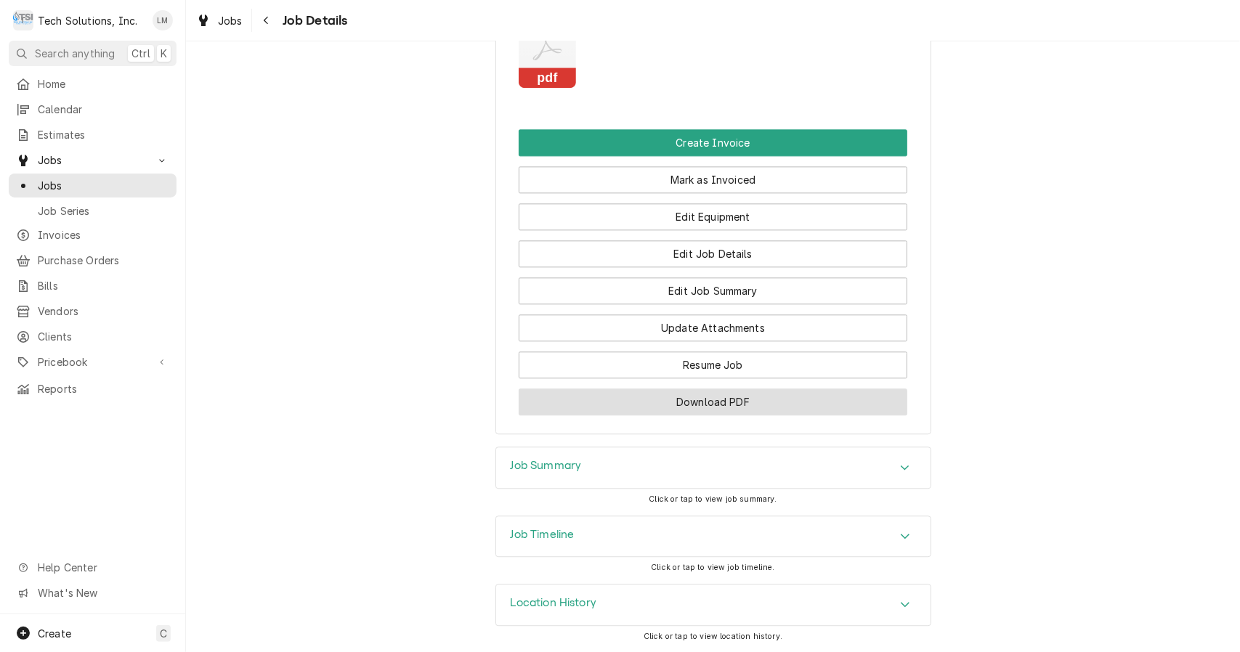
click at [763, 410] on button "Download PDF" at bounding box center [713, 402] width 389 height 27
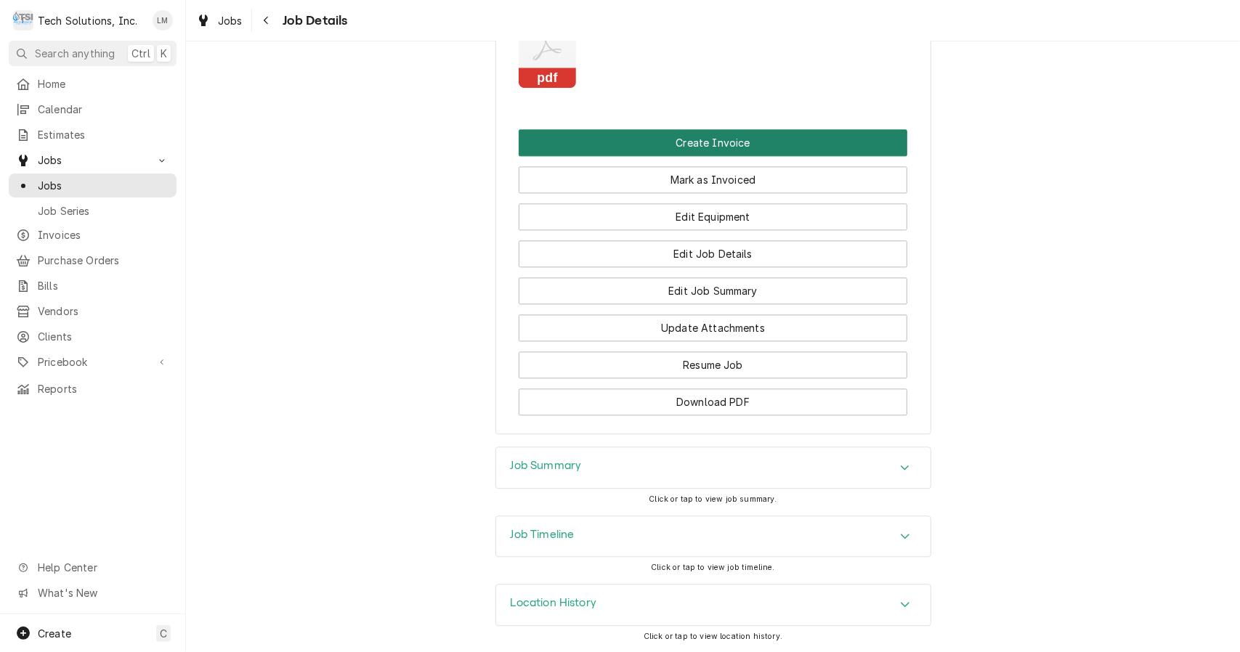
click at [741, 139] on button "Create Invoice" at bounding box center [713, 142] width 389 height 27
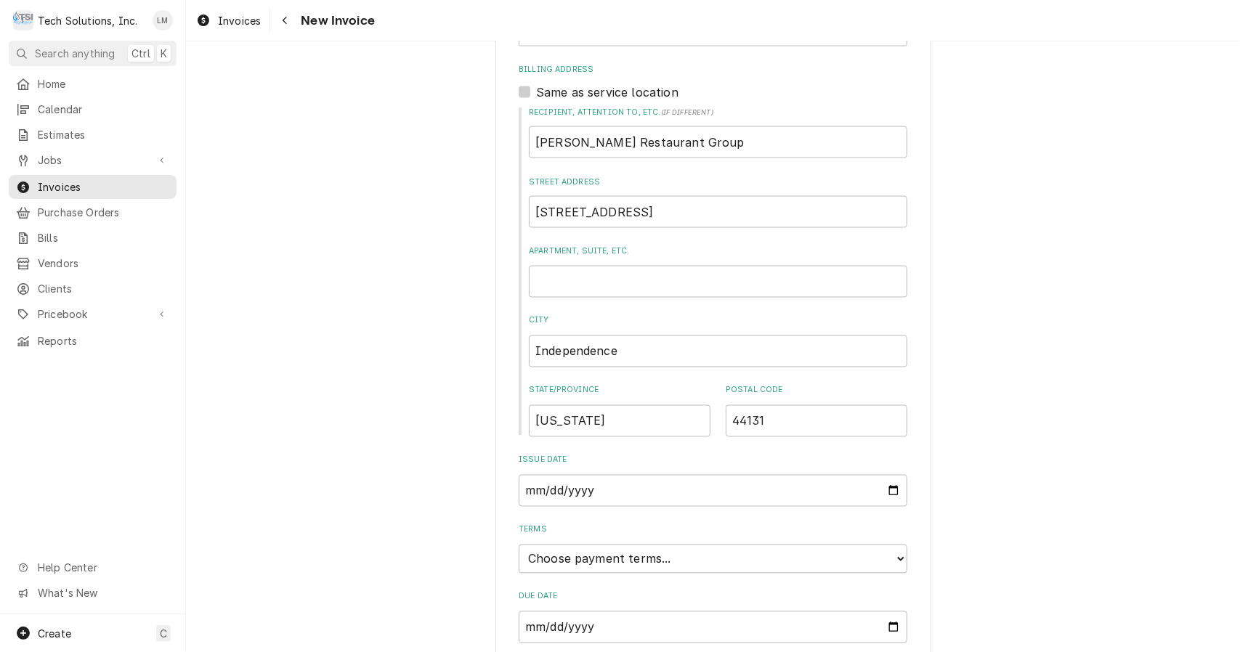
scroll to position [1696, 0]
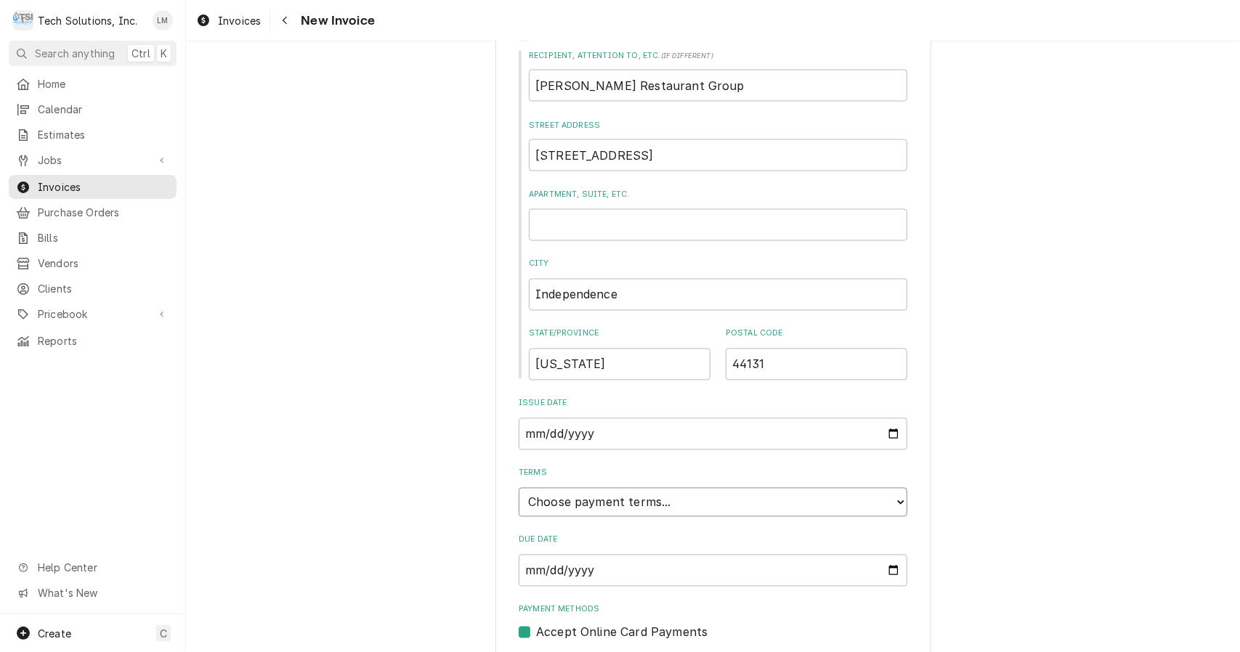
click at [864, 488] on select "Choose payment terms... Same Day Net 7 Net 14 Net 21 Net 30 Net 45 Net 60 Net 90" at bounding box center [713, 502] width 389 height 29
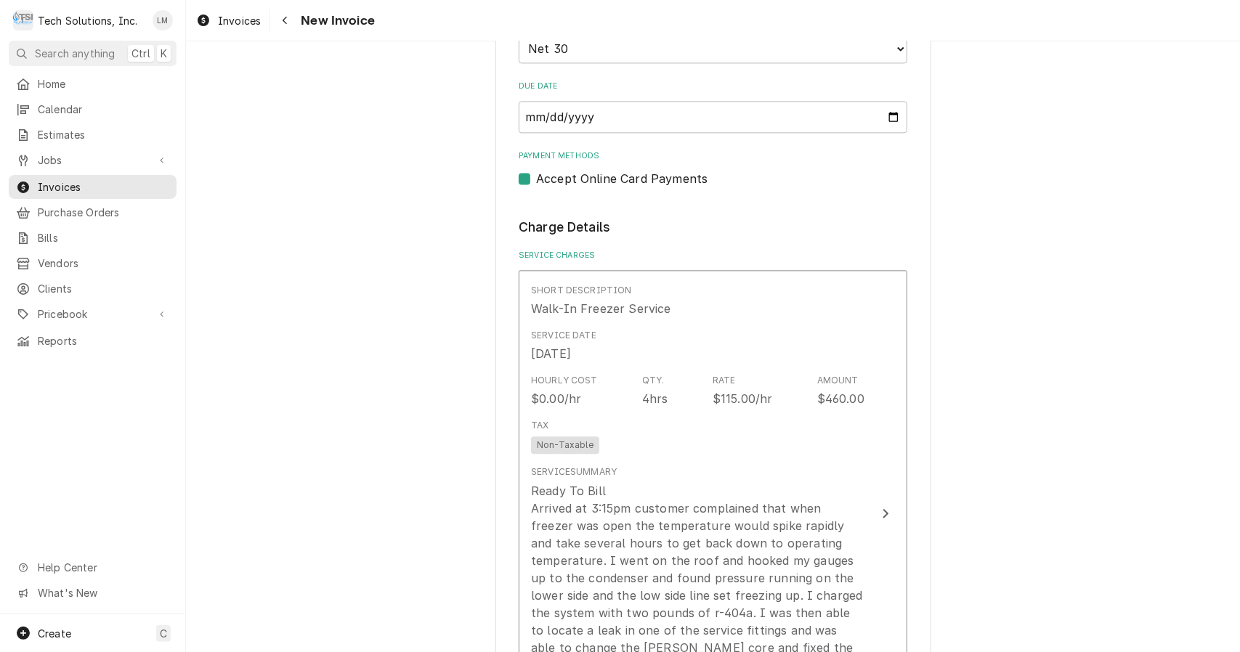
scroll to position [2158, 0]
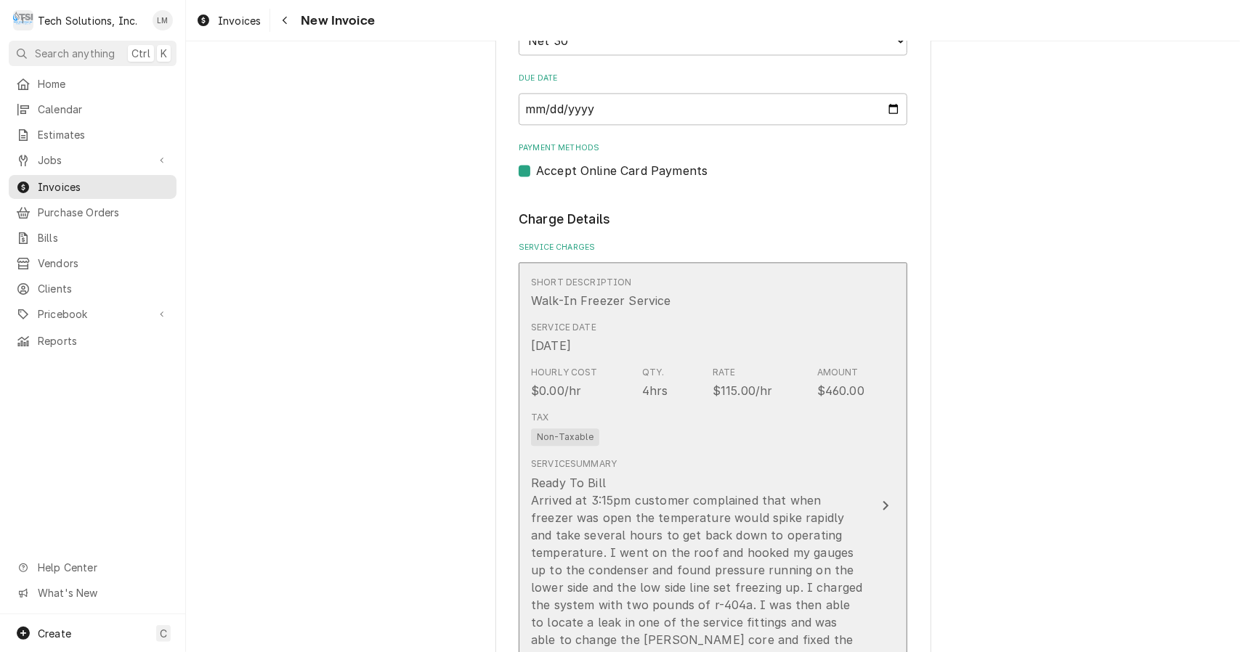
click at [853, 474] on div "Ready To Bill Arrived at 3:15pm customer complained that when freezer was open …" at bounding box center [697, 604] width 333 height 261
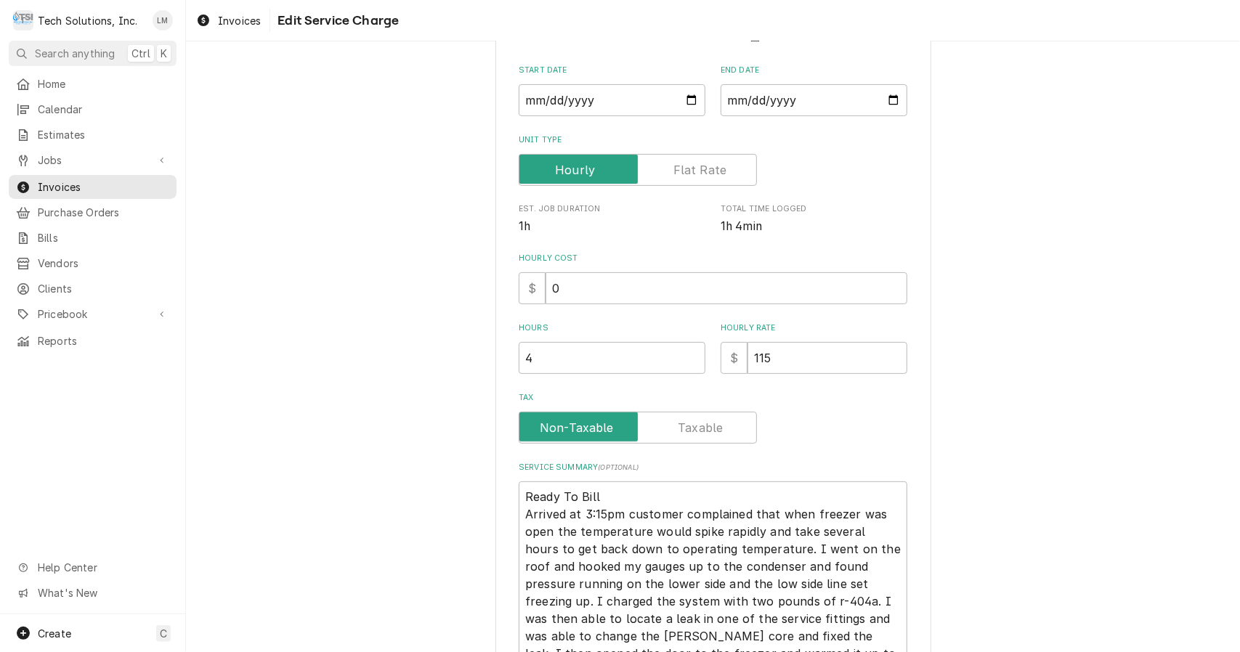
scroll to position [153, 0]
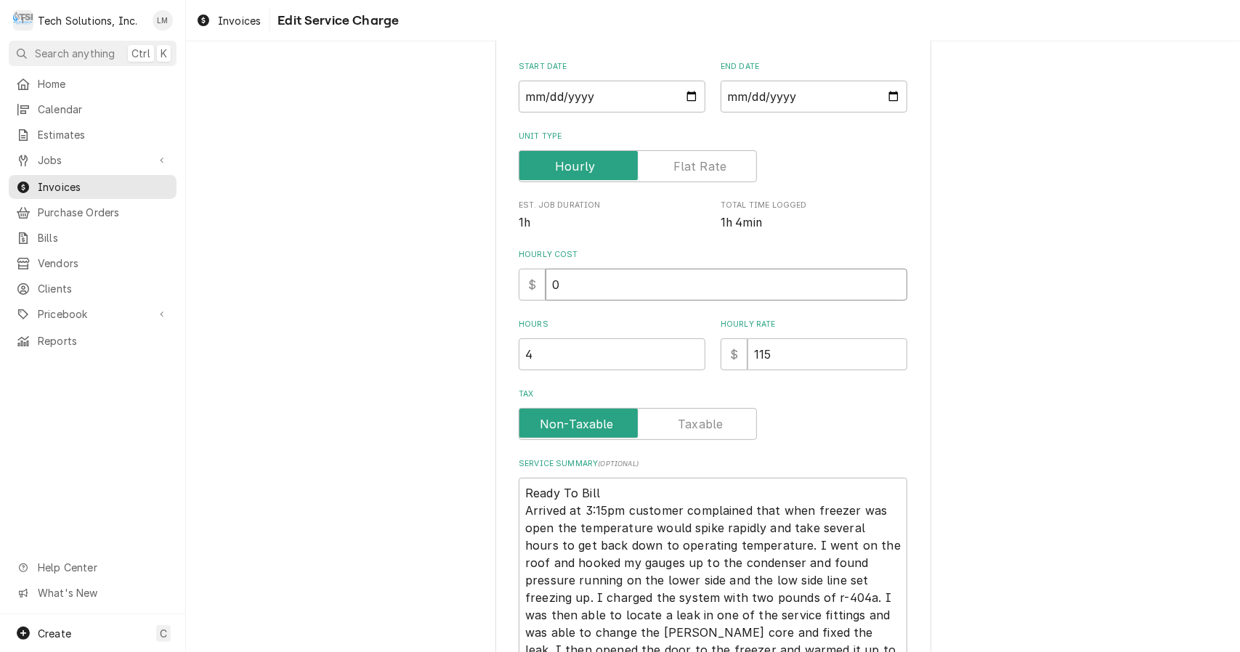
click at [718, 288] on input "0" at bounding box center [726, 285] width 362 height 32
type textarea "x"
type input "9"
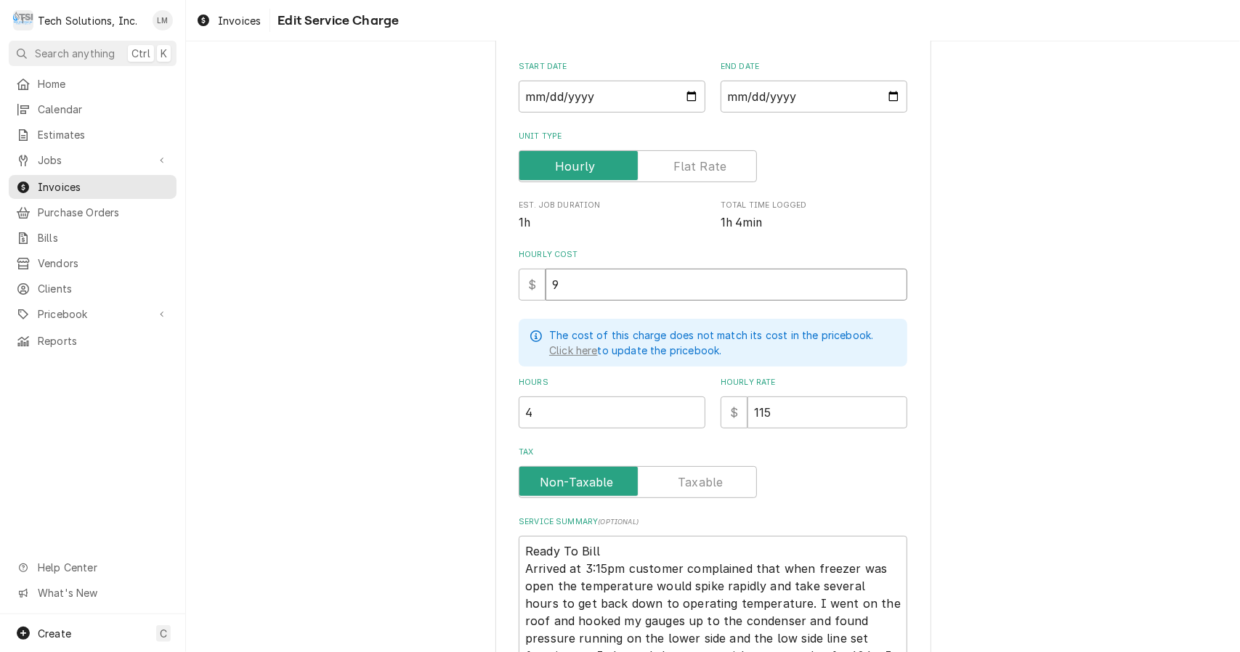
type textarea "x"
type input "90"
click at [813, 417] on input "115" at bounding box center [827, 413] width 160 height 32
type textarea "x"
type input "11"
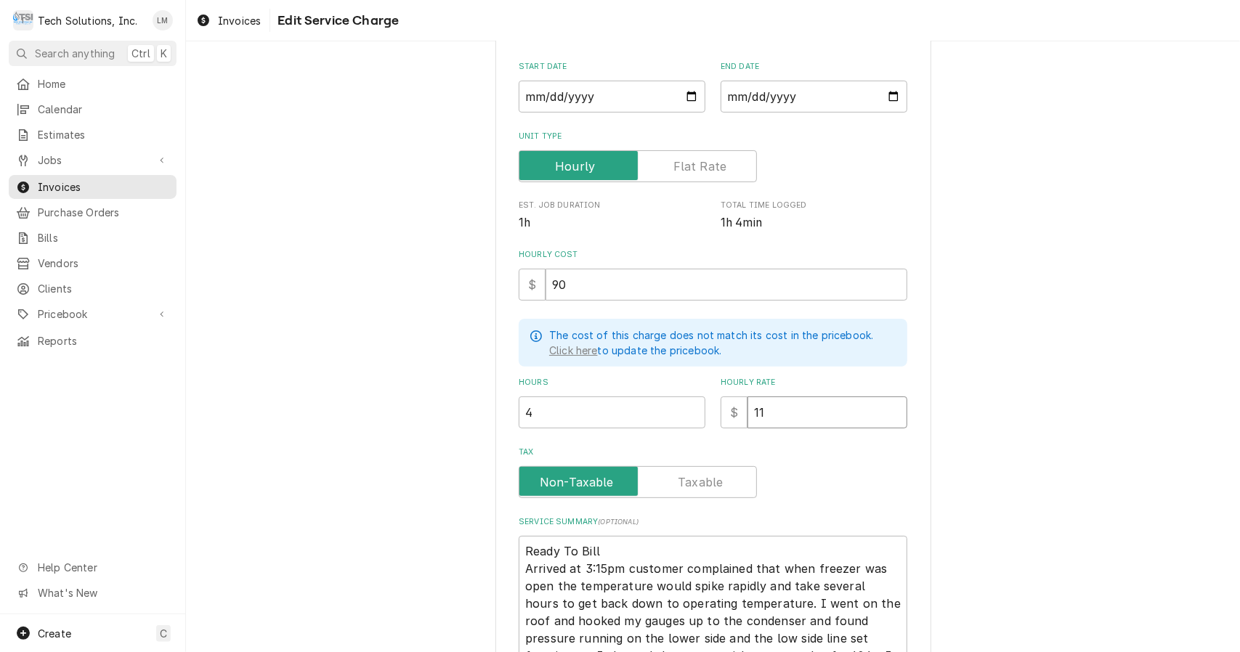
type textarea "x"
type input "1"
type textarea "x"
type input "9"
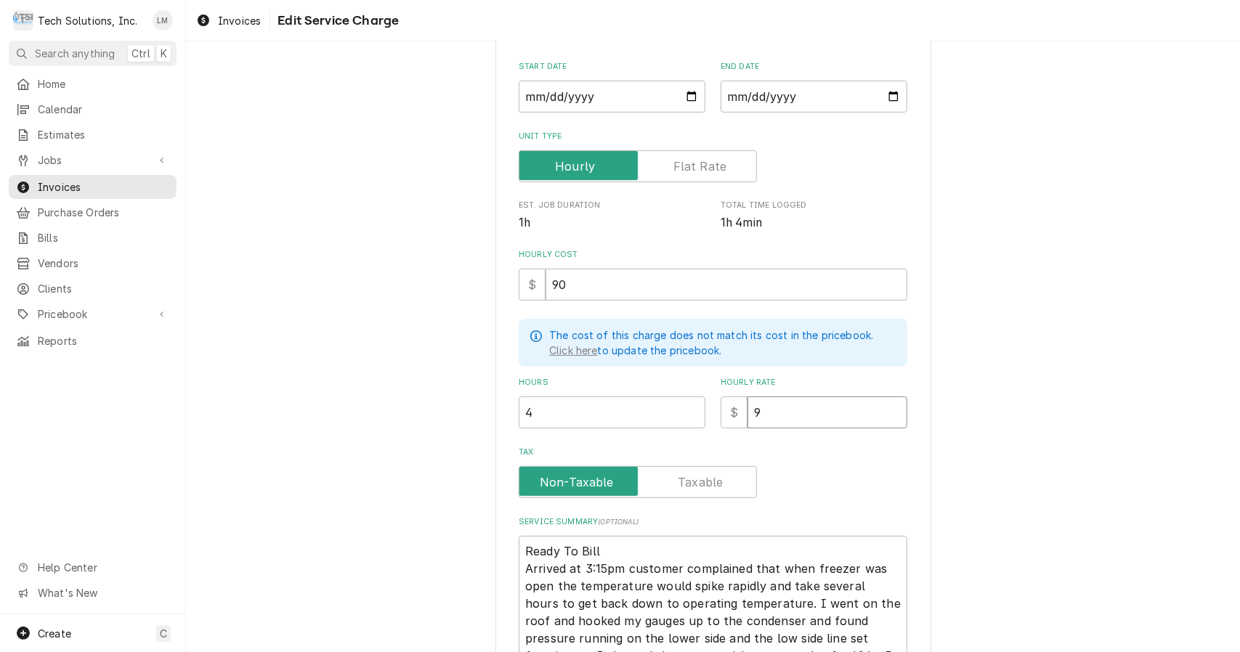
type textarea "x"
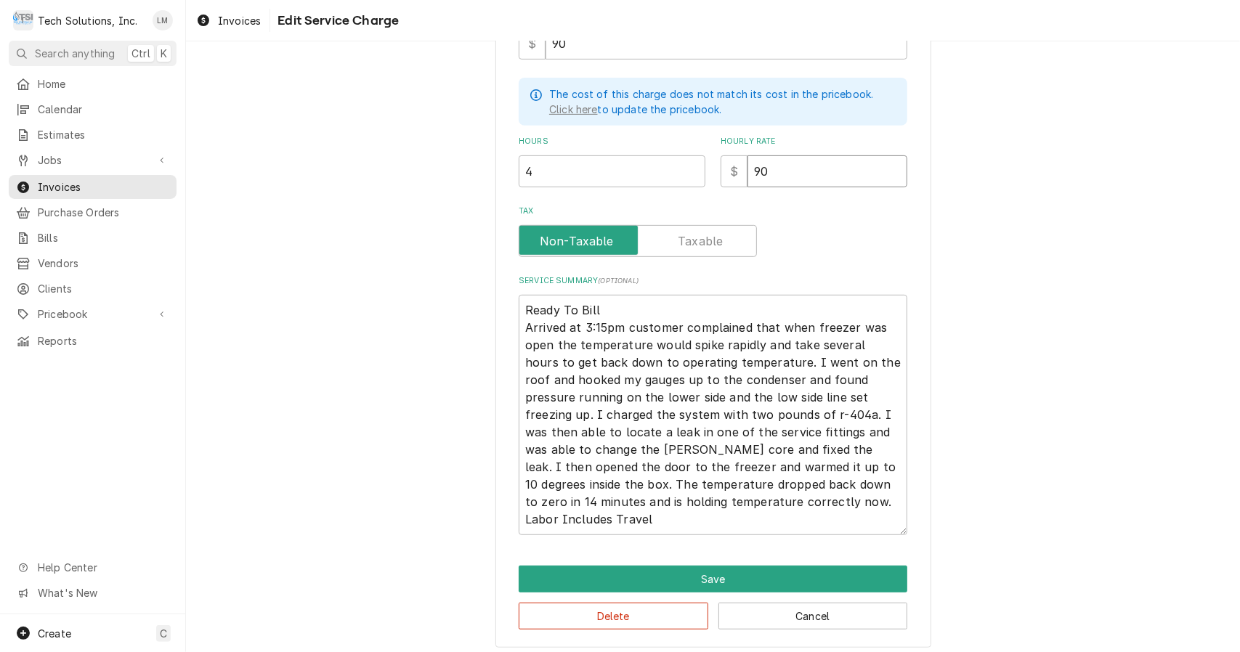
scroll to position [401, 0]
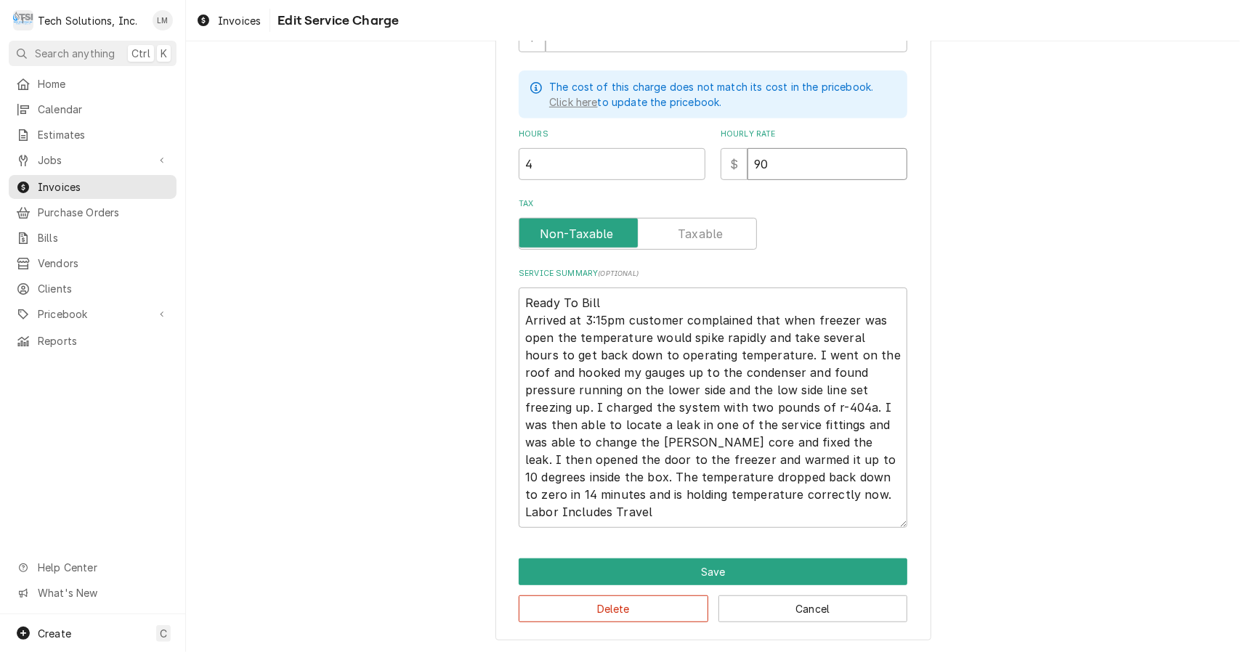
type input "90"
click at [658, 313] on textarea "Ready To Bill Arrived at 3:15pm customer complained that when freezer was open …" at bounding box center [713, 408] width 389 height 240
type textarea "x"
type textarea "Ready To Bil Arrived at 3:15pm customer complained that when freezer was open t…"
type textarea "x"
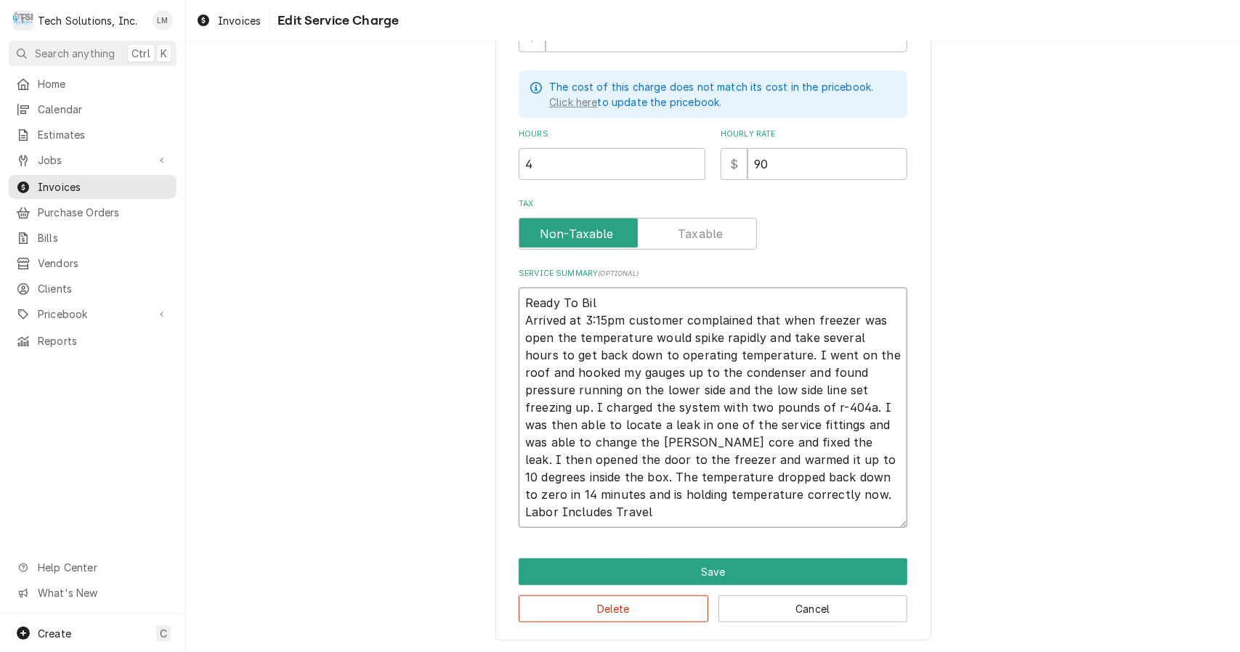
type textarea "Ready To Bi Arrived at 3:15pm customer complained that when freezer was open th…"
type textarea "x"
type textarea "Ready To B Arrived at 3:15pm customer complained that when freezer was open the…"
type textarea "x"
type textarea "Ready To Arrived at 3:15pm customer complained that when freezer was open the t…"
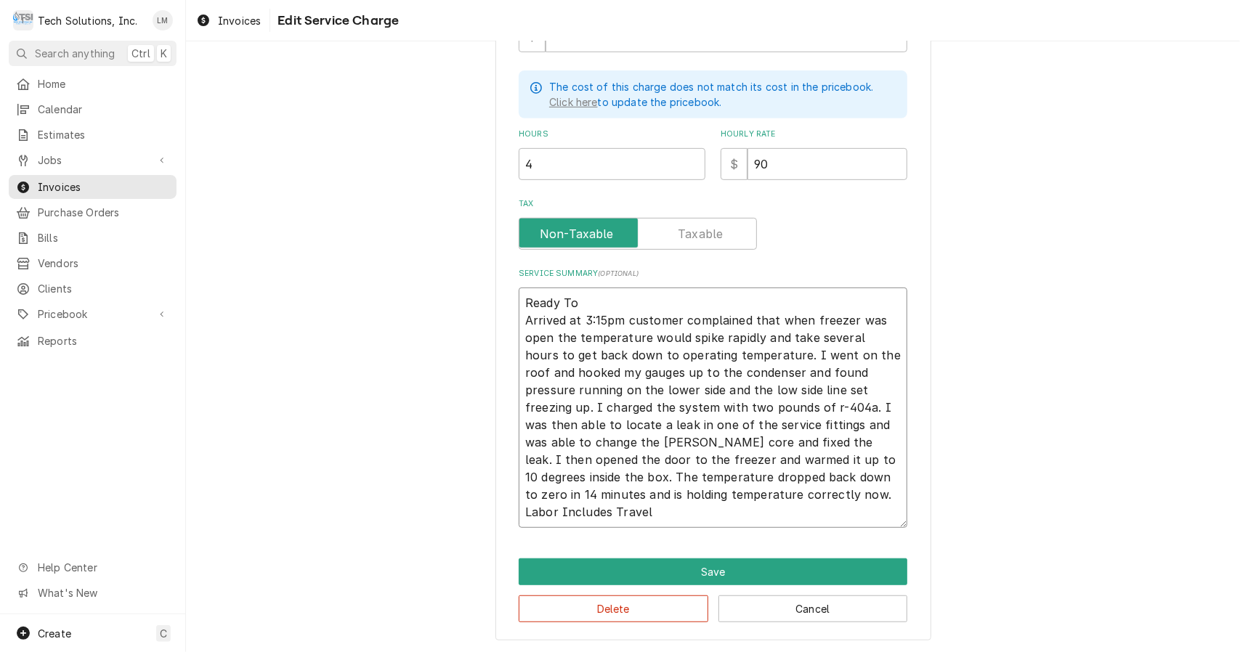
type textarea "x"
type textarea "Ready To Arrived at 3:15pm customer complained that when freezer was open the t…"
type textarea "x"
type textarea "Ready T Arrived at 3:15pm customer complained that when freezer was open the te…"
type textarea "x"
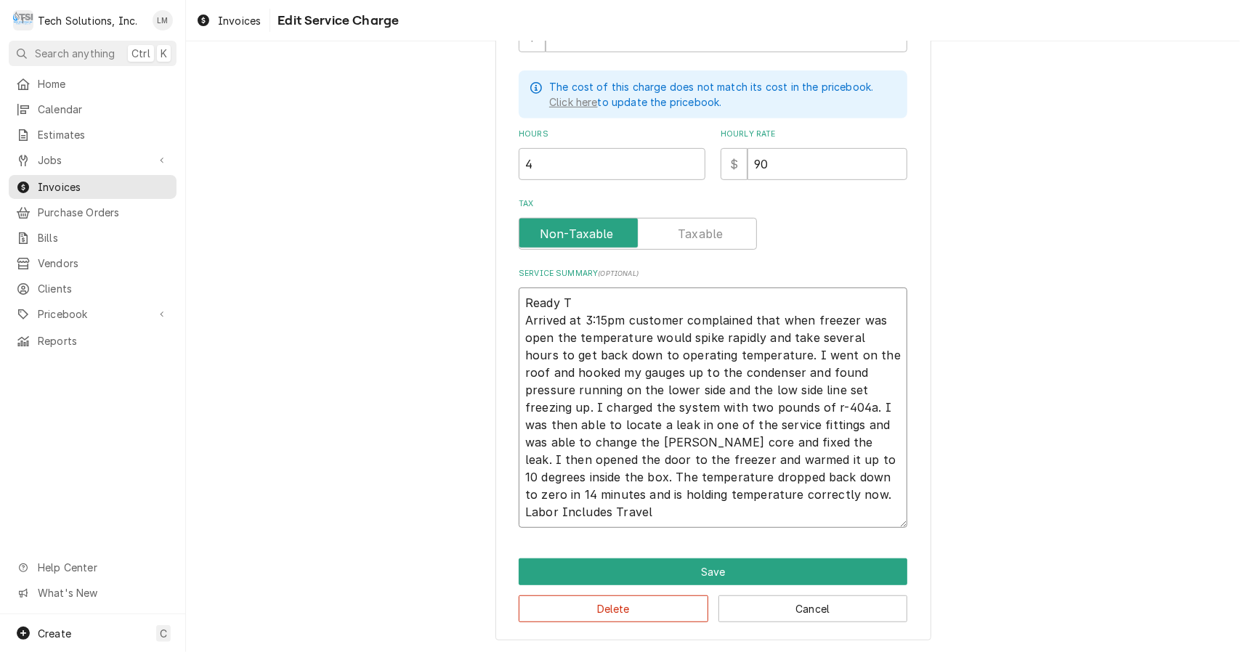
type textarea "Ready Arrived at 3:15pm customer complained that when freezer was open the temp…"
type textarea "x"
type textarea "Ready Arrived at 3:15pm customer complained that when freezer was open the temp…"
type textarea "x"
type textarea "Read Arrived at 3:15pm customer complained that when freezer was open the tempe…"
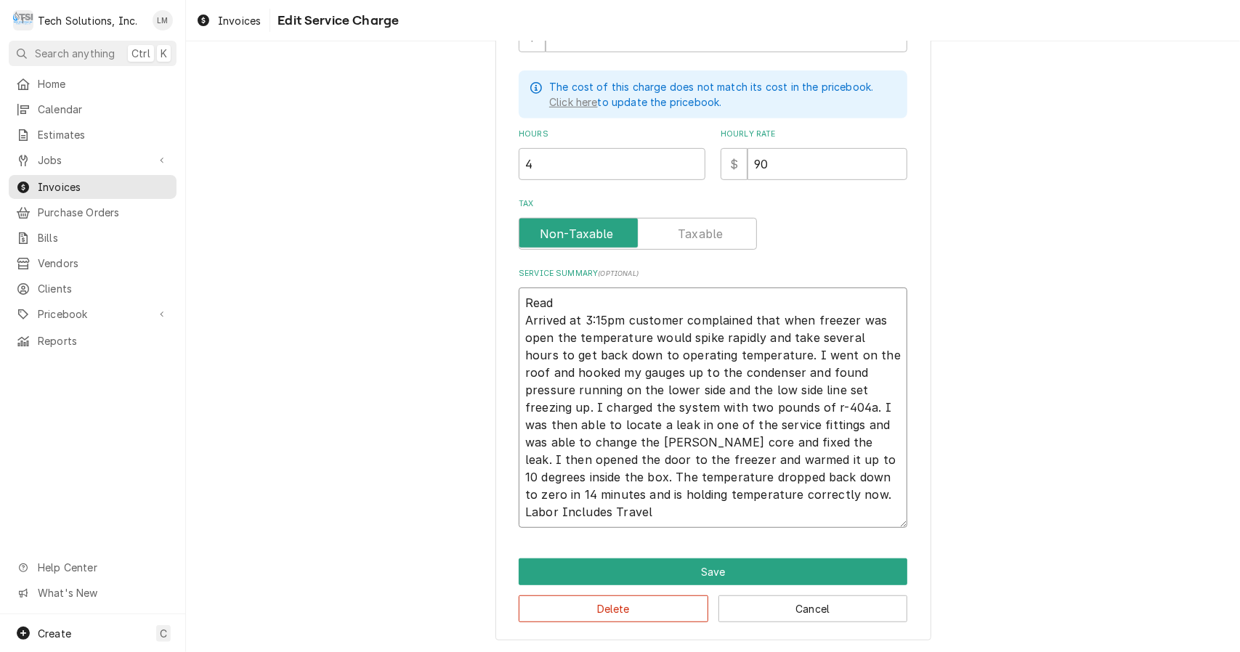
type textarea "x"
type textarea "Rea Arrived at 3:15pm customer complained that when freezer was open the temper…"
type textarea "x"
type textarea "Re Arrived at 3:15pm customer complained that when freezer was open the tempera…"
type textarea "x"
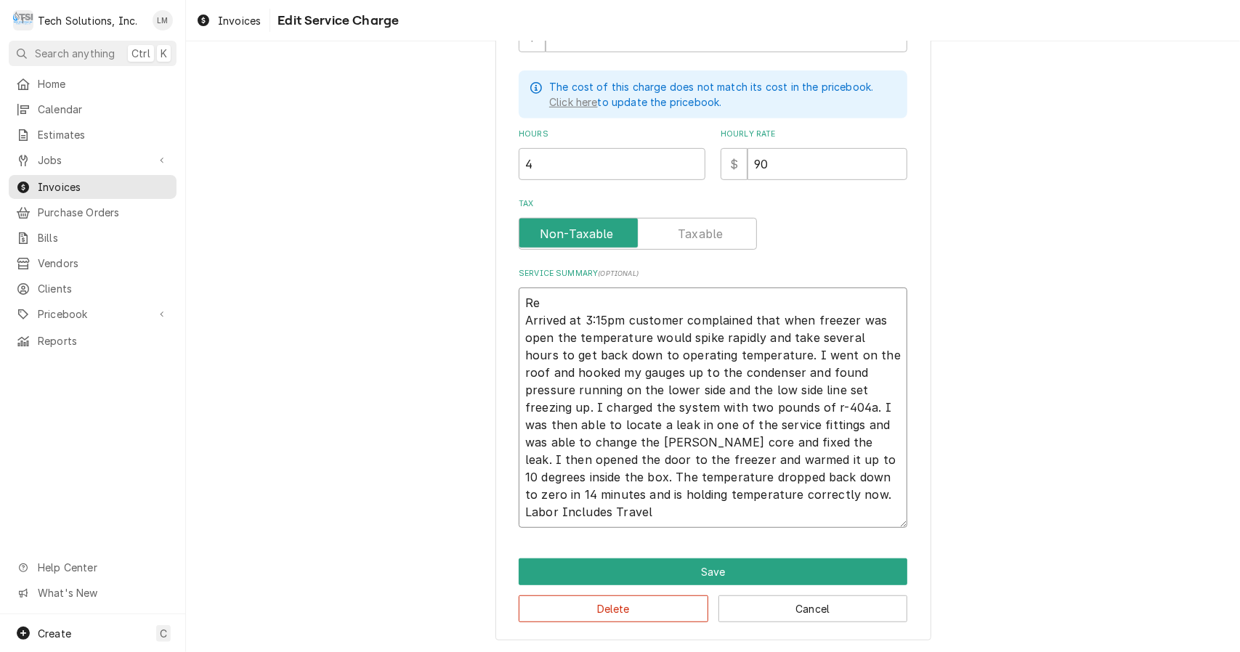
type textarea "R Arrived at 3:15pm customer complained that when freezer was open the temperat…"
type textarea "x"
type textarea "Arrived at 3:15pm customer complained that when freezer was open the temperatur…"
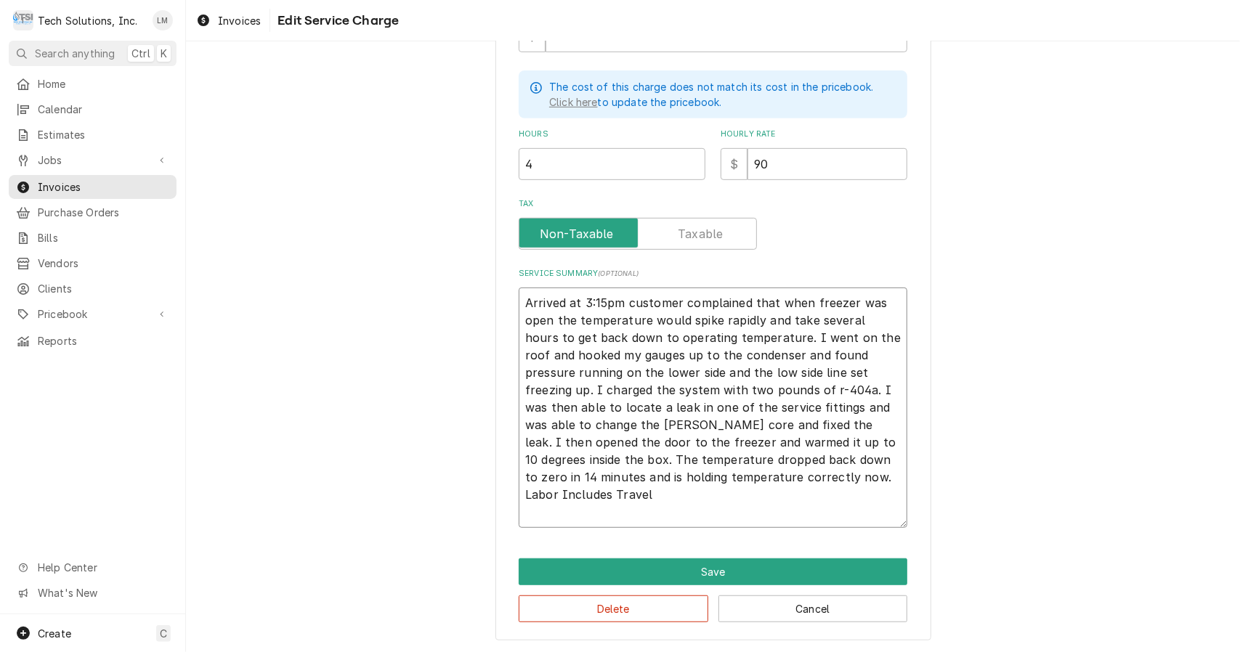
type textarea "x"
type textarea "C Arrived at 3:15pm customer complained that when freezer was open the temperat…"
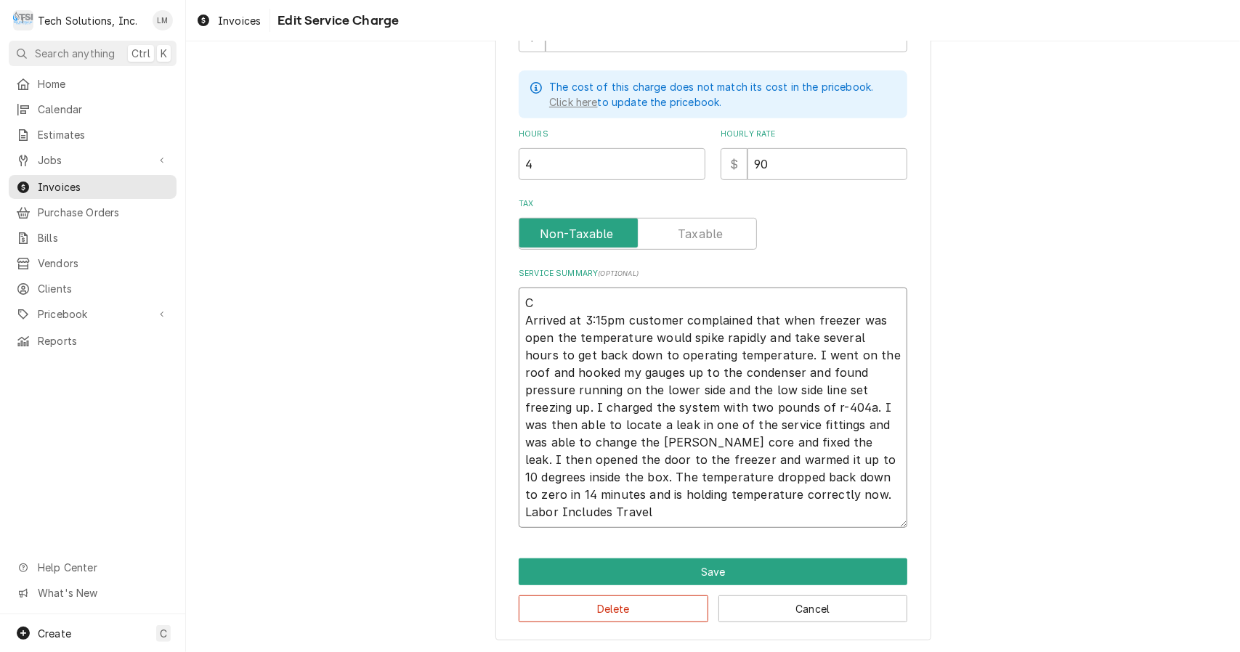
type textarea "x"
type textarea "Ch Arrived at 3:15pm customer complained that when freezer was open the tempera…"
type textarea "x"
type textarea "Che Arrived at 3:15pm customer complained that when freezer was open the temper…"
type textarea "x"
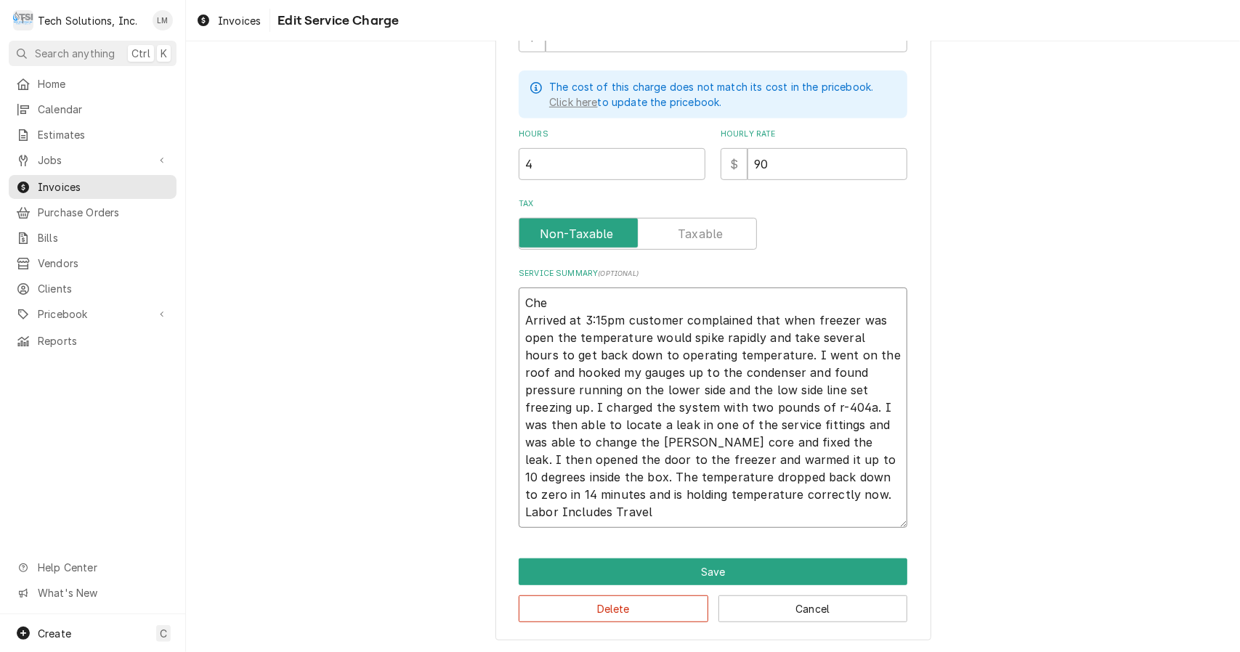
type textarea "Chec Arrived at 3:15pm customer complained that when freezer was open the tempe…"
type textarea "x"
type textarea "Check Arrived at 3:15pm customer complained that when freezer was open the temp…"
type textarea "x"
type textarea "Checke Arrived at 3:15pm customer complained that when freezer was open the tem…"
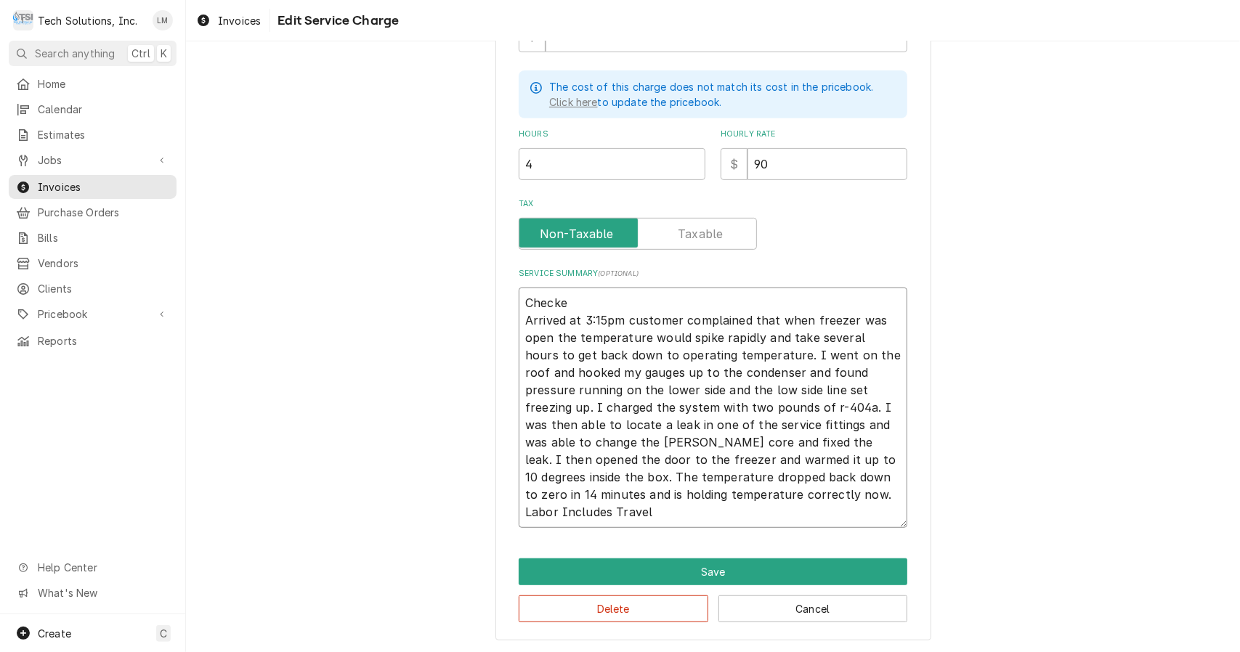
type textarea "x"
type textarea "Checked Arrived at 3:15pm customer complained that when freezer was open the te…"
type textarea "x"
type textarea "Checked Arrived at 3:15pm customer complained that when freezer was open the te…"
type textarea "x"
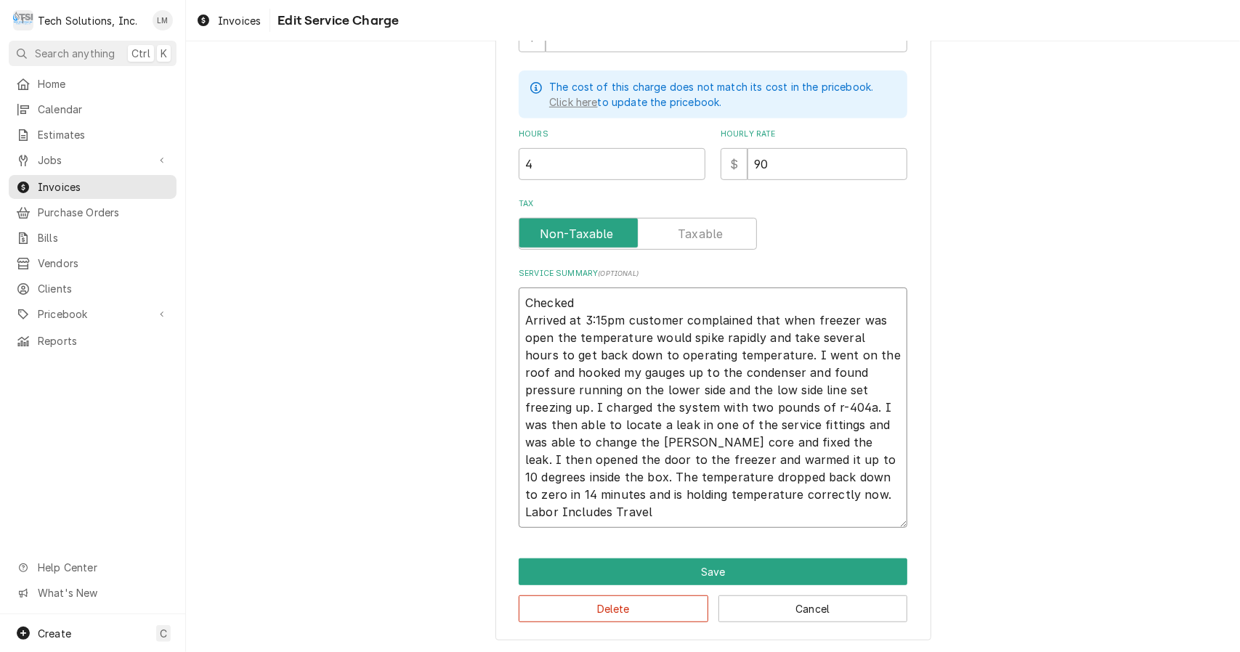
type textarea "Checked a Arrived at 3:15pm customer complained that when freezer was open the …"
type textarea "x"
type textarea "Checked aa Arrived at 3:15pm customer complained that when freezer was open the…"
type textarea "x"
type textarea "Checked aa Arrived at 3:15pm customer complained that when freezer was open the…"
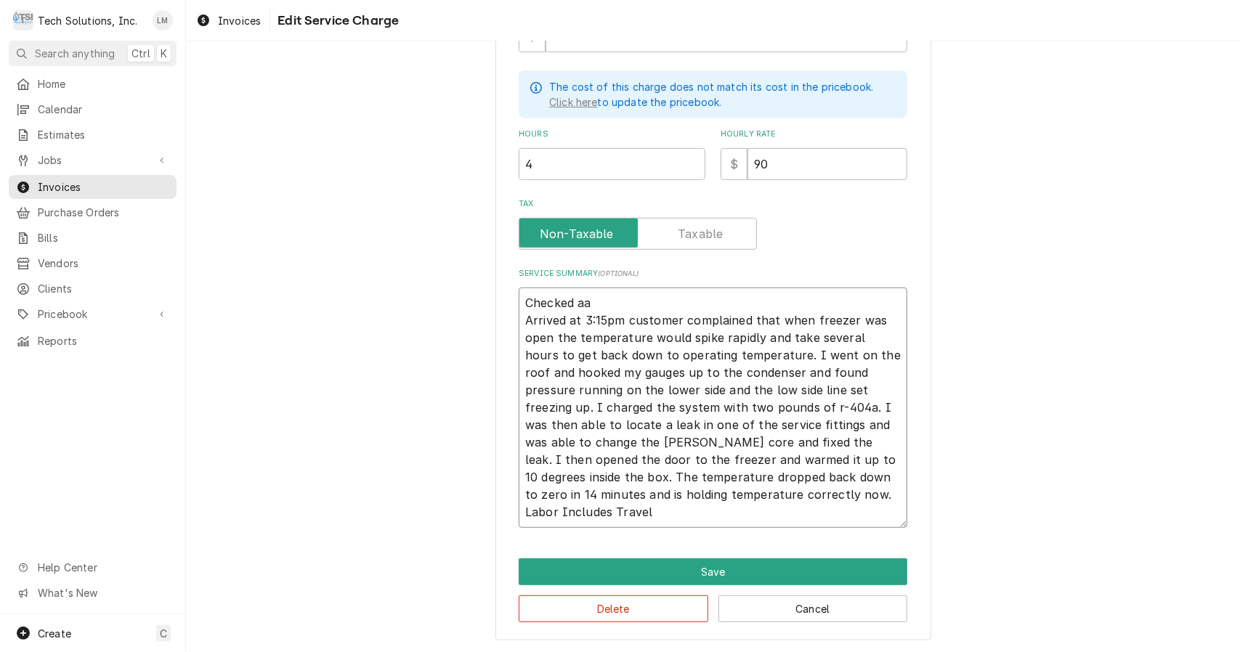
type textarea "x"
type textarea "Checked aa w Arrived at 3:15pm customer complained that when freezer was open t…"
type textarea "x"
type textarea "Checked aa wa Arrived at 3:15pm customer complained that when freezer was open …"
type textarea "x"
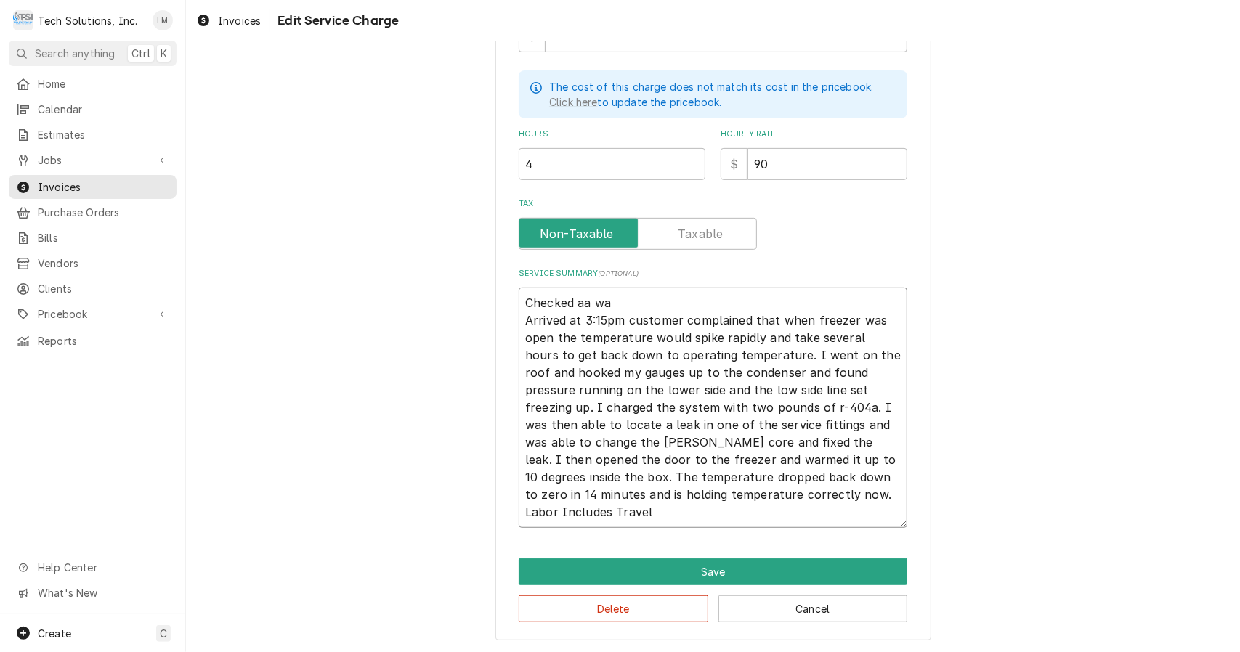
type textarea "Checked aa w Arrived at 3:15pm customer complained that when freezer was open t…"
type textarea "x"
type textarea "Checked aa Arrived at 3:15pm customer complained that when freezer was open the…"
type textarea "x"
type textarea "Checked aa Arrived at 3:15pm customer complained that when freezer was open the…"
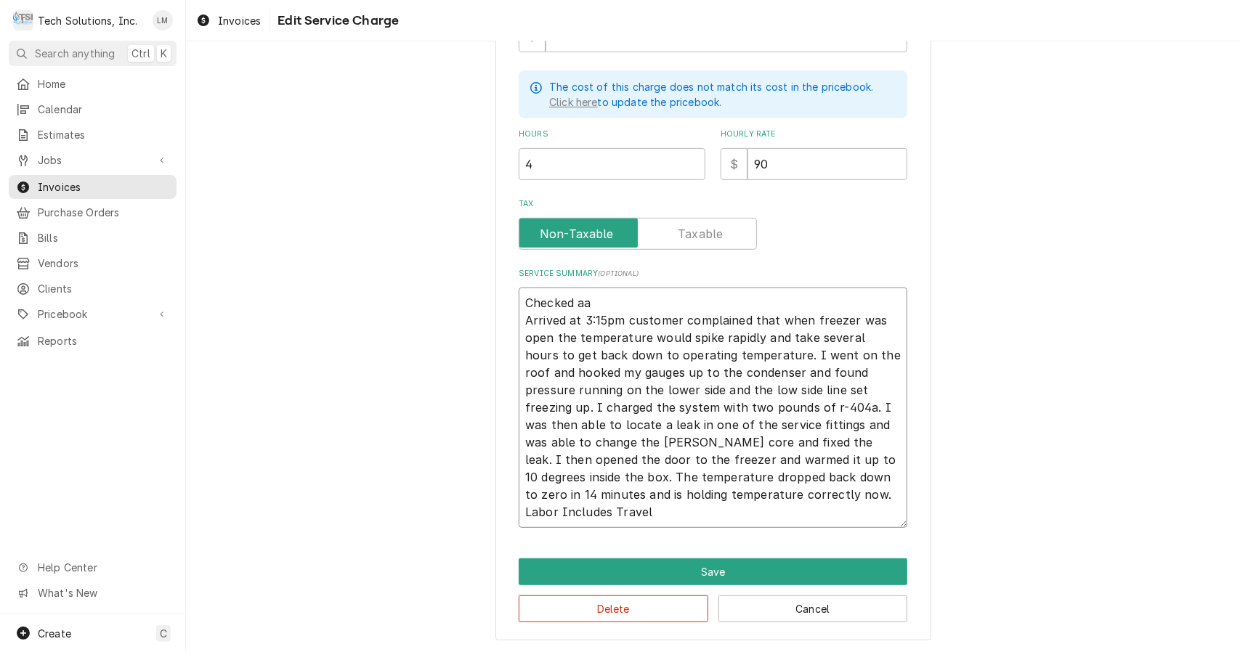
type textarea "x"
type textarea "Checked a Arrived at 3:15pm customer complained that when freezer was open the …"
type textarea "x"
type textarea "Checked a Arrived at 3:15pm customer complained that when freezer was open the …"
type textarea "x"
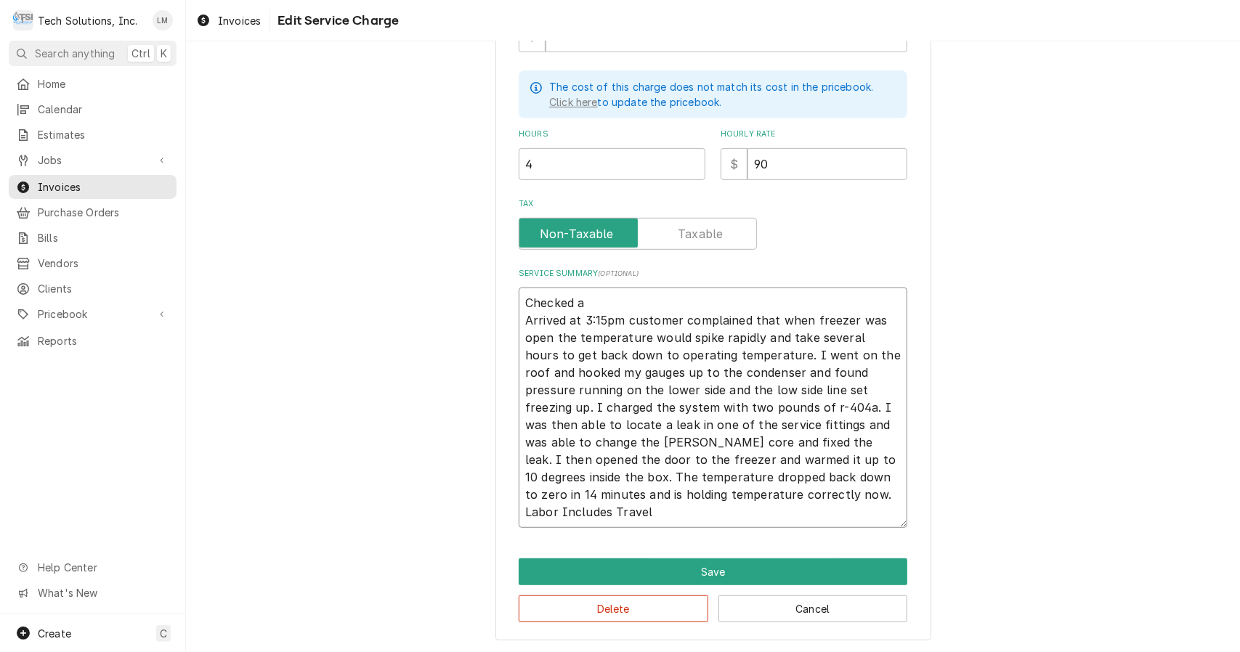
type textarea "Checked a w Arrived at 3:15pm customer complained that when freezer was open th…"
type textarea "x"
type textarea "Checked a wa Arrived at 3:15pm customer complained that when freezer was open t…"
type textarea "x"
type textarea "Checked a walk Arrived at 3:15pm customer complained that when freezer was open…"
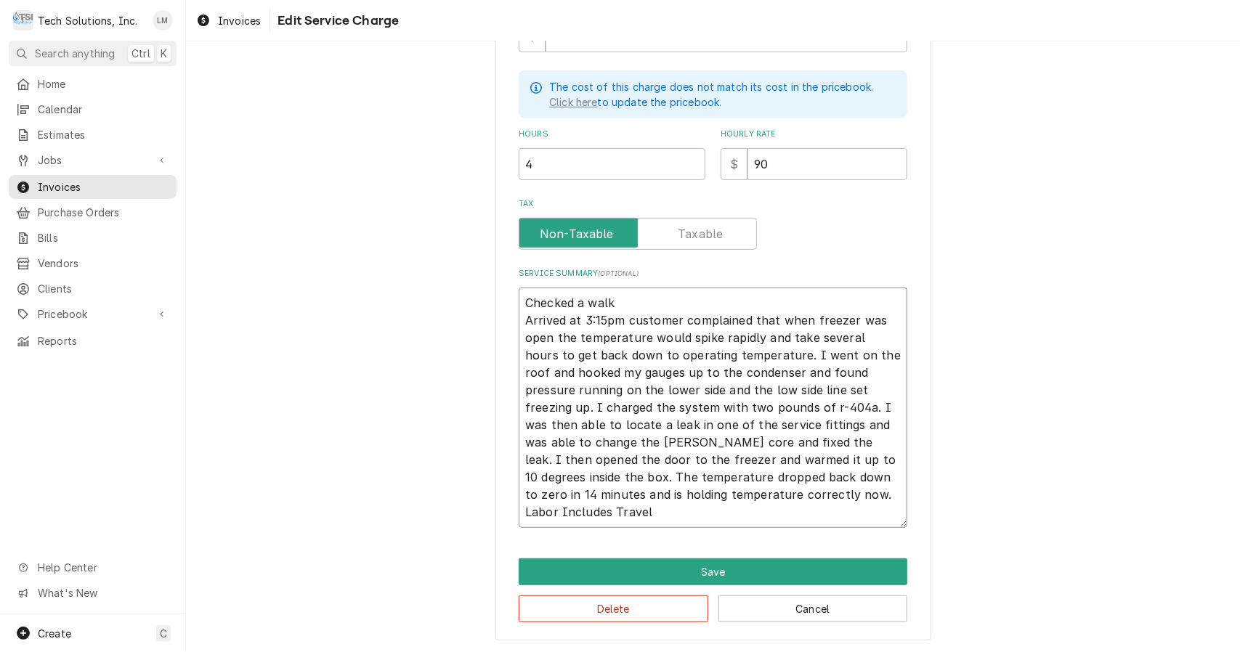
type textarea "x"
type textarea "Checked a walk- Arrived at 3:15pm customer complained that when freezer was ope…"
type textarea "x"
type textarea "Checked a walk-i Arrived at 3:15pm customer complained that when freezer was op…"
type textarea "x"
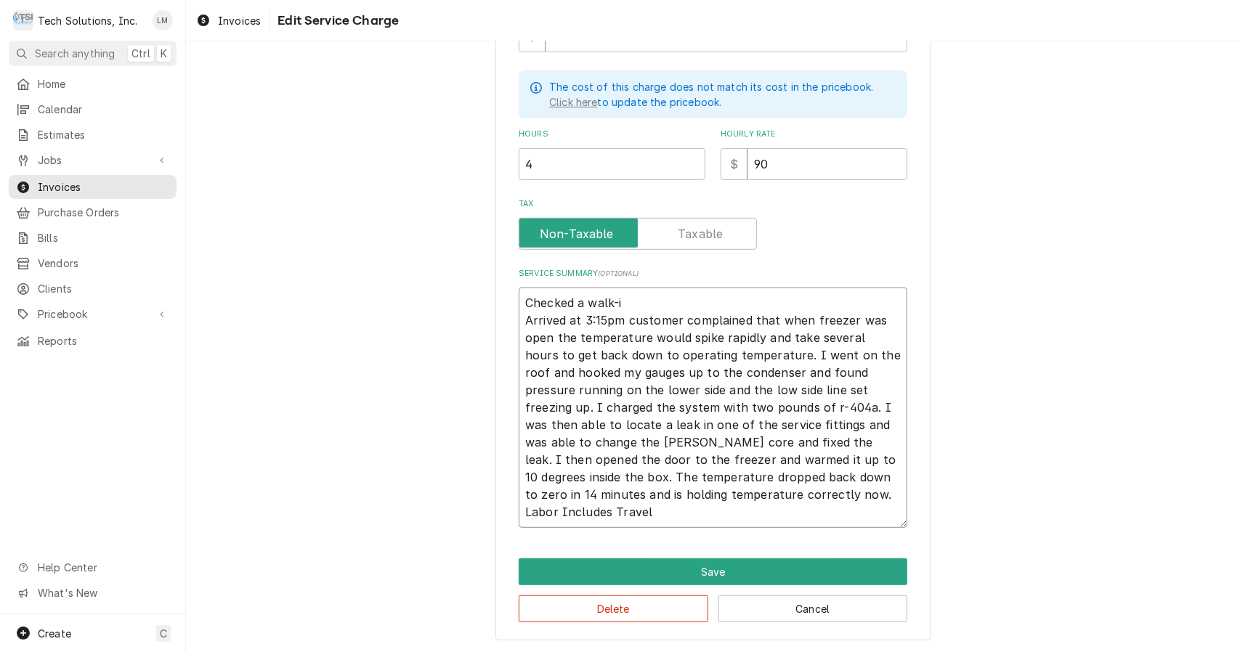
type textarea "Checked a walk-in Arrived at 3:15pm customer complained that when freezer was o…"
type textarea "x"
type textarea "Checked a walk-in Arrived at 3:15pm customer complained that when freezer was o…"
type textarea "x"
type textarea "Checked a walk-in f Arrived at 3:15pm customer complained that when freezer was…"
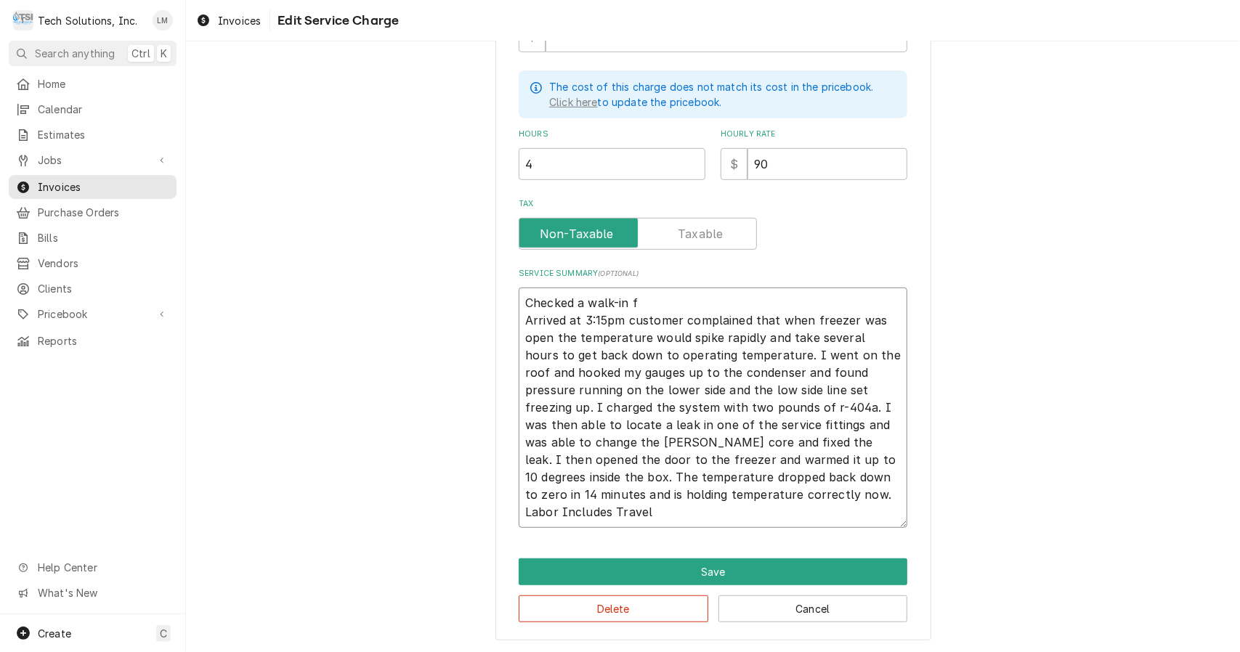
type textarea "x"
type textarea "Checked a walk-in fr Arrived at 3:15pm customer complained that when freezer wa…"
type textarea "x"
type textarea "Checked a walk-in fre Arrived at 3:15pm customer complained that when freezer w…"
type textarea "x"
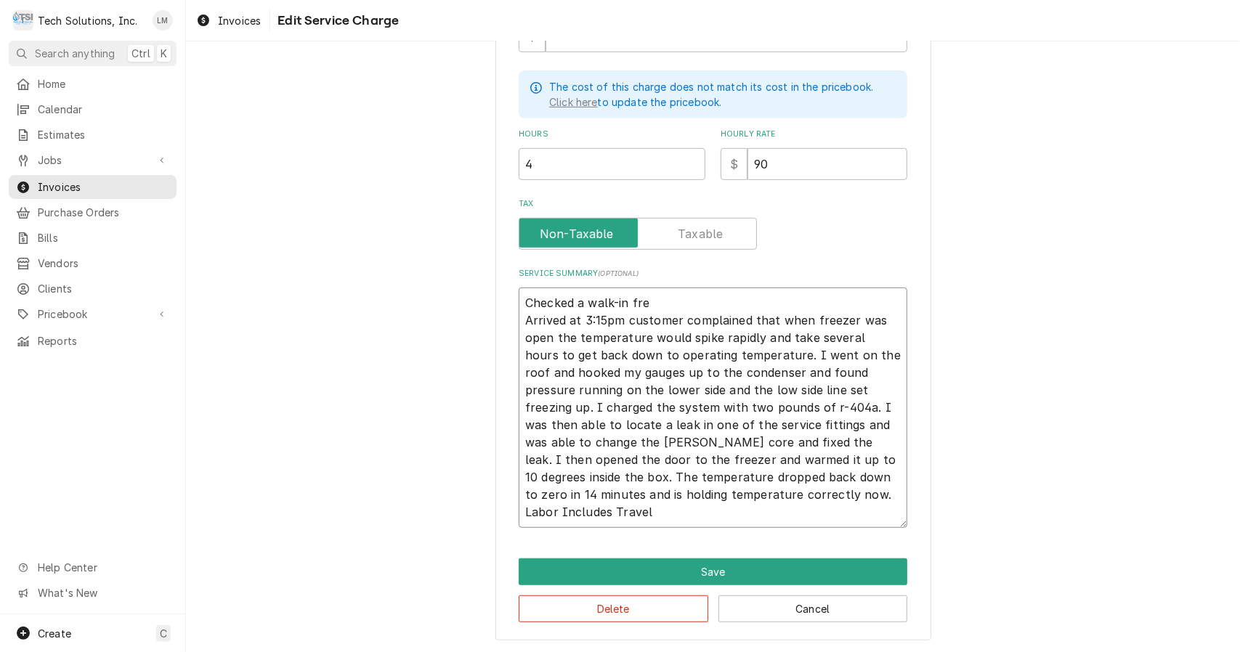
type textarea "Checked a walk-in free Arrived at 3:15pm customer complained that when freezer …"
type textarea "x"
type textarea "Checked a walk-in freez Arrived at 3:15pm customer complained that when freezer…"
type textarea "x"
type textarea "Checked a walk-in freeze Arrived at 3:15pm customer complained that when freeze…"
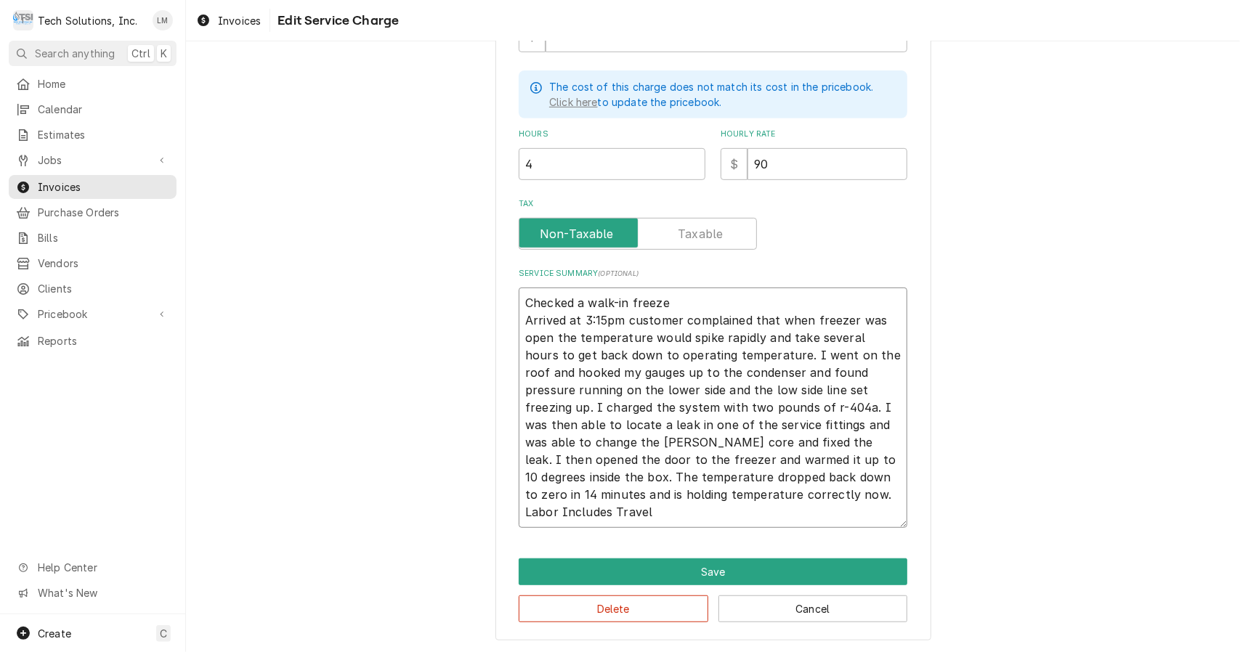
type textarea "x"
type textarea "Checked a walk-in freezer Arrived at 3:15pm customer complained that when freez…"
type textarea "x"
type textarea "Checked a walk-in freezer. Arrived at 3:15pm customer complained that when free…"
type textarea "x"
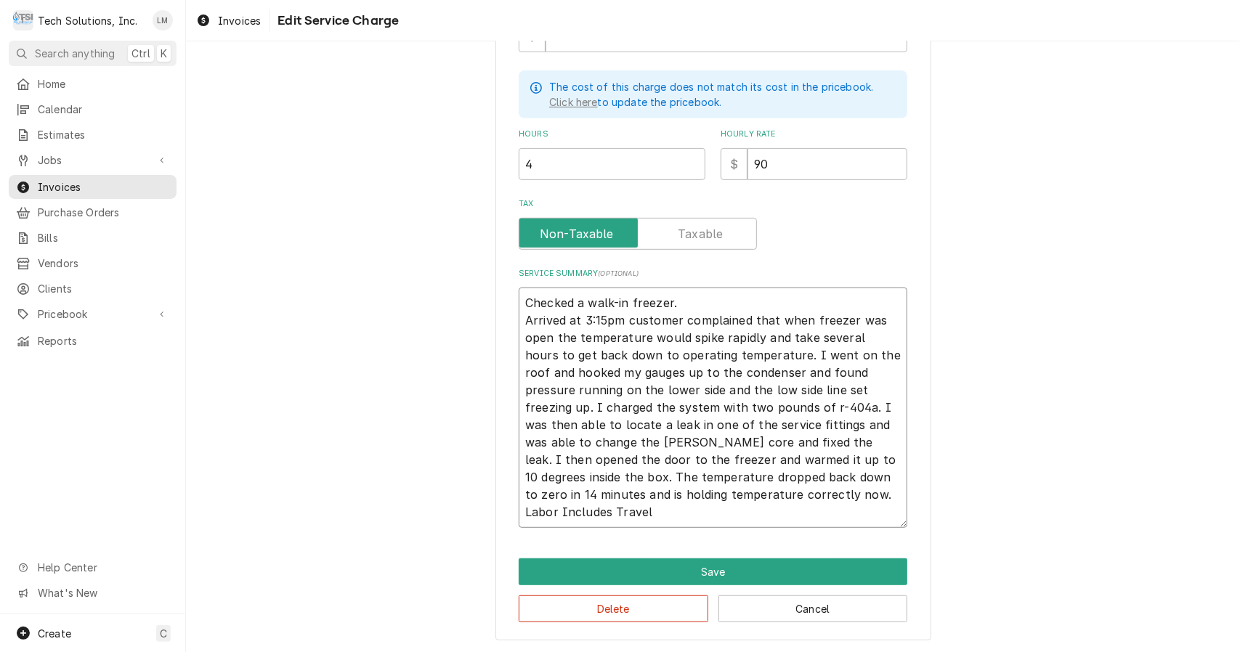
type textarea "Checked a walk-in freezer.Arrived at 3:15pm customer complained that when freez…"
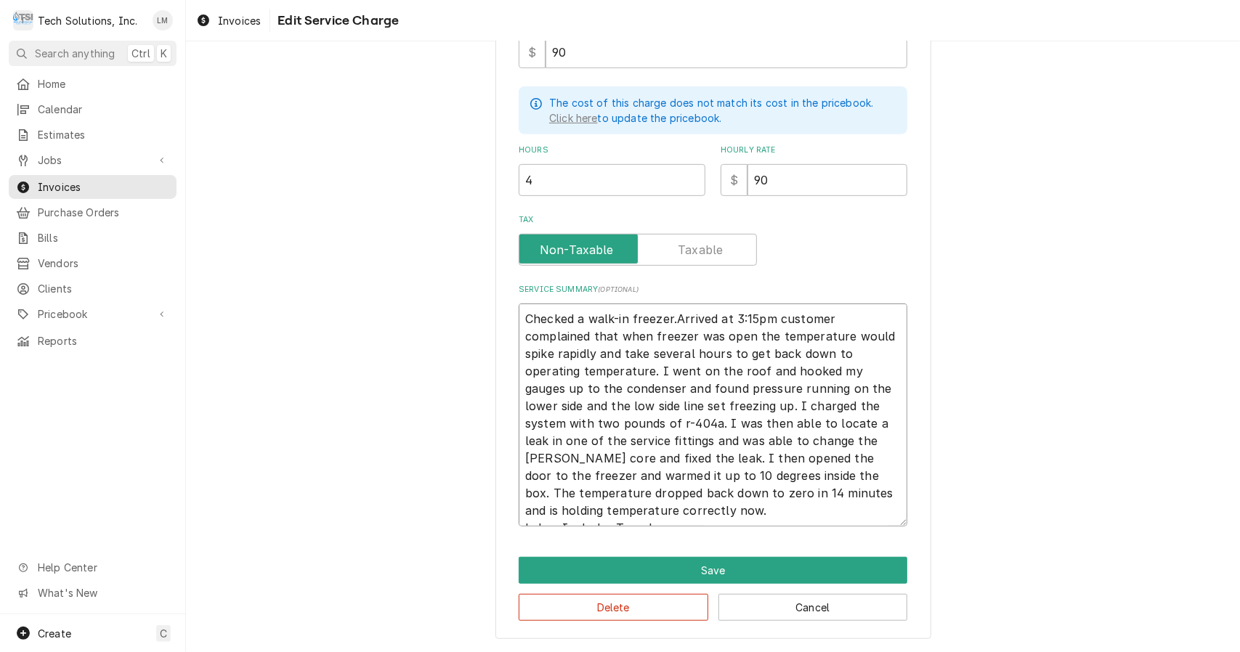
scroll to position [383, 0]
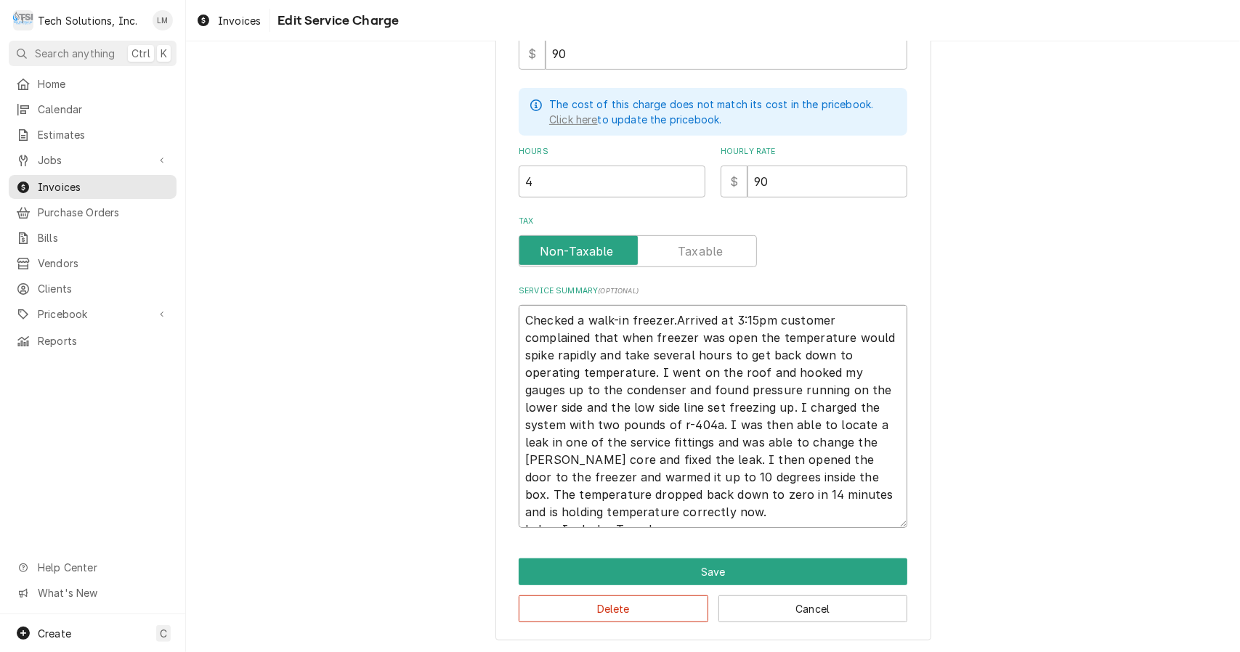
type textarea "x"
type textarea "Checked a walk-in freezer.rrived at 3:15pm customer complained that when freeze…"
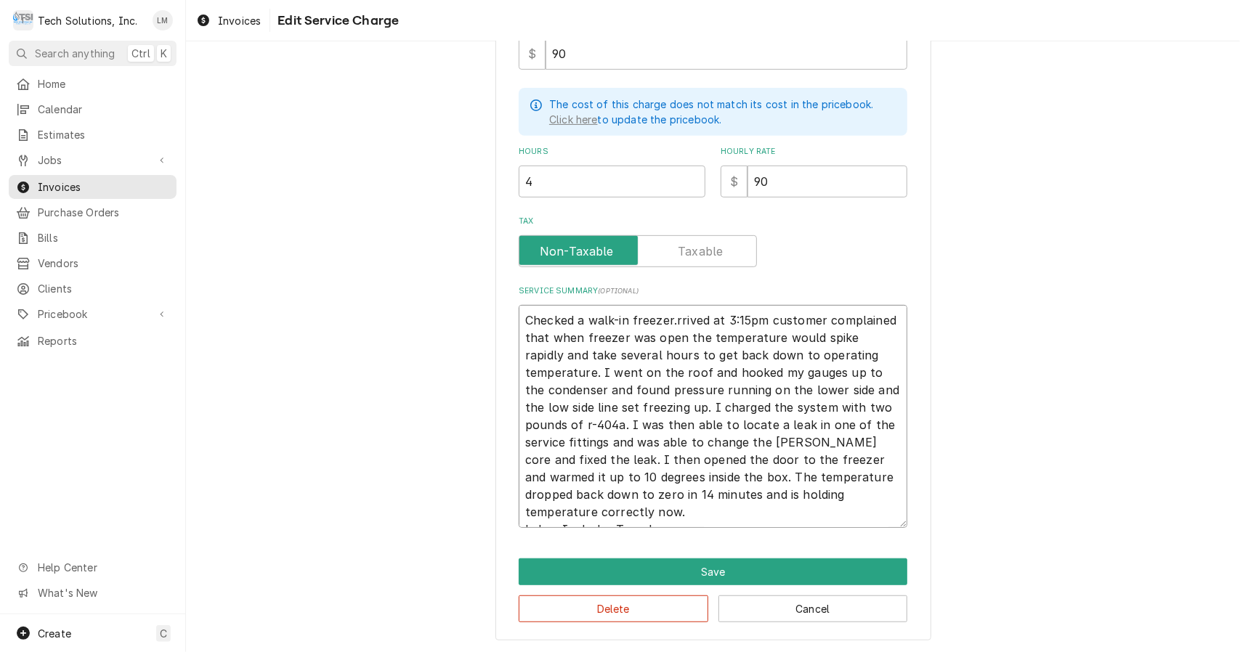
type textarea "x"
type textarea "Checked a walk-in freezer.rived at 3:15pm customer complained that when freezer…"
type textarea "x"
type textarea "Checked a walk-in freezer.ived at 3:15pm customer complained that when freezer …"
type textarea "x"
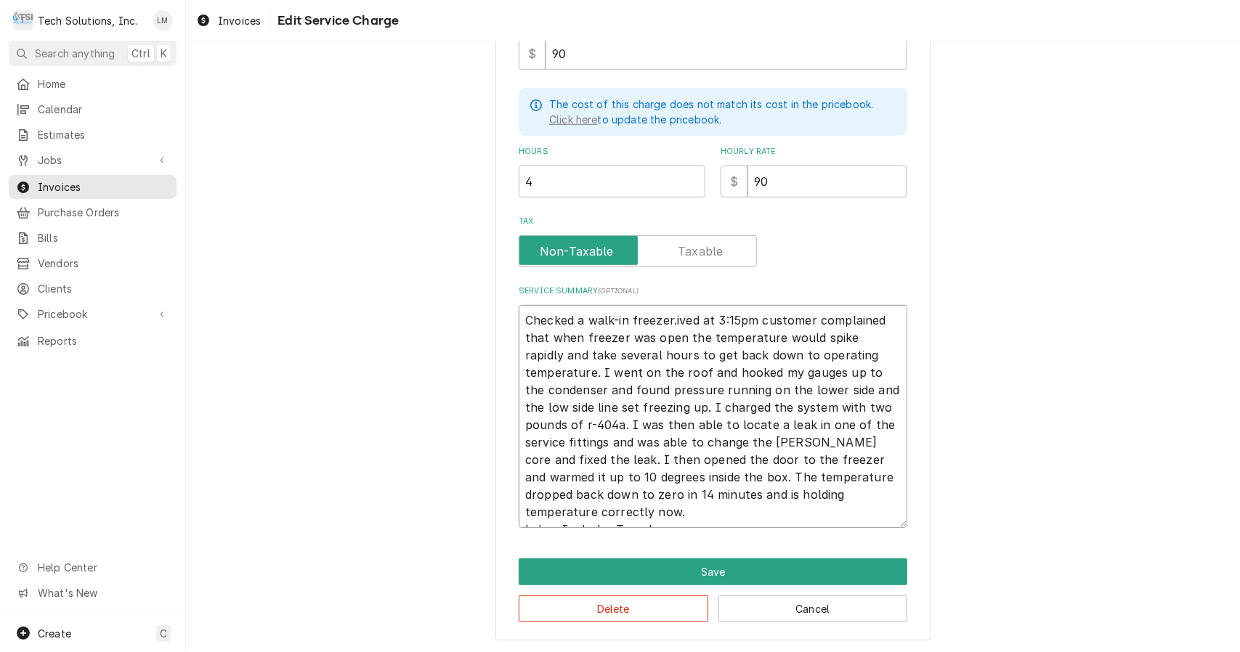
type textarea "Checked a walk-in freezer.ved at 3:15pm customer complained that when freezer w…"
type textarea "x"
type textarea "Checked a walk-in freezer.ed at 3:15pm customer complained that when freezer wa…"
type textarea "x"
type textarea "Checked a walk-in freezer.d at 3:15pm customer complained that when freezer was…"
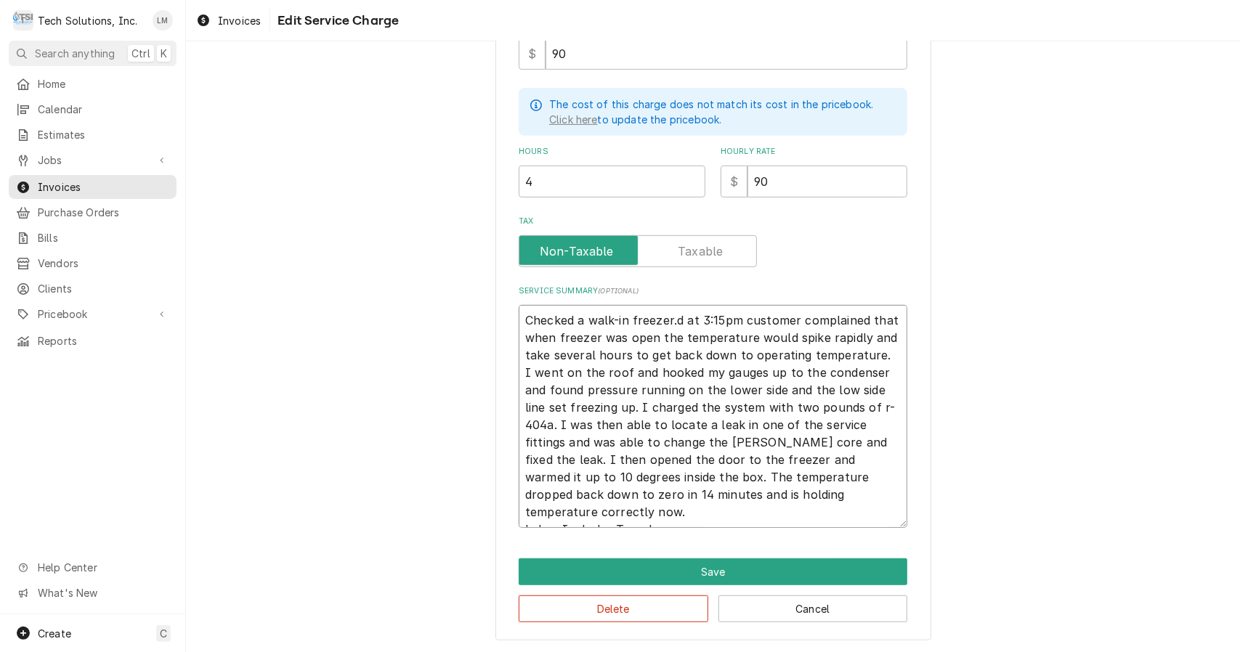
type textarea "x"
type textarea "Checked a walk-in freezer. at 3:15pm customer complained that when freezer was …"
type textarea "x"
type textarea "Checked a walk-in freezer.at 3:15pm customer complained that when freezer was o…"
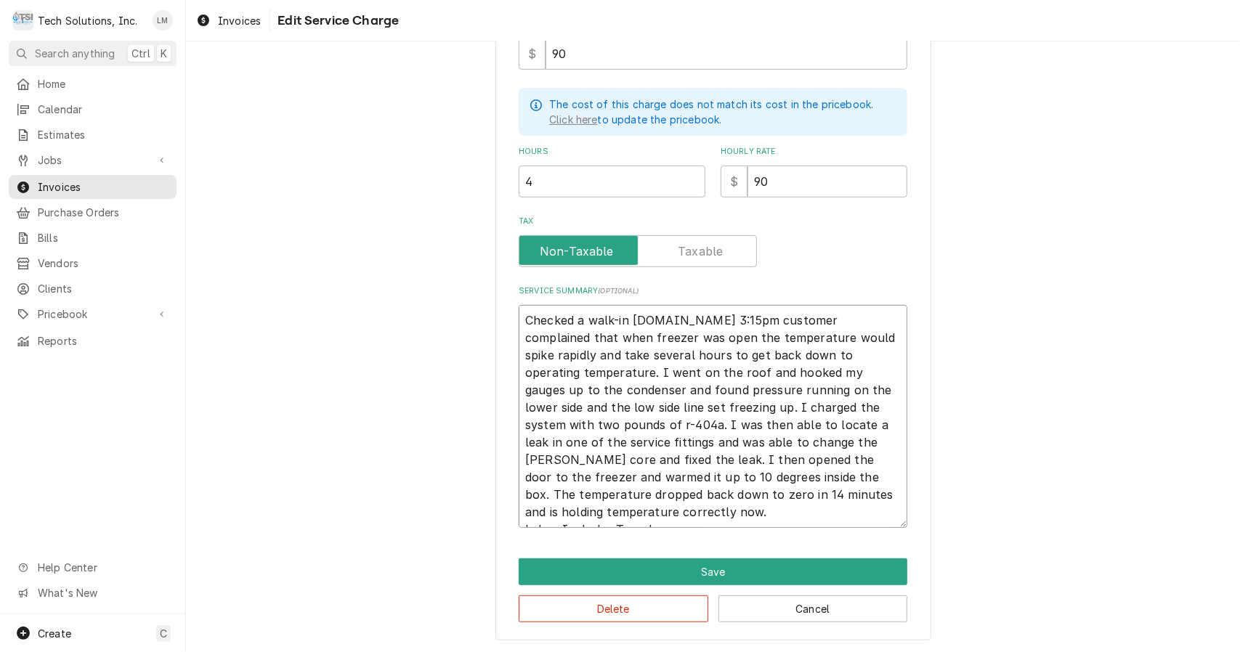
type textarea "x"
type textarea "Checked a walk-in freezer.t 3:15pm customer complained that when freezer was op…"
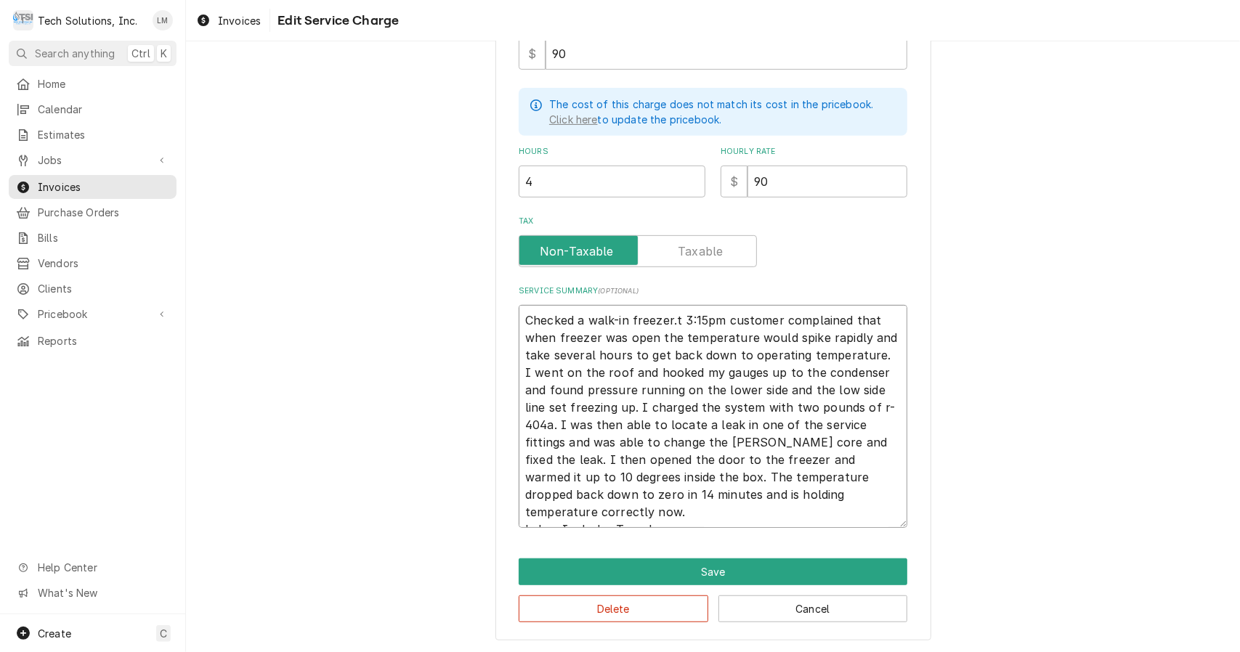
type textarea "x"
type textarea "Checked a walk-in freezer. 3:15pm customer complained that when freezer was ope…"
type textarea "x"
type textarea "Checked a walk-in freezer.3:15pm customer complained that when freezer was open…"
type textarea "x"
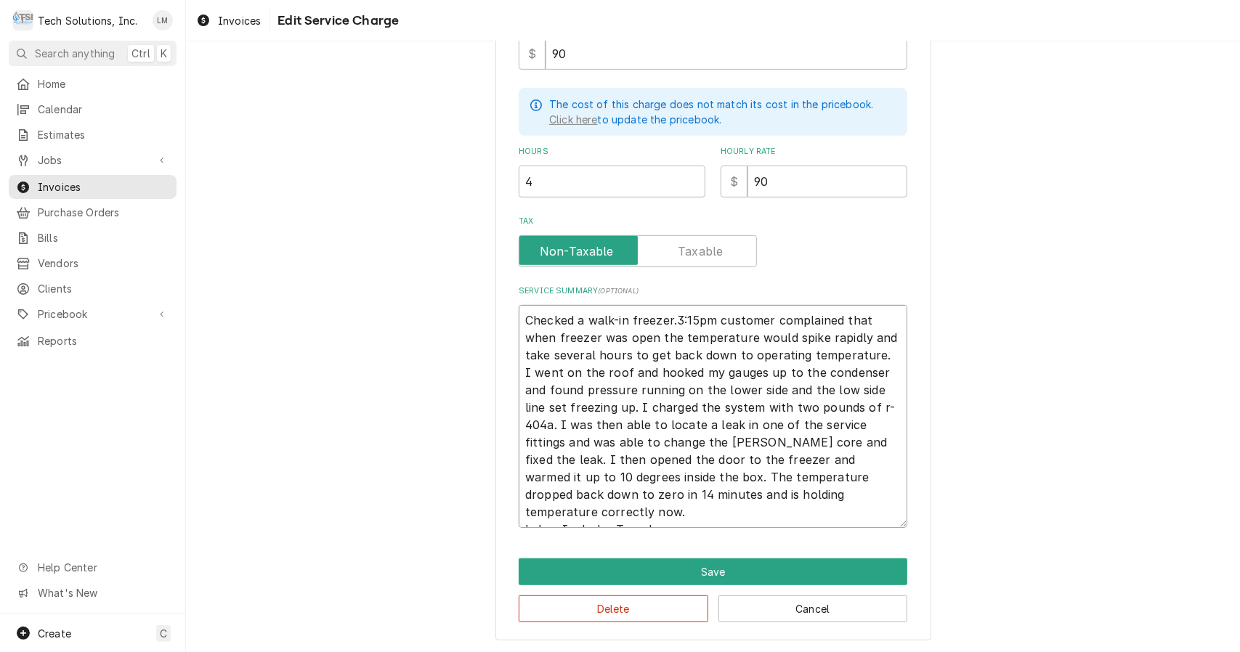
type textarea "Checked a walk-in freezer.:15pm customer complained that when freezer was open …"
type textarea "x"
type textarea "Checked a walk-in freezer.15pm customer complained that when freezer was open t…"
type textarea "x"
type textarea "Checked a walk-in freezer.5pm customer complained that when freezer was open th…"
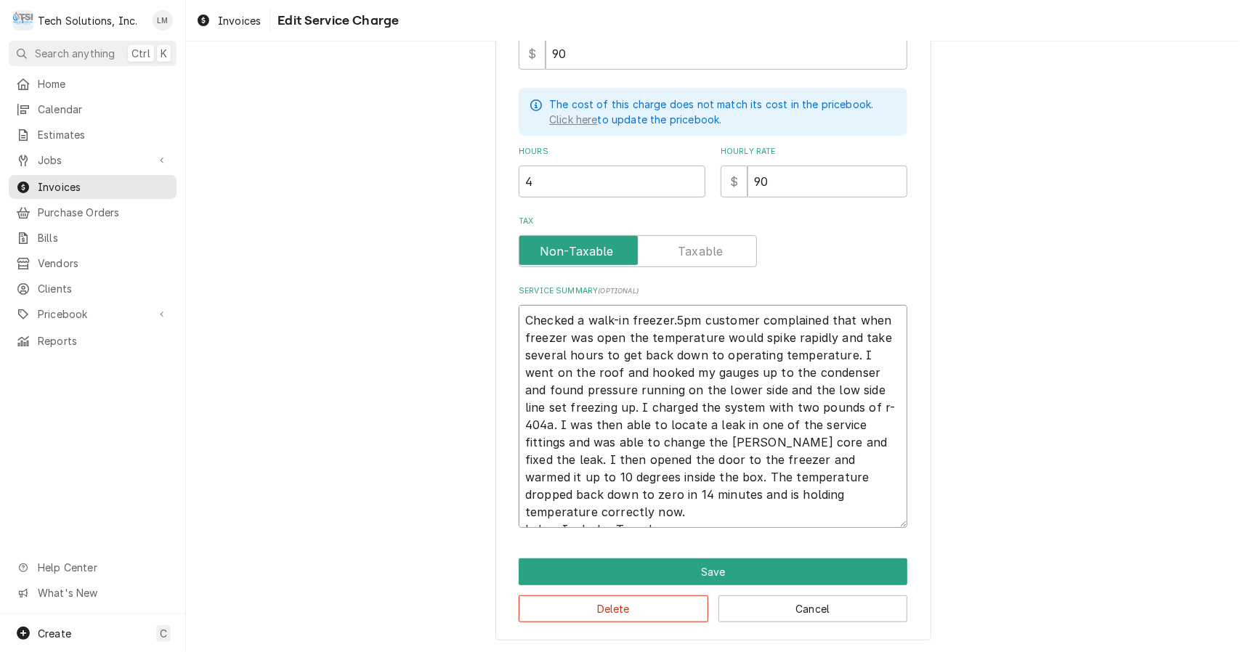
type textarea "x"
type textarea "Checked a walk-in freezer.pm customer complained that when freezer was open the…"
type textarea "x"
type textarea "Checked a walk-in freezer.m customer complained that when freezer was open the …"
type textarea "x"
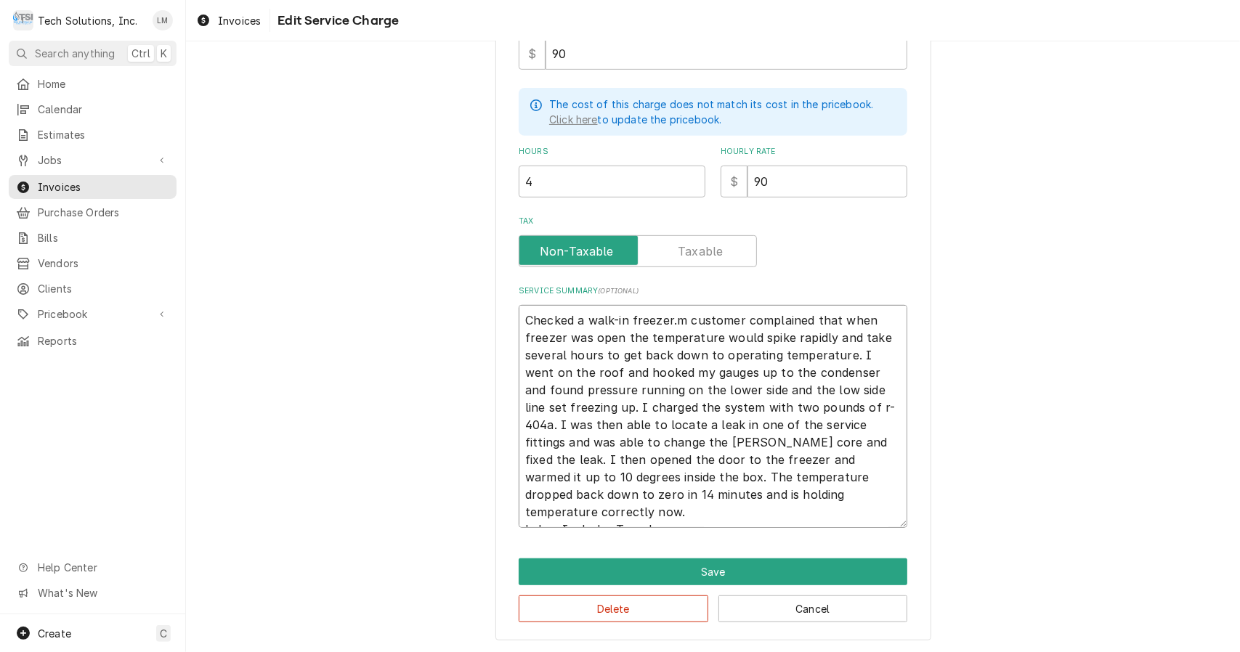
type textarea "Checked a walk-in freezer. customer complained that when freezer was open the t…"
type textarea "x"
type textarea "Checked a walk-in freezer.customer complained that when freezer was open the te…"
type textarea "x"
type textarea "Checked a walk-in freezer.ustomer complained that when freezer was open the tem…"
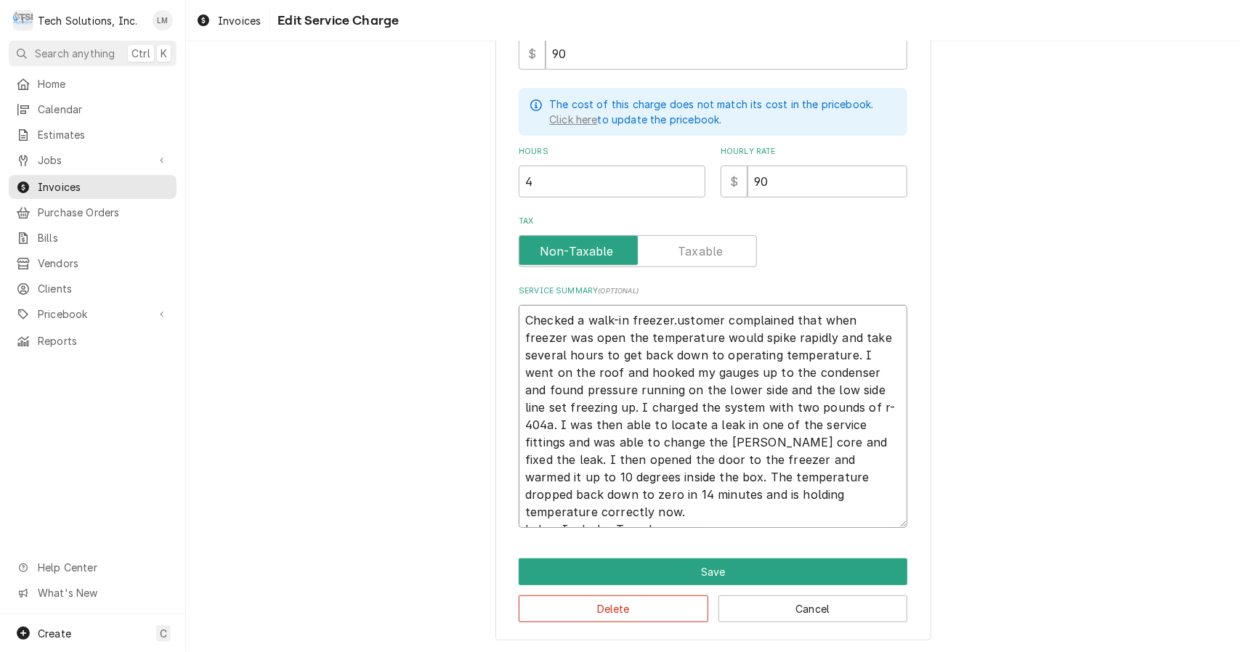
type textarea "x"
type textarea "Checked a walk-in freezer.stomer complained that when freezer was open the temp…"
type textarea "x"
type textarea "Checked a walk-in freezer.tomer complained that when freezer was open the tempe…"
type textarea "x"
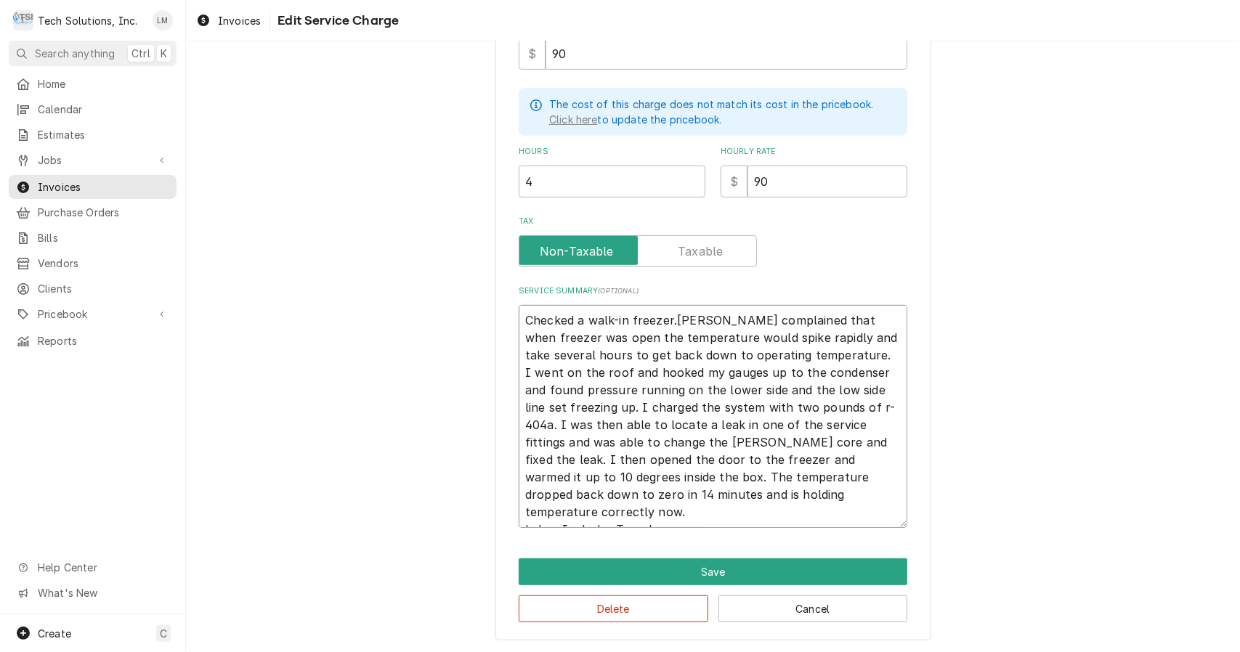
type textarea "Checked a walk-in freezer.omer complained that when freezer was open the temper…"
type textarea "x"
type textarea "Checked a walk-in freezer.mer complained that when freezer was open the tempera…"
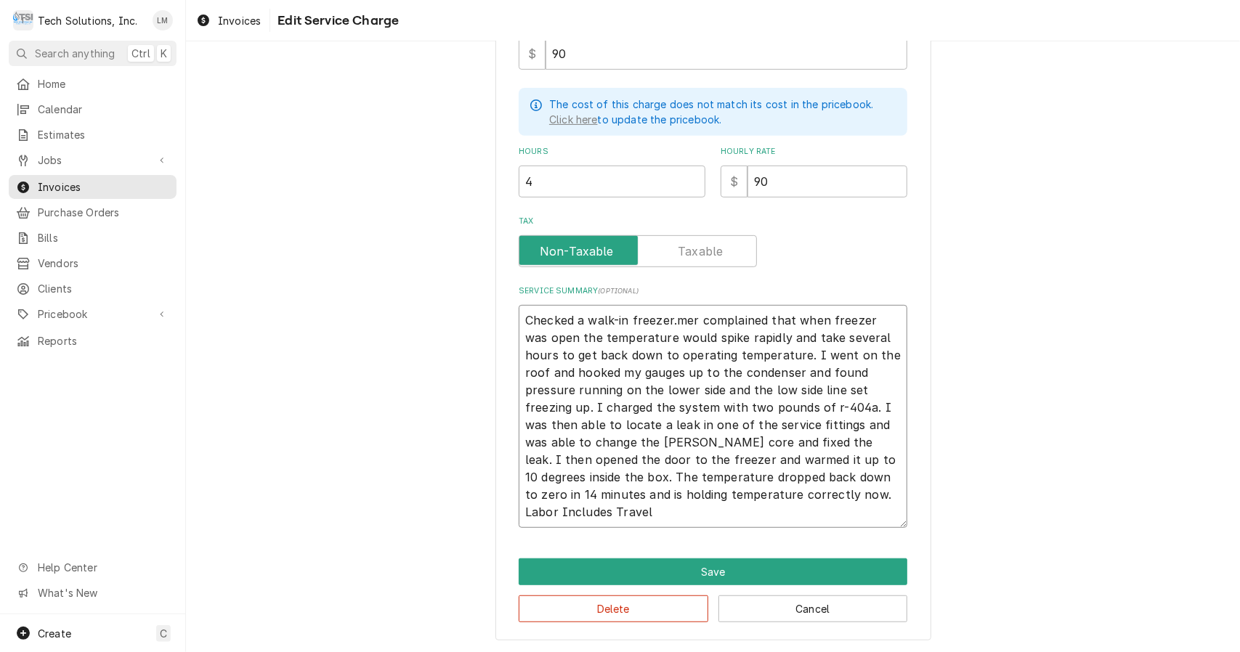
type textarea "x"
type textarea "Checked a walk-in freezer.er complained that when freezer was open the temperat…"
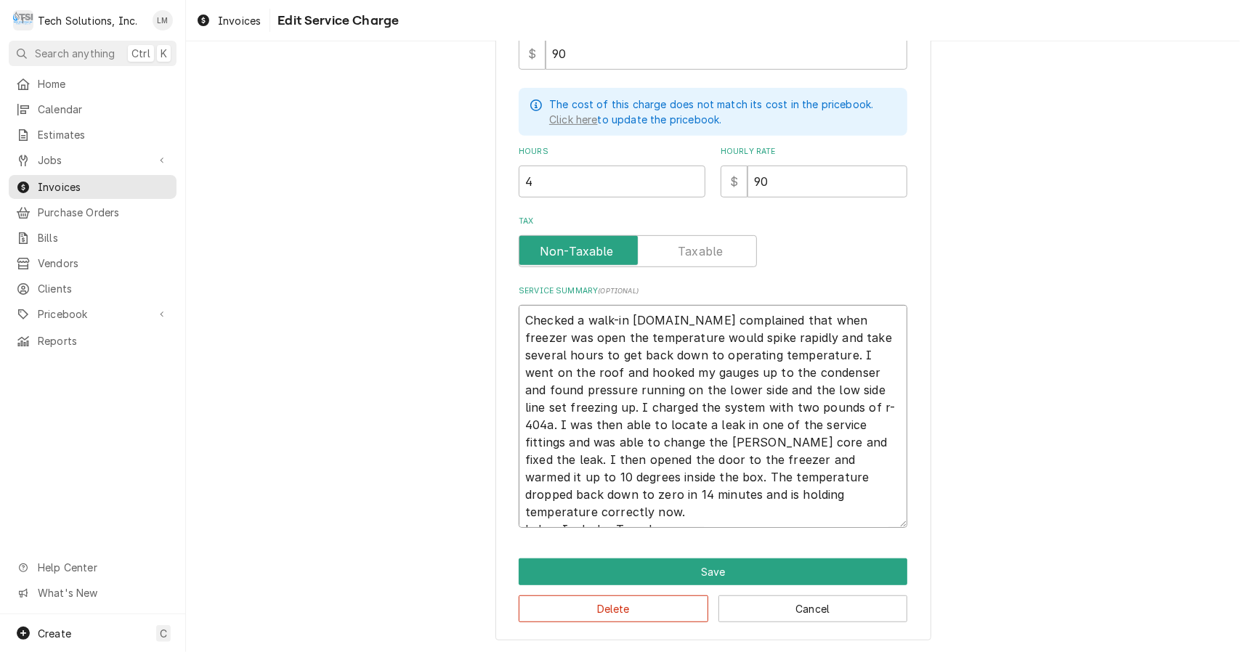
type textarea "x"
type textarea "Checked a walk-in freezer.r complained that when freezer was open the temperatu…"
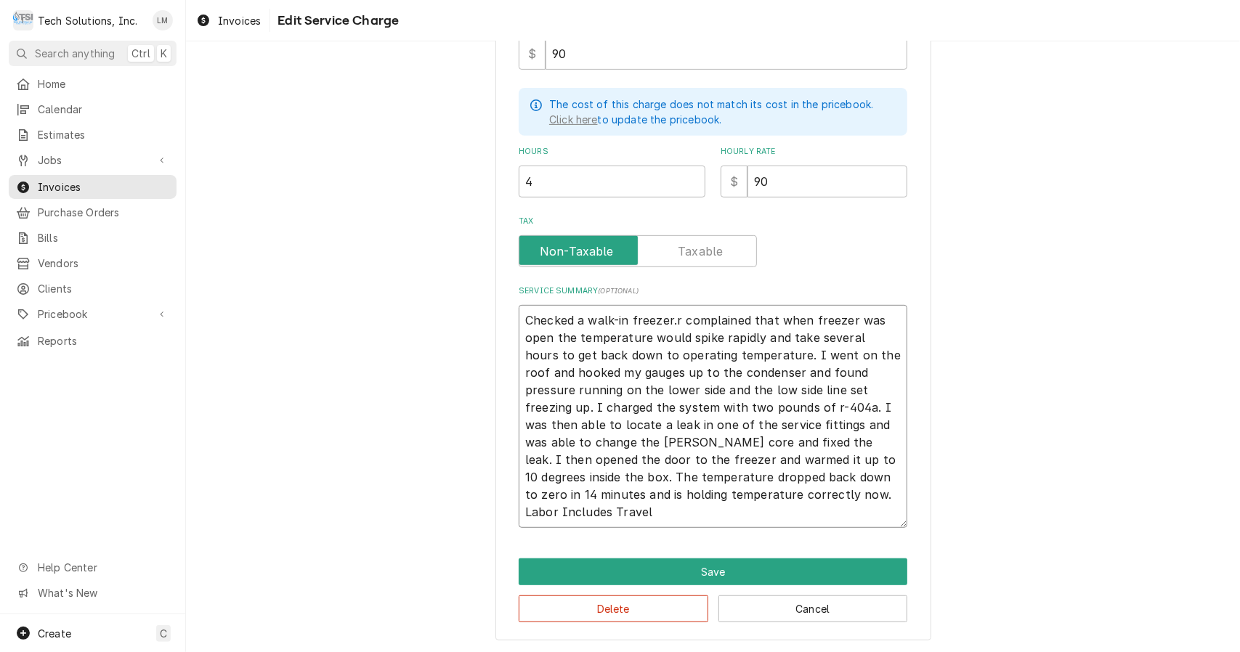
type textarea "x"
type textarea "Checked a walk-in freezer. complained that when freezer was open the temperatur…"
type textarea "x"
type textarea "Checked a walk-in freezer.complained that when freezer was open the temperature…"
type textarea "x"
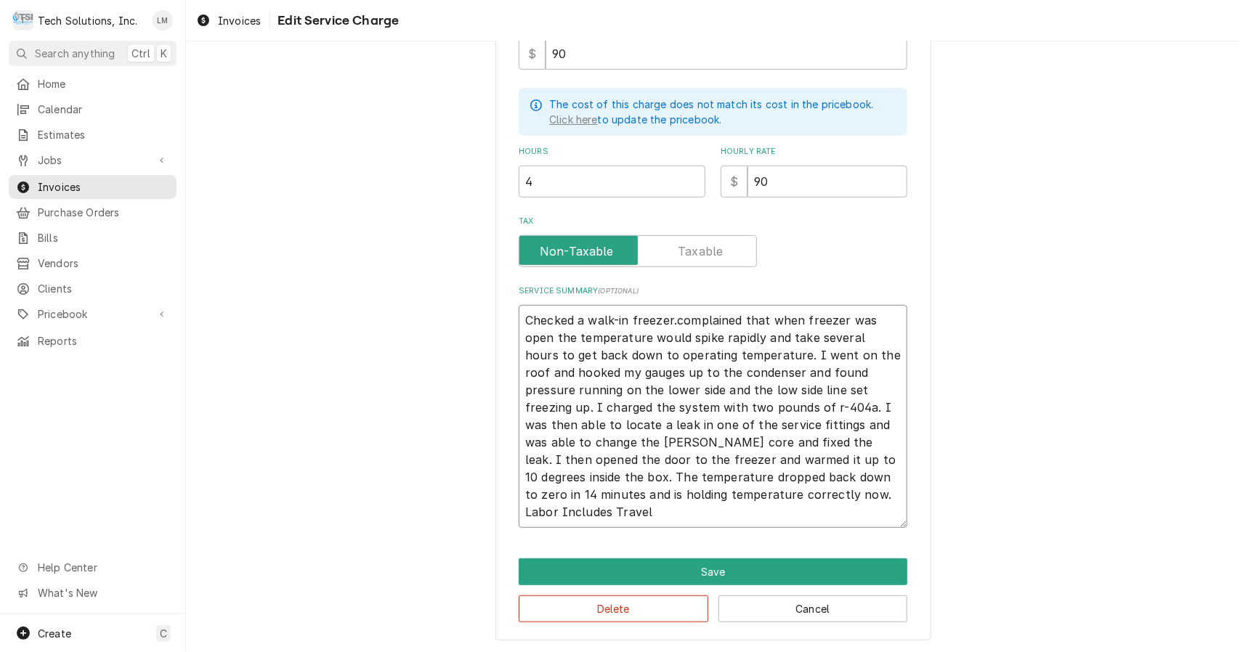
type textarea "Checked a walk-in freezer.omplained that when freezer was open the temperature …"
type textarea "x"
type textarea "Checked a walk-in freezer.mplained that when freezer was open the temperature w…"
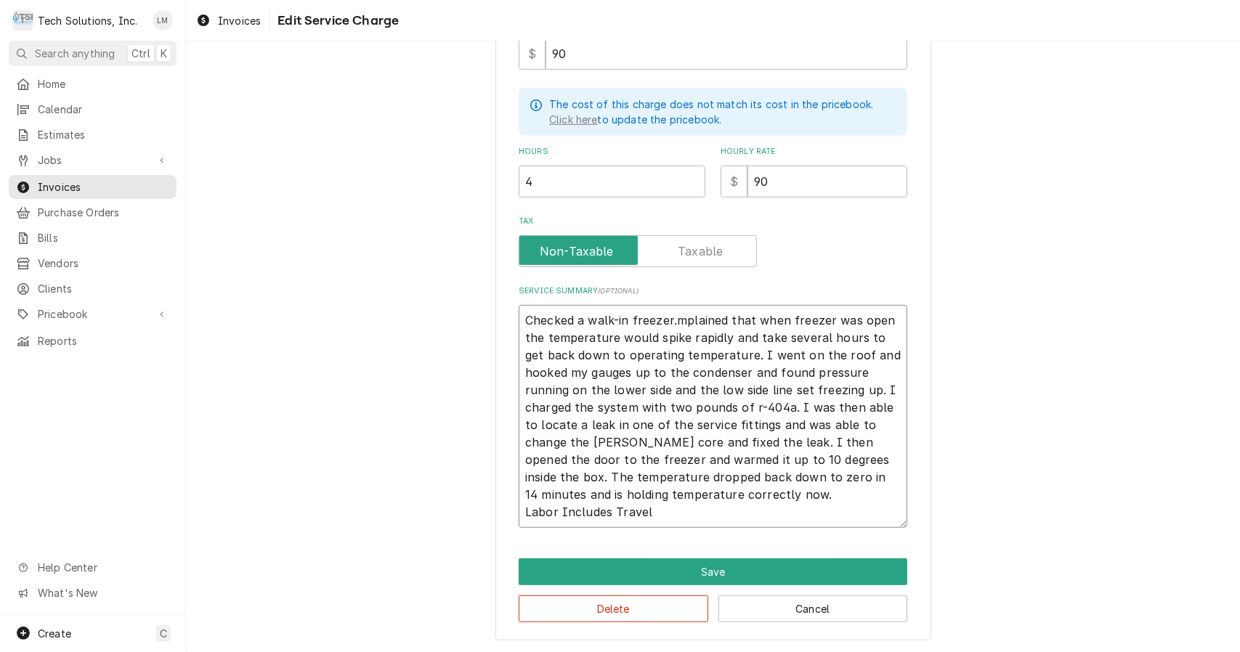
type textarea "x"
type textarea "Checked a walk-in freezer.plained that when freezer was open the temperature wo…"
type textarea "x"
type textarea "Checked a walk-in freezer.lained that when freezer was open the temperature wou…"
type textarea "x"
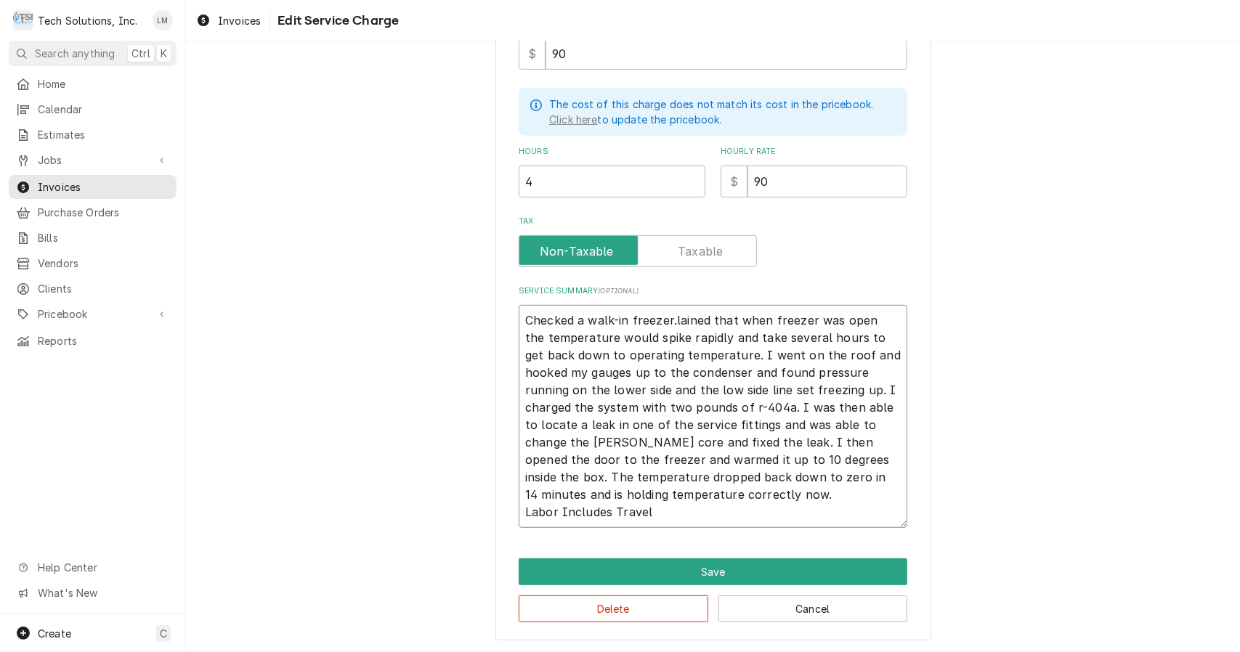
type textarea "Checked a walk-in freezer.ained that when freezer was open the temperature woul…"
type textarea "x"
type textarea "Checked a walk-in freezer.ined that when freezer was open the temperature would…"
type textarea "x"
type textarea "Checked a walk-in freezer.ned that when freezer was open the temperature would …"
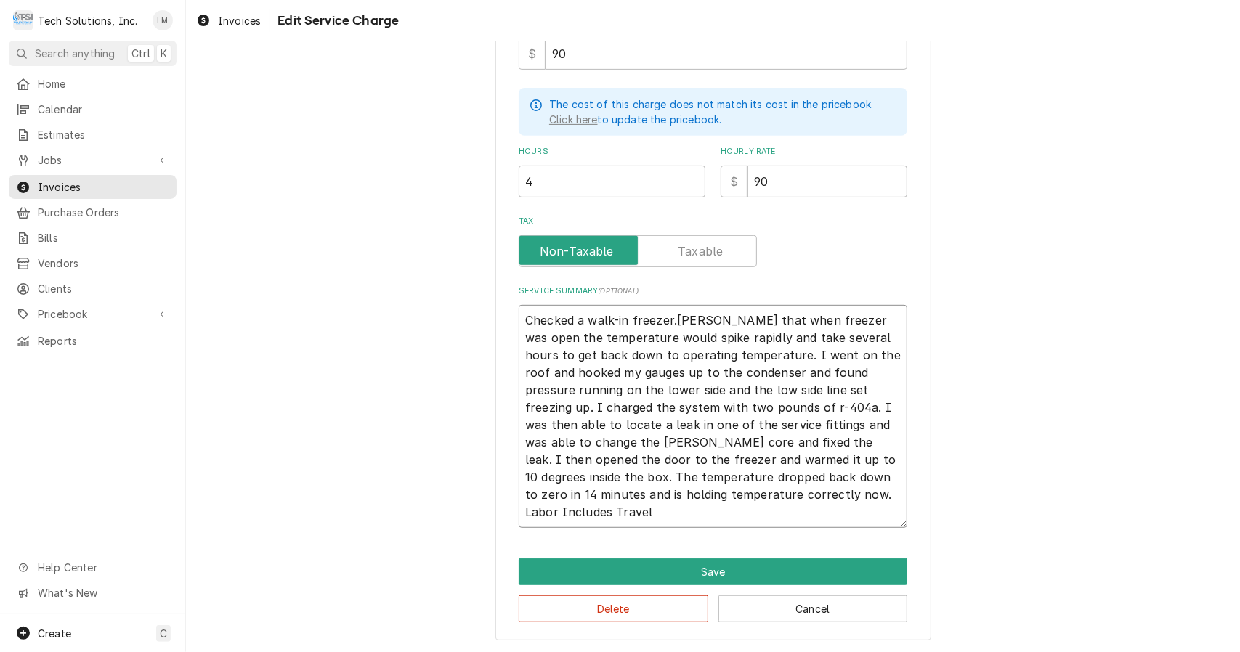
type textarea "x"
type textarea "Checked a walk-in freezer.ed that when freezer was open the temperature would s…"
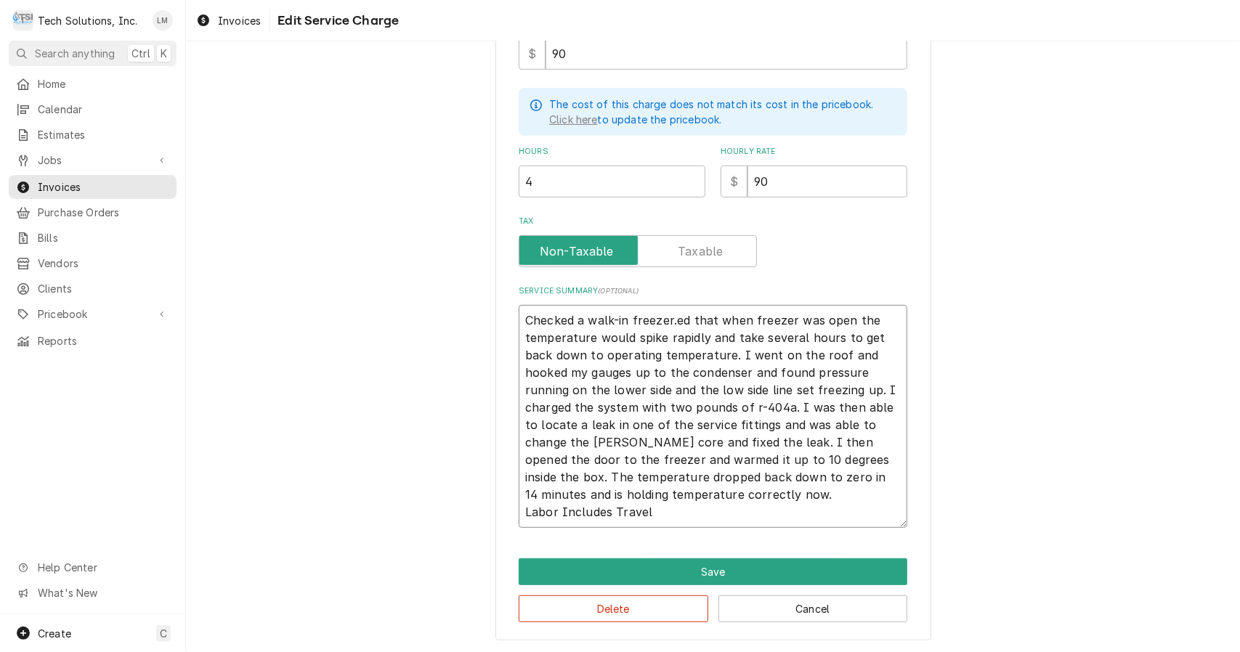
type textarea "x"
type textarea "Checked a walk-in freezer.d that when freezer was open the temperature would sp…"
type textarea "x"
type textarea "Checked a walk-in freezer. that when freezer was open the temperature would spi…"
type textarea "x"
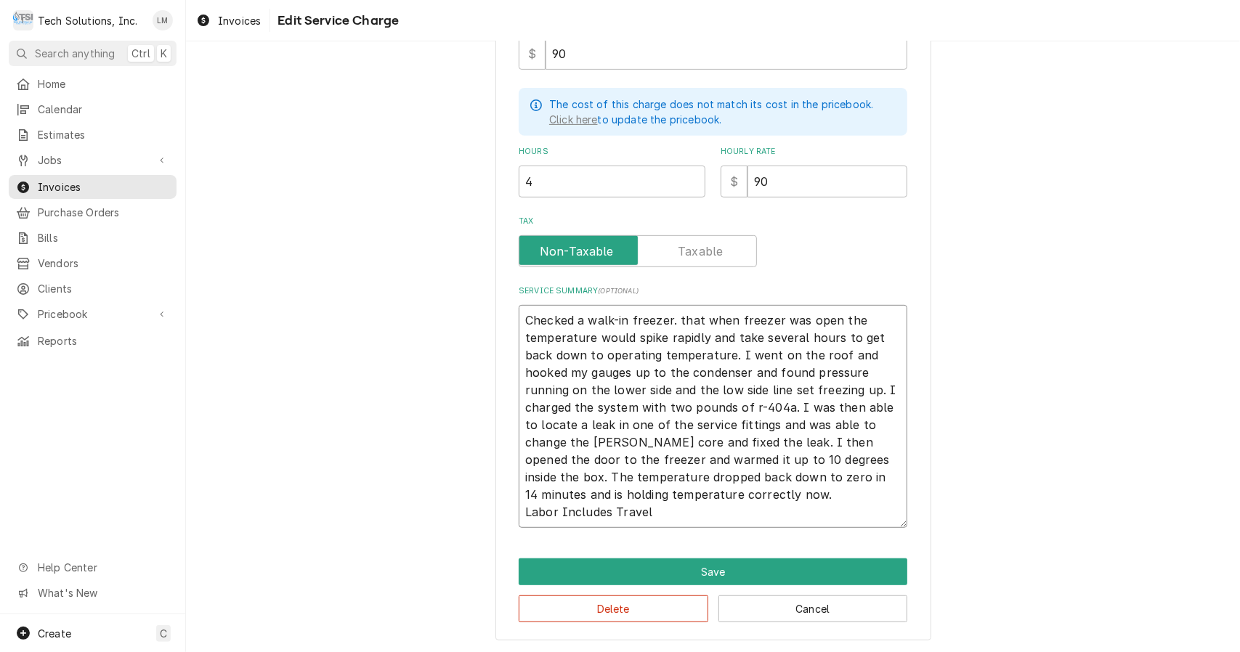
type textarea "Checked a walk-in freezer.that when freezer was open the temperature would spik…"
type textarea "x"
type textarea "Checked a walk-in freezer.hat when freezer was open the temperature would spike…"
type textarea "x"
type textarea "Checked a walk-in freezer.at when freezer was open the temperature would spike …"
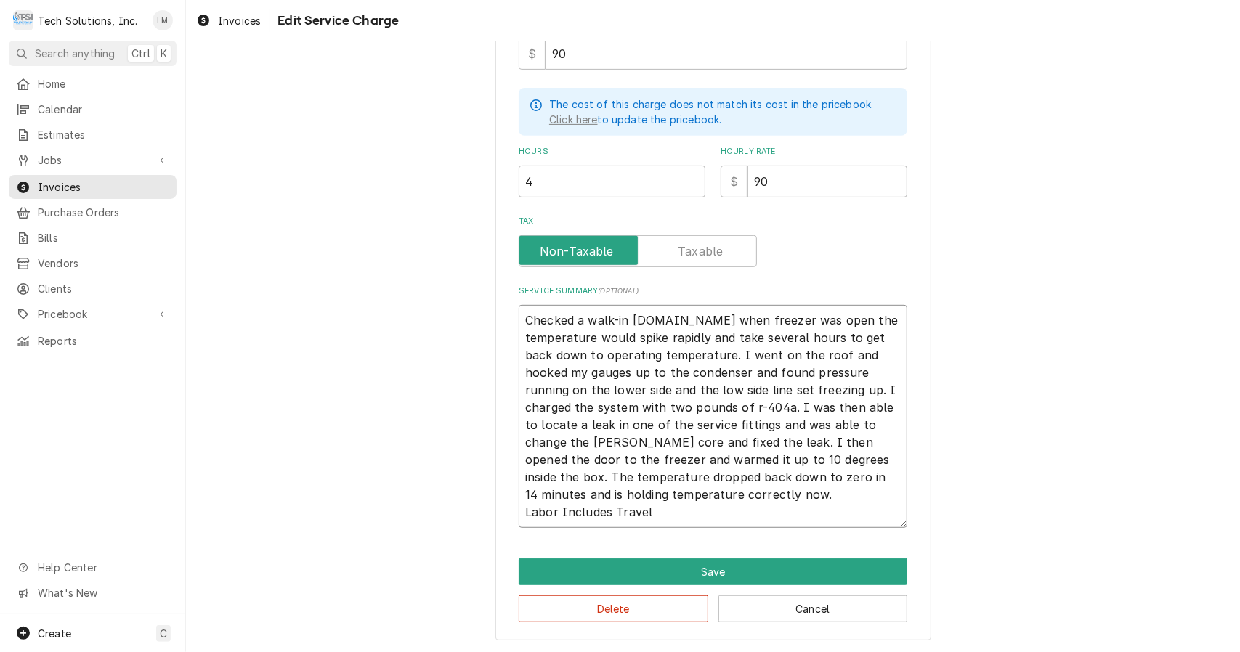
type textarea "x"
type textarea "Checked a walk-in freezer.t when freezer was open the temperature would spike r…"
type textarea "x"
type textarea "Checked a walk-in freezer. when freezer was open the temperature would spike ra…"
type textarea "x"
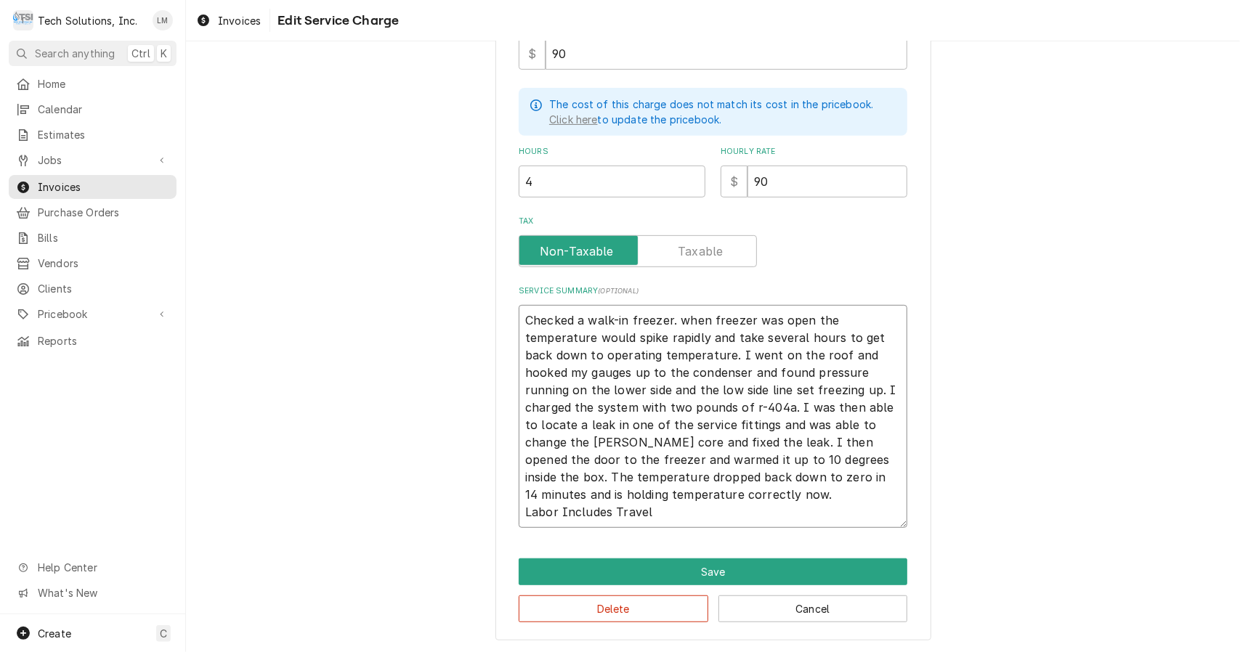
type textarea "Checked a walk-in freezer.when freezer was open the temperature would spike rap…"
type textarea "x"
type textarea "Checked a walk-in freezer.hen freezer was open the temperature would spike rapi…"
type textarea "x"
type textarea "Checked a walk-in freezer.en freezer was open the temperature would spike rapid…"
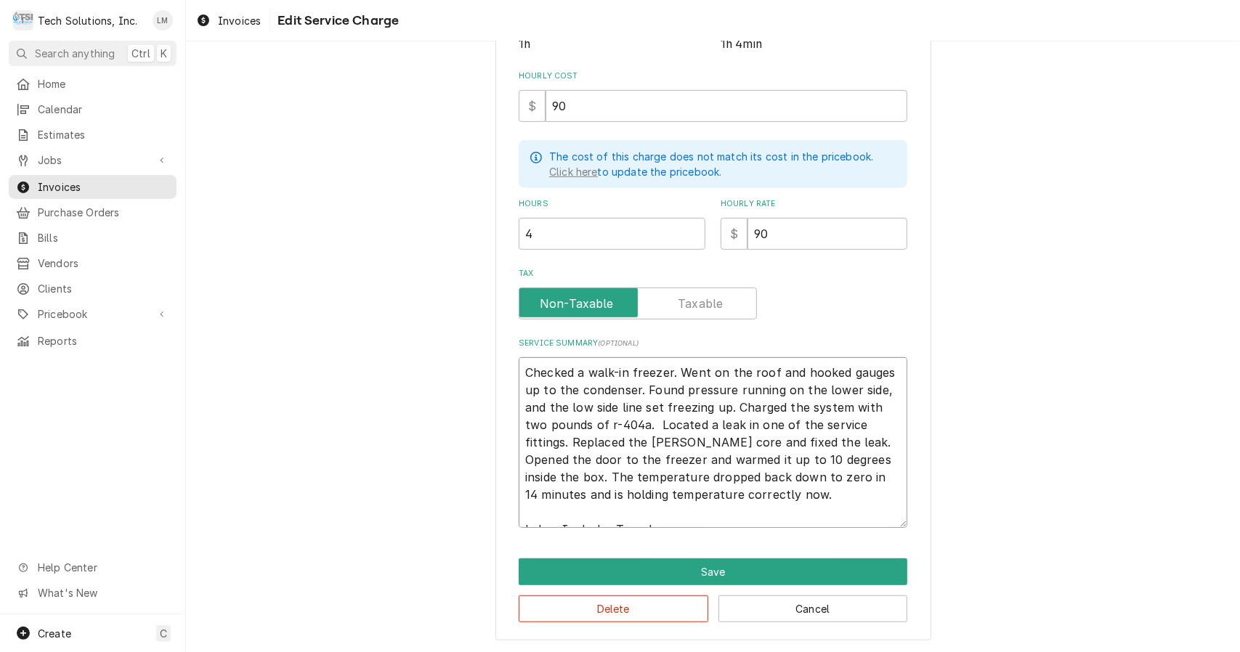
scroll to position [349, 0]
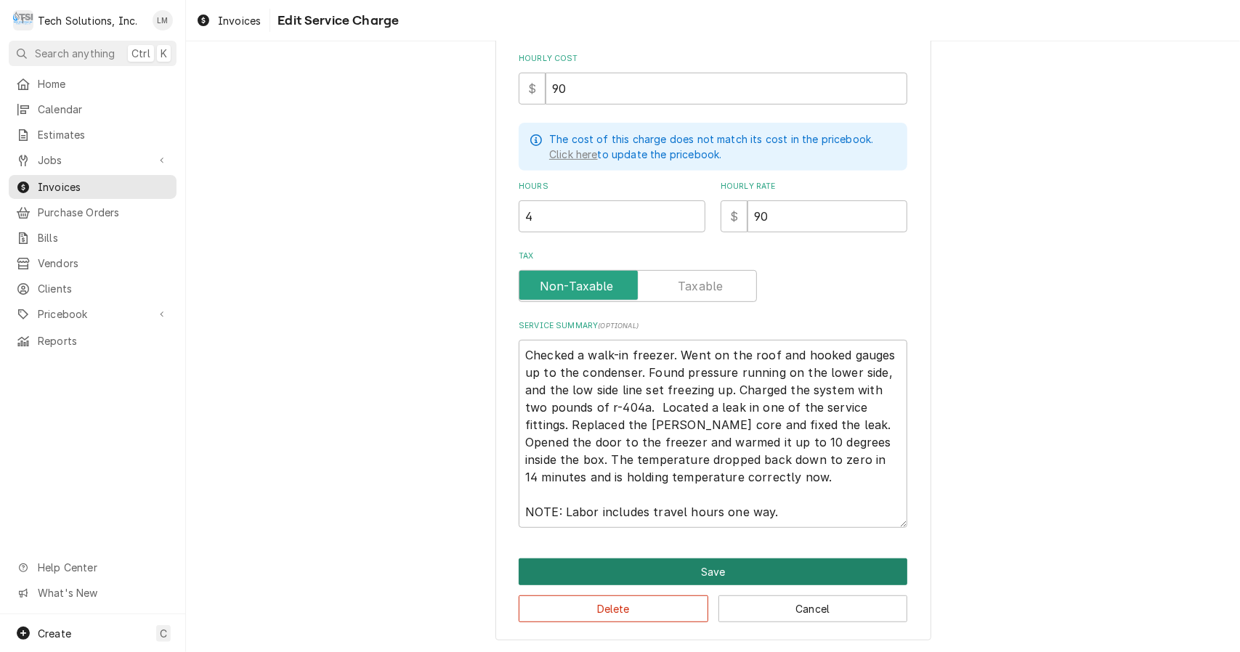
click at [722, 569] on button "Save" at bounding box center [713, 571] width 389 height 27
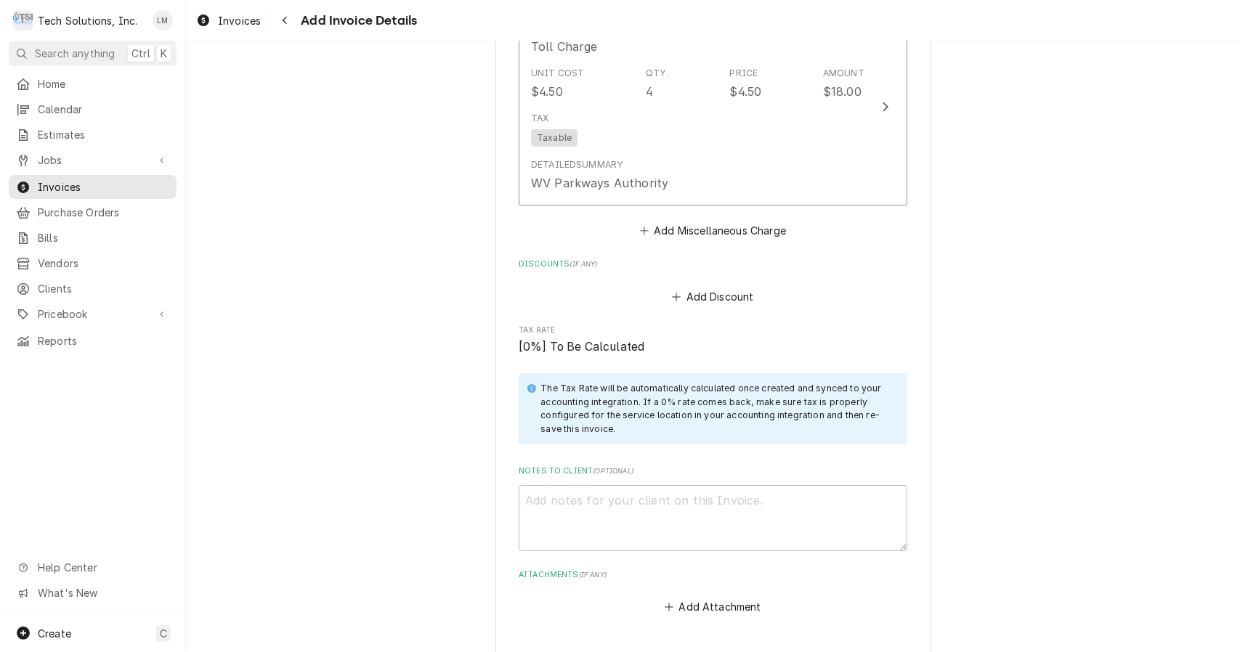
scroll to position [3338, 0]
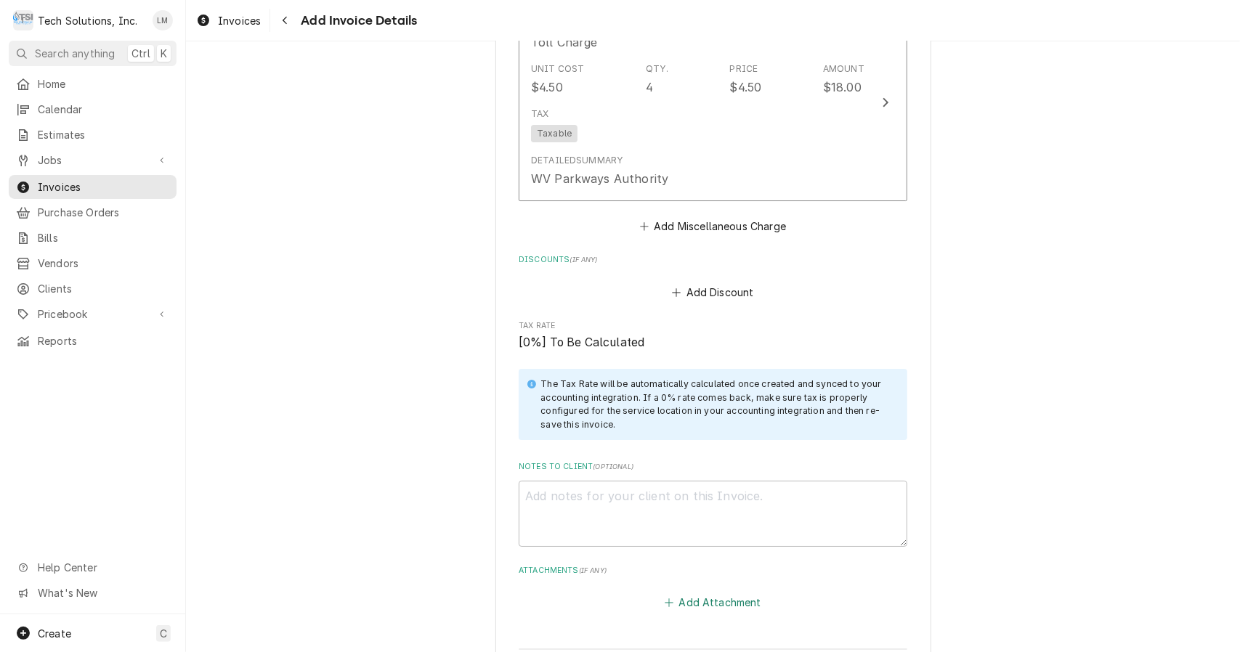
click at [728, 593] on button "Add Attachment" at bounding box center [713, 603] width 102 height 20
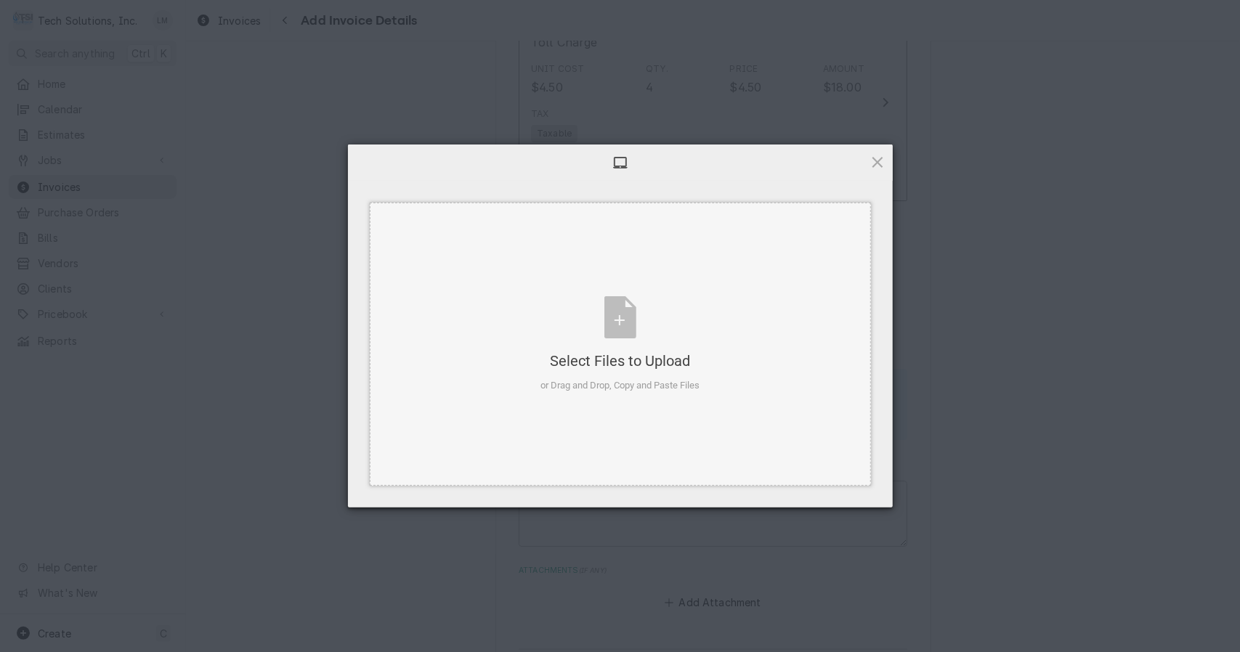
click at [619, 322] on div "Select Files to Upload or Drag and Drop, Copy and Paste Files" at bounding box center [619, 344] width 159 height 97
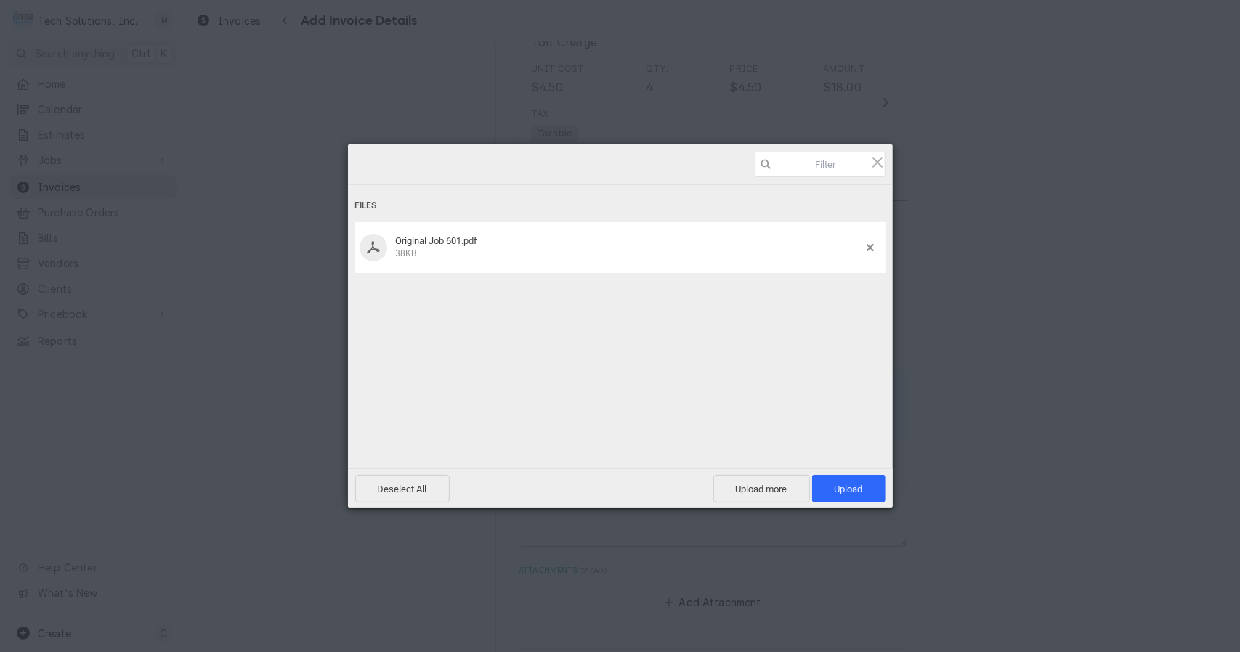
click at [855, 497] on span "Upload 1" at bounding box center [848, 489] width 73 height 28
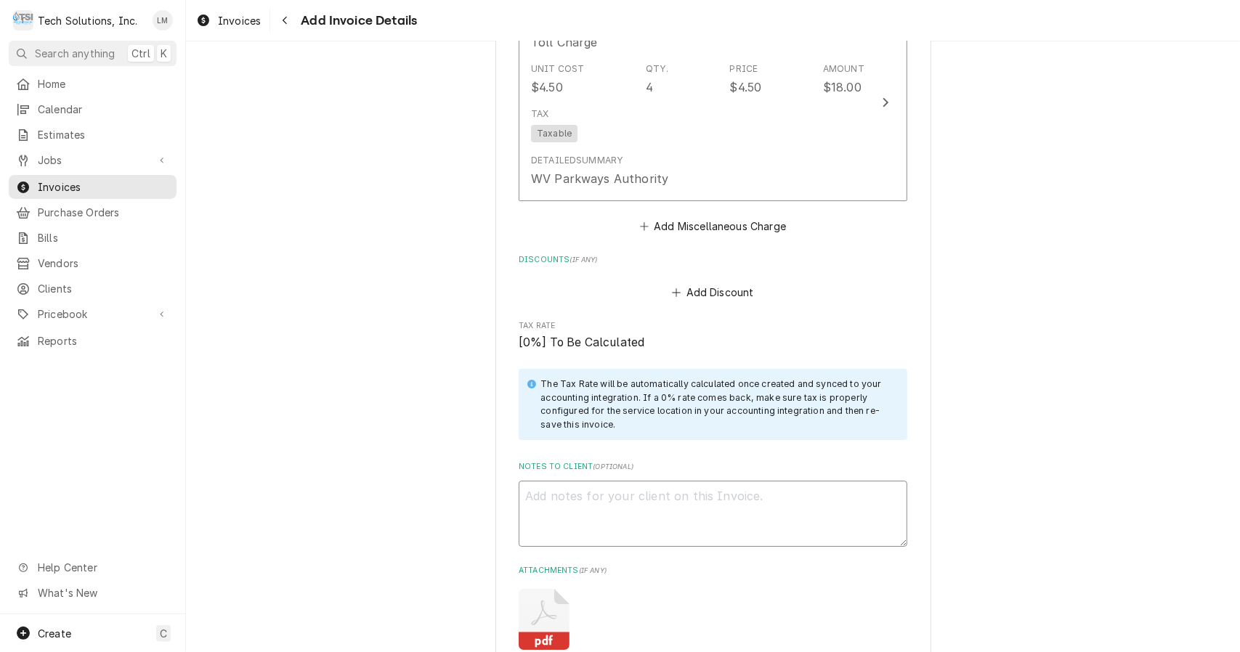
click at [707, 481] on textarea "Notes to Client ( optional )" at bounding box center [713, 514] width 389 height 66
paste textarea "3785743"
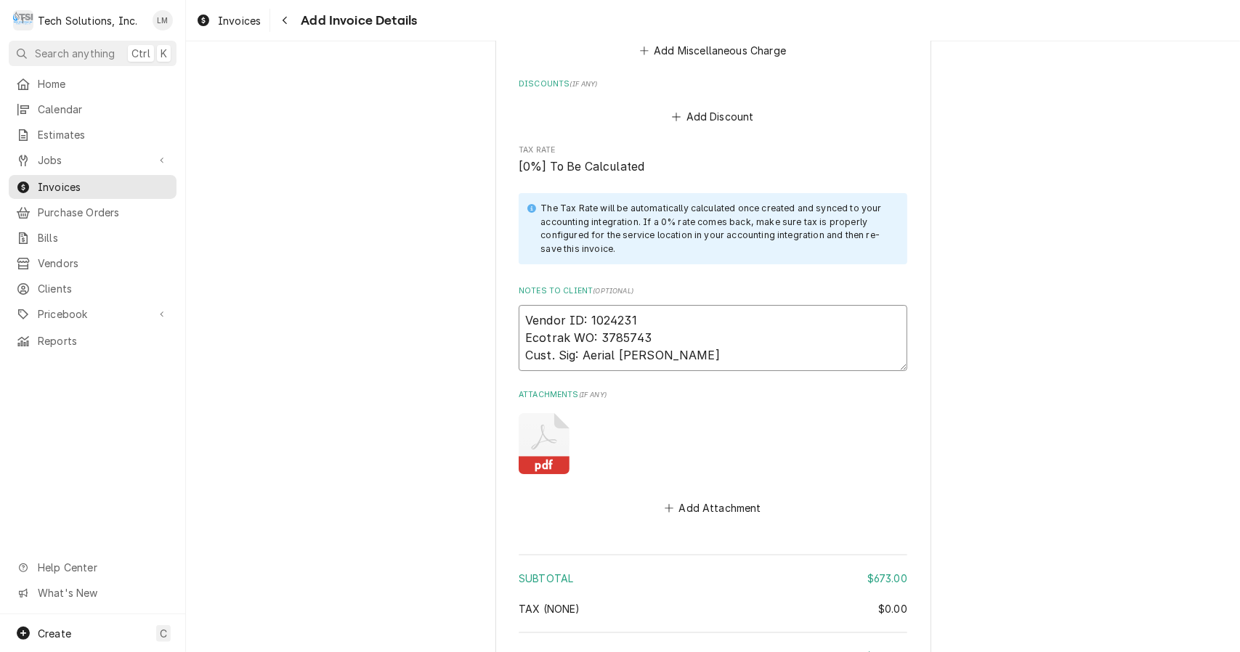
scroll to position [3635, 0]
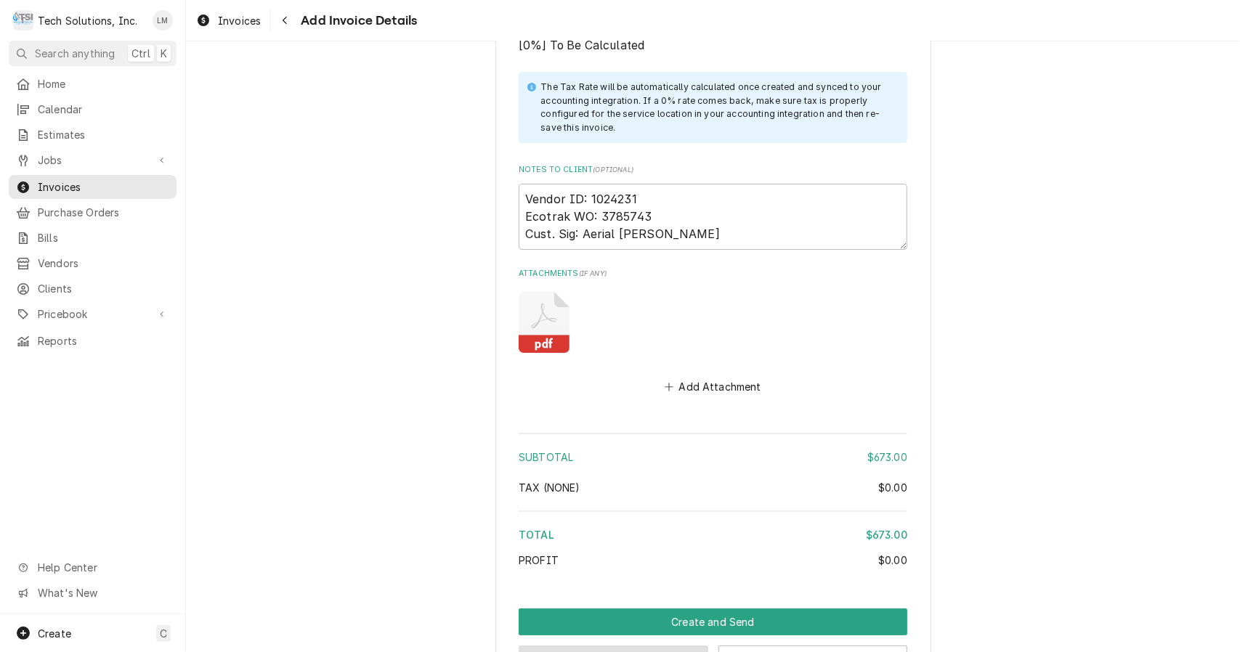
click at [643, 646] on button "Preview Invoice" at bounding box center [614, 659] width 190 height 27
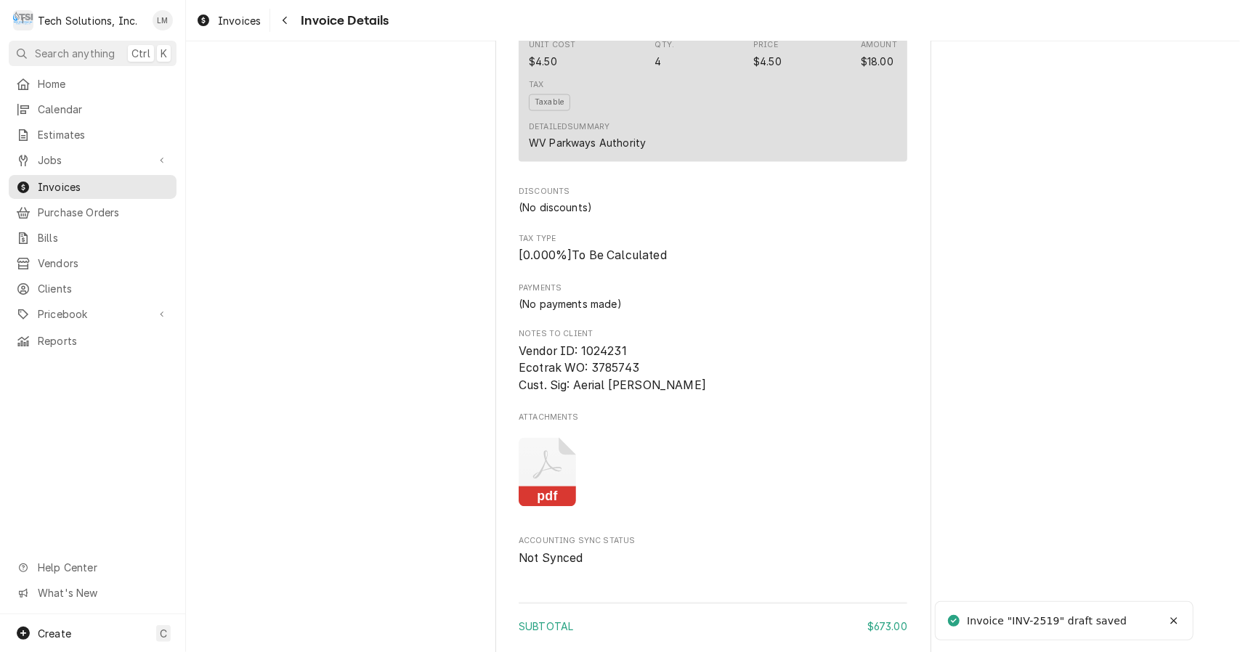
scroll to position [1984, 0]
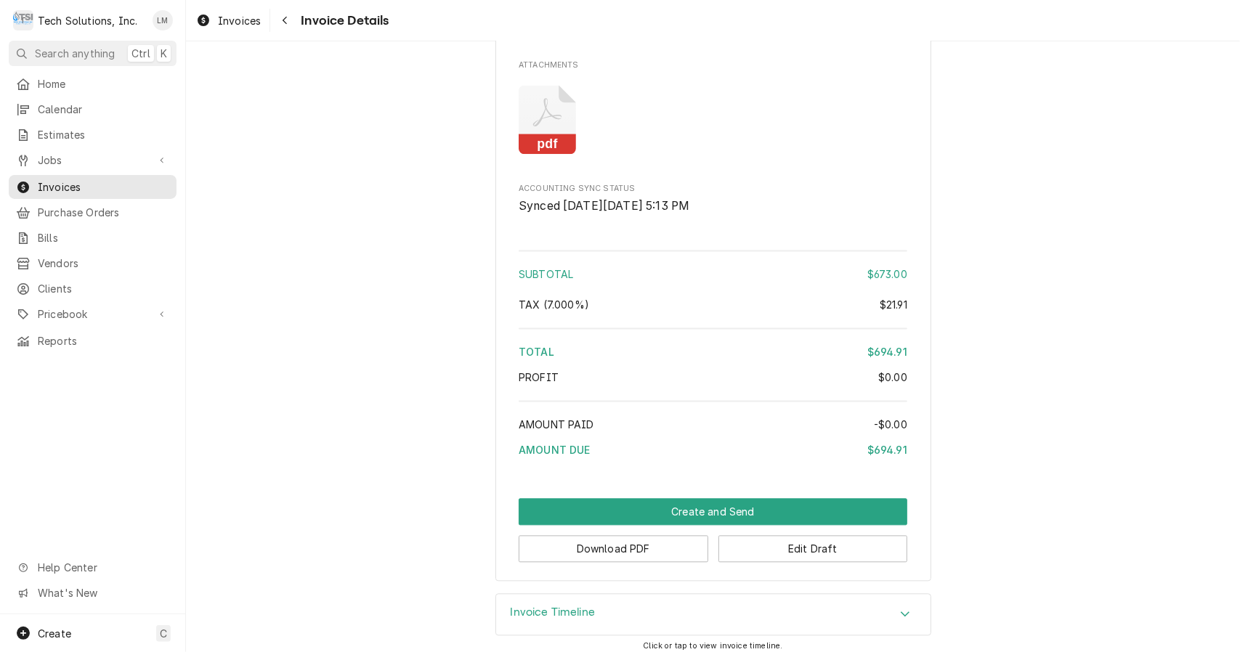
scroll to position [1984, 0]
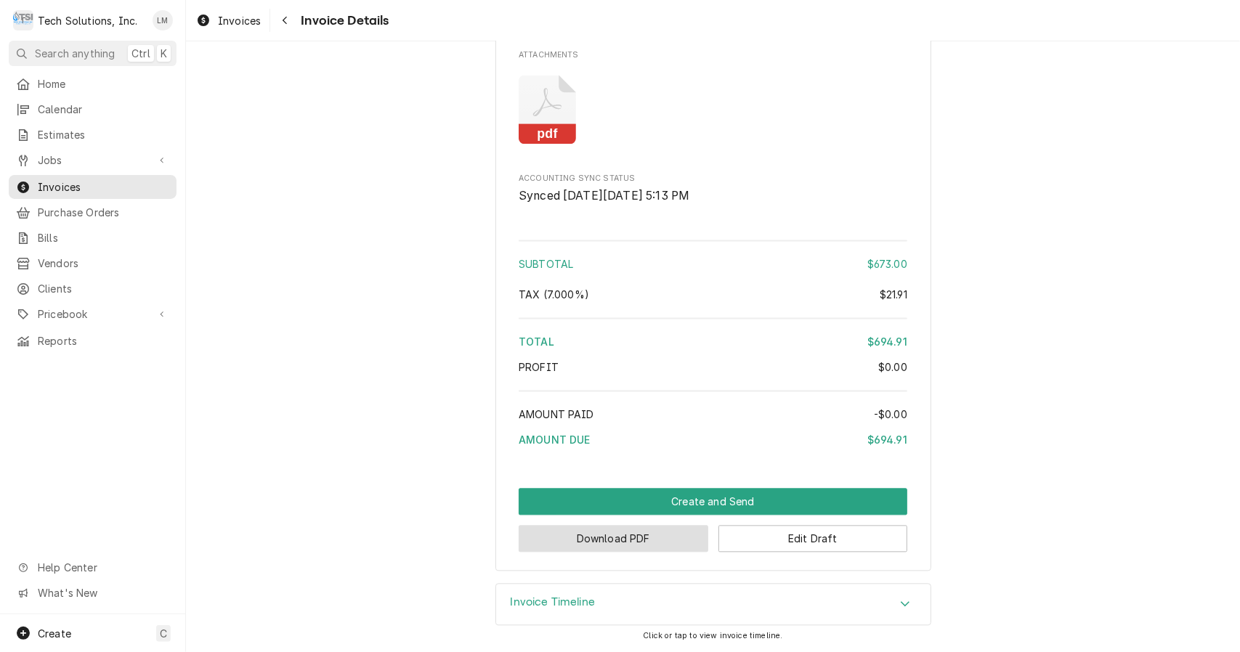
click at [660, 539] on button "Download PDF" at bounding box center [614, 538] width 190 height 27
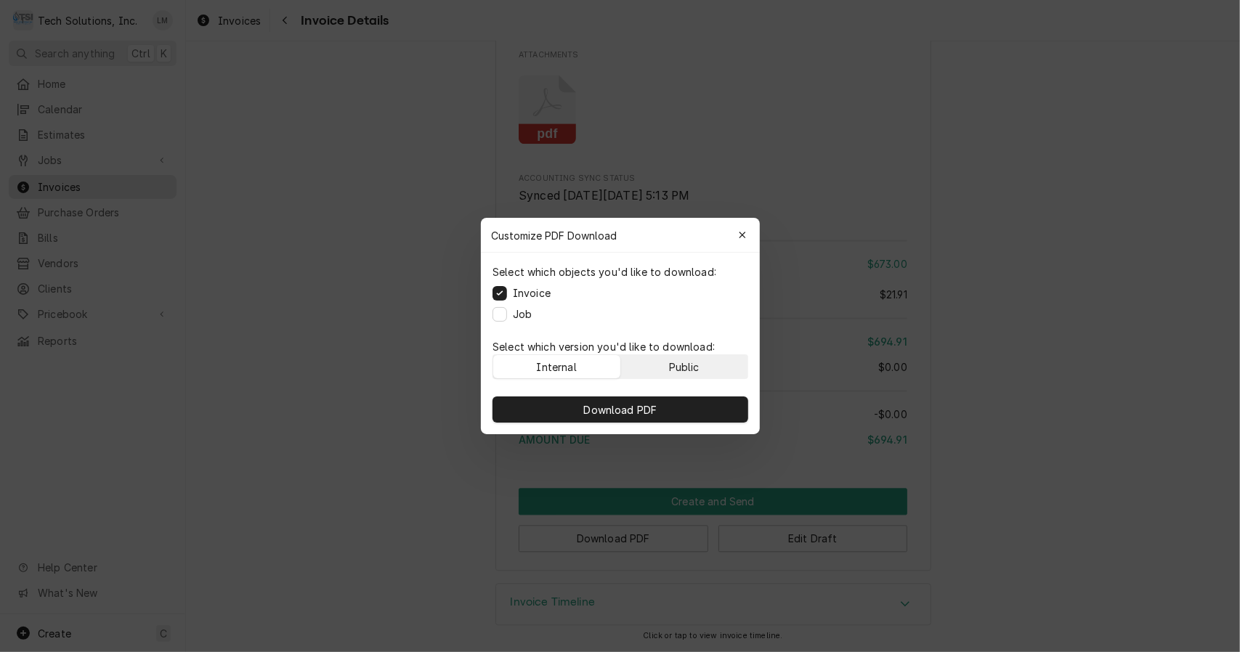
click at [693, 360] on div "Public" at bounding box center [683, 366] width 31 height 15
click at [686, 412] on button "Download PDF" at bounding box center [620, 410] width 256 height 26
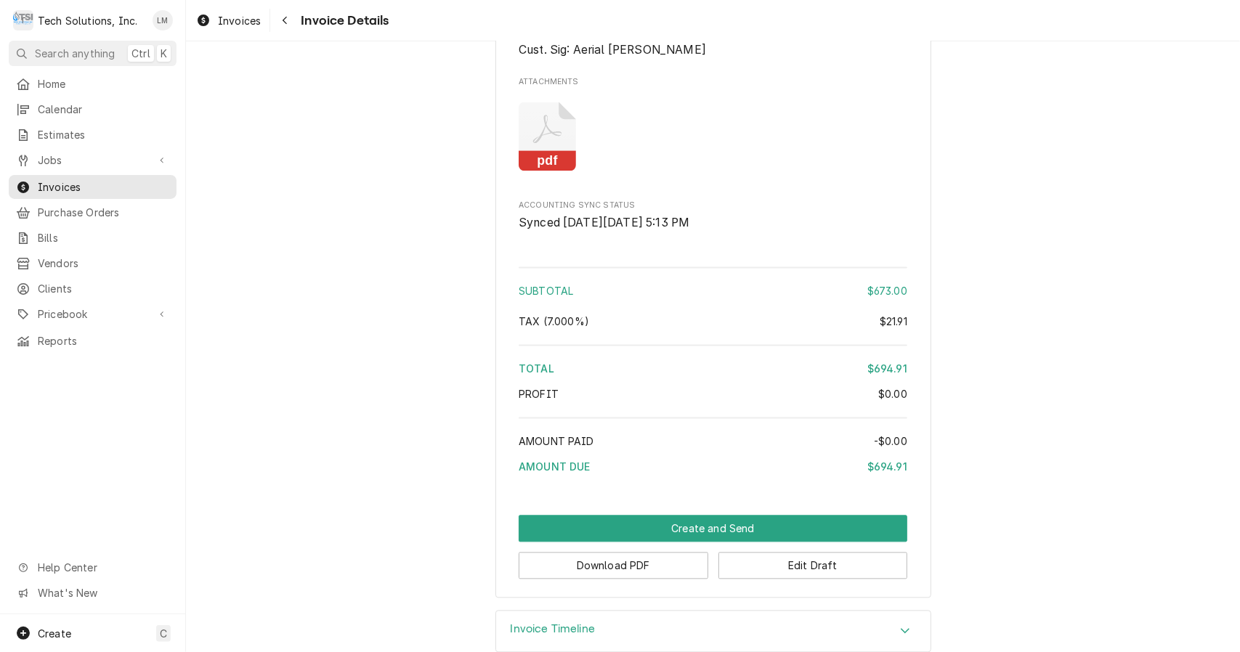
scroll to position [1930, 0]
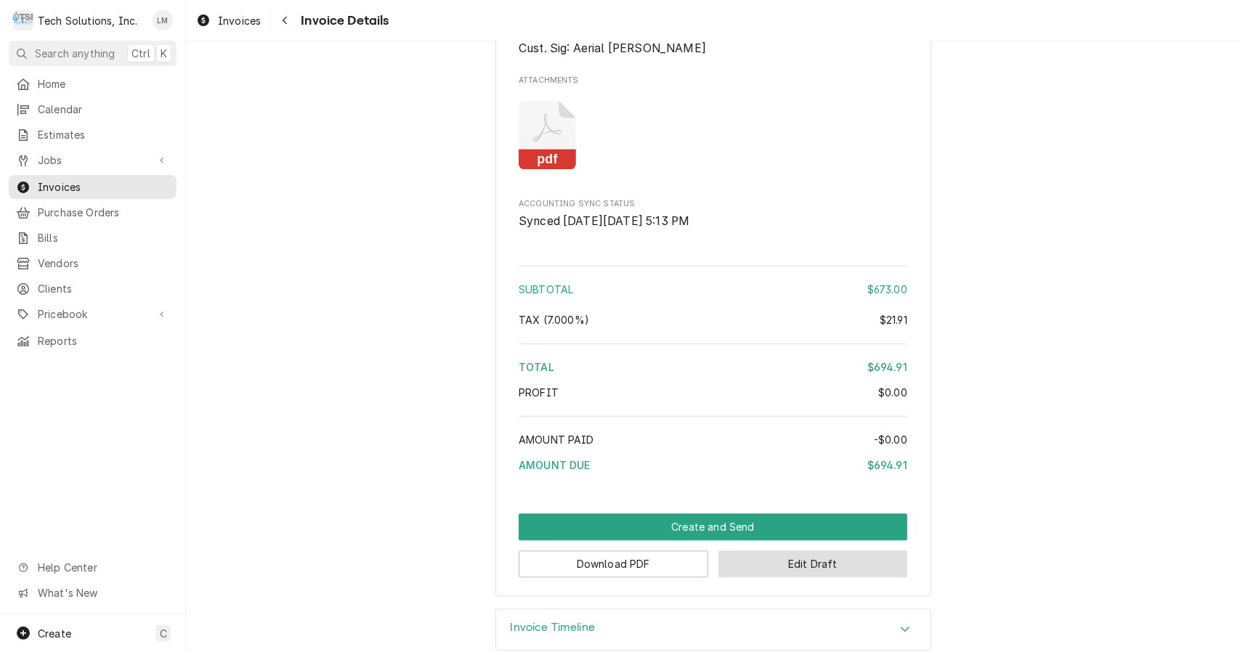
click at [810, 577] on button "Edit Draft" at bounding box center [813, 563] width 190 height 27
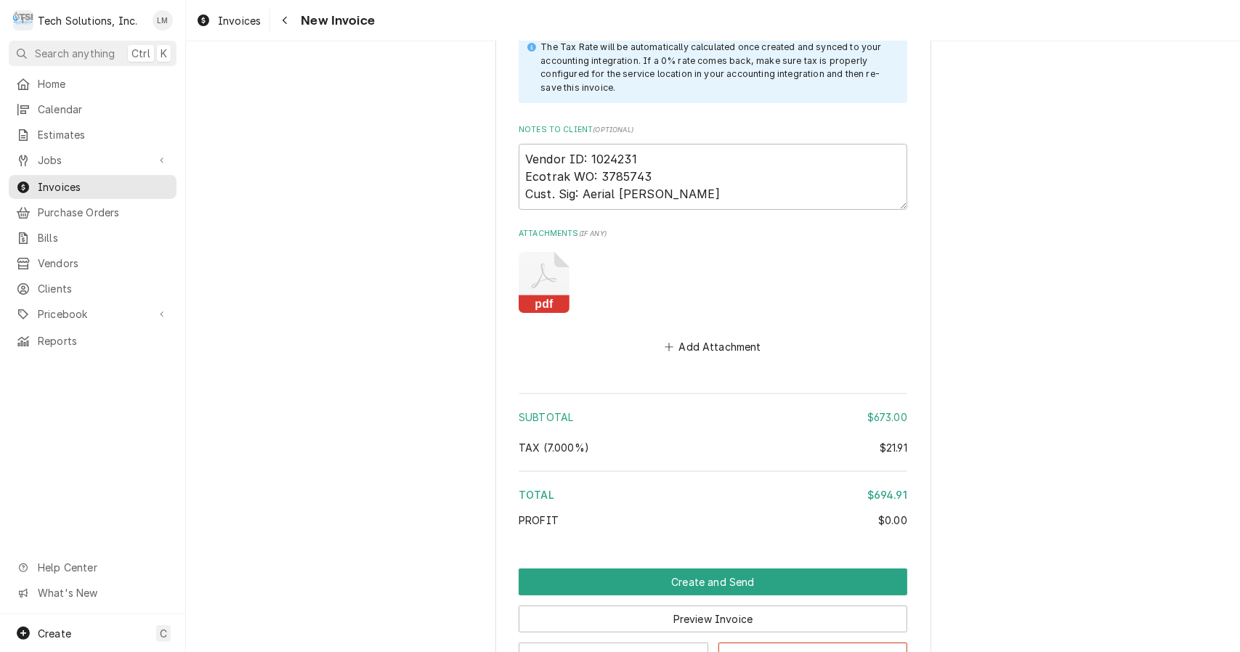
scroll to position [3740, 0]
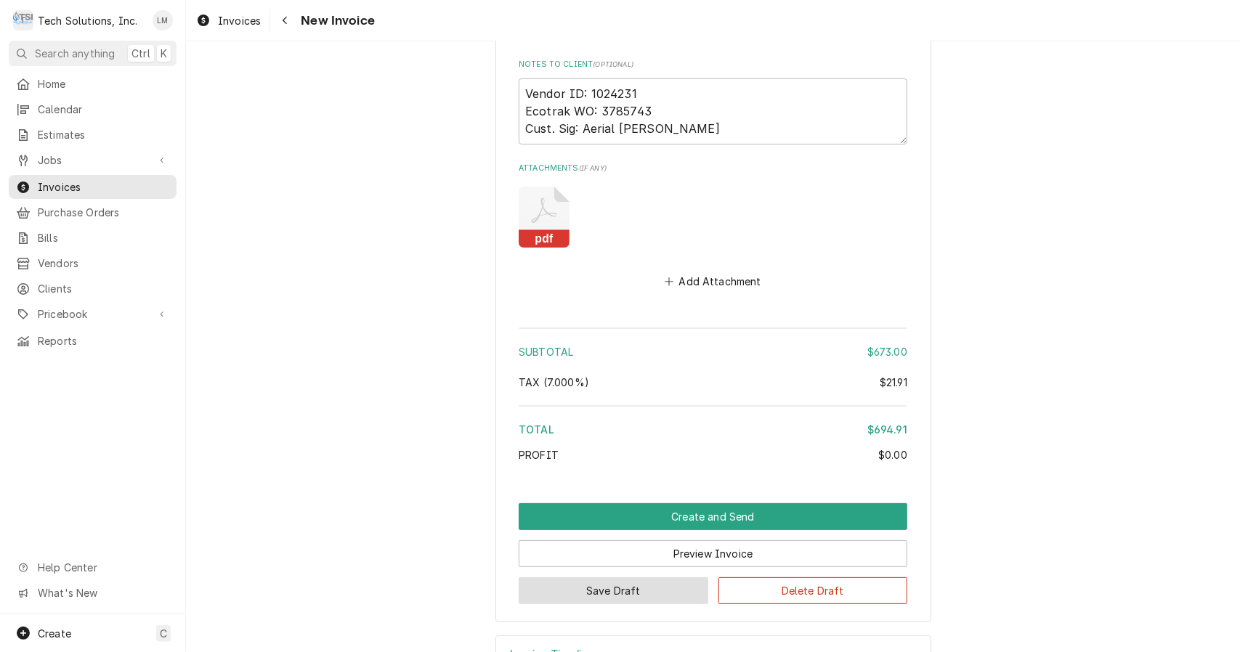
click at [660, 577] on button "Save Draft" at bounding box center [614, 590] width 190 height 27
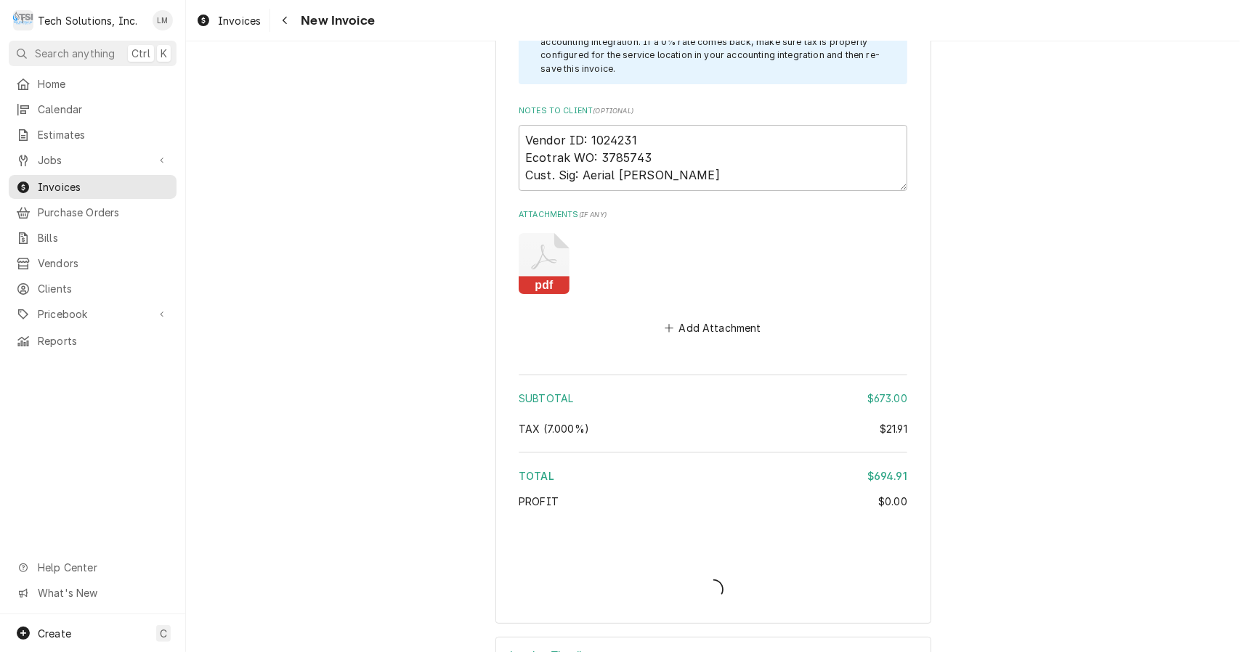
type textarea "x"
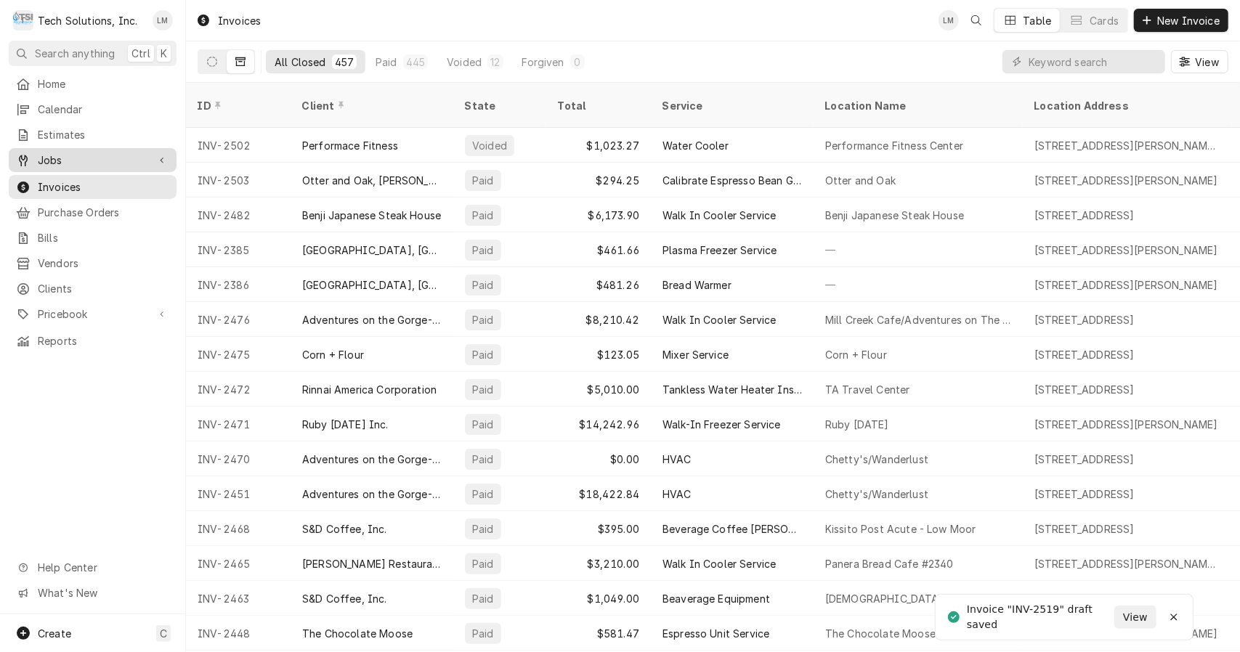
click at [50, 163] on div "Jobs" at bounding box center [93, 160] width 162 height 18
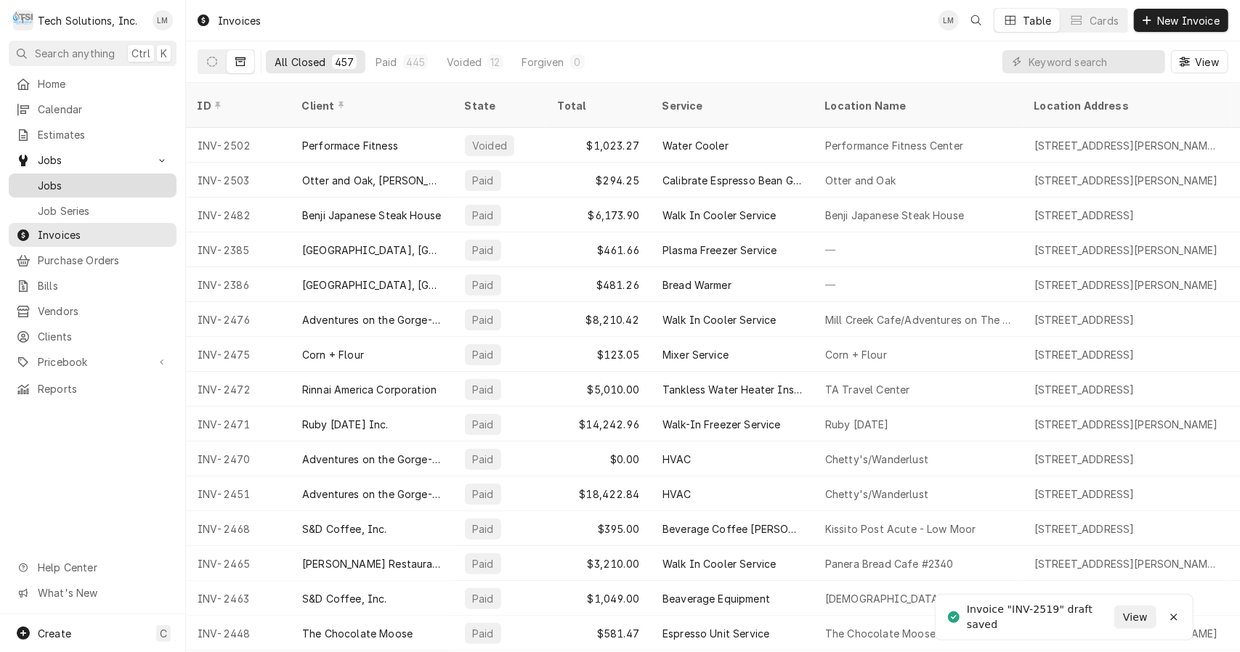
click at [65, 179] on span "Jobs" at bounding box center [103, 185] width 131 height 15
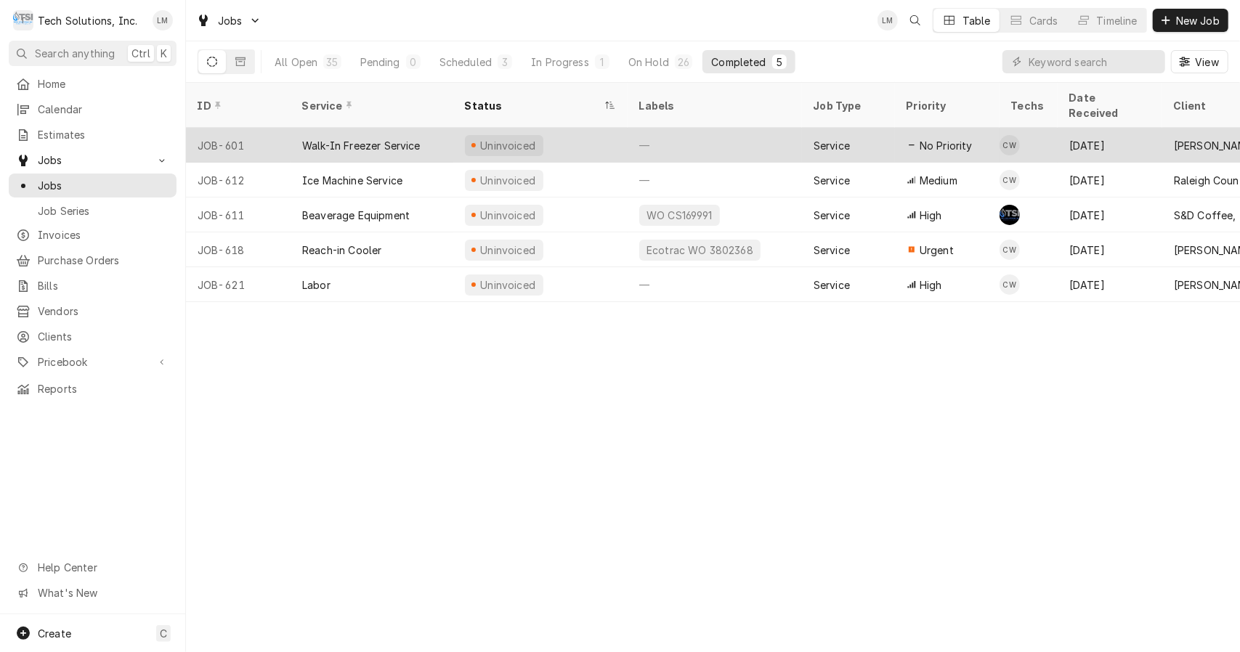
click at [388, 138] on div "Walk-In Freezer Service" at bounding box center [361, 145] width 118 height 15
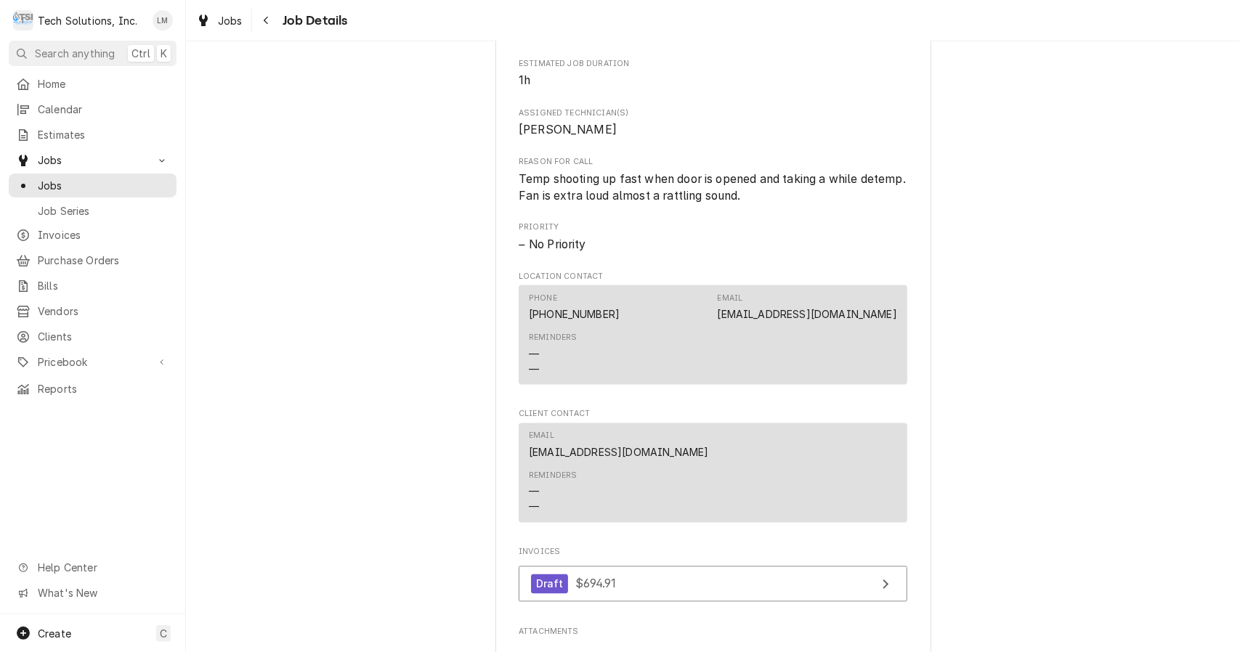
scroll to position [2267, 0]
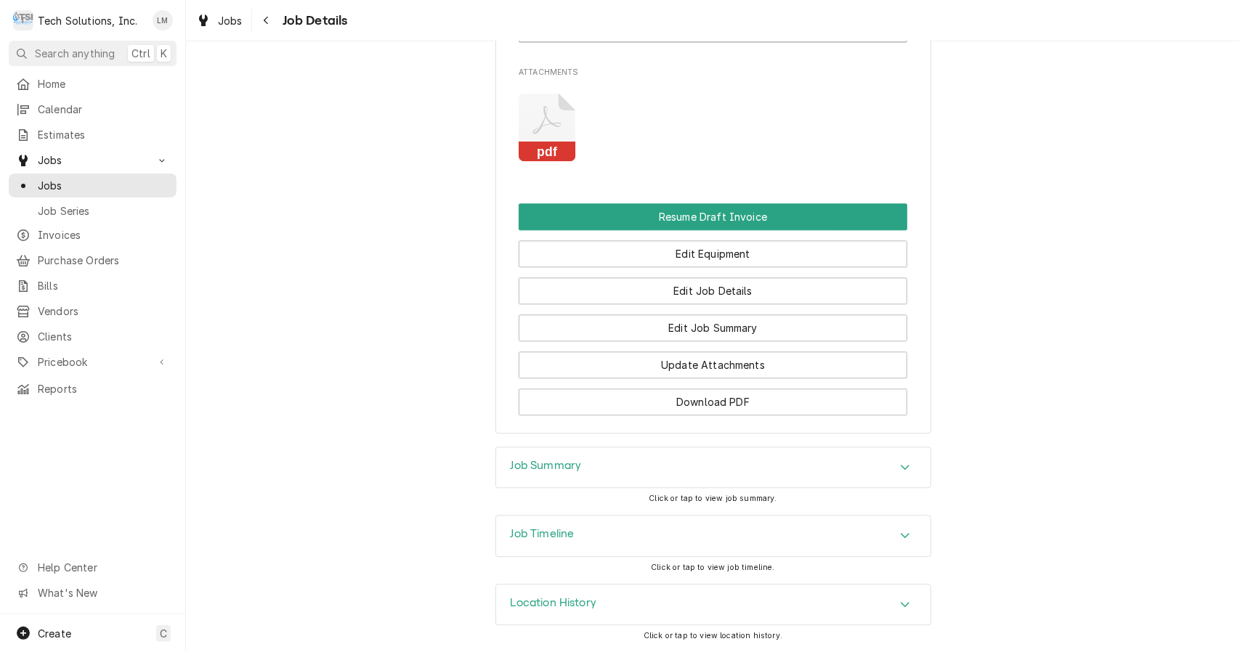
click at [773, 216] on button "Resume Draft Invoice" at bounding box center [713, 216] width 389 height 27
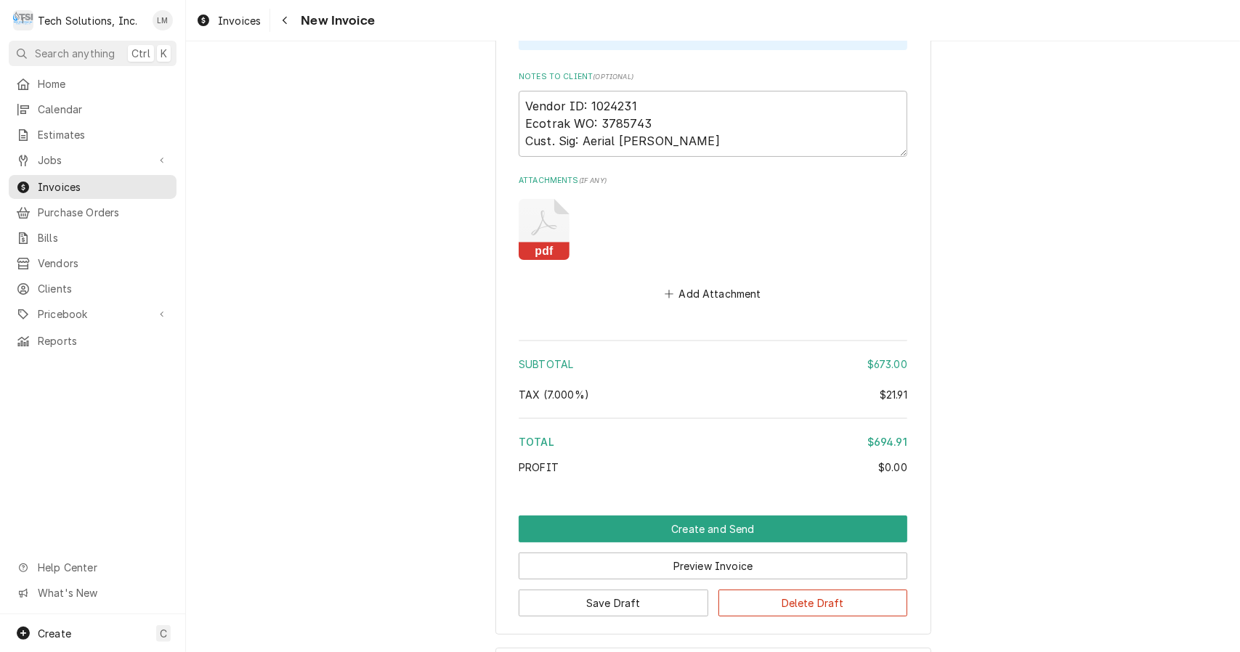
scroll to position [3738, 0]
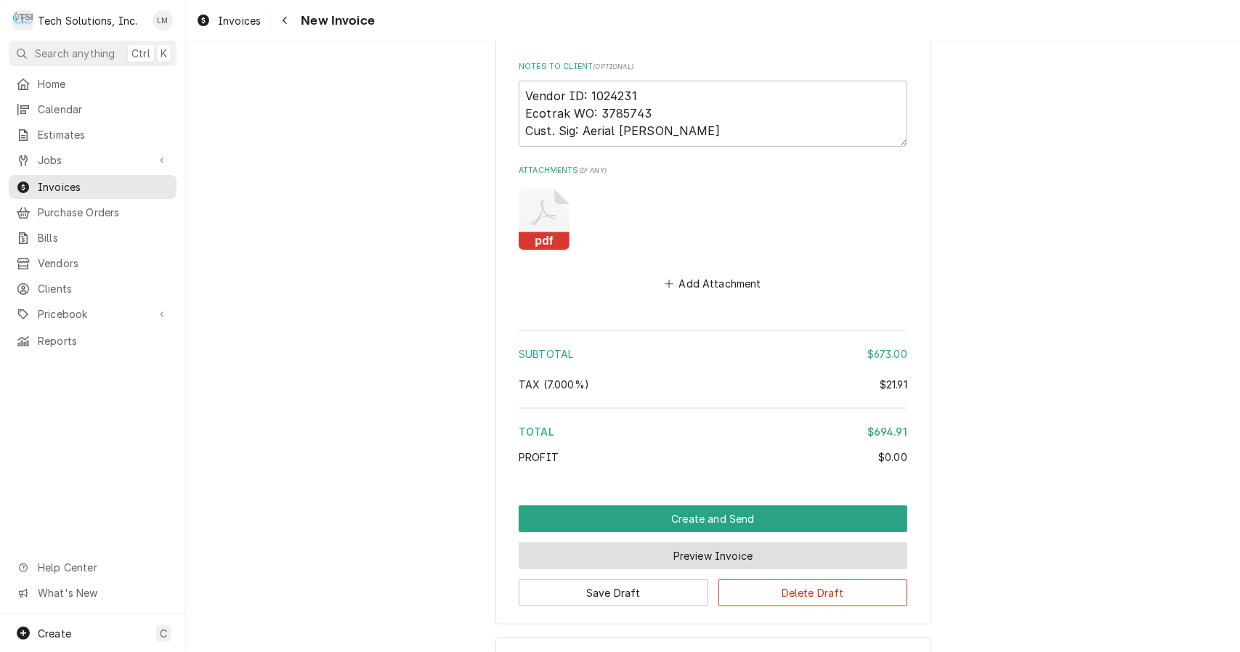
click at [691, 542] on button "Preview Invoice" at bounding box center [713, 555] width 389 height 27
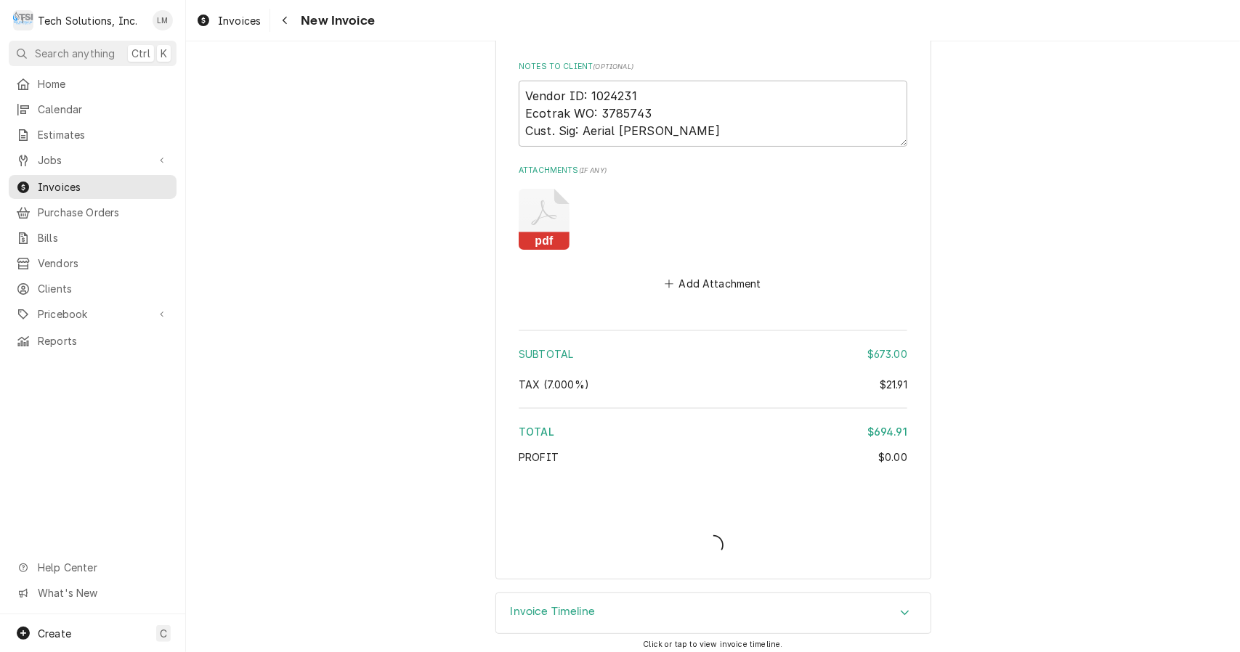
scroll to position [3694, 0]
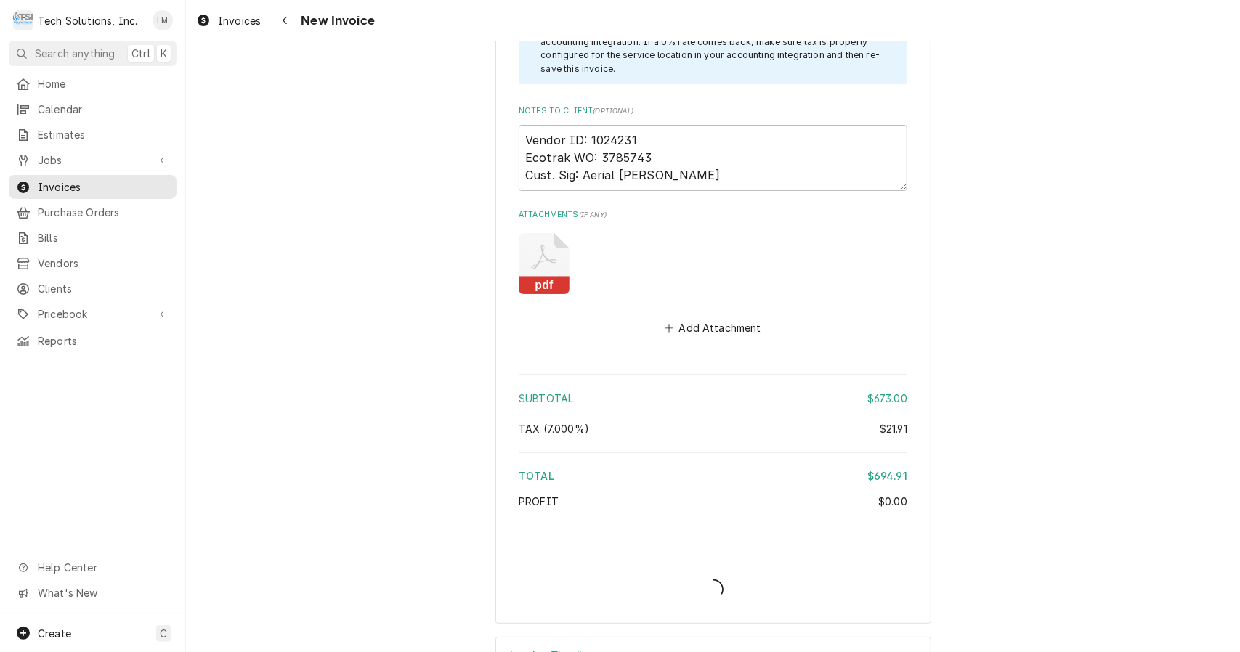
type textarea "x"
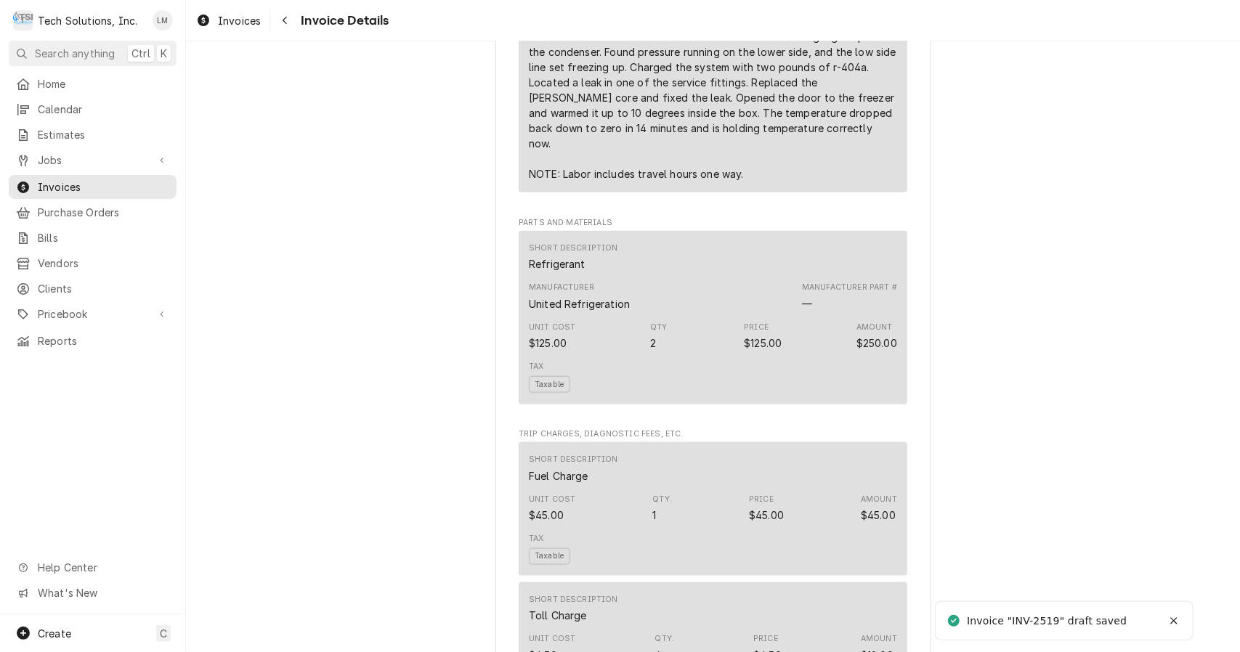
scroll to position [1984, 0]
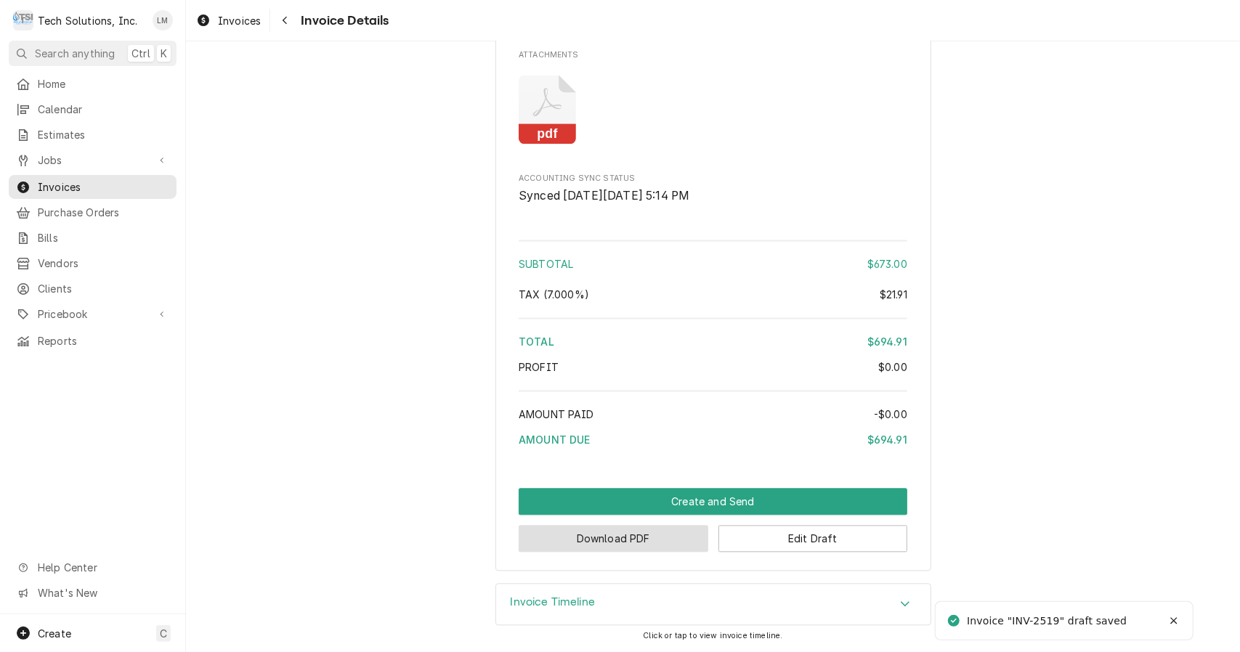
click at [661, 546] on button "Download PDF" at bounding box center [614, 538] width 190 height 27
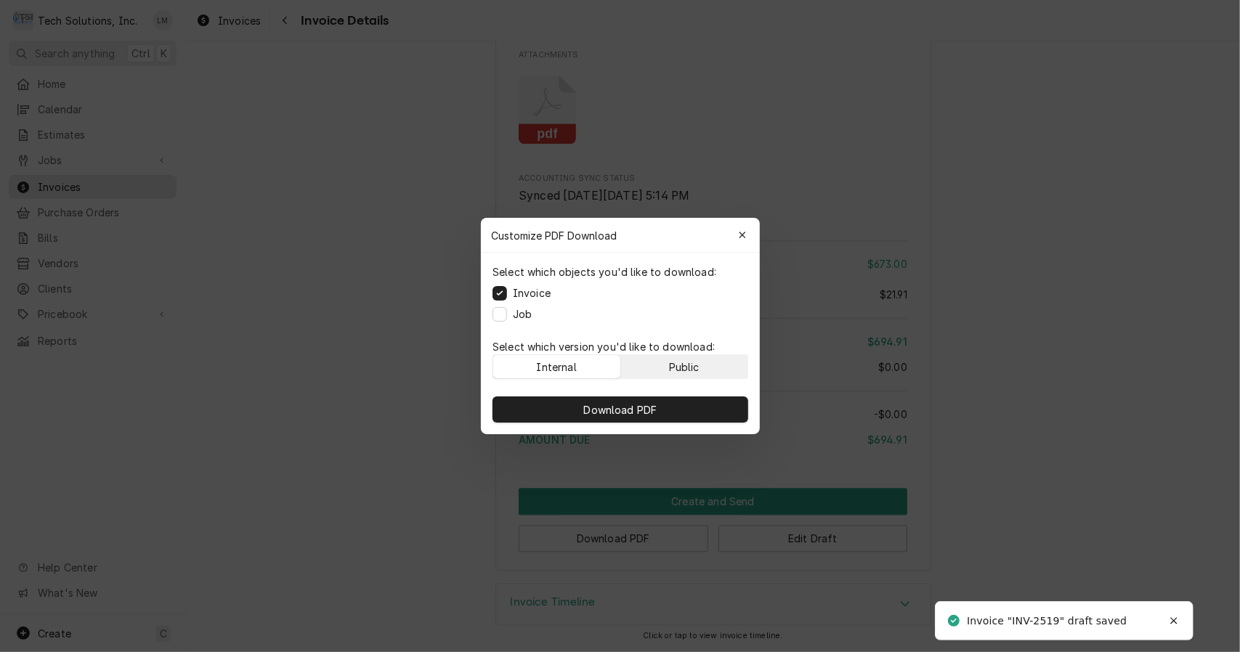
click at [690, 359] on div "Public" at bounding box center [683, 366] width 31 height 15
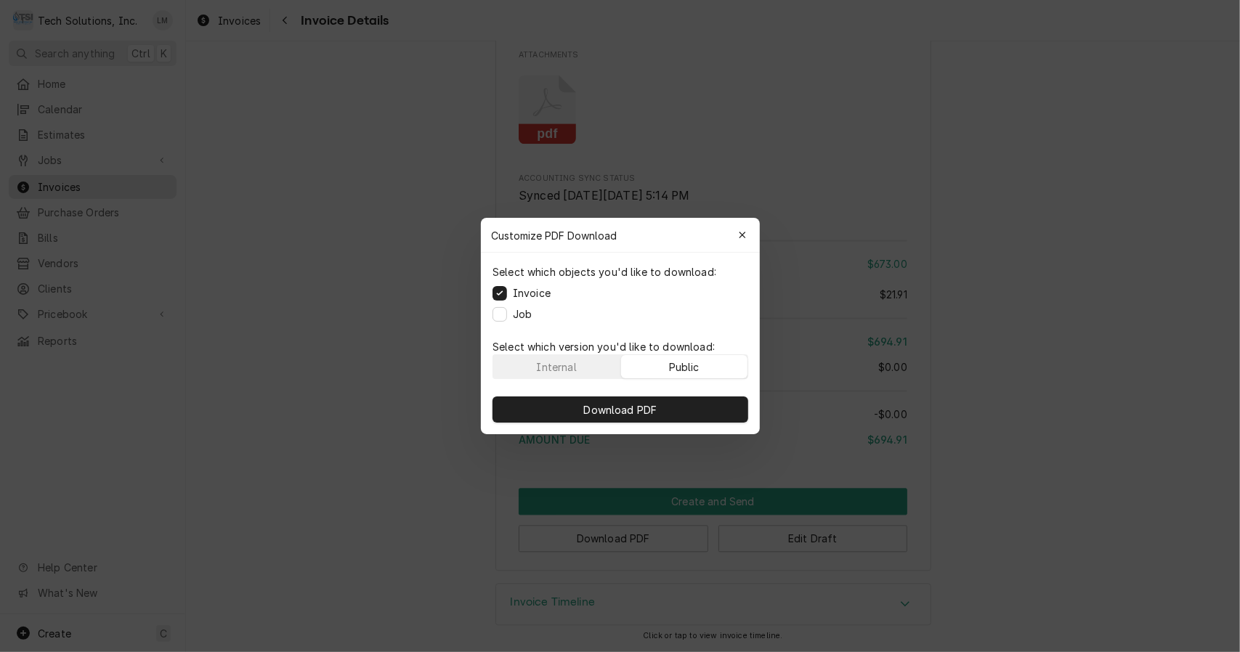
click at [678, 412] on button "Download PDF" at bounding box center [620, 410] width 256 height 26
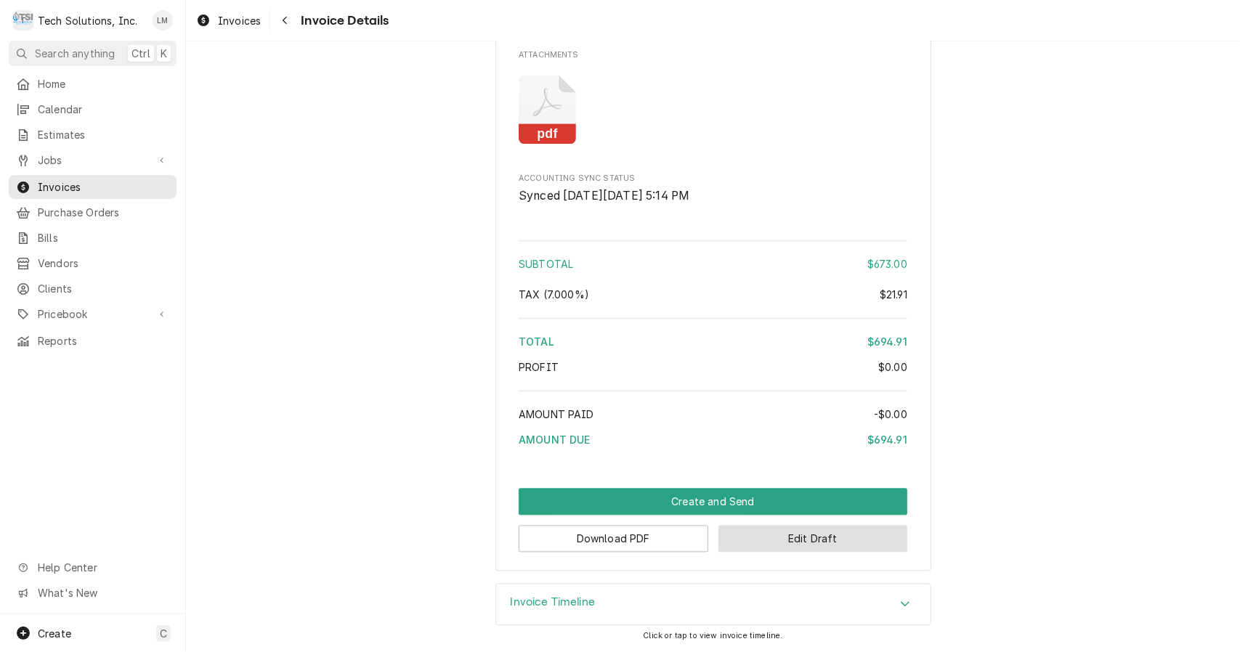
click at [765, 545] on button "Edit Draft" at bounding box center [813, 538] width 190 height 27
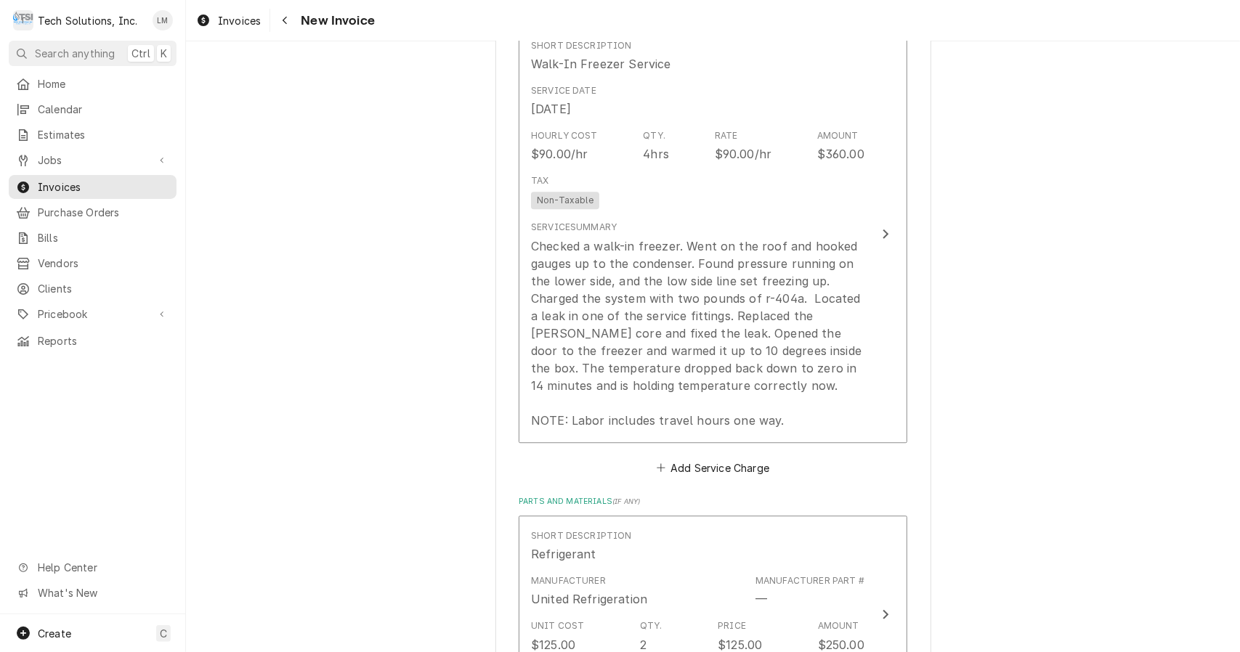
scroll to position [2320, 0]
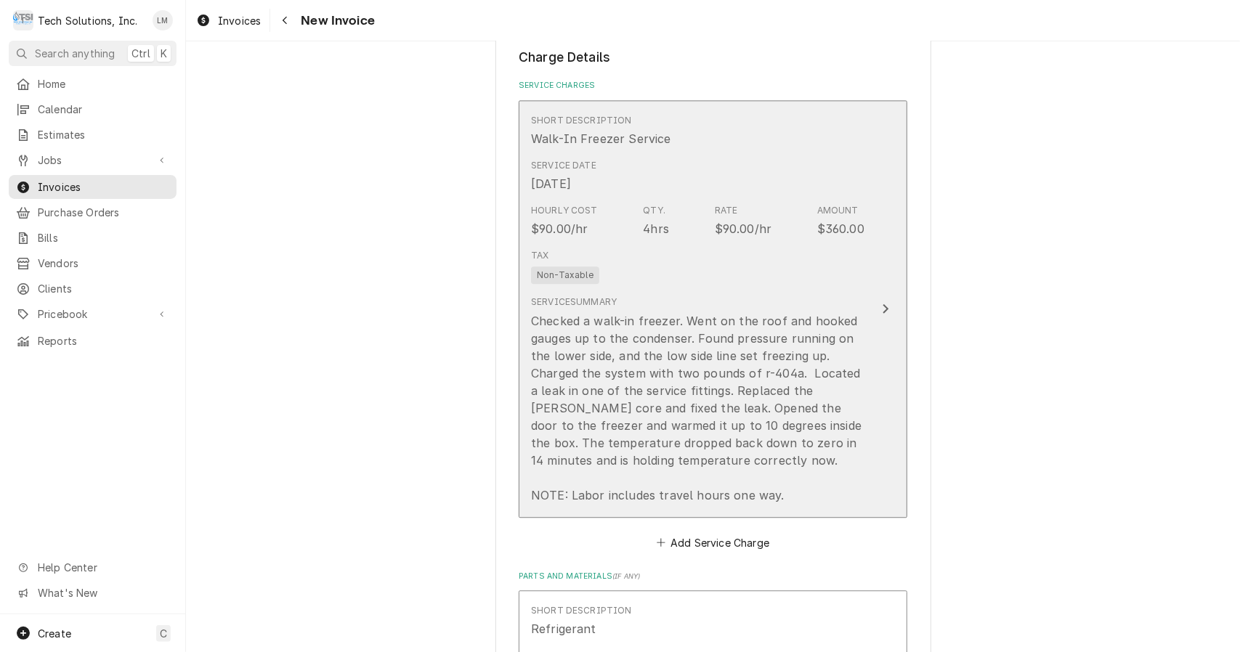
click at [899, 263] on button "Short Description Walk-In Freezer Service Service Date Aug 11, 2025 Hourly Cost…" at bounding box center [713, 309] width 389 height 418
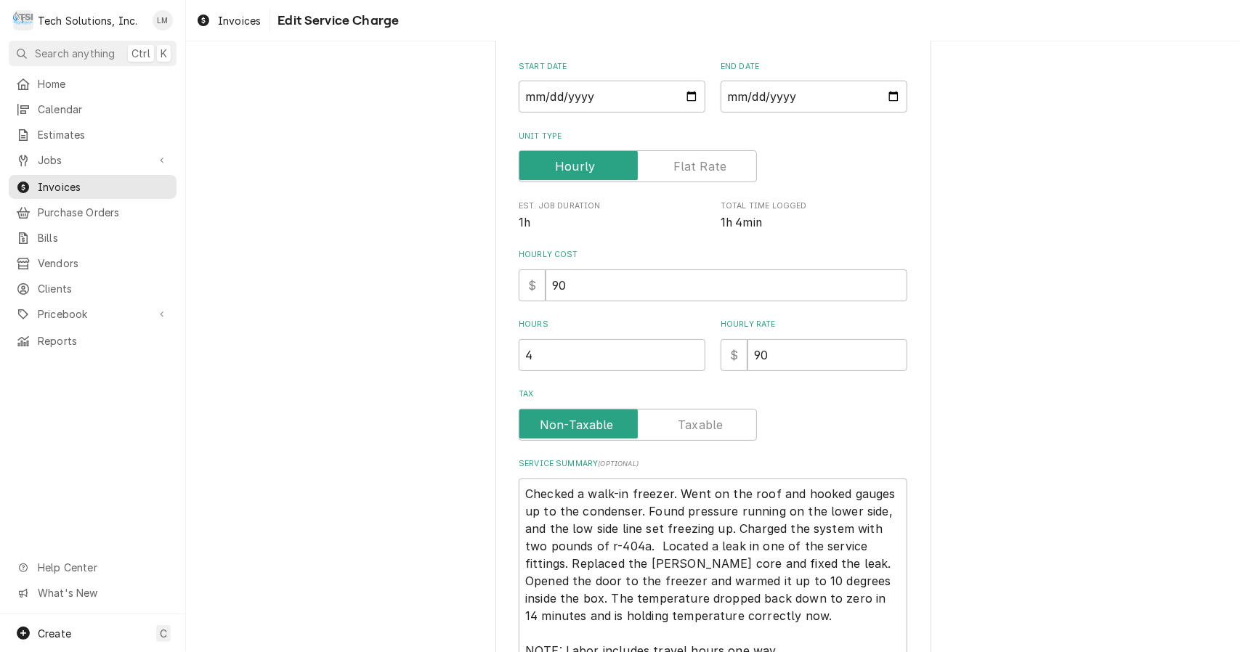
type textarea "x"
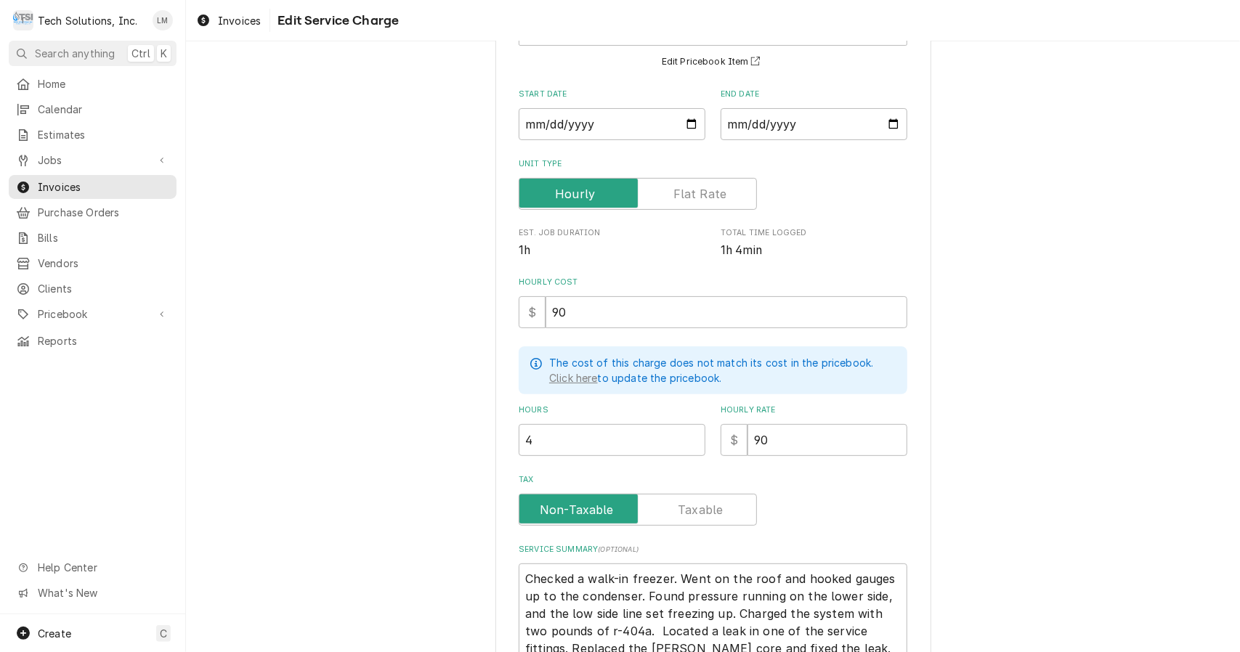
scroll to position [0, 0]
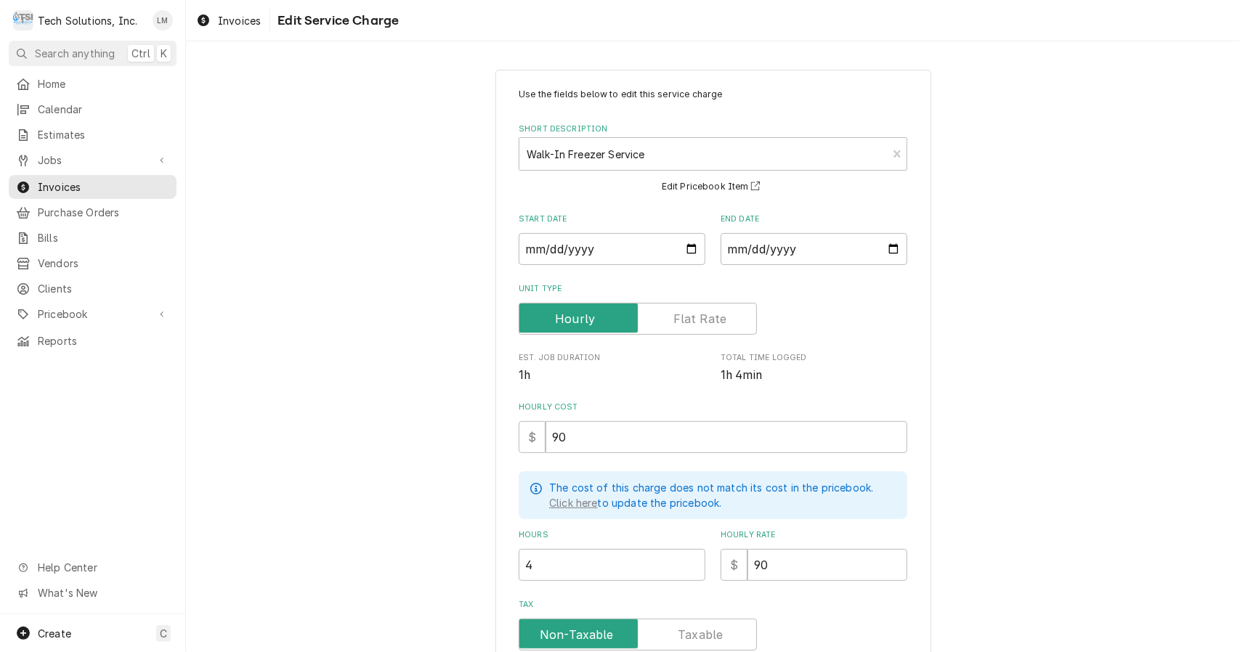
click at [700, 632] on label "Tax" at bounding box center [638, 635] width 238 height 32
click at [700, 632] on input "Tax" at bounding box center [637, 635] width 225 height 32
checkbox input "true"
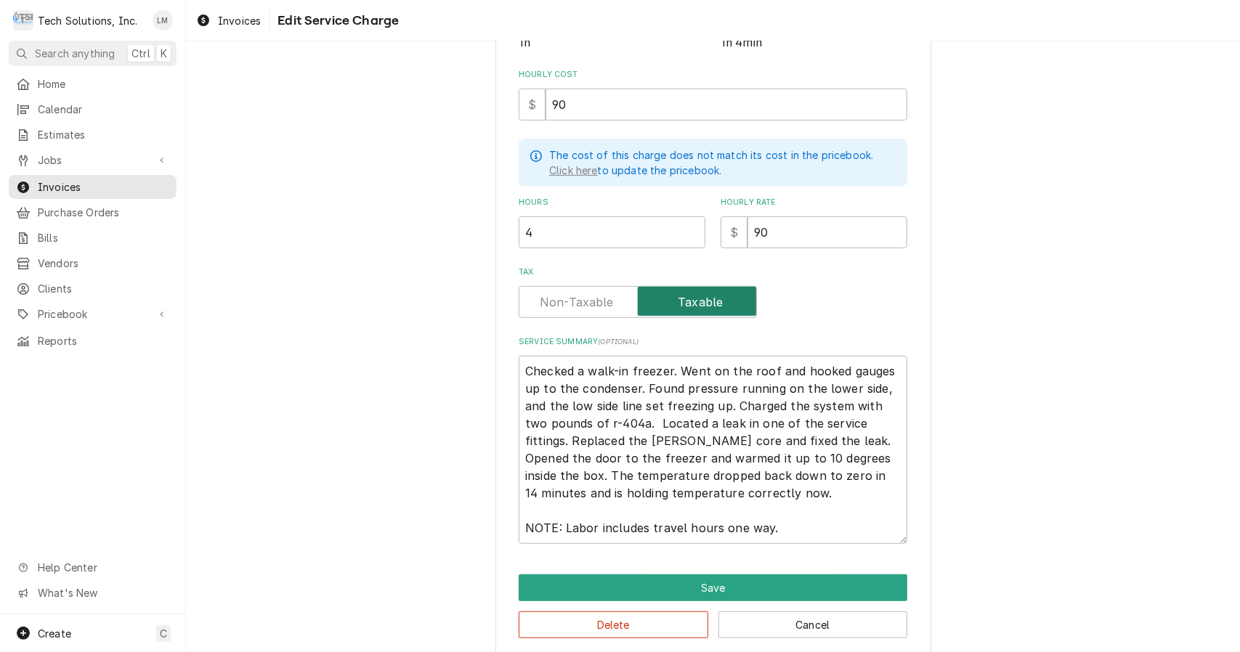
scroll to position [349, 0]
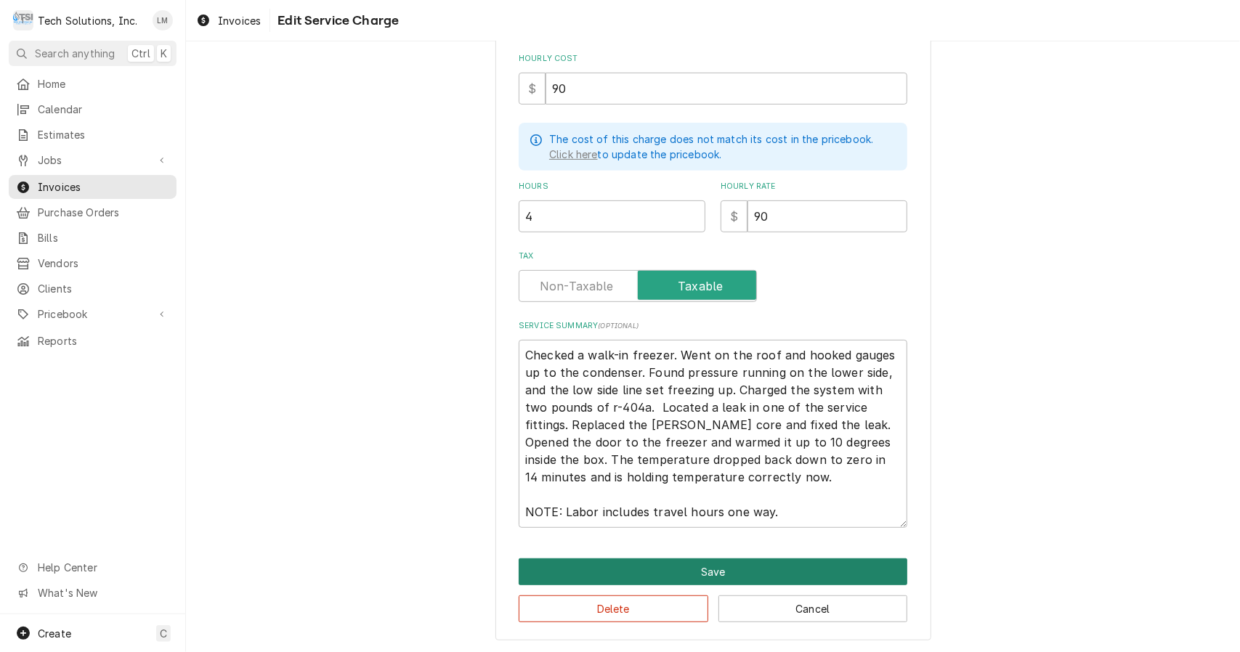
click at [718, 572] on button "Save" at bounding box center [713, 571] width 389 height 27
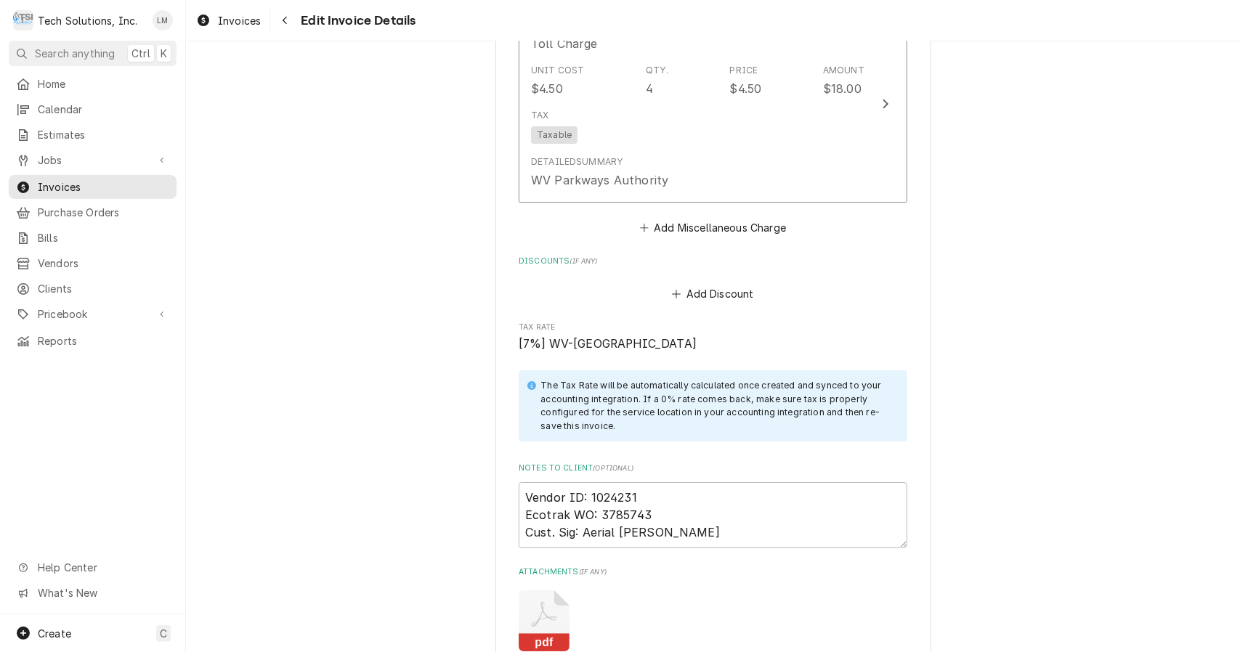
scroll to position [3740, 0]
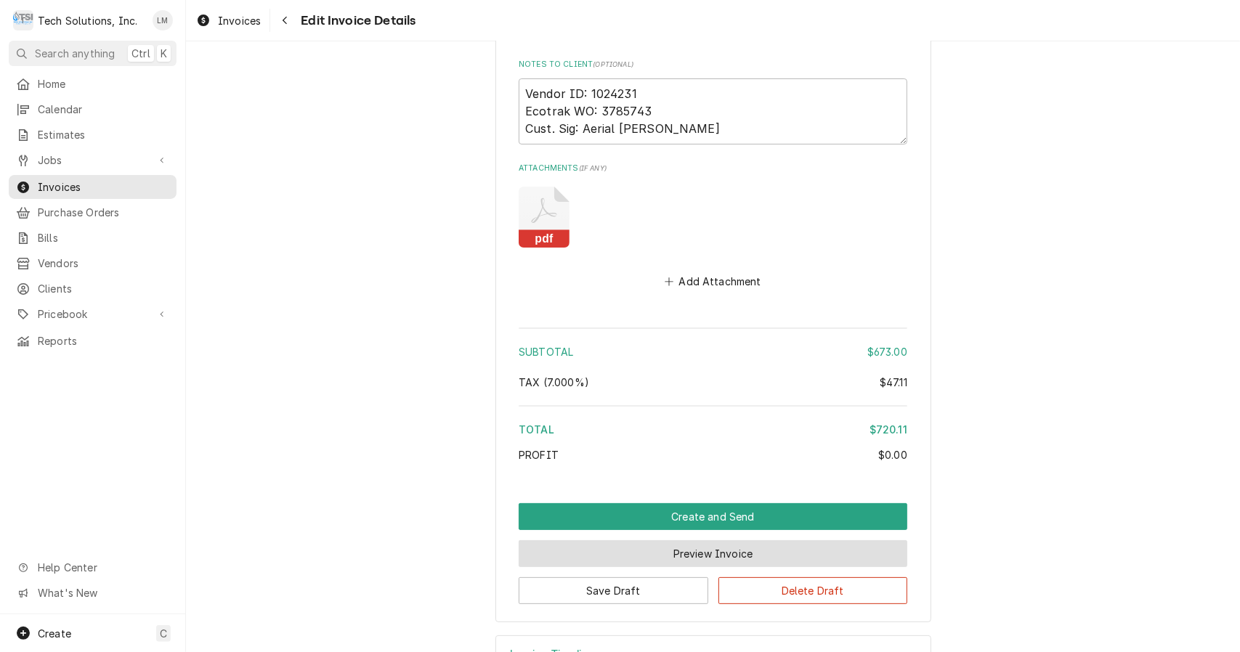
click at [710, 540] on button "Preview Invoice" at bounding box center [713, 553] width 389 height 27
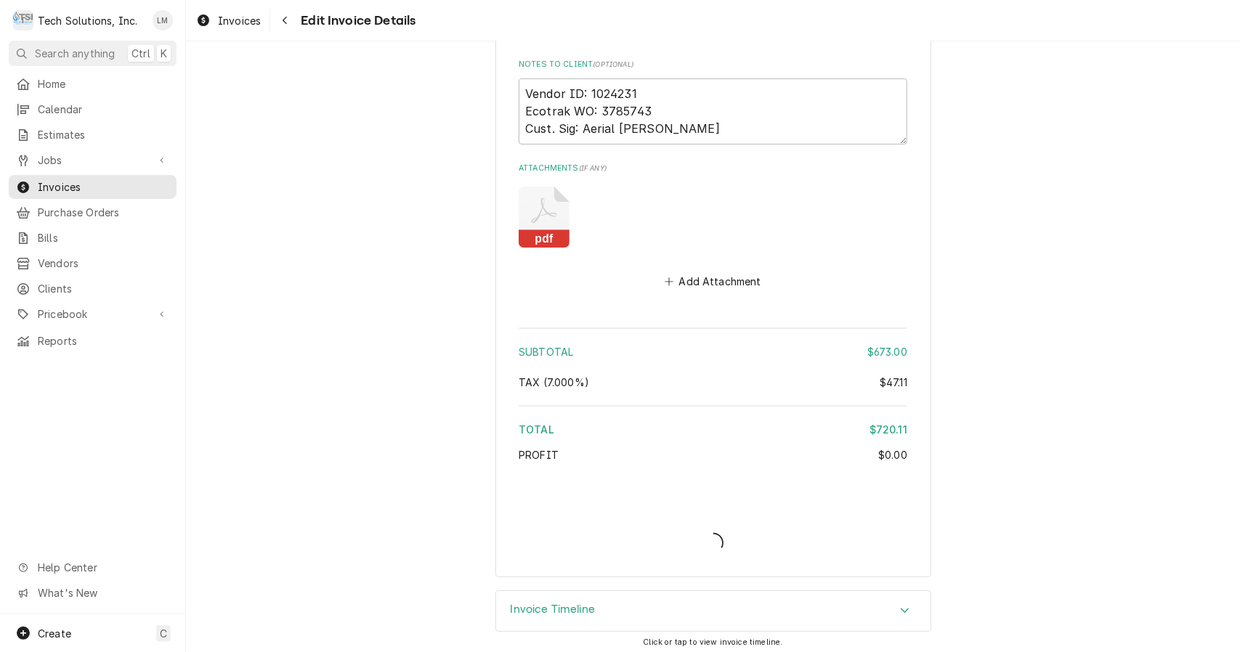
scroll to position [3694, 0]
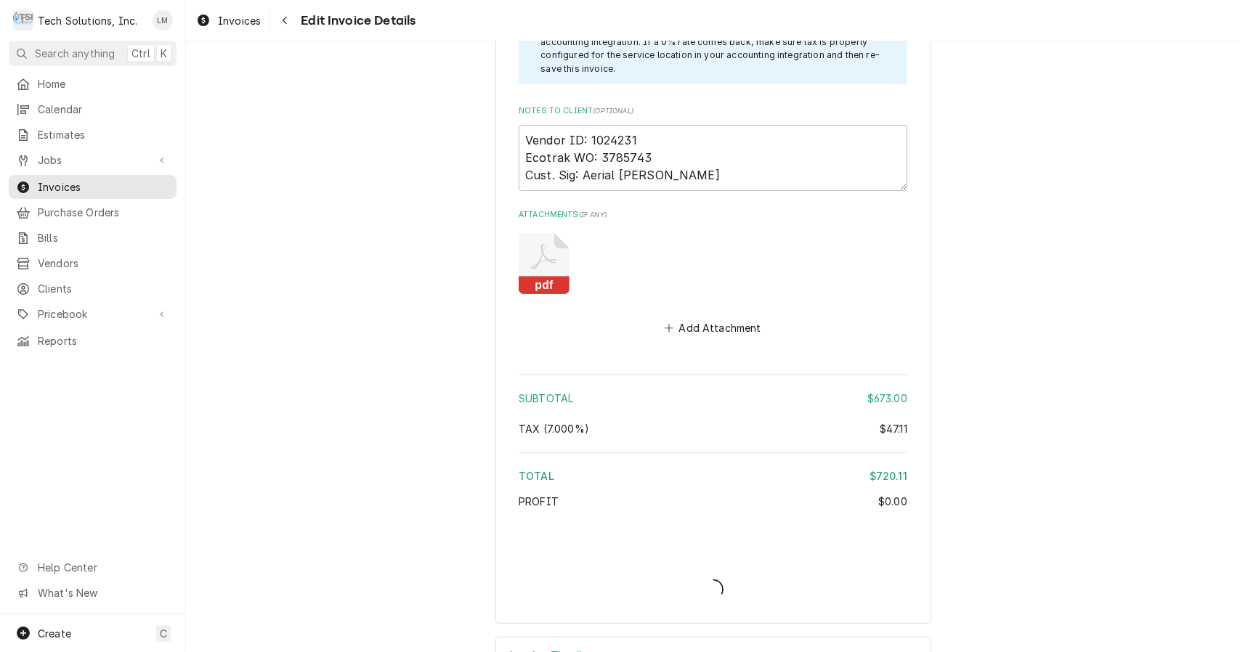
type textarea "x"
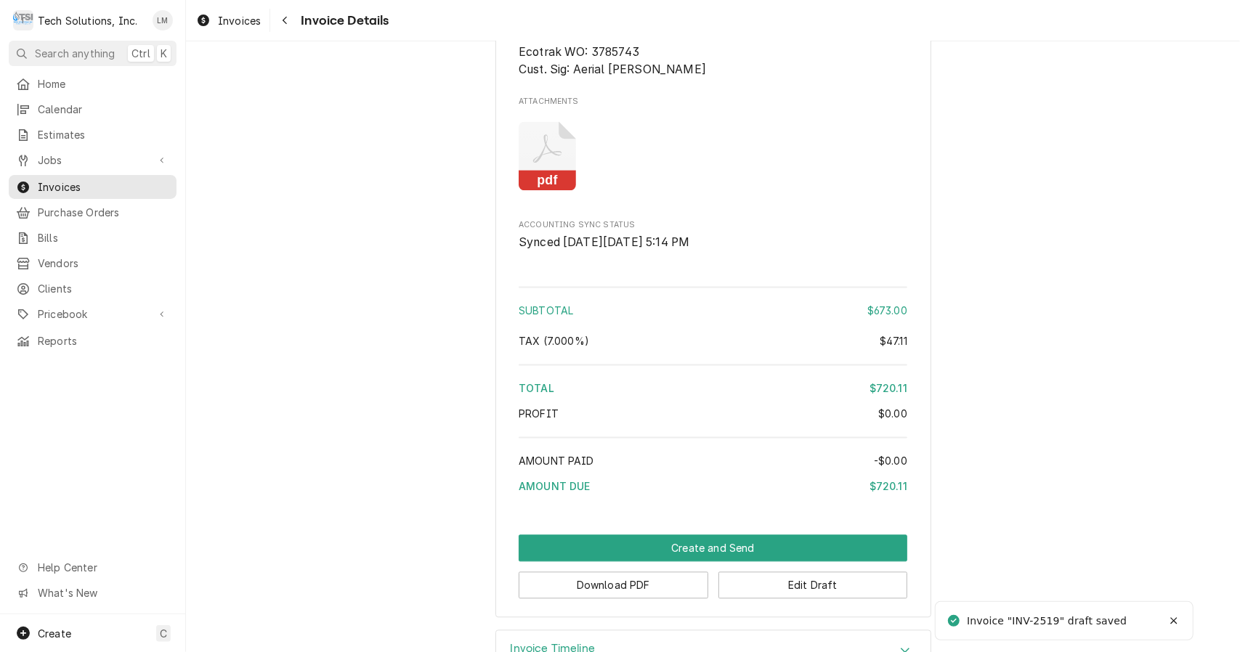
scroll to position [1984, 0]
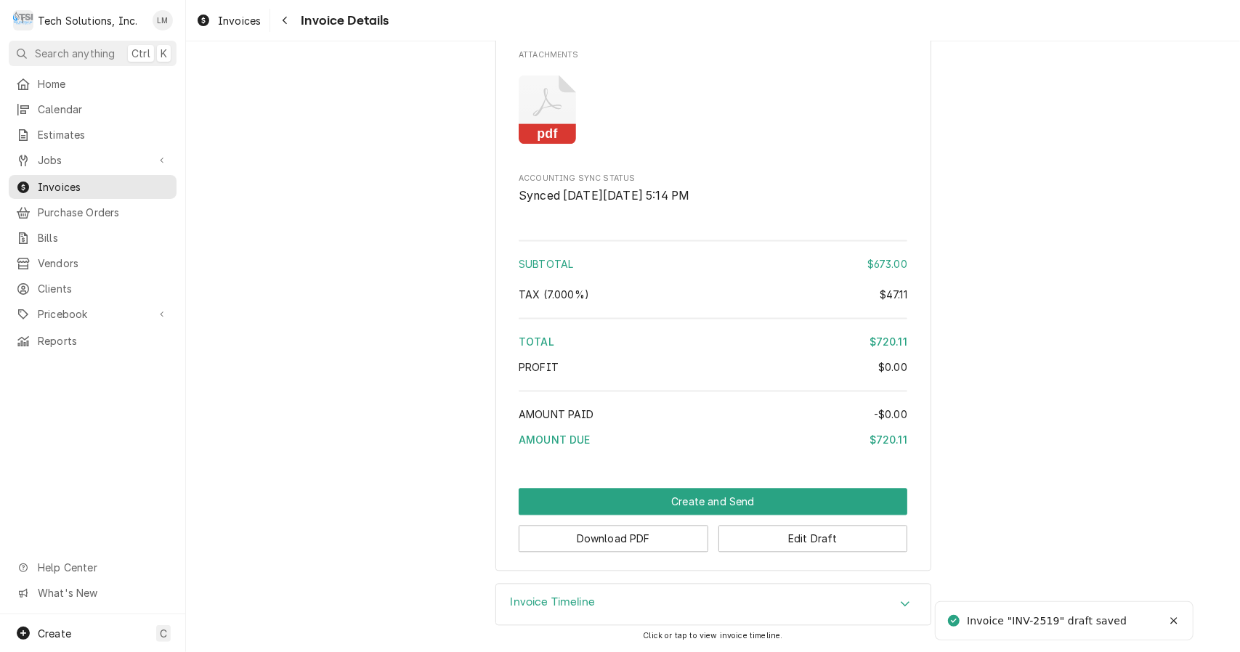
click at [649, 542] on button "Download PDF" at bounding box center [614, 538] width 190 height 27
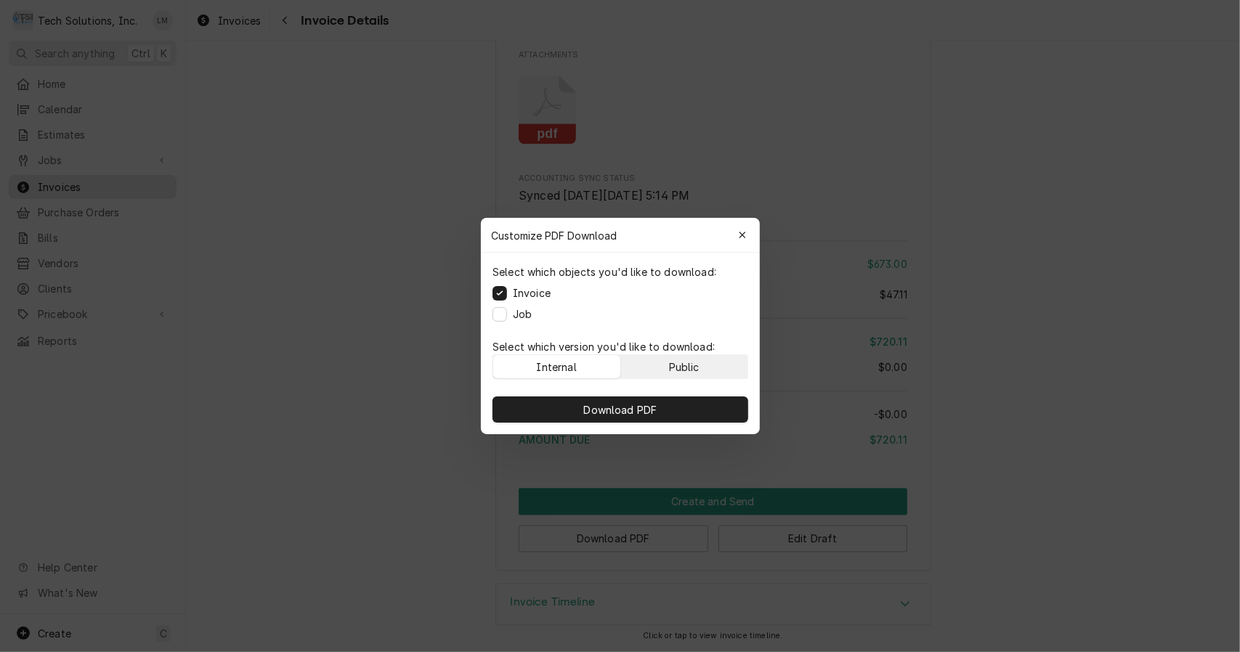
click at [686, 364] on div "Public" at bounding box center [683, 366] width 31 height 15
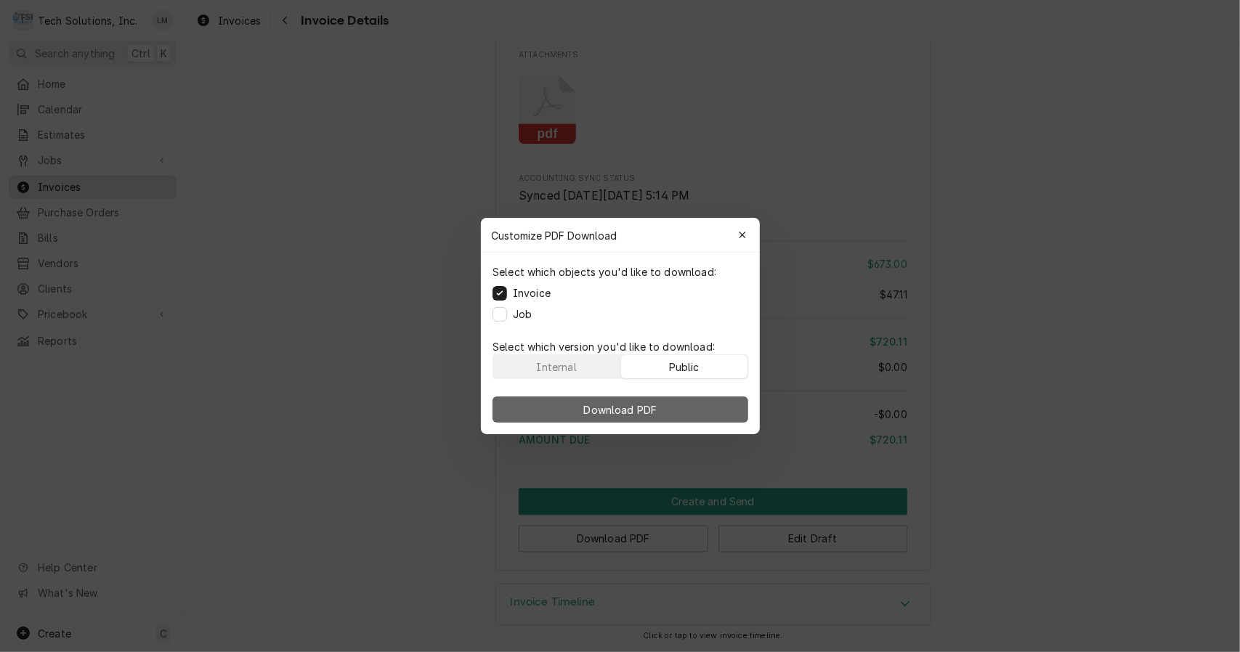
click at [665, 411] on button "Download PDF" at bounding box center [620, 410] width 256 height 26
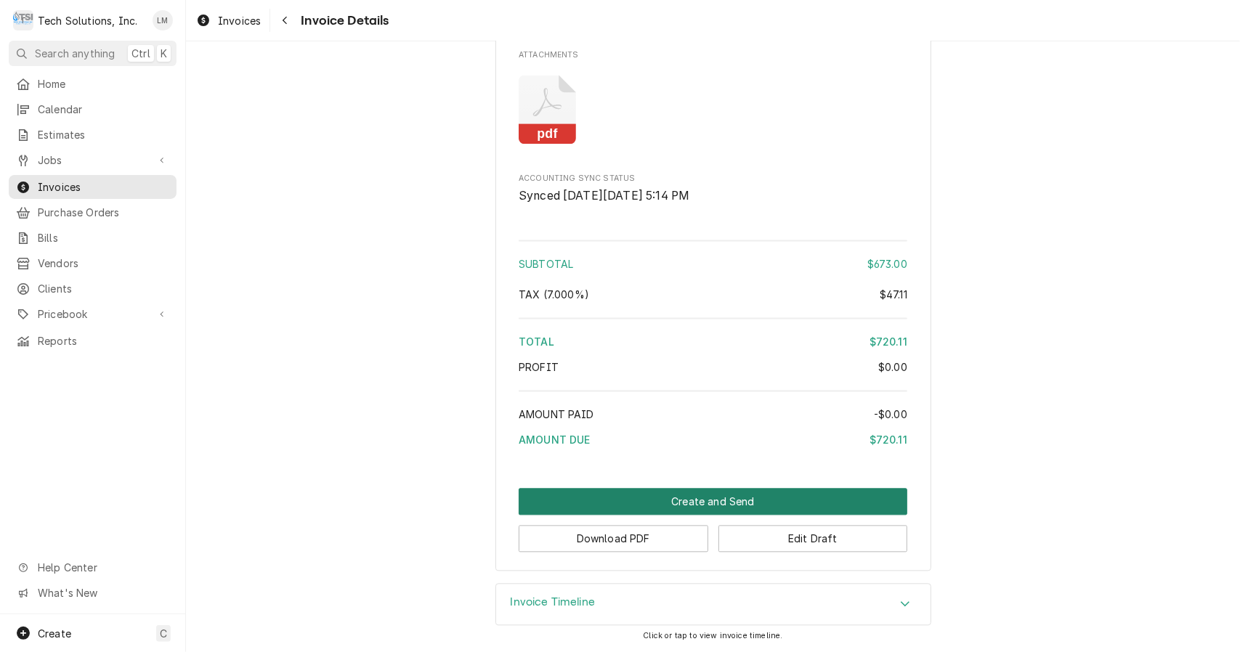
click at [733, 508] on button "Create and Send" at bounding box center [713, 501] width 389 height 27
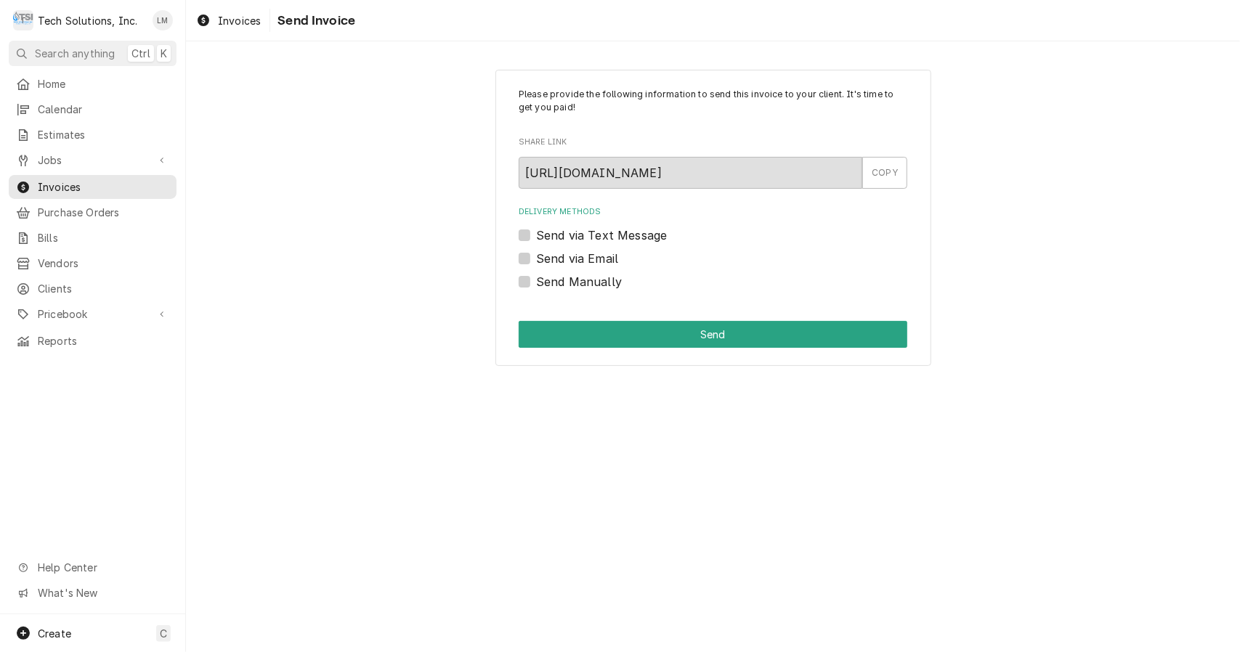
click at [585, 280] on label "Send Manually" at bounding box center [579, 281] width 86 height 17
click at [585, 280] on input "Send Manually" at bounding box center [730, 289] width 389 height 32
checkbox input "true"
click at [633, 338] on button "Send" at bounding box center [713, 334] width 389 height 27
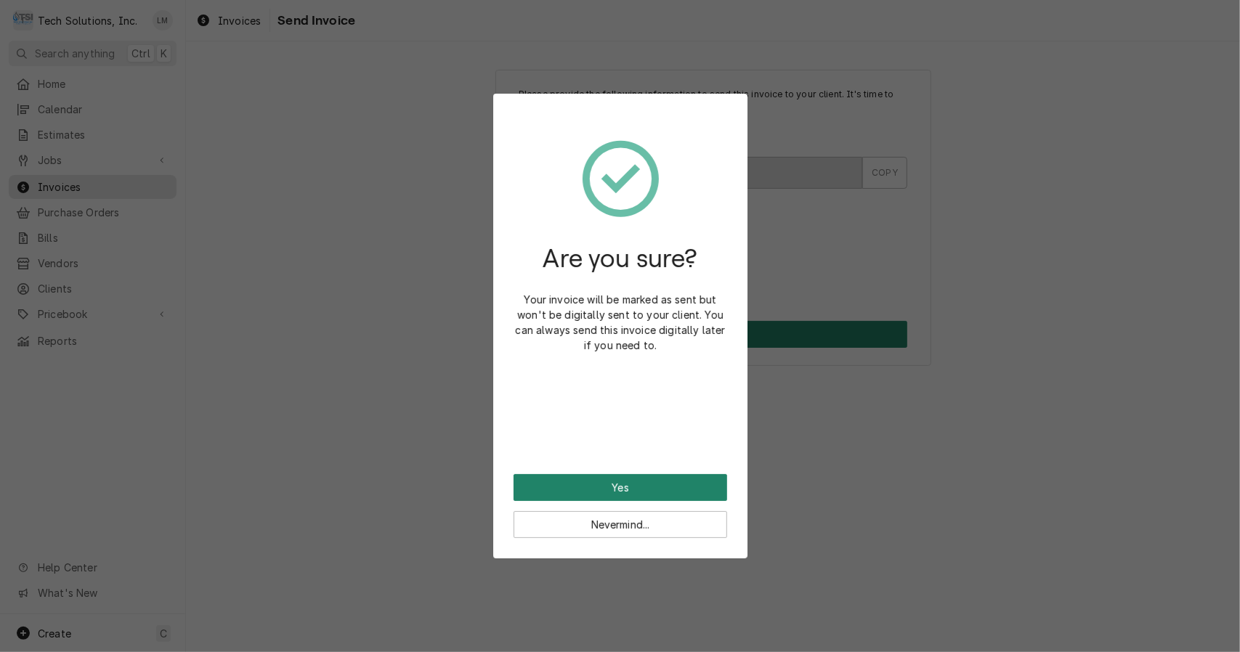
click at [630, 496] on button "Yes" at bounding box center [620, 487] width 214 height 27
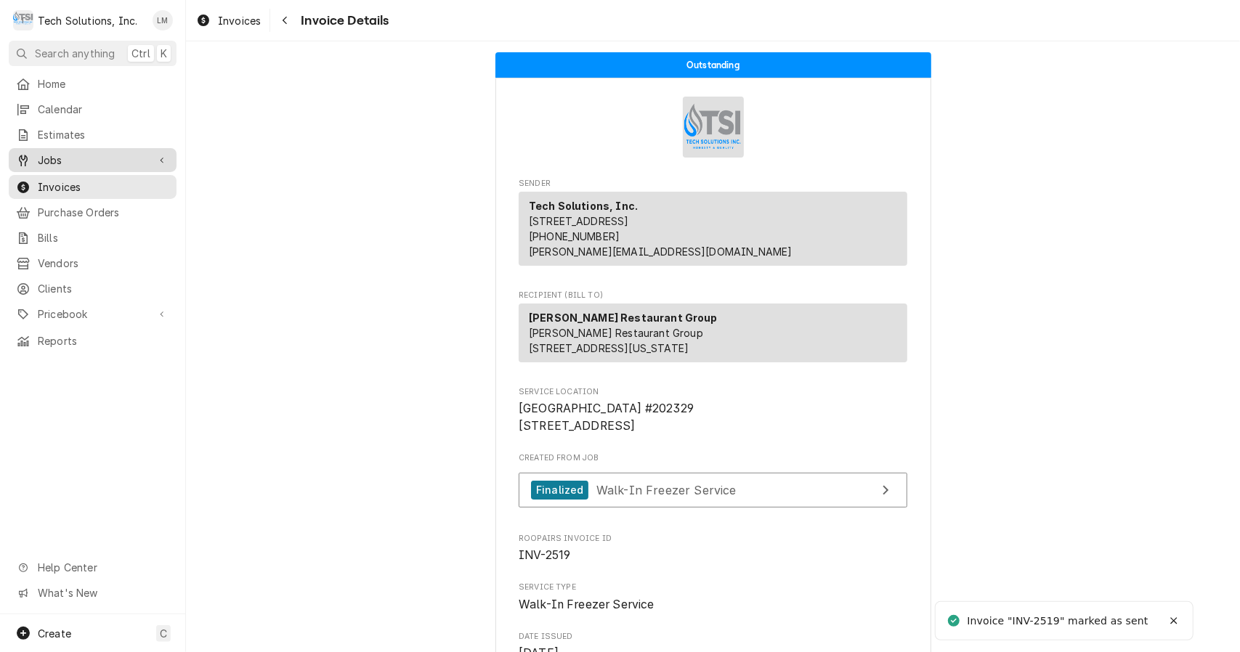
click at [58, 156] on span "Jobs" at bounding box center [93, 160] width 110 height 15
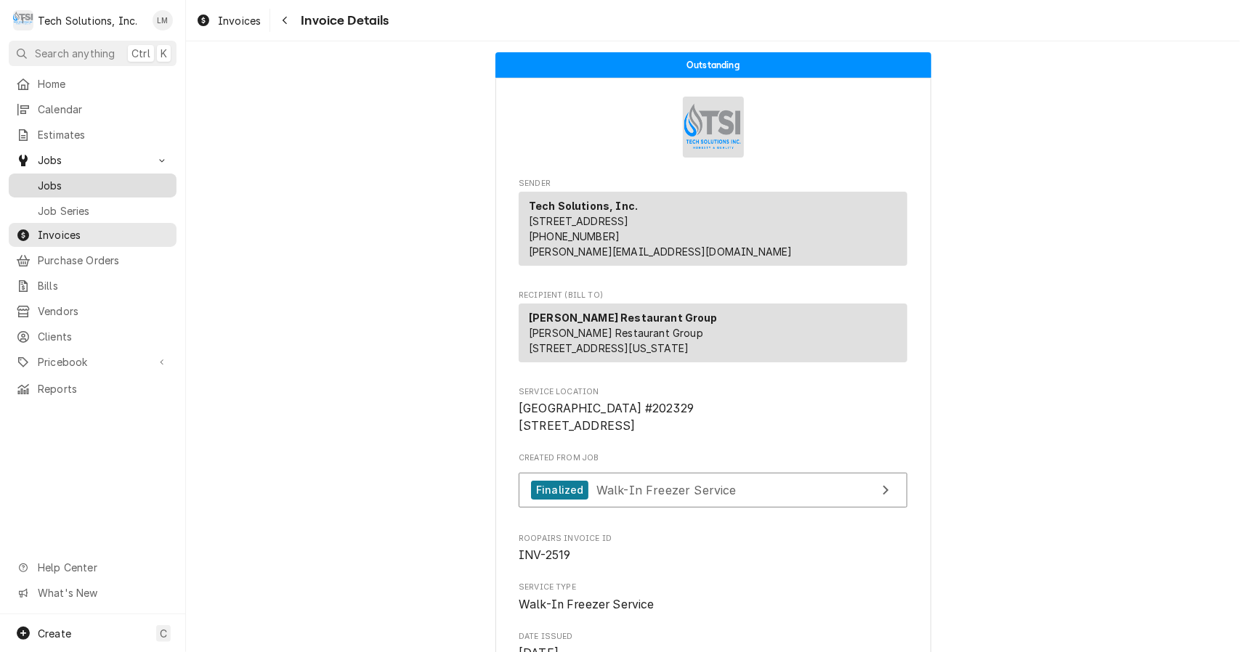
click at [49, 181] on span "Jobs" at bounding box center [103, 185] width 131 height 15
